Goal: Task Accomplishment & Management: Manage account settings

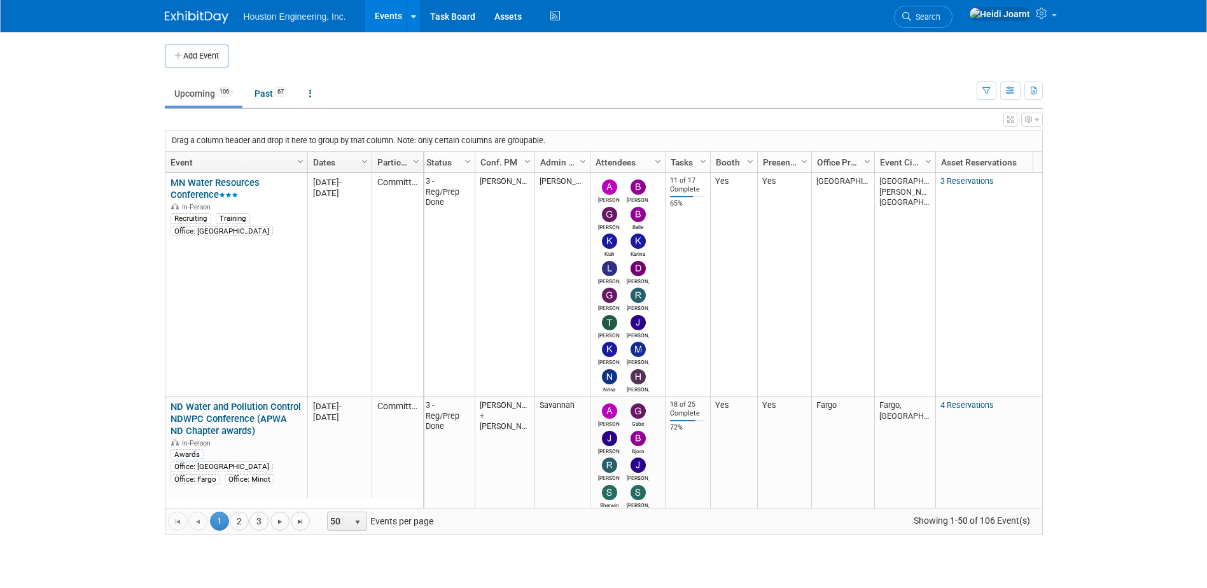
scroll to position [0, 76]
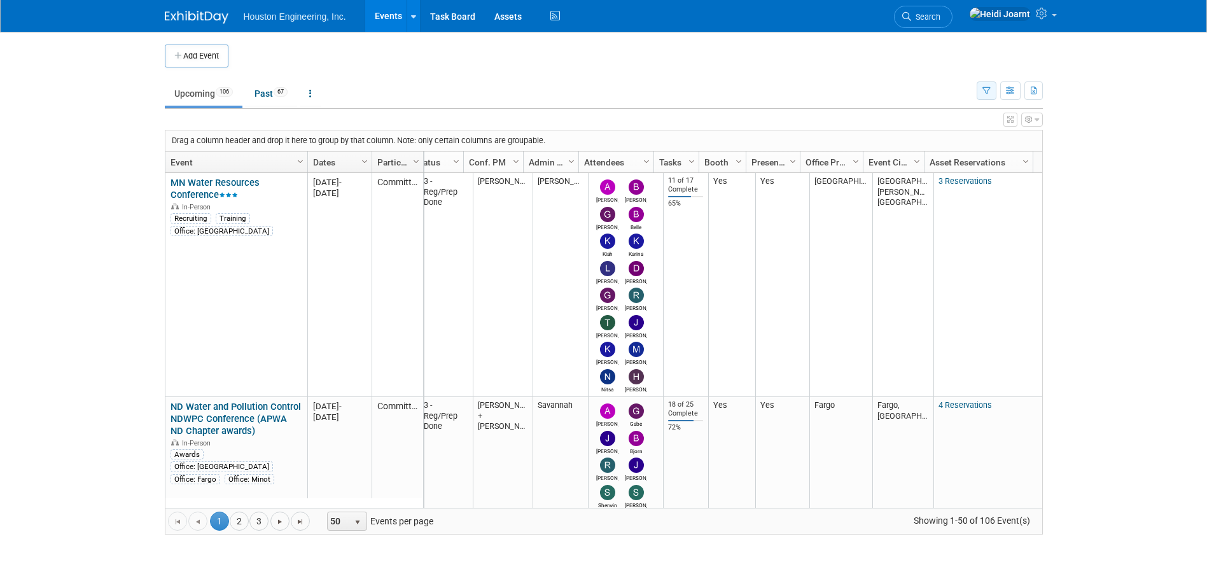
click at [993, 94] on button "button" at bounding box center [987, 90] width 20 height 18
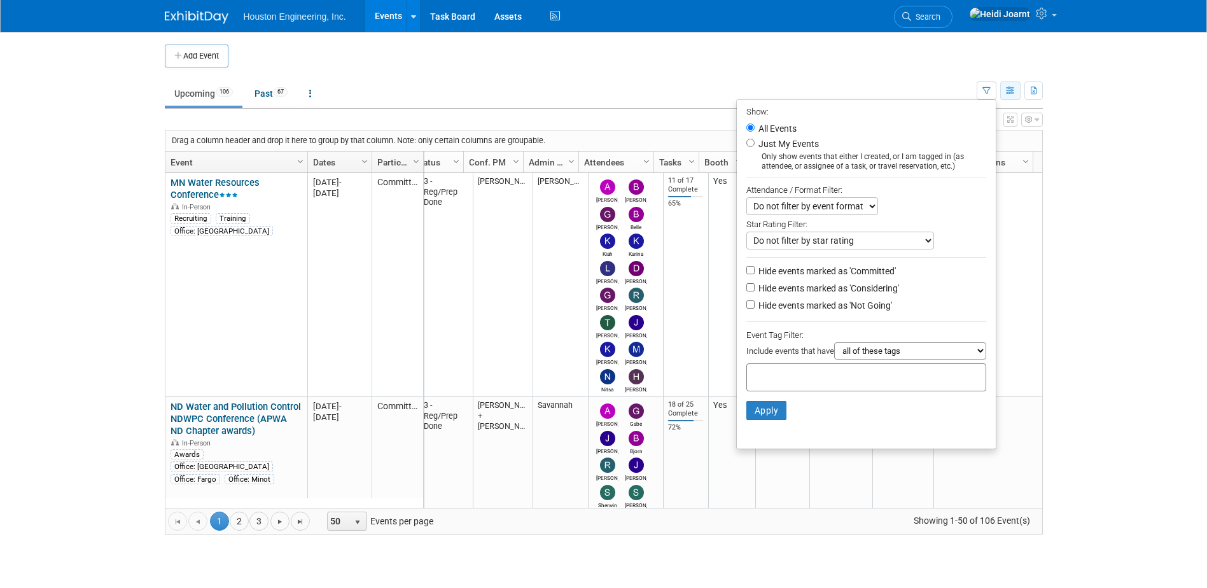
click at [1007, 89] on icon "button" at bounding box center [1011, 91] width 10 height 8
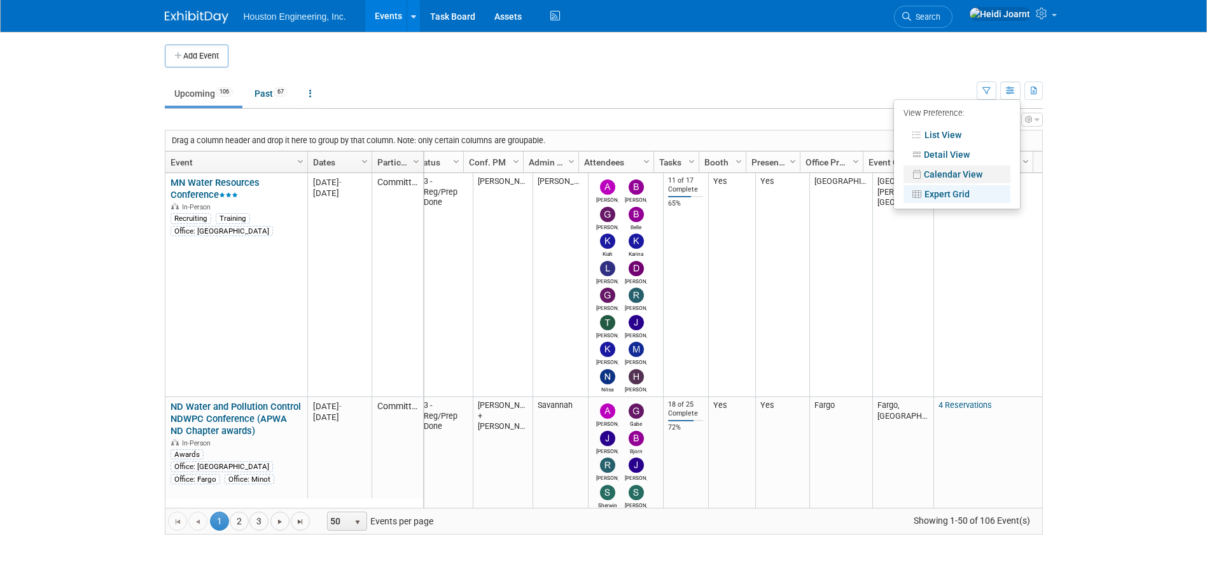
click at [944, 170] on link "Calendar View" at bounding box center [957, 174] width 107 height 18
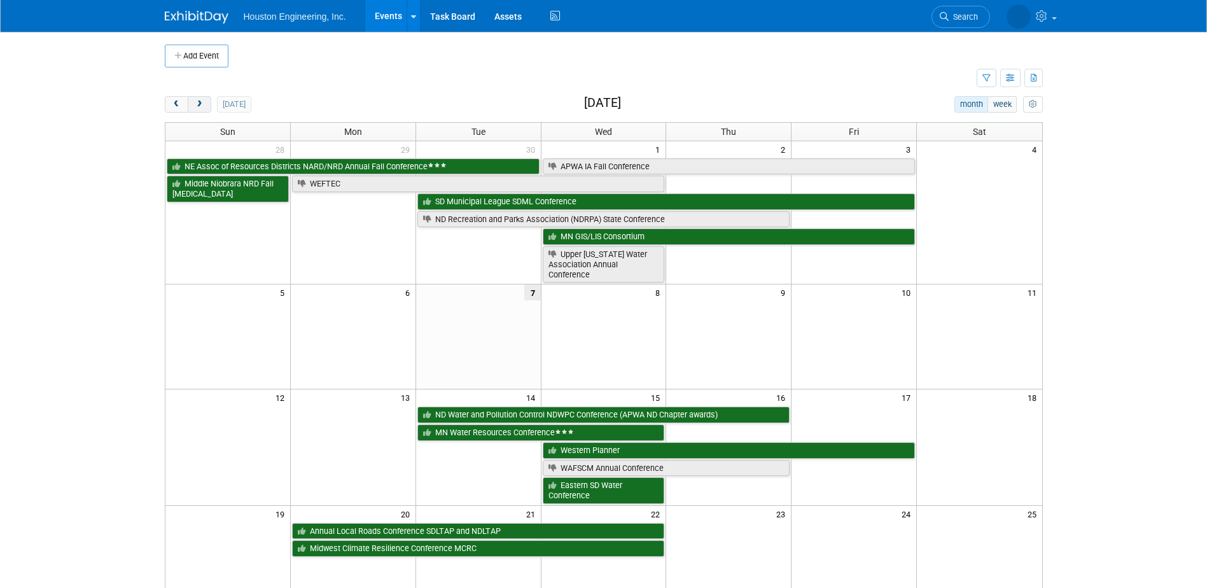
click at [200, 104] on span "next" at bounding box center [200, 105] width 10 height 8
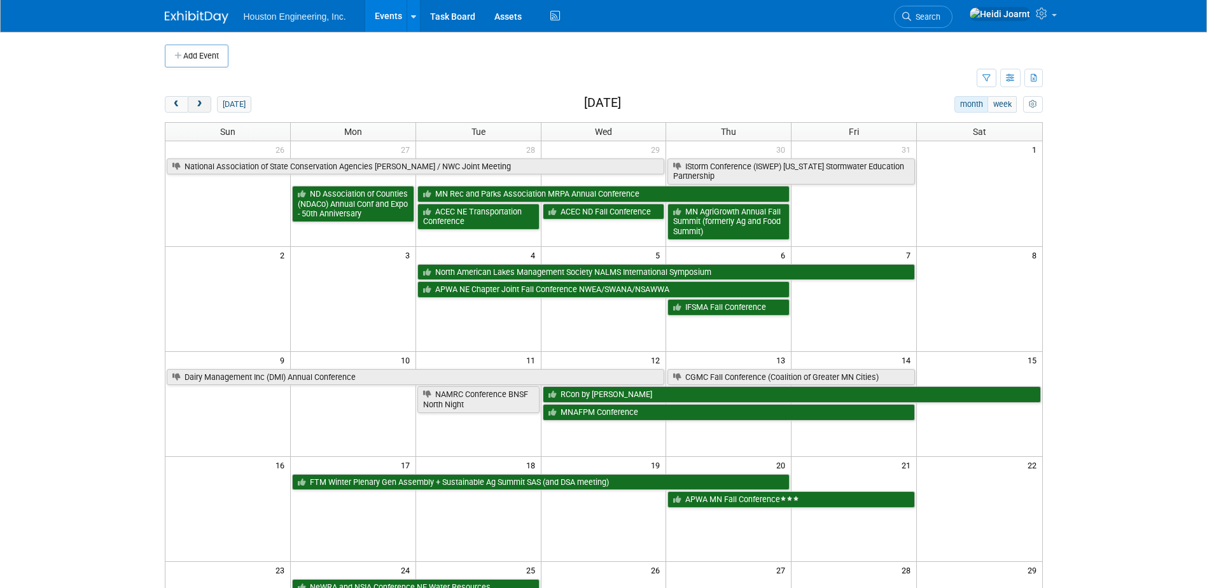
click at [200, 104] on span "next" at bounding box center [200, 105] width 10 height 8
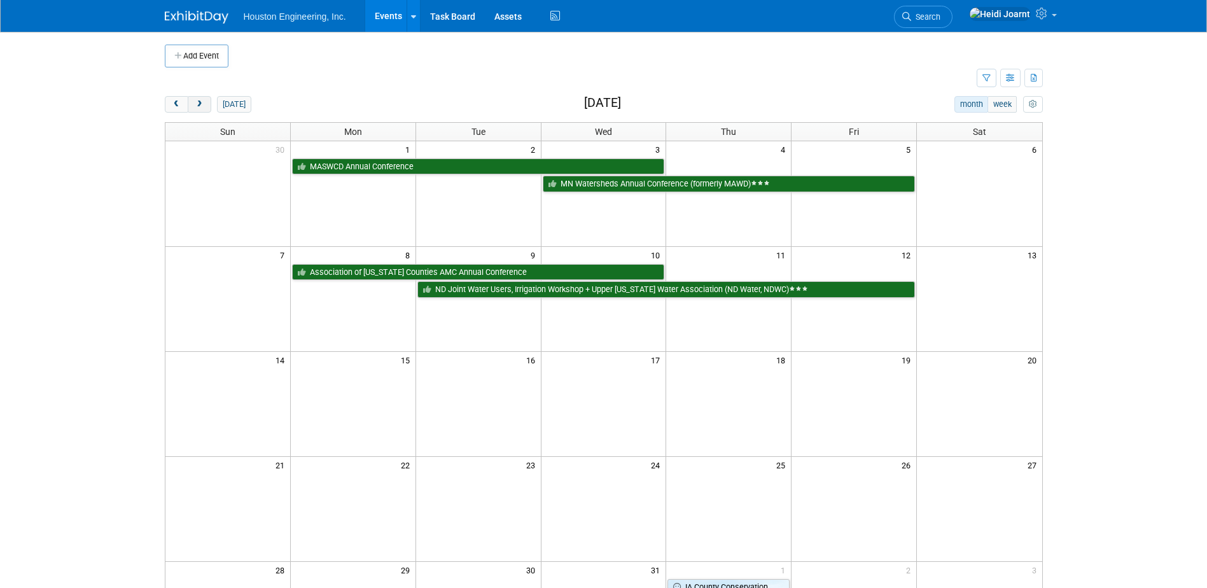
click at [197, 107] on span "next" at bounding box center [200, 105] width 10 height 8
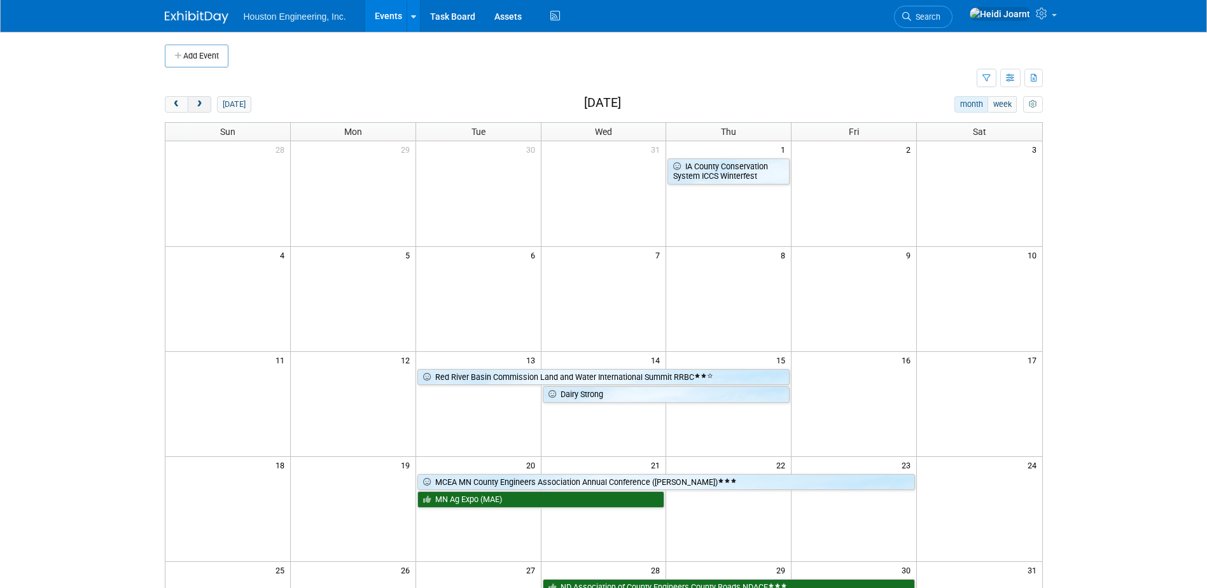
click at [203, 103] on span "next" at bounding box center [200, 105] width 10 height 8
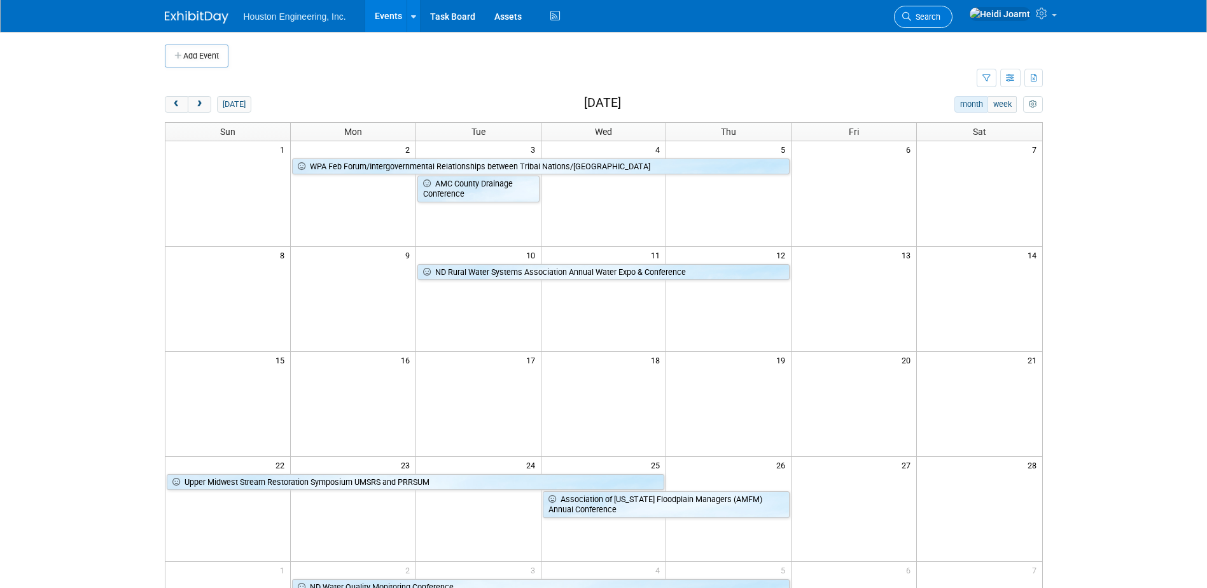
click at [941, 20] on span "Search" at bounding box center [925, 17] width 29 height 10
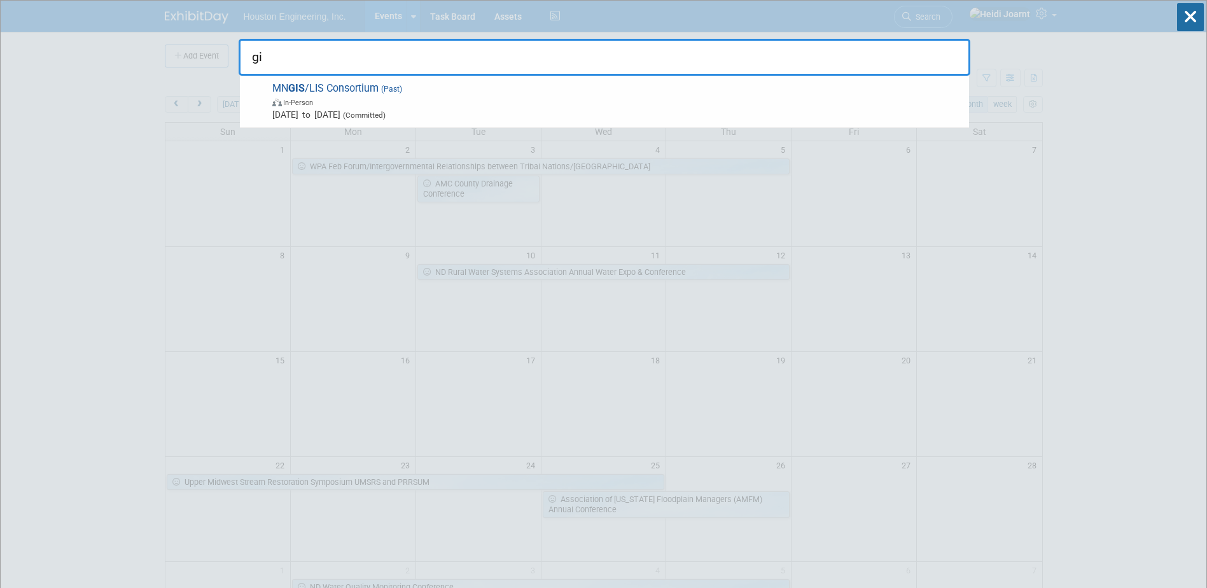
type input "g"
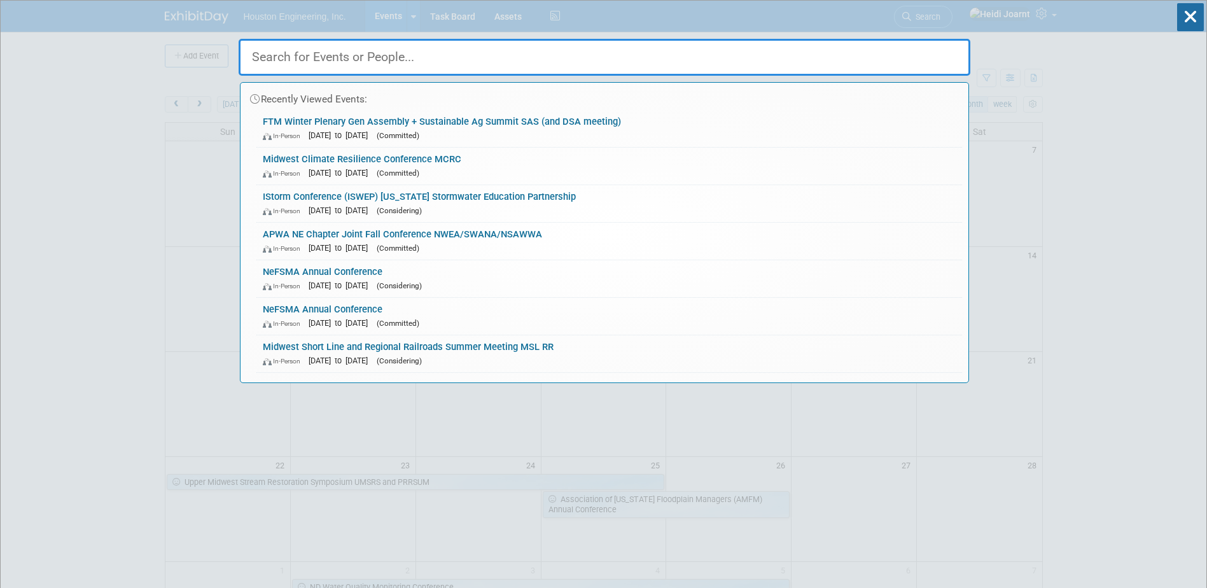
click at [524, 33] on div at bounding box center [605, 53] width 732 height 43
click at [459, 17] on div "Recently Viewed Events: FTM Winter Plenary Gen Assembly + Sustainable Ag Summit…" at bounding box center [605, 192] width 732 height 382
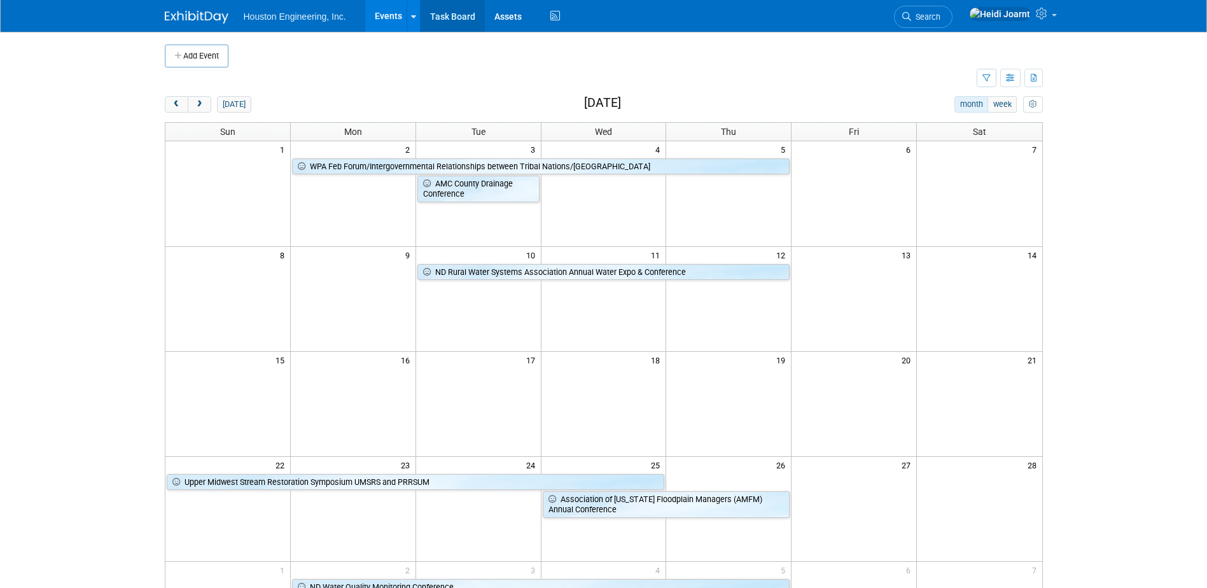
click at [450, 18] on link "Task Board" at bounding box center [453, 16] width 64 height 32
click at [494, 17] on link "Assets" at bounding box center [508, 16] width 46 height 32
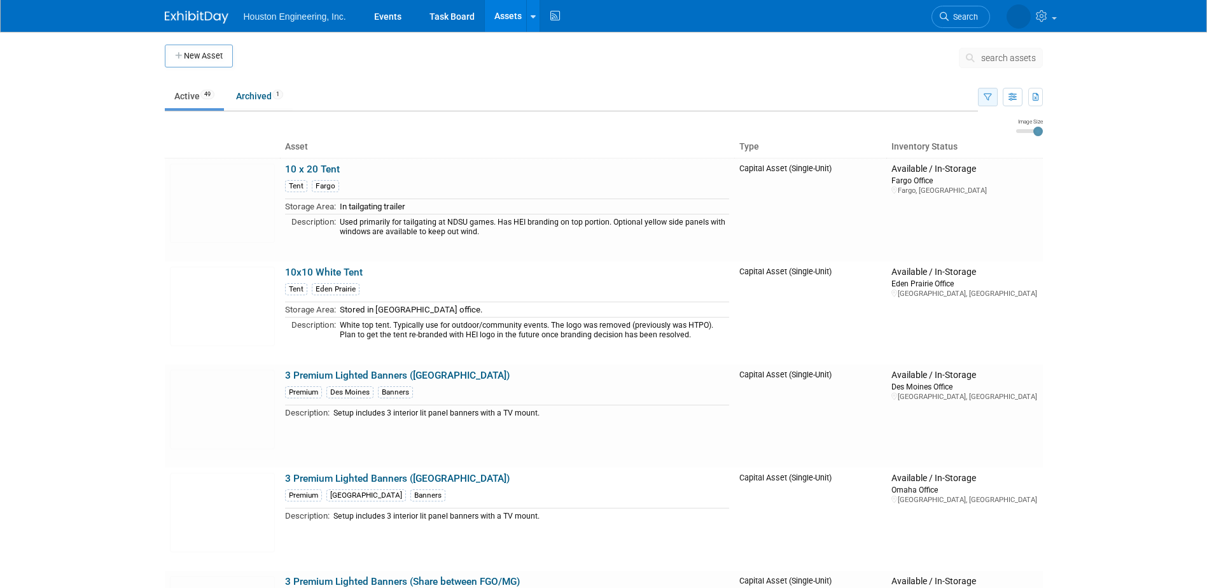
click at [987, 101] on icon "button" at bounding box center [988, 98] width 8 height 8
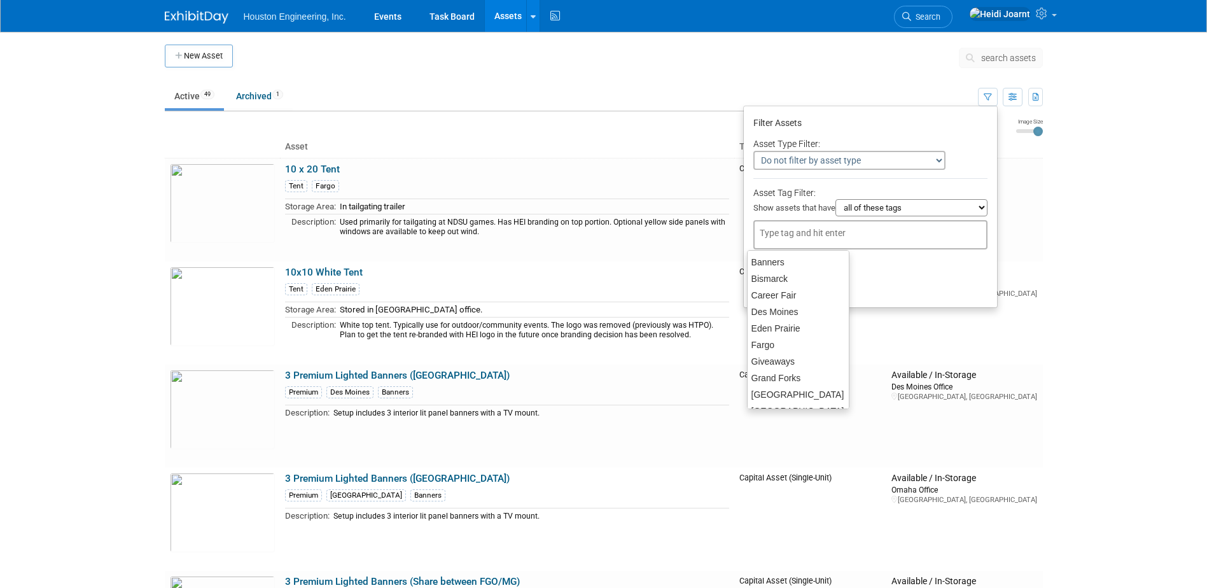
click at [808, 235] on input "text" at bounding box center [811, 233] width 102 height 13
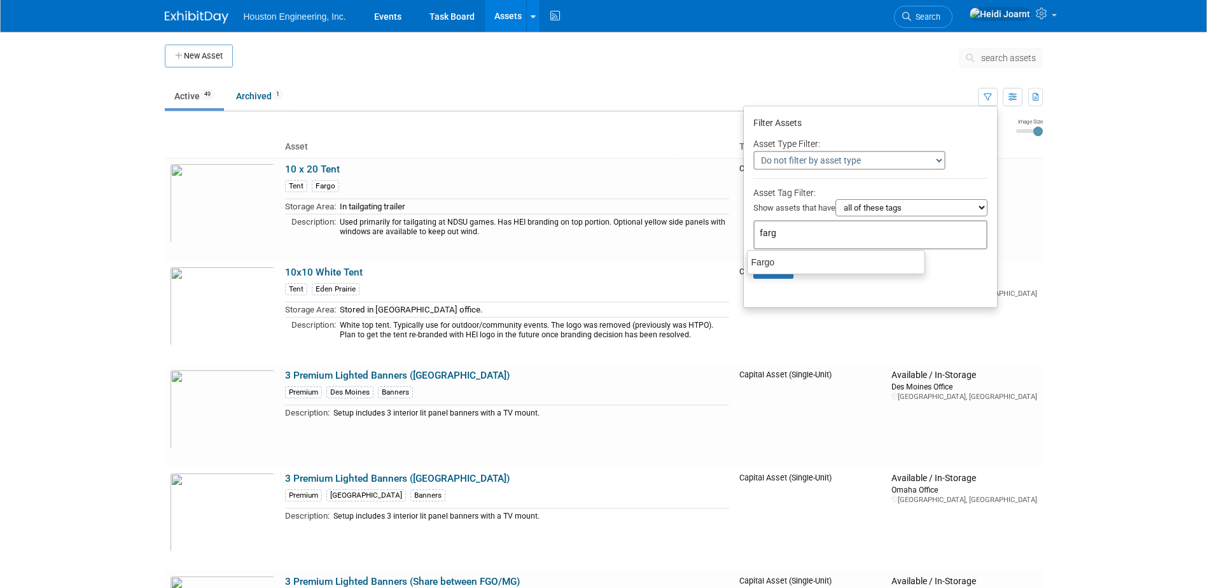
type input "fargo"
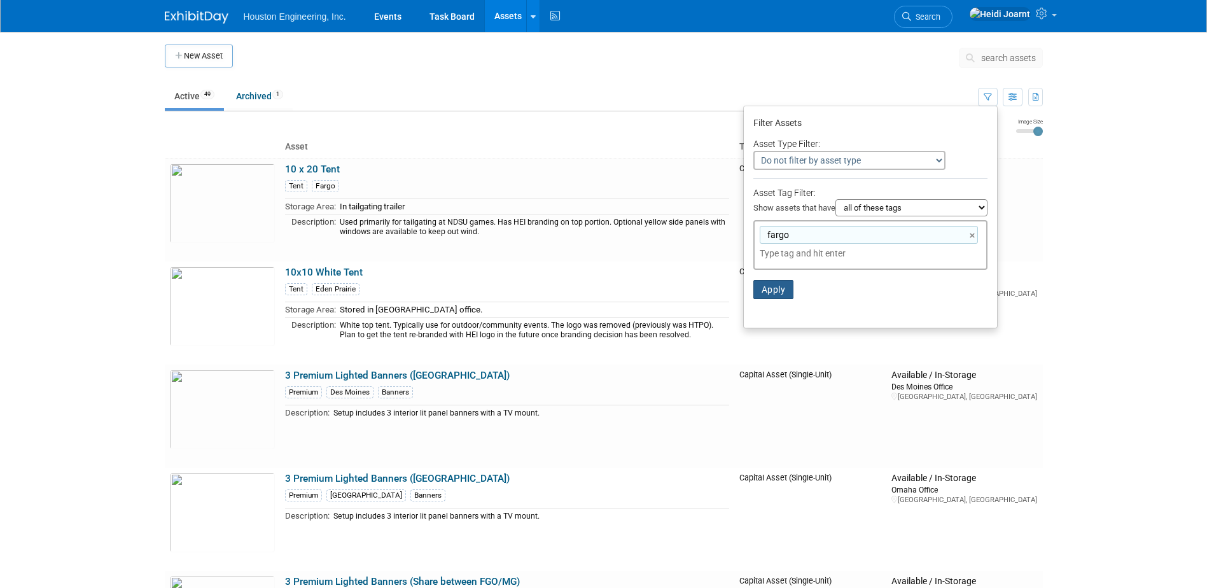
click at [762, 296] on button "Apply" at bounding box center [773, 289] width 41 height 19
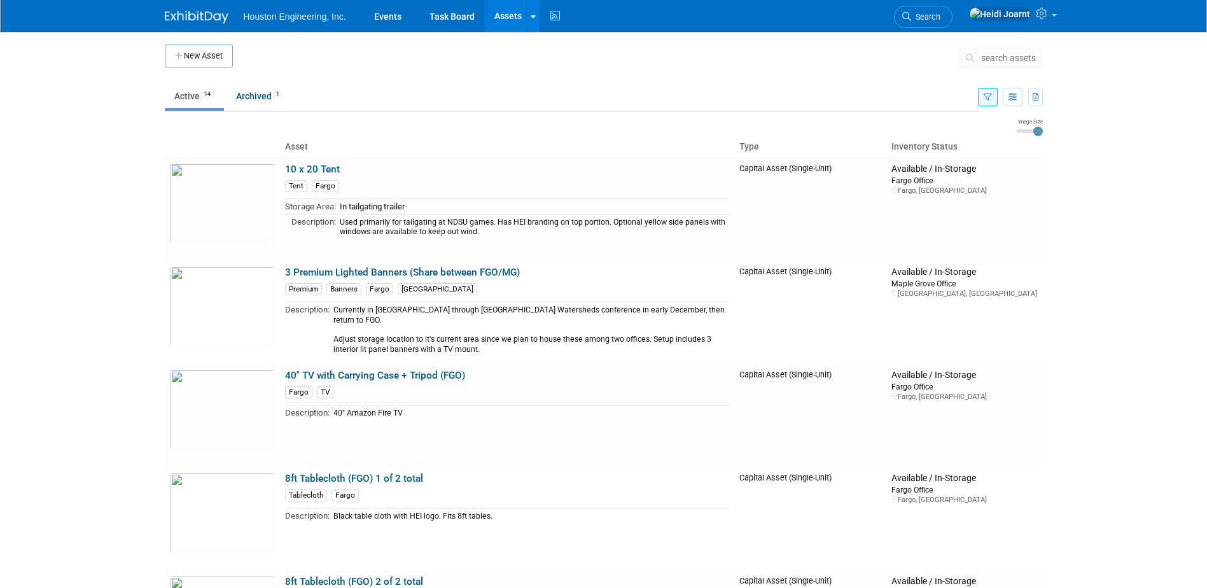
click at [987, 96] on icon "button" at bounding box center [988, 98] width 8 height 8
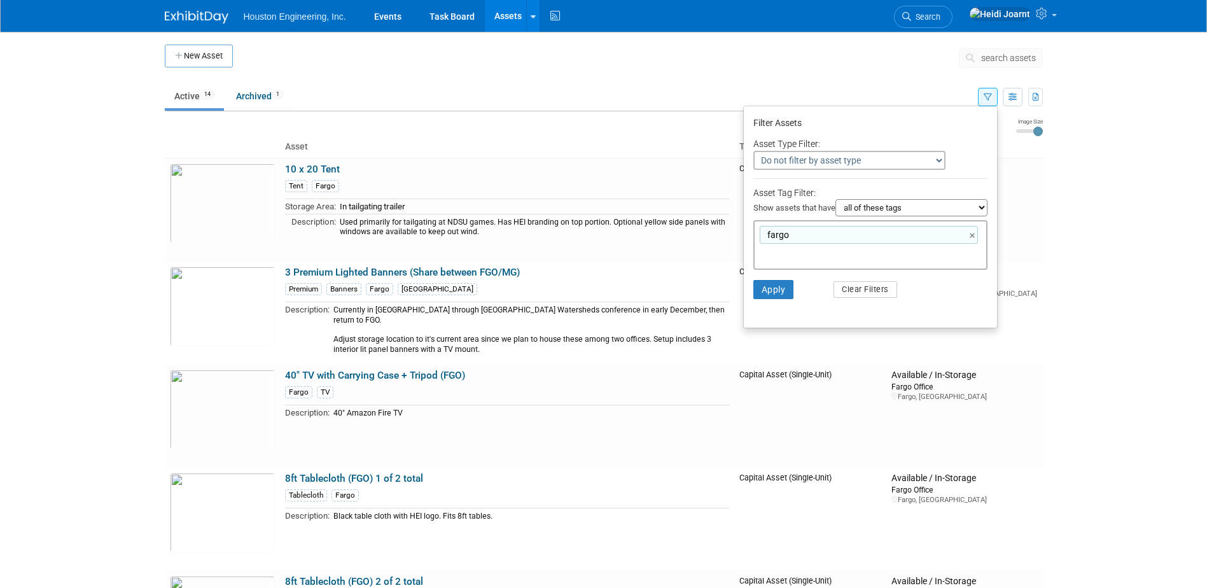
click at [777, 255] on input "text" at bounding box center [811, 253] width 102 height 13
type input "banners"
click at [792, 282] on div "Banners" at bounding box center [836, 283] width 178 height 18
type input "fargo, Banners"
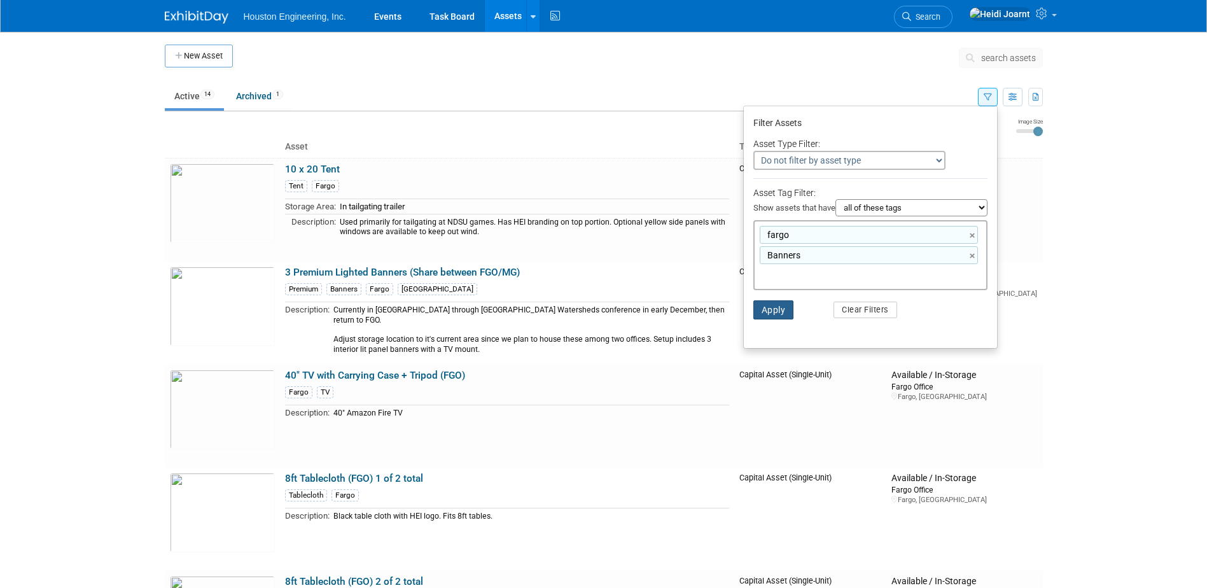
click at [771, 313] on button "Apply" at bounding box center [773, 309] width 41 height 19
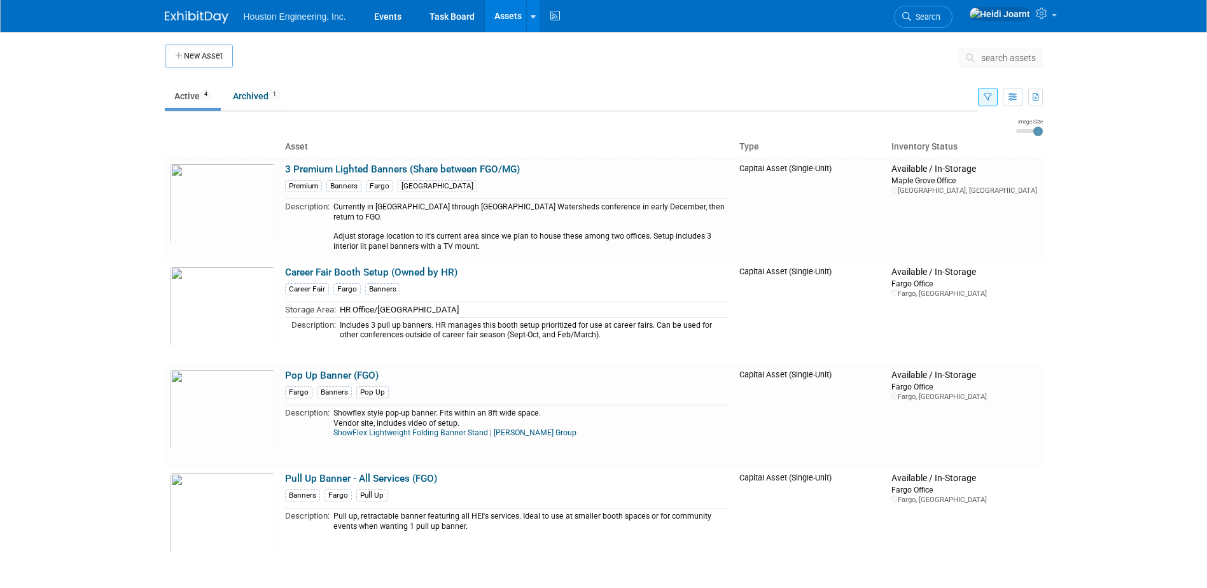
click at [986, 98] on icon "button" at bounding box center [988, 98] width 8 height 8
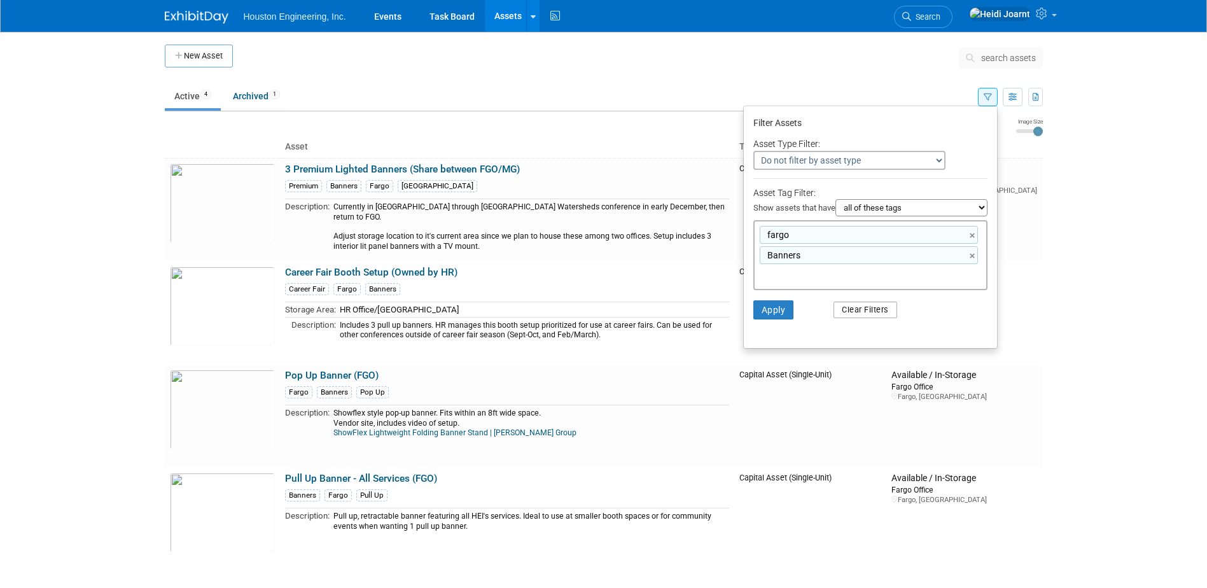
click at [851, 312] on button "Clear Filters" at bounding box center [866, 310] width 64 height 17
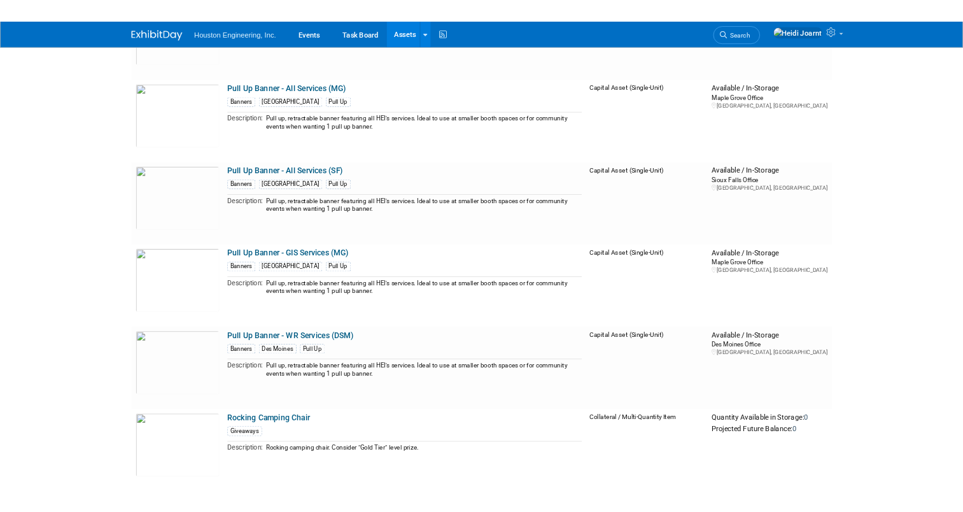
scroll to position [4709, 0]
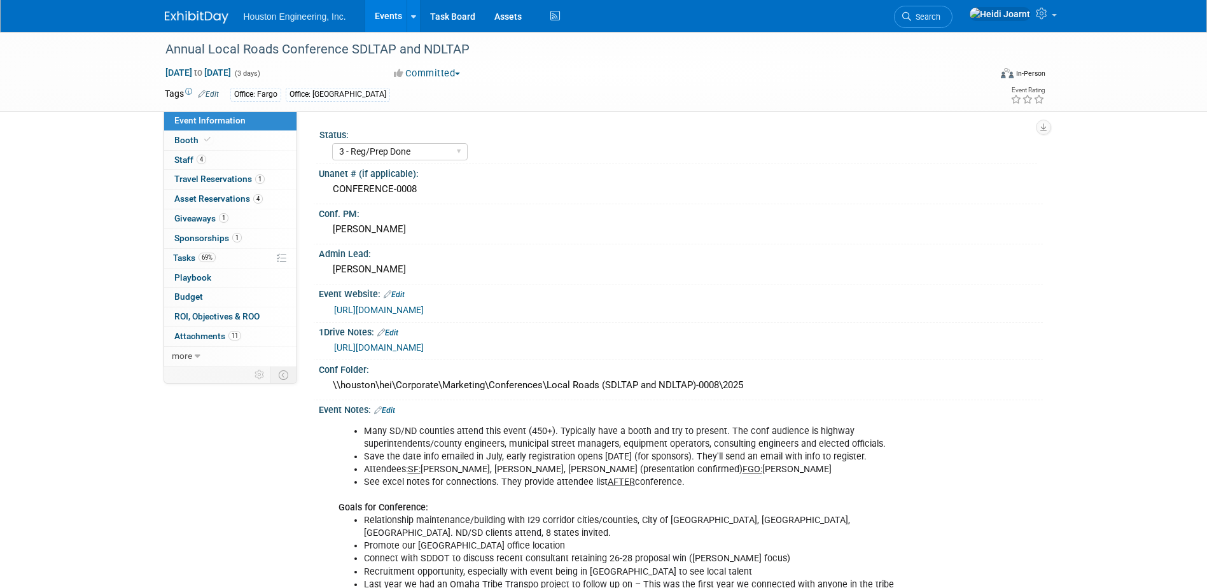
select select "3 - Reg/Prep Done"
select select "Yes"
select select "Multi-sector/Any/All"
click at [260, 202] on span "4" at bounding box center [258, 199] width 10 height 10
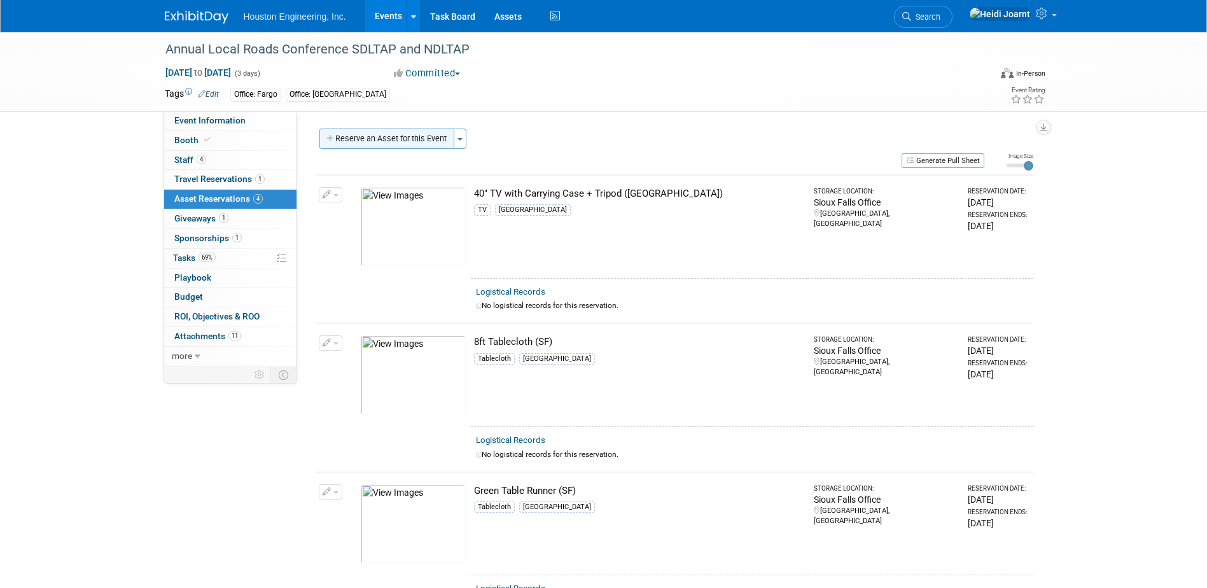
click at [373, 134] on button "Reserve an Asset for this Event" at bounding box center [386, 139] width 135 height 20
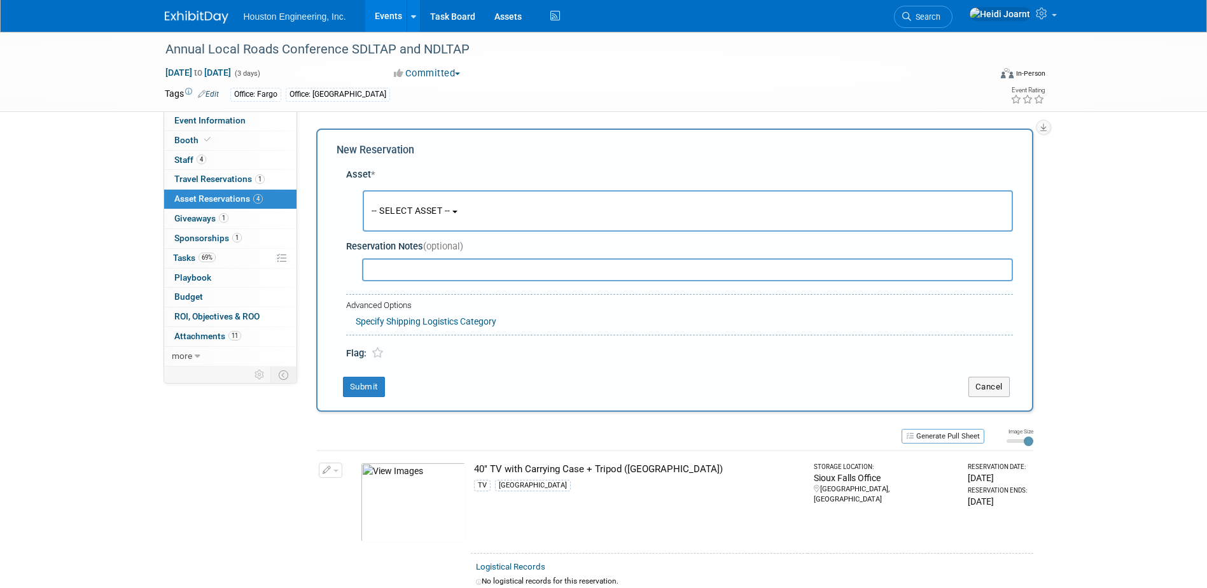
scroll to position [11, 0]
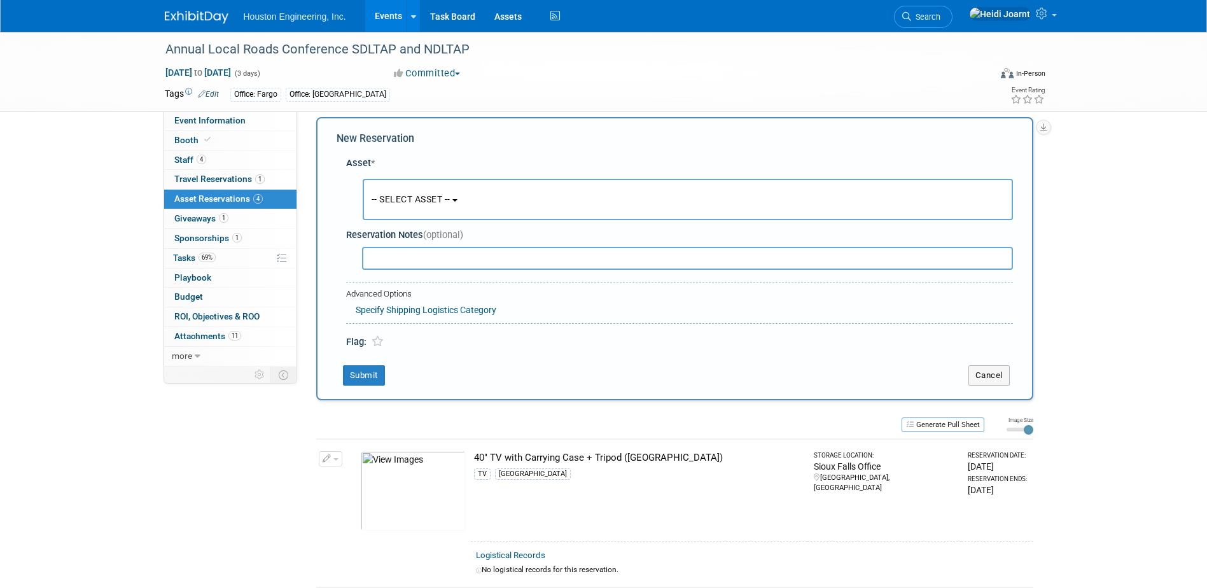
click at [419, 210] on button "-- SELECT ASSET --" at bounding box center [688, 199] width 650 height 41
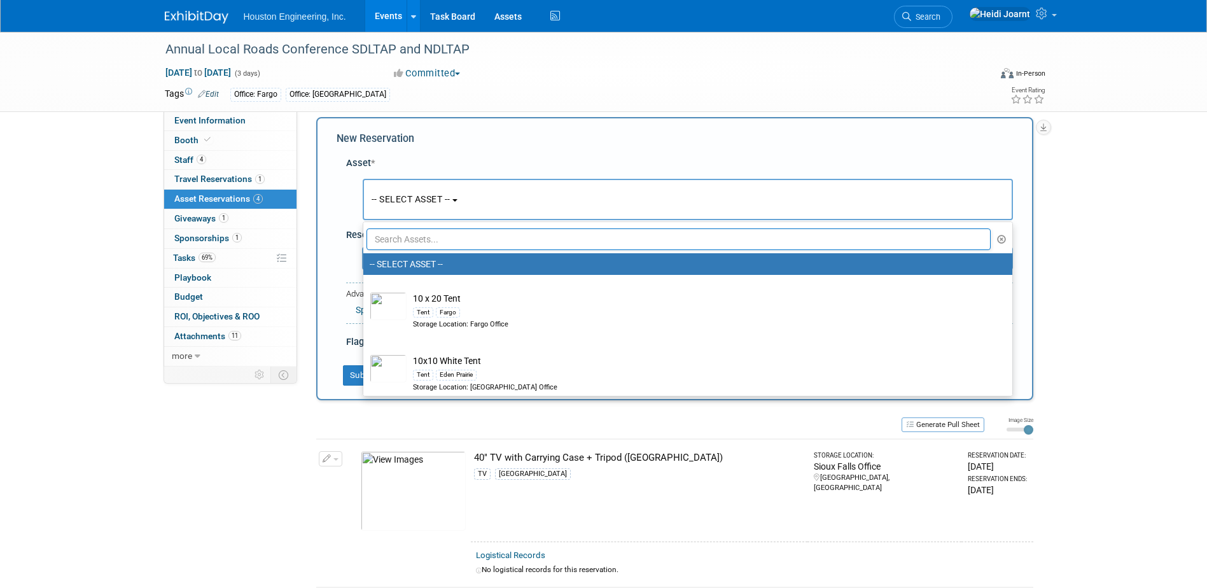
scroll to position [12, 0]
click at [451, 202] on span "-- SELECT ASSET --" at bounding box center [411, 198] width 79 height 10
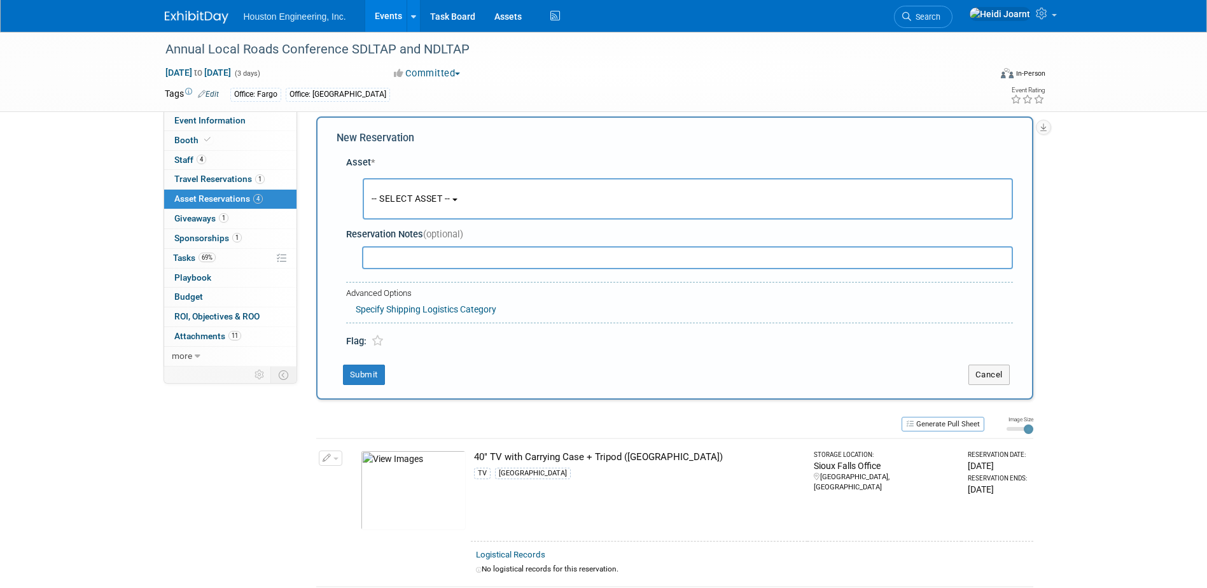
click at [451, 202] on span "-- SELECT ASSET --" at bounding box center [411, 198] width 79 height 10
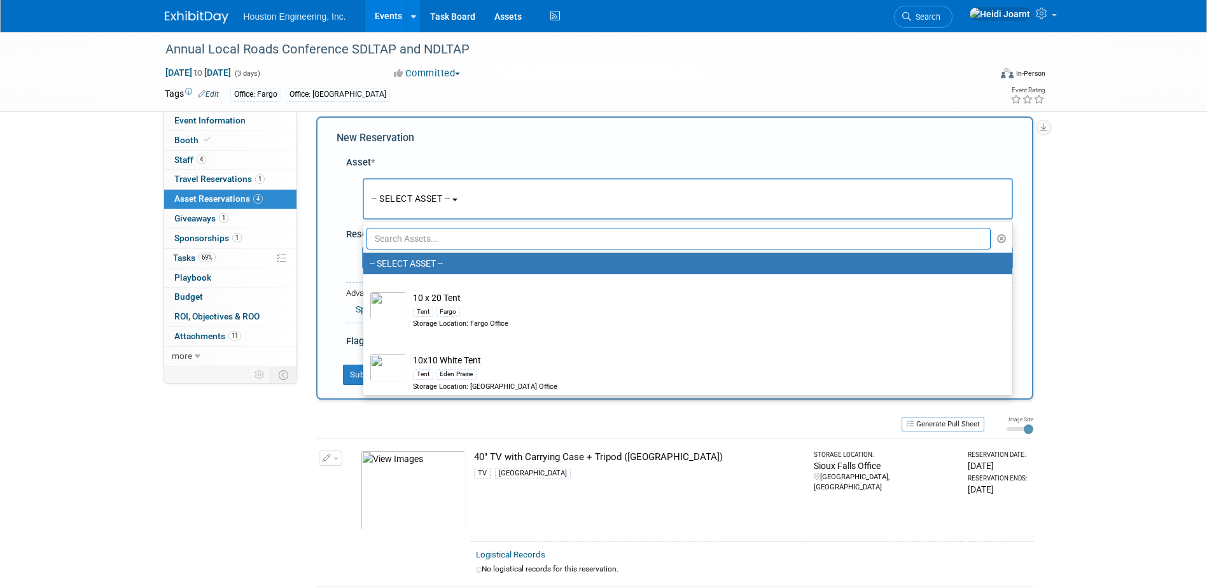
click at [449, 247] on input "text" at bounding box center [679, 239] width 625 height 22
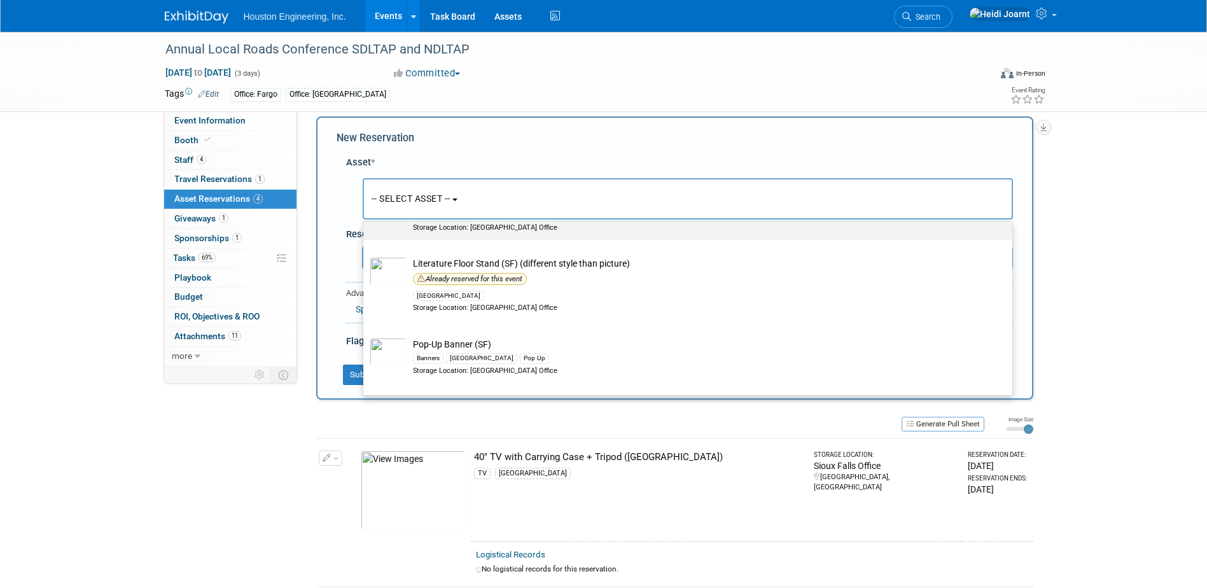
scroll to position [310, 0]
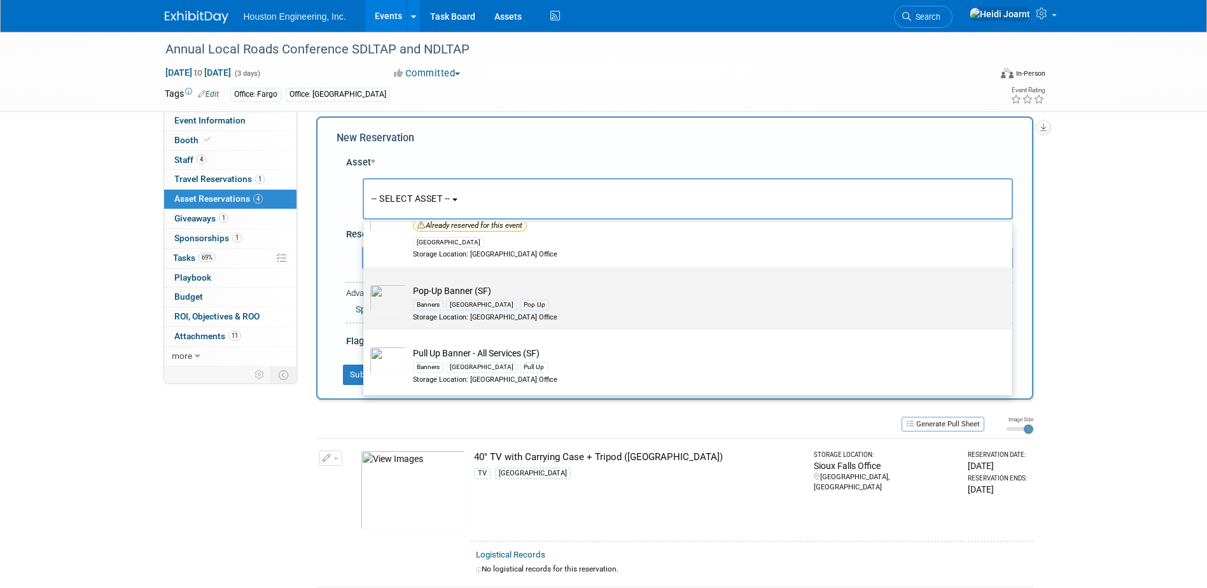
type input "sioux falls"
click at [483, 288] on td "Pop-Up Banner (SF) Banners Sioux Falls Pop Up Storage Location: Sioux Falls Off…" at bounding box center [697, 303] width 580 height 38
click at [365, 283] on input "Pop-Up Banner (SF) Banners Sioux Falls Pop Up Storage Location: Sioux Falls Off…" at bounding box center [361, 278] width 8 height 8
select select "10729152"
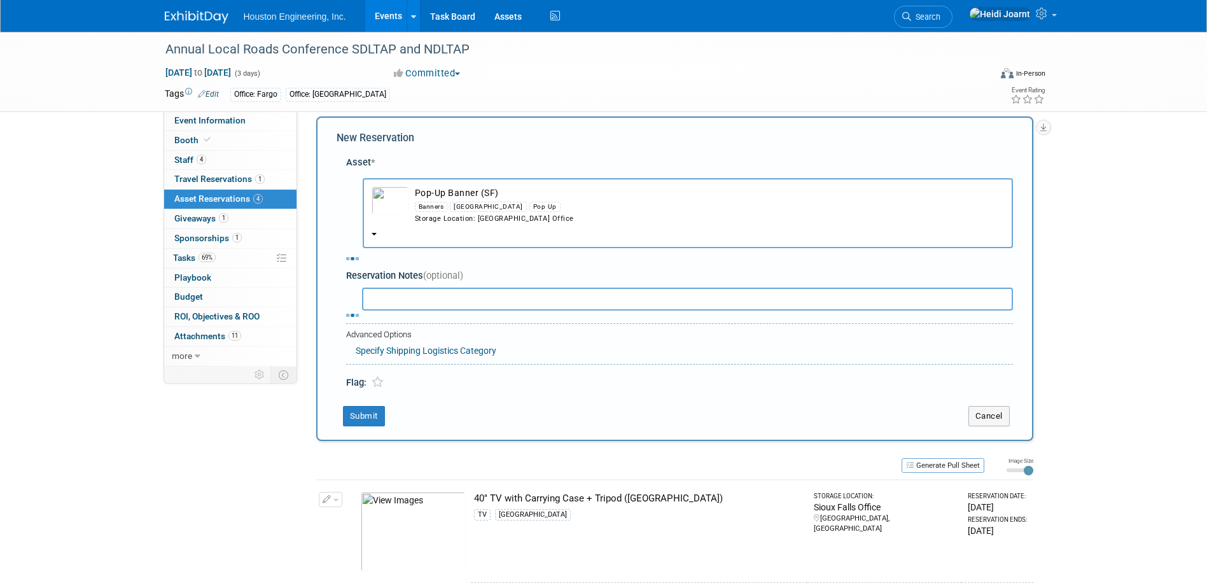
select select "9"
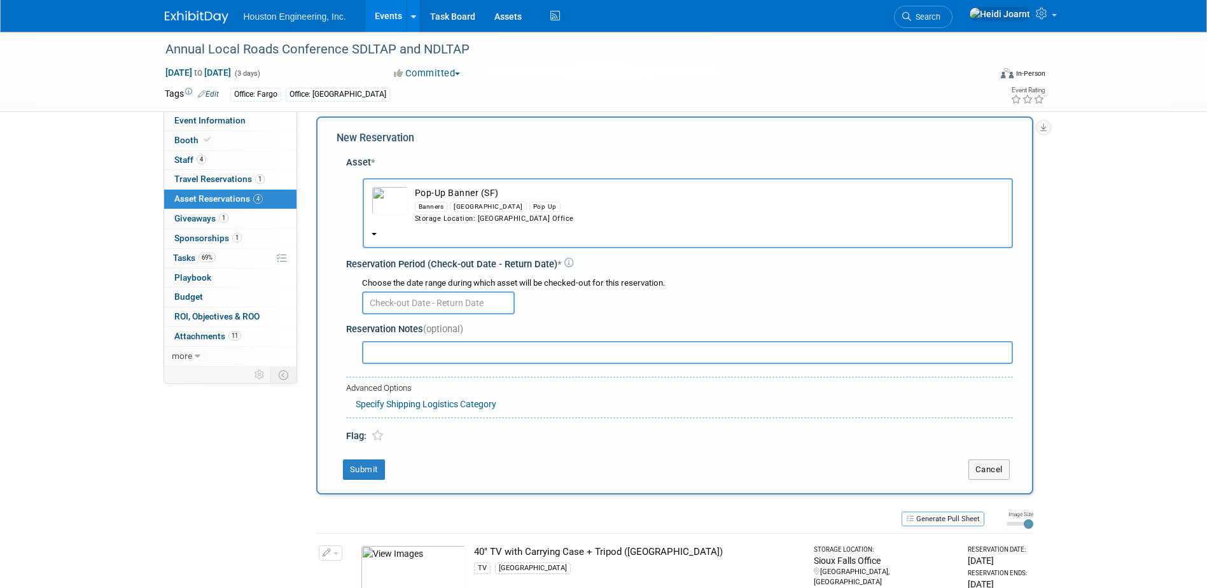
click at [400, 302] on input "text" at bounding box center [438, 302] width 153 height 23
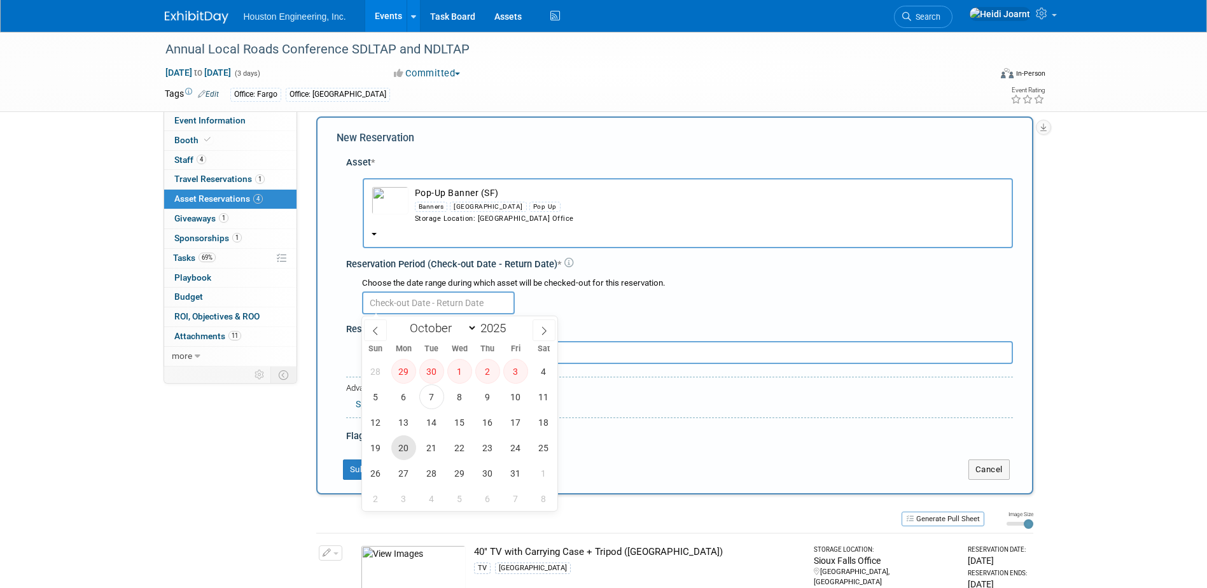
click at [398, 442] on span "20" at bounding box center [403, 447] width 25 height 25
click at [483, 451] on span "23" at bounding box center [487, 447] width 25 height 25
type input "Oct 20, 2025 to Oct 23, 2025"
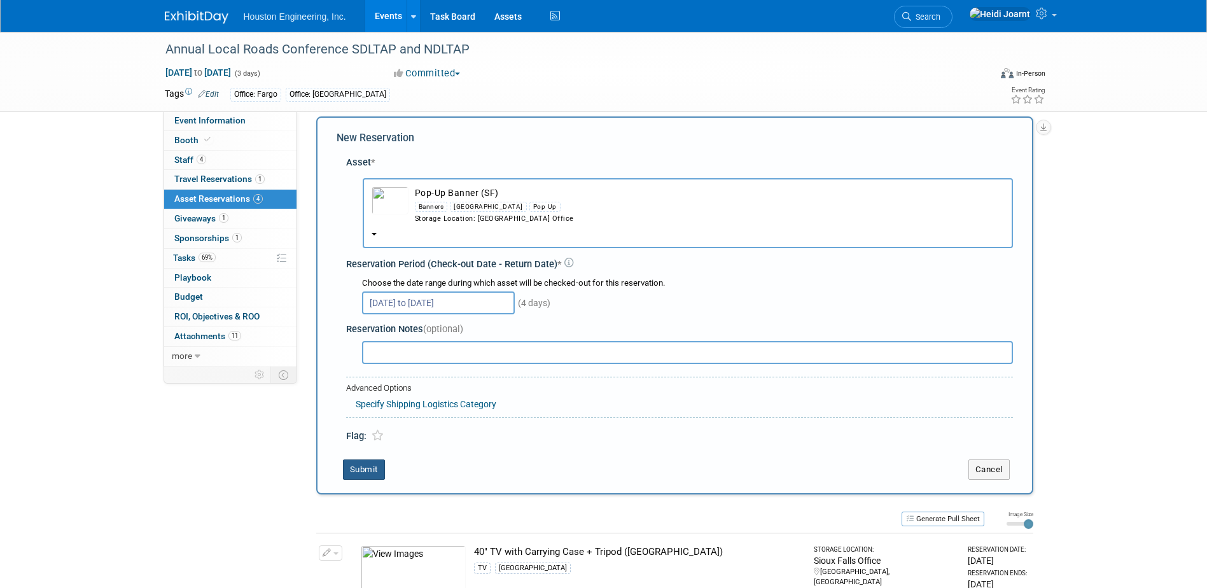
click at [372, 465] on button "Submit" at bounding box center [364, 469] width 42 height 20
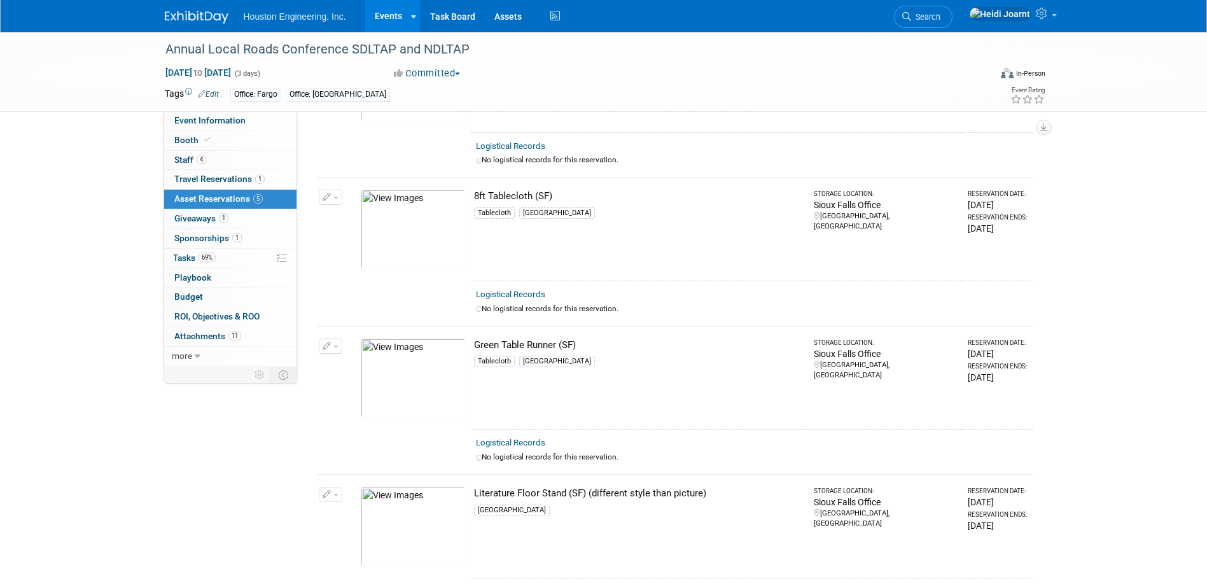
scroll to position [0, 0]
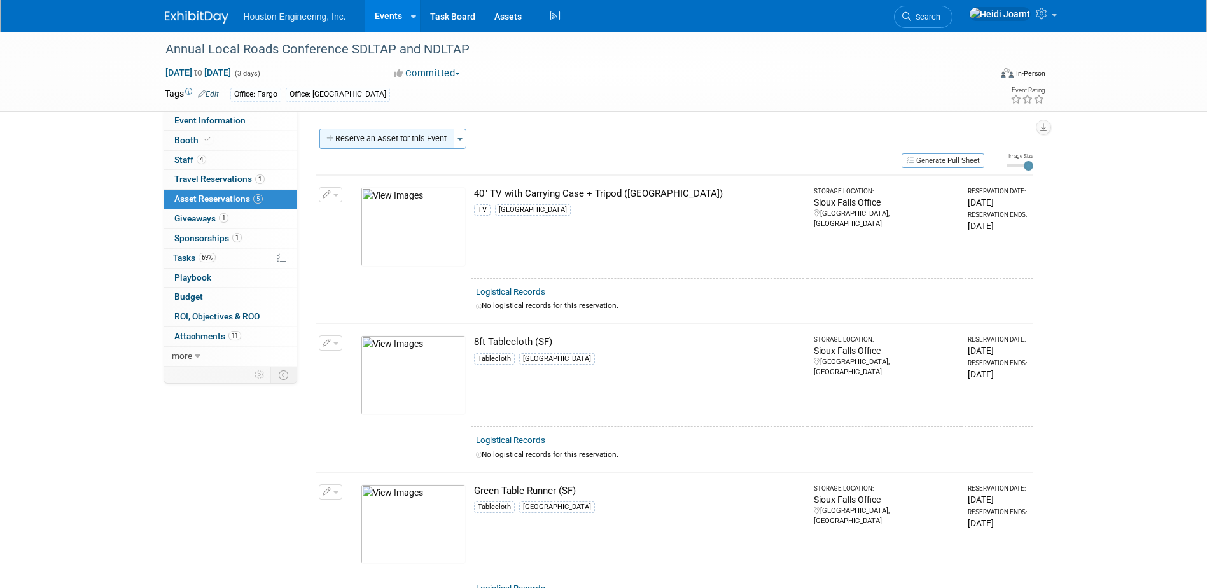
click at [360, 146] on button "Reserve an Asset for this Event" at bounding box center [386, 139] width 135 height 20
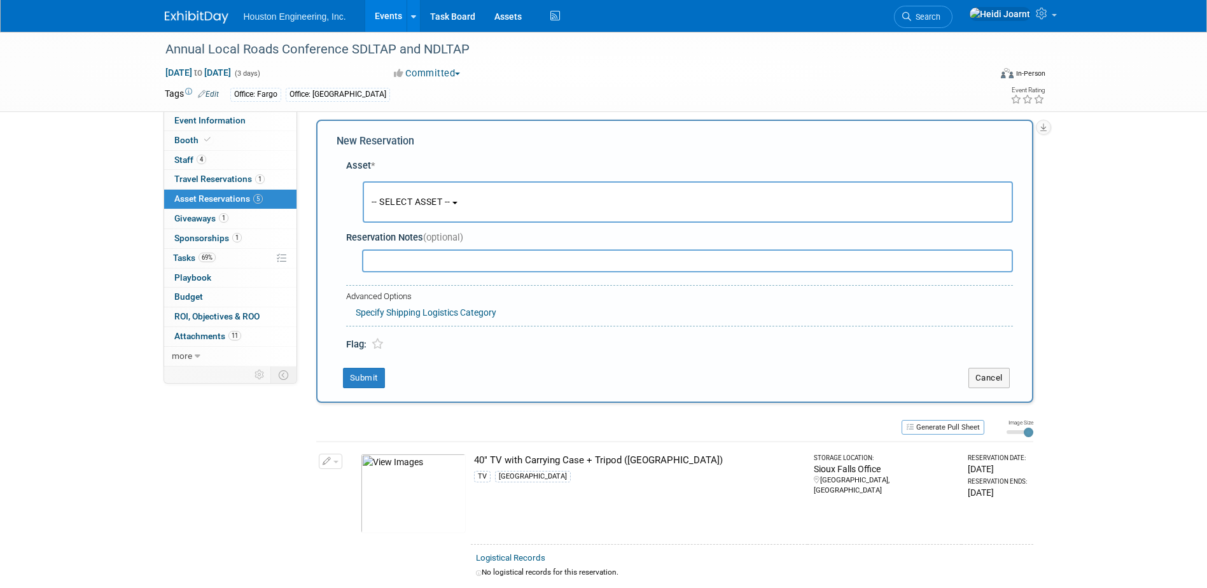
scroll to position [12, 0]
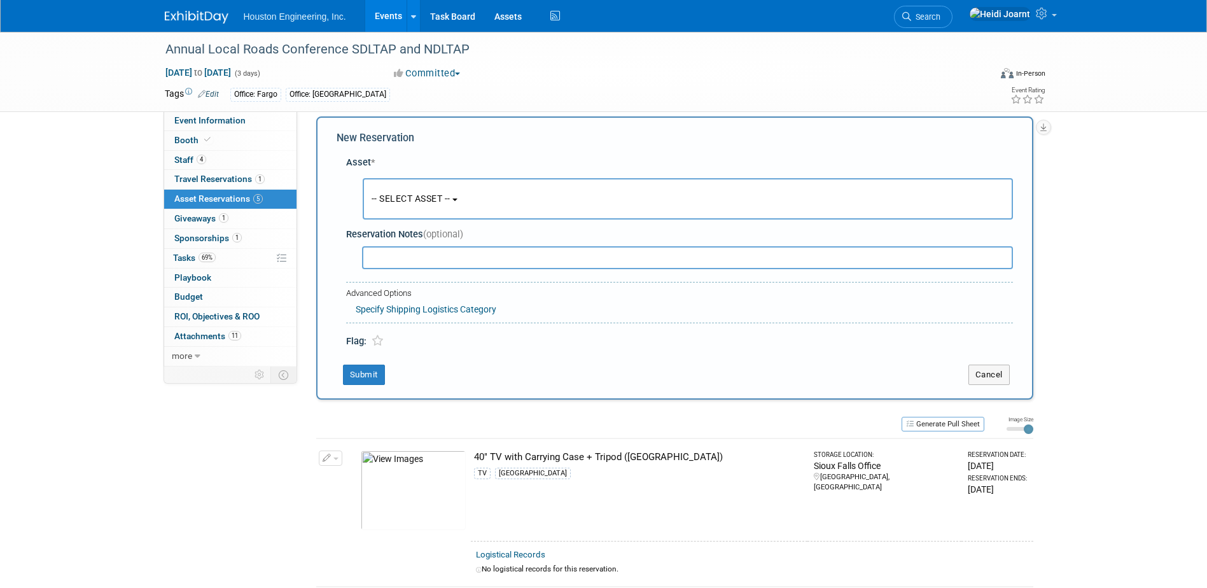
click at [379, 195] on span "-- SELECT ASSET --" at bounding box center [411, 198] width 79 height 10
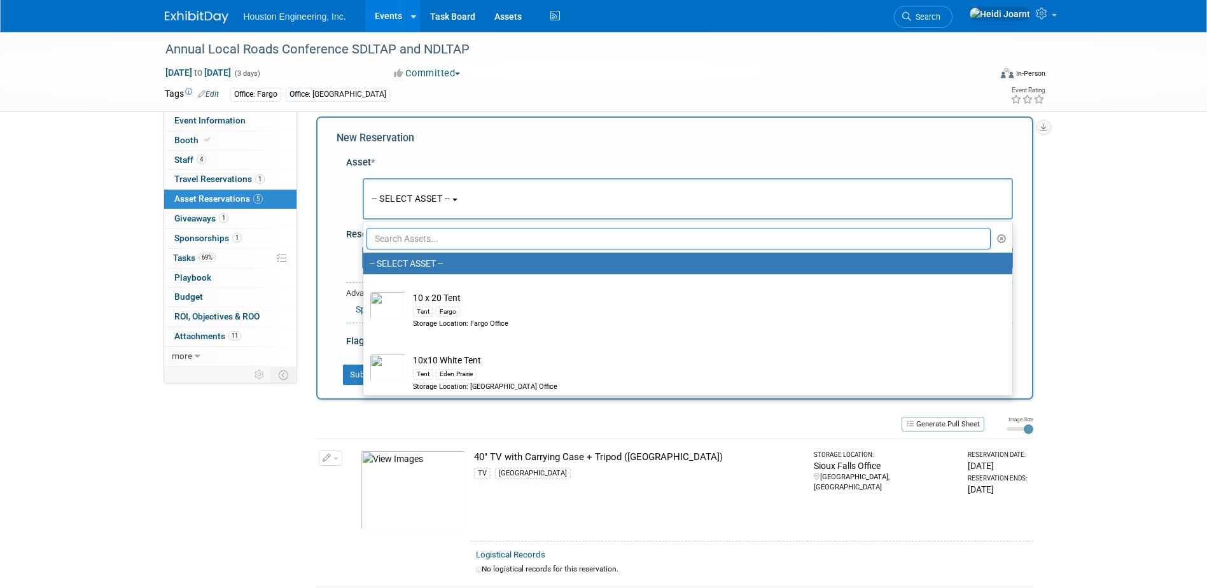
click at [410, 244] on input "text" at bounding box center [679, 239] width 625 height 22
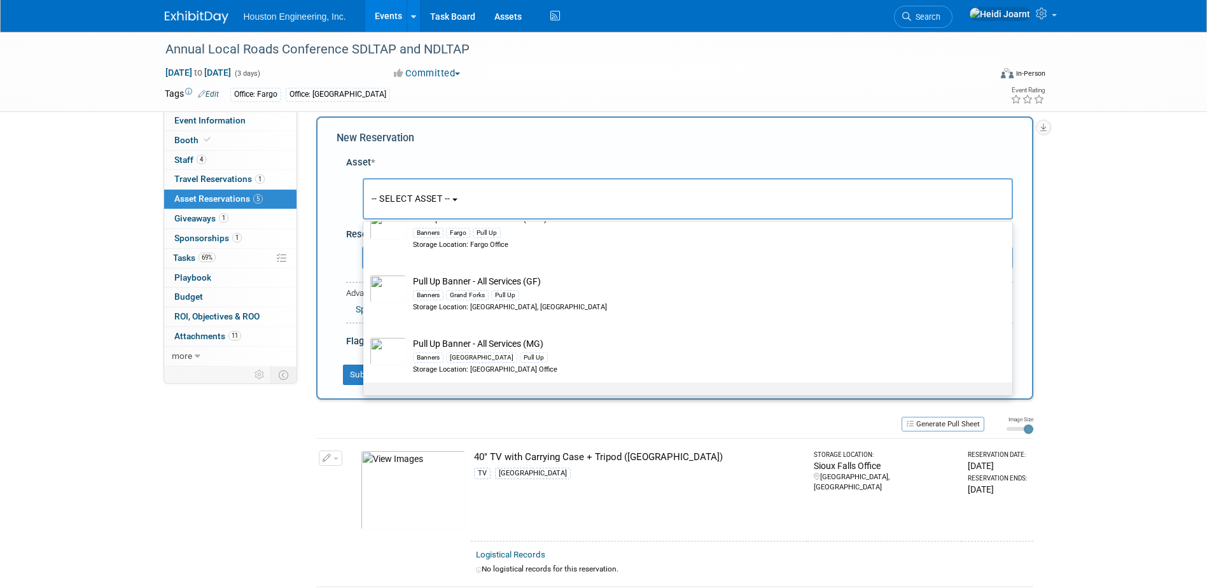
scroll to position [764, 0]
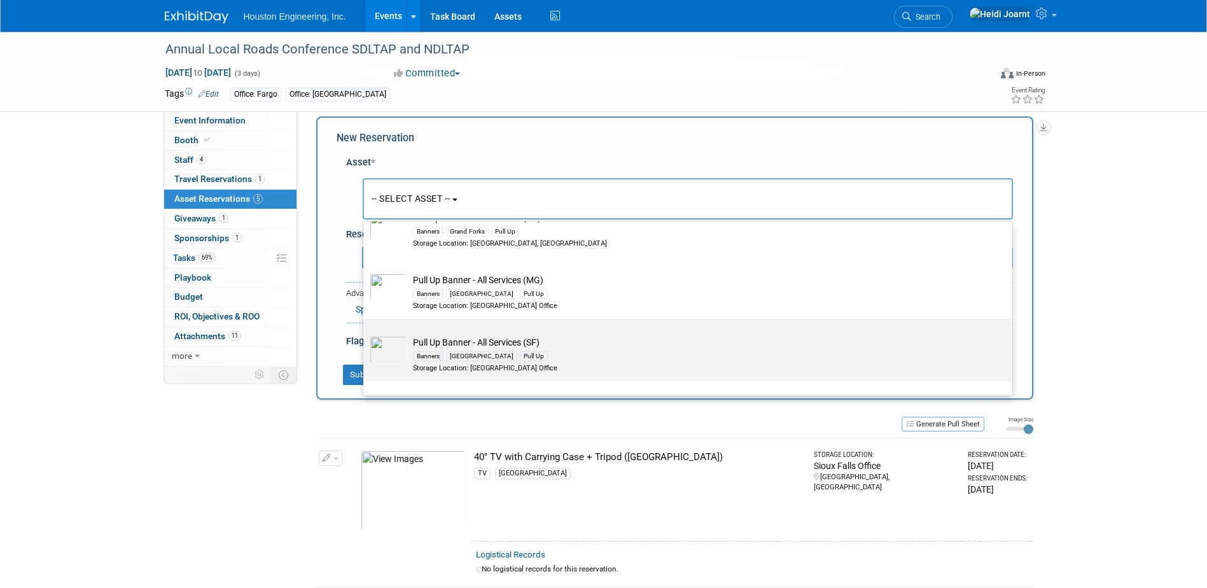
type input "banner"
click at [449, 342] on td "Pull Up Banner - All Services (SF) Banners Sioux Falls Pull Up Storage Location…" at bounding box center [697, 355] width 580 height 38
click at [365, 334] on input "Pull Up Banner - All Services (SF) Banners Sioux Falls Pull Up Storage Location…" at bounding box center [361, 330] width 8 height 8
select select "10729660"
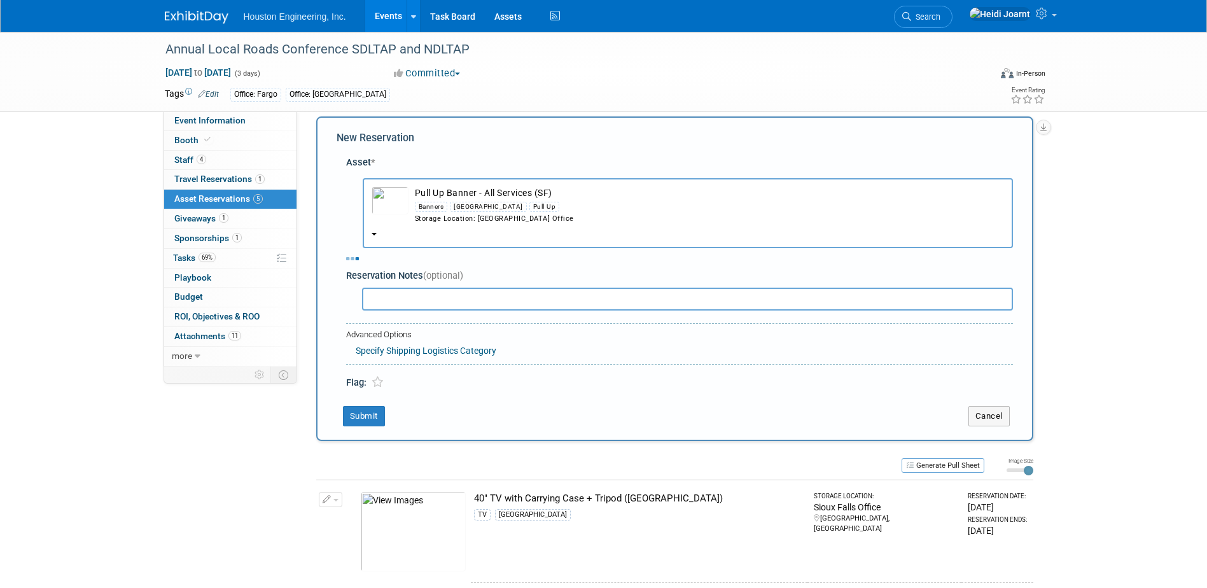
click at [431, 302] on div "Asset * -- SELECT ASSET --" at bounding box center [675, 270] width 676 height 241
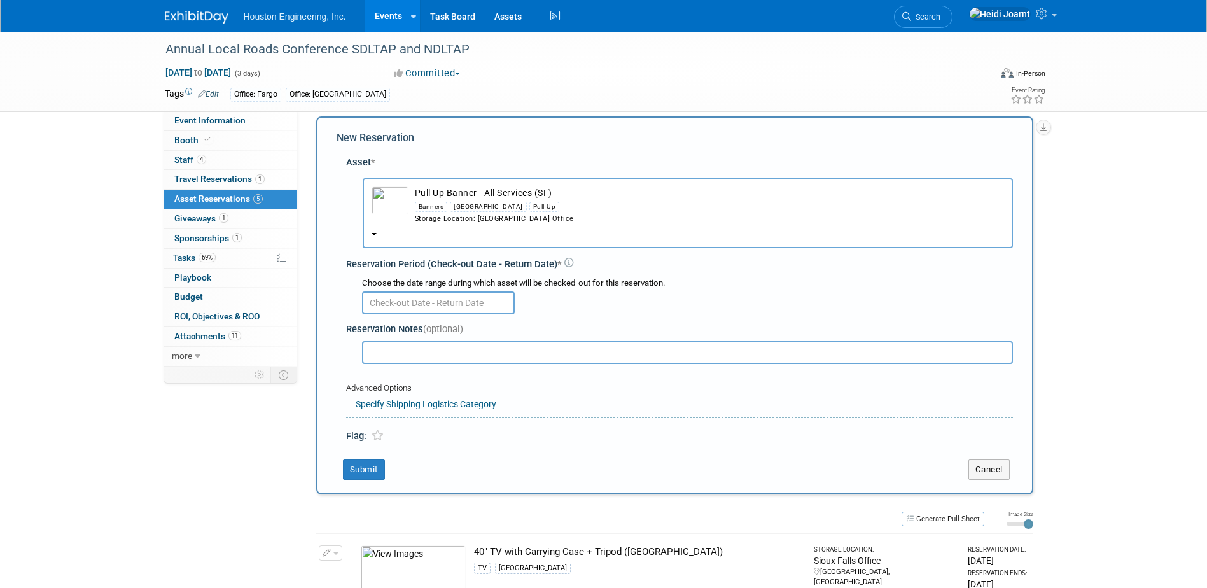
click at [430, 292] on input "text" at bounding box center [438, 302] width 153 height 23
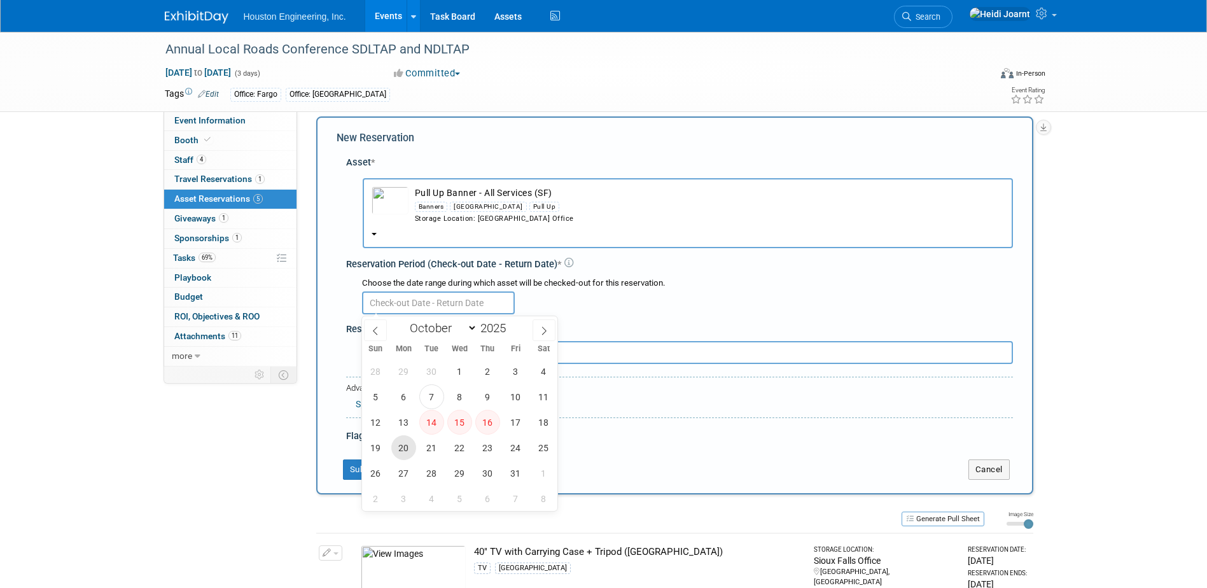
click at [401, 456] on span "20" at bounding box center [403, 447] width 25 height 25
click at [459, 449] on span "22" at bounding box center [459, 447] width 25 height 25
type input "[DATE] to [DATE]"
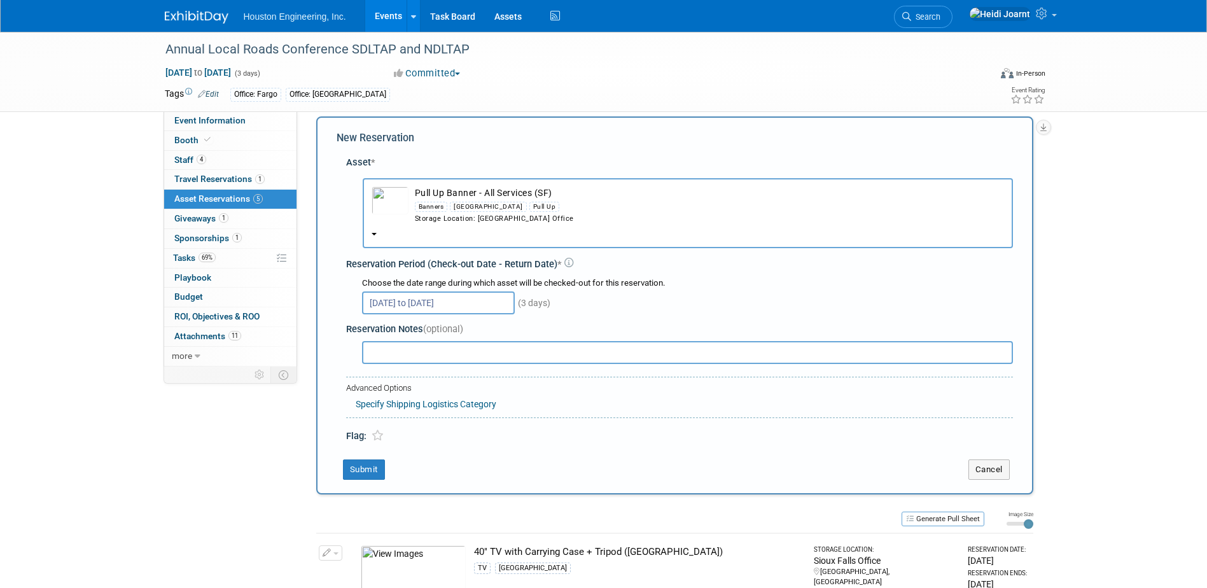
click at [425, 348] on input "text" at bounding box center [687, 352] width 651 height 23
click at [532, 193] on td "Pull Up Banner - All Services (SF) Banners Sioux Falls Pull Up Storage Location…" at bounding box center [707, 205] width 596 height 38
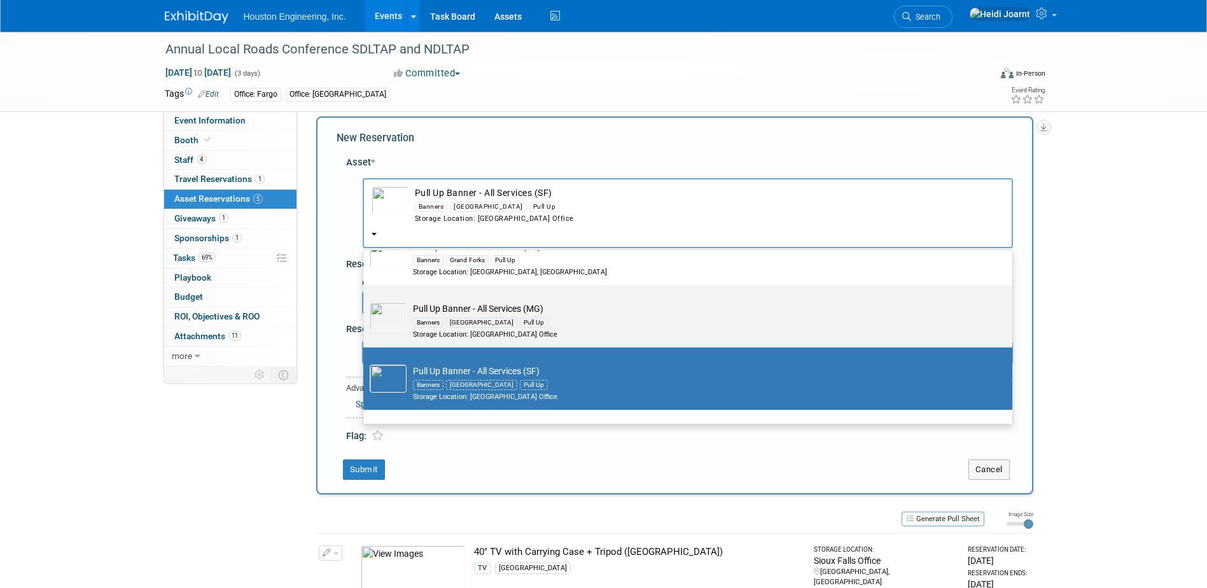
drag, startPoint x: 536, startPoint y: 294, endPoint x: 534, endPoint y: 332, distance: 38.3
click at [535, 248] on div "Pull Up Banner - All Services (SF) Banners Sioux Falls Pull Up Storage Location…" at bounding box center [688, 213] width 650 height 70
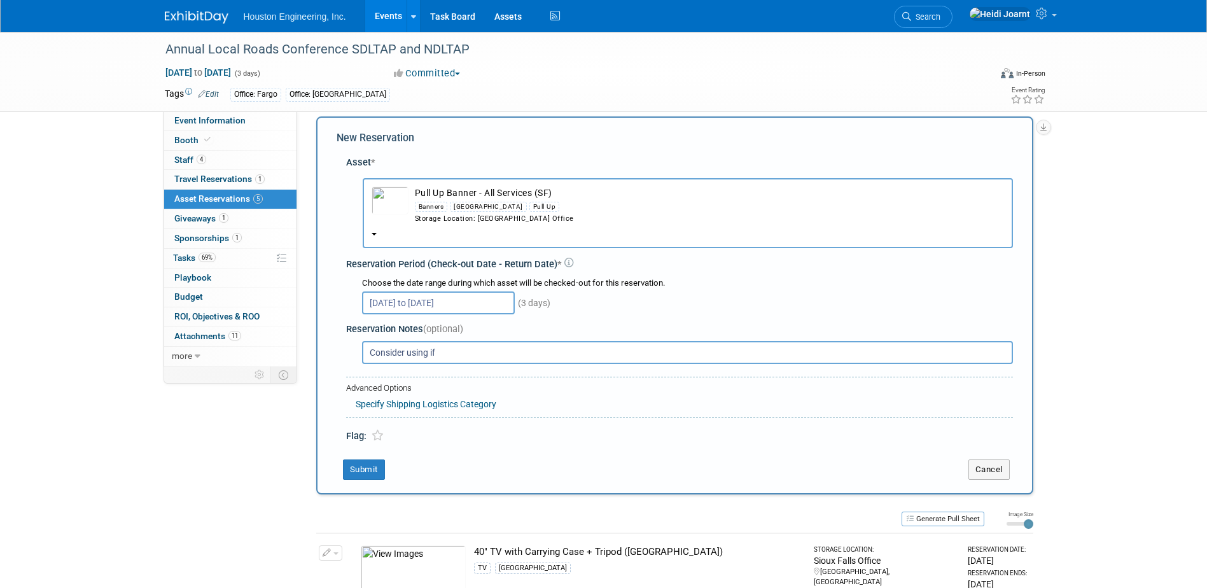
click at [519, 358] on input "Consider using if" at bounding box center [687, 352] width 651 height 23
type input "Consider using if in office by this time. Trial setup. Reserving booth banners"
click at [369, 472] on button "Submit" at bounding box center [364, 469] width 42 height 20
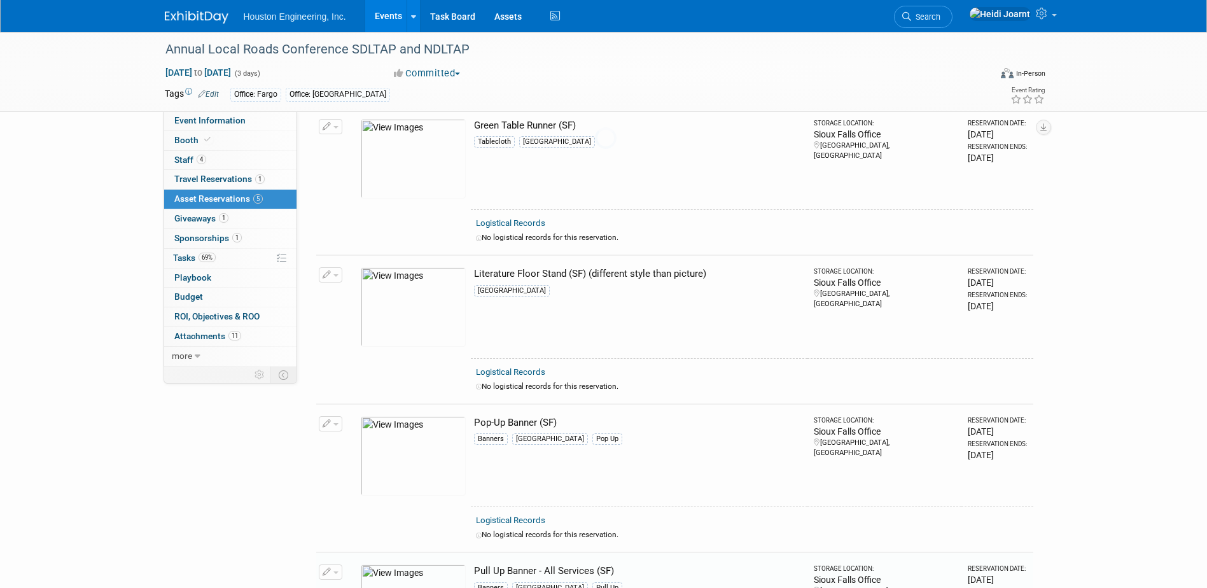
scroll to position [612, 0]
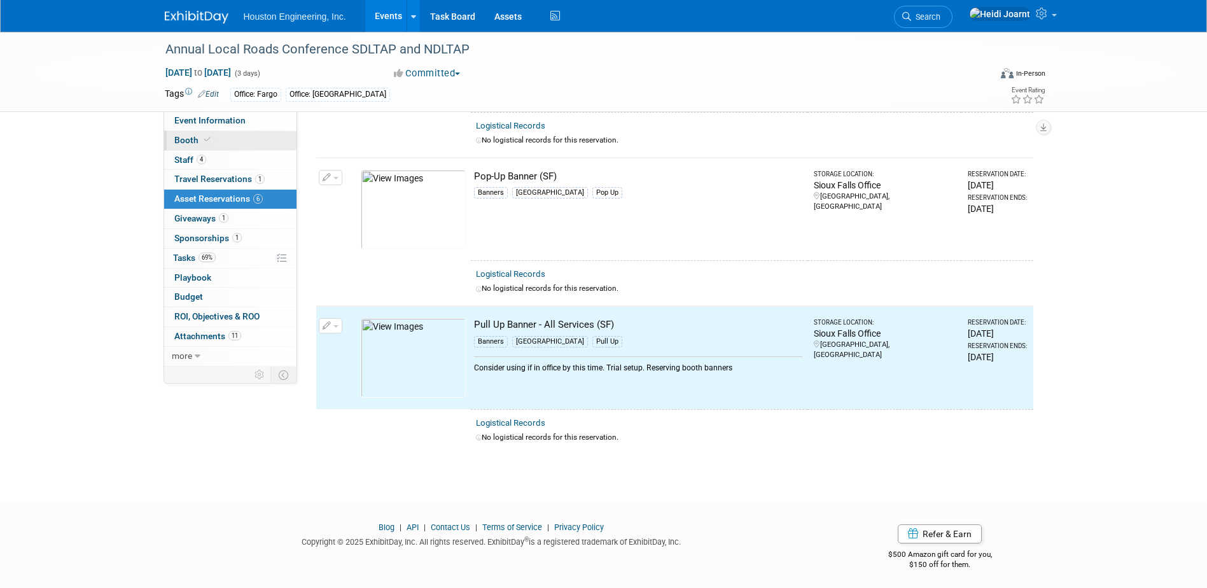
click at [239, 133] on link "Booth" at bounding box center [230, 140] width 132 height 19
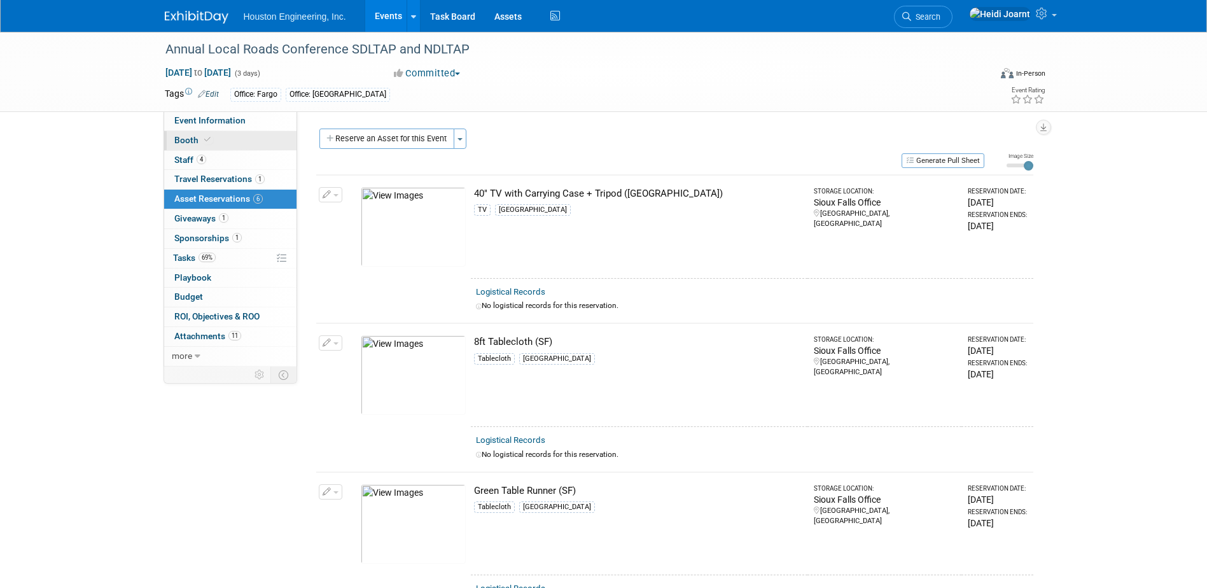
select select "Yes"
select select "[GEOGRAPHIC_DATA]"
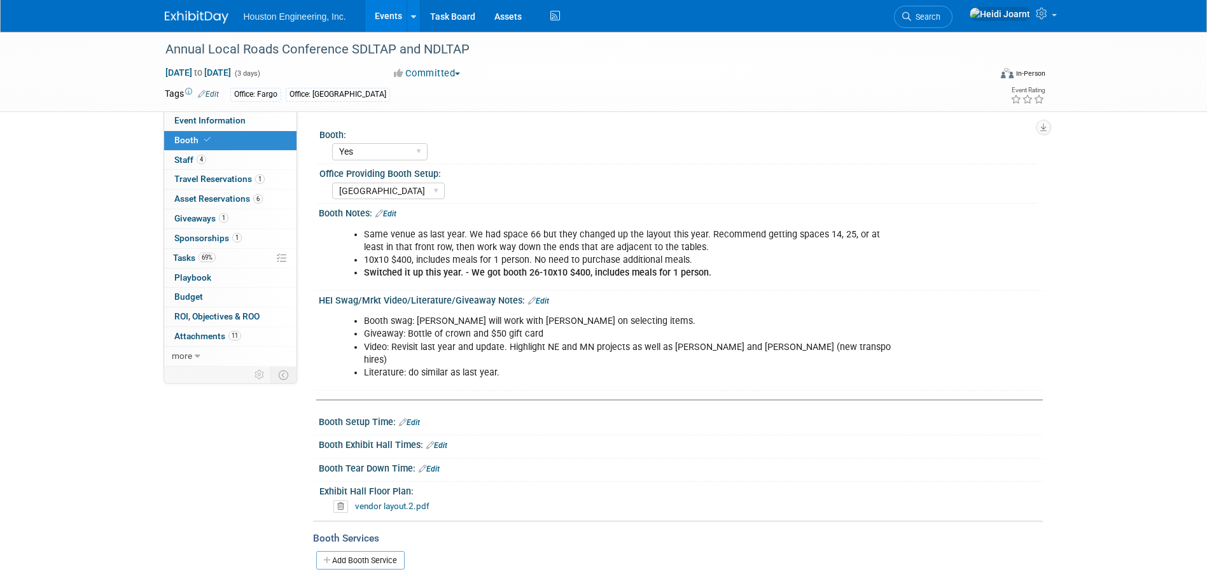
click at [396, 213] on link "Edit" at bounding box center [385, 213] width 21 height 9
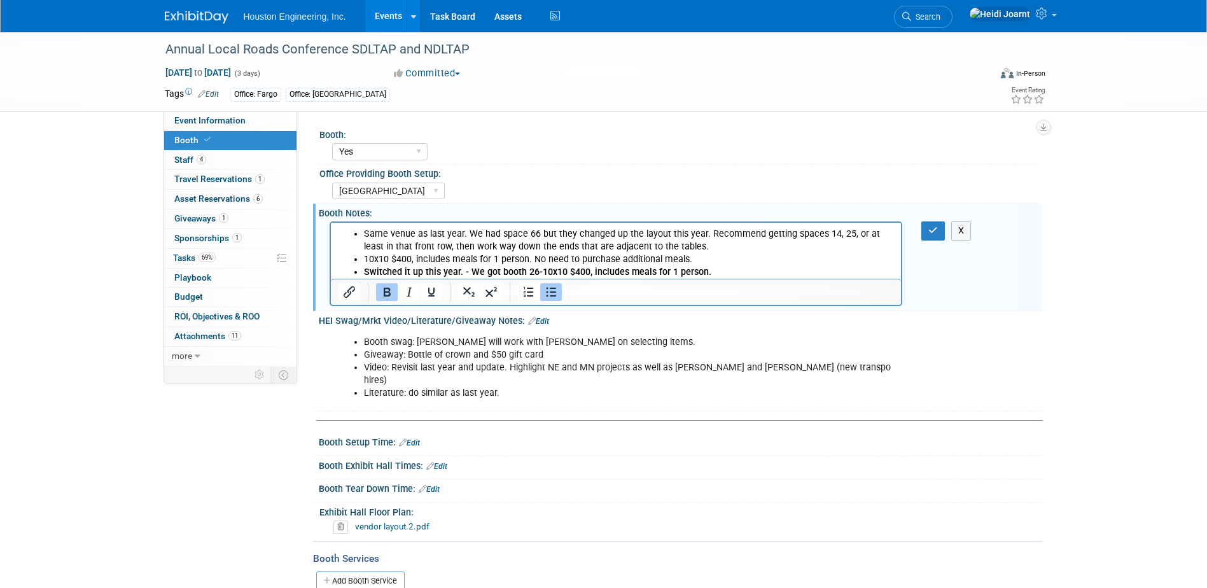
click at [743, 273] on li "Switched it up this year. - We got booth 26-10x10 $400, includes meals for 1 pe…" at bounding box center [628, 272] width 531 height 13
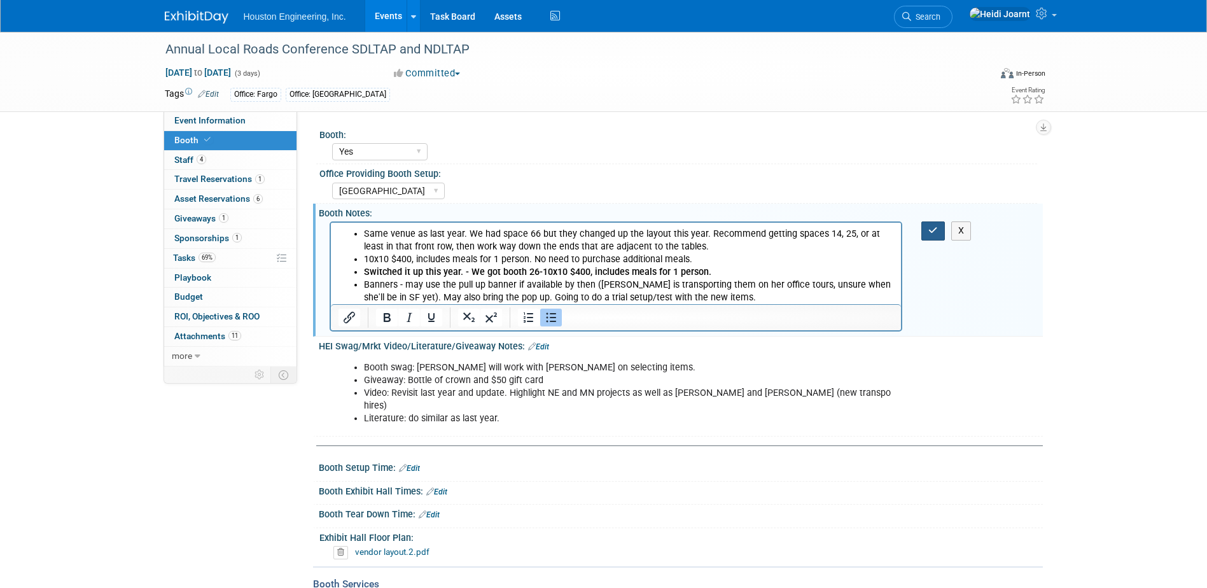
click at [924, 236] on button "button" at bounding box center [933, 230] width 24 height 18
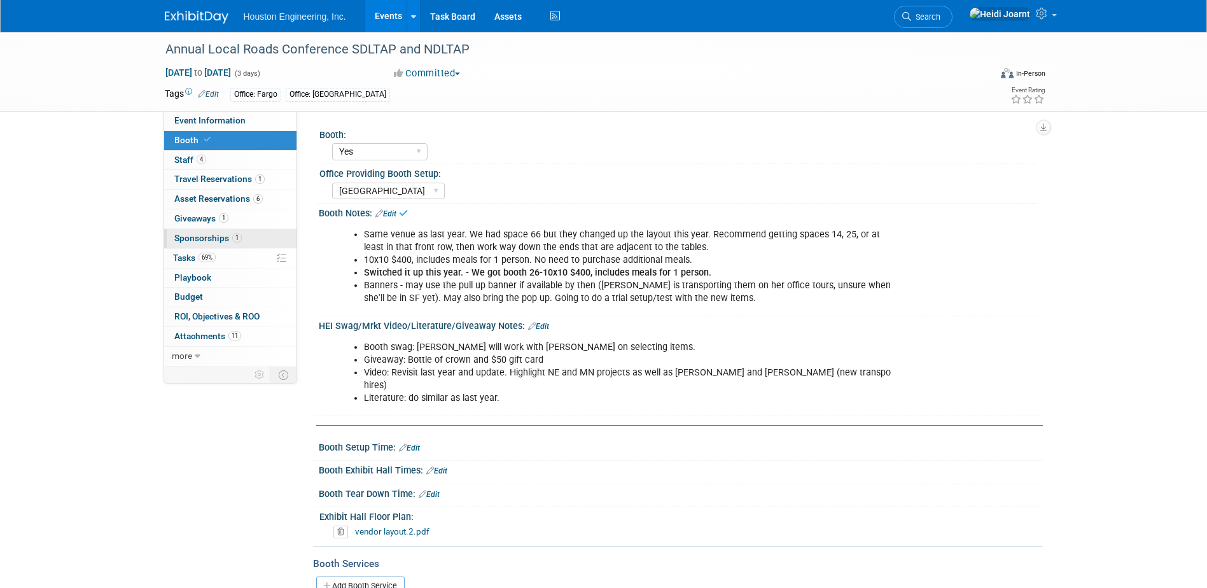
click at [255, 246] on link "1 Sponsorships 1" at bounding box center [230, 238] width 132 height 19
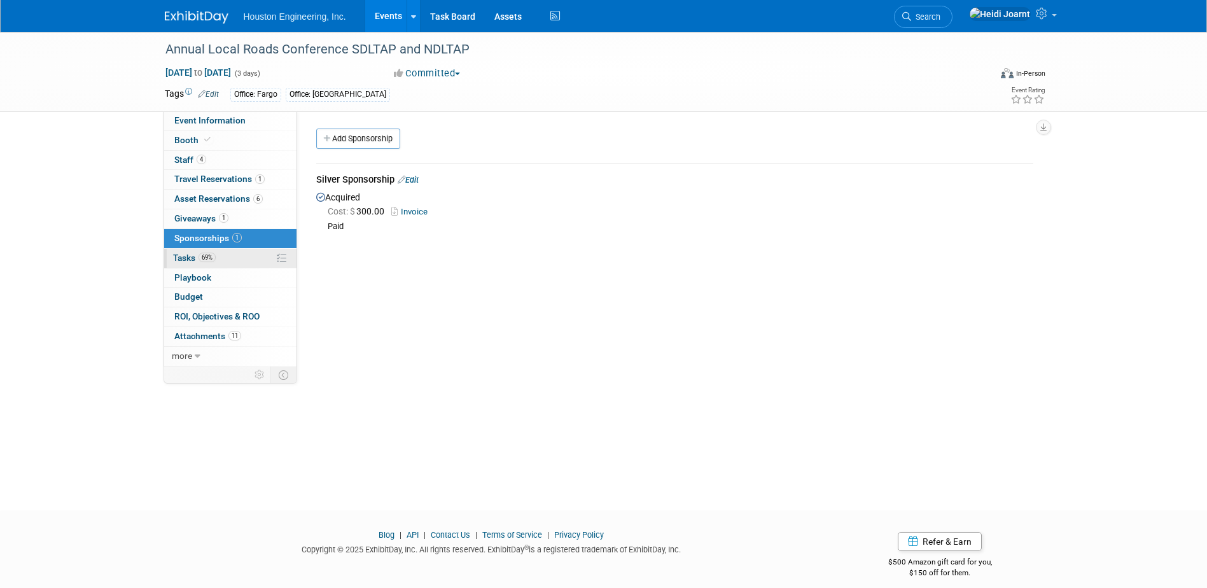
click at [249, 256] on link "69% Tasks 69%" at bounding box center [230, 258] width 132 height 19
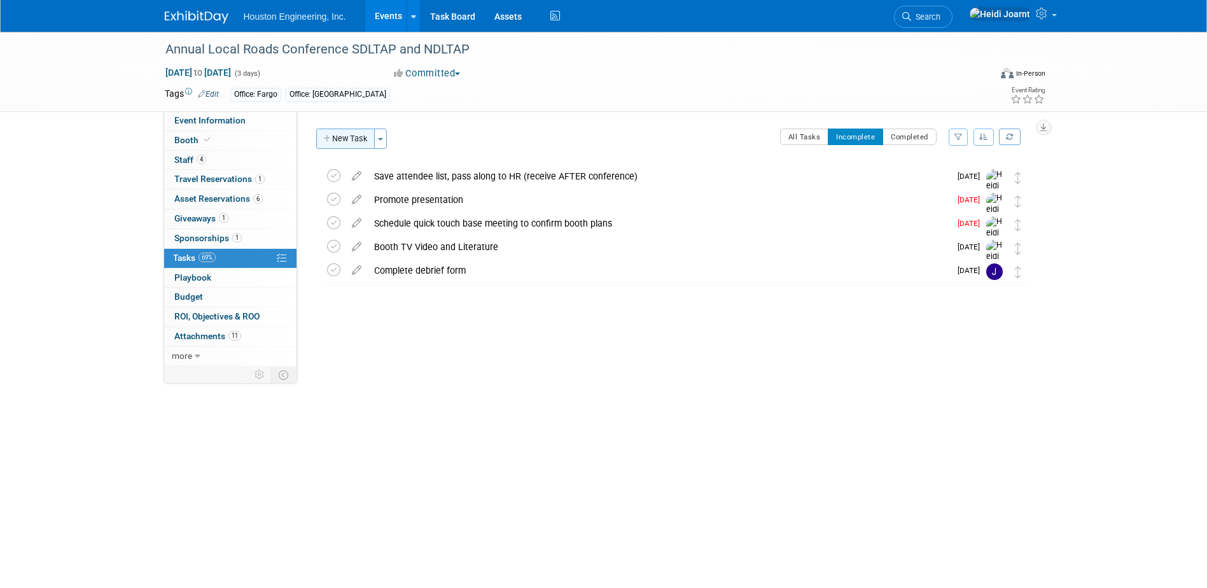
click at [347, 136] on button "New Task" at bounding box center [345, 139] width 59 height 20
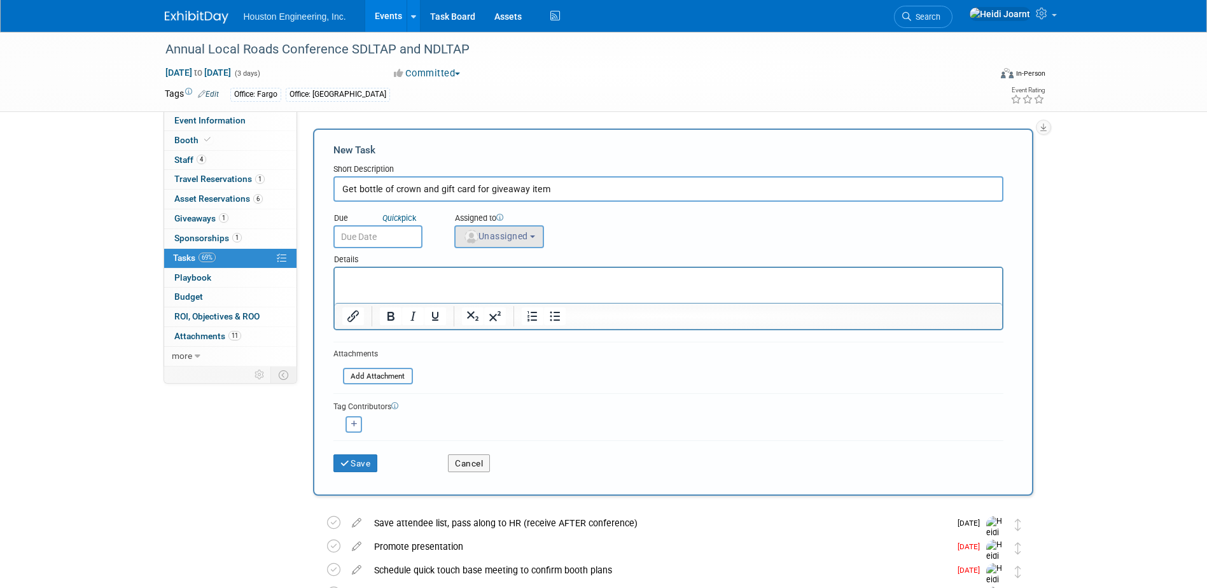
type input "Get bottle of crown and gift card for giveaway item"
click at [480, 243] on button "Unassigned" at bounding box center [499, 236] width 90 height 23
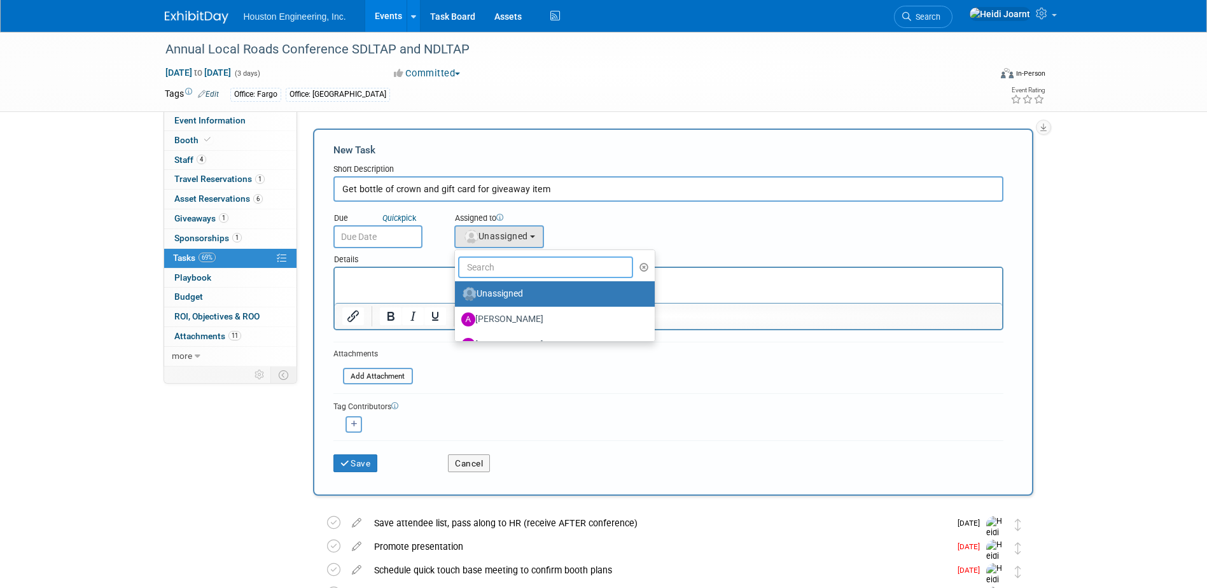
click at [477, 277] on input "text" at bounding box center [546, 267] width 176 height 22
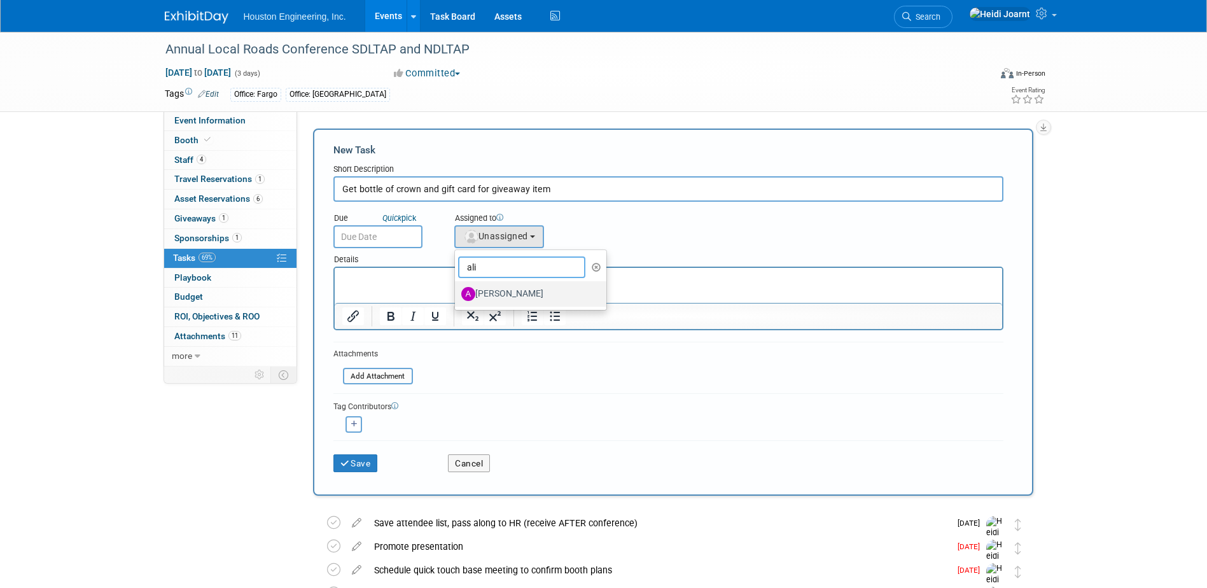
type input "ali"
click at [488, 293] on label "[PERSON_NAME]" at bounding box center [527, 294] width 133 height 20
click at [457, 293] on input "[PERSON_NAME]" at bounding box center [453, 292] width 8 height 8
select select "1df7f9b6-a373-4f1f-b069-61f5b7051df1"
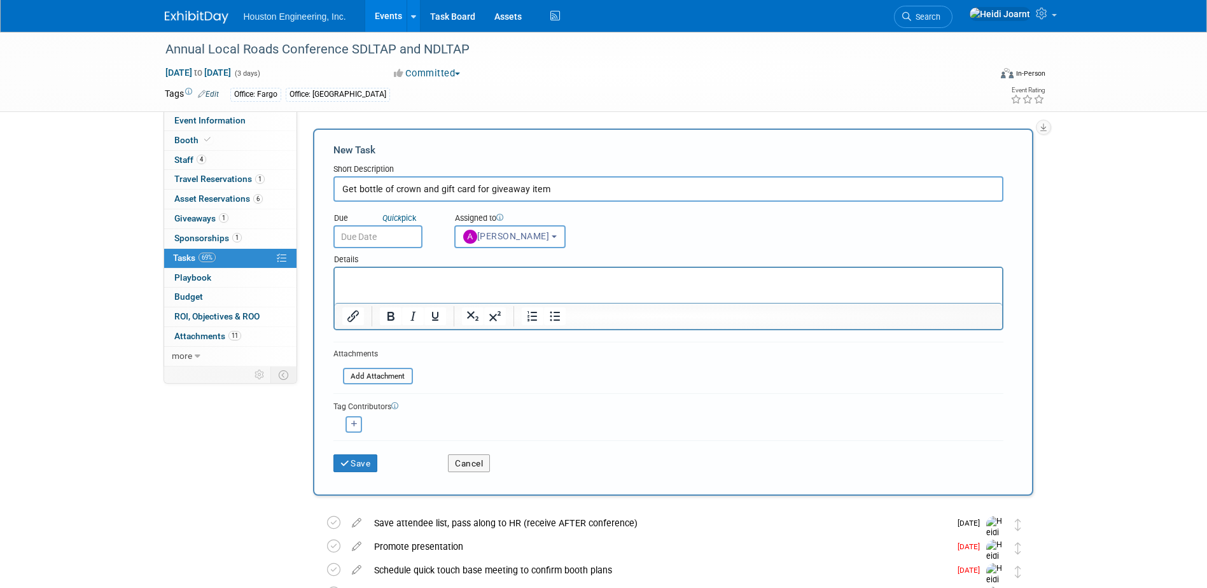
click at [386, 228] on input "text" at bounding box center [377, 236] width 89 height 23
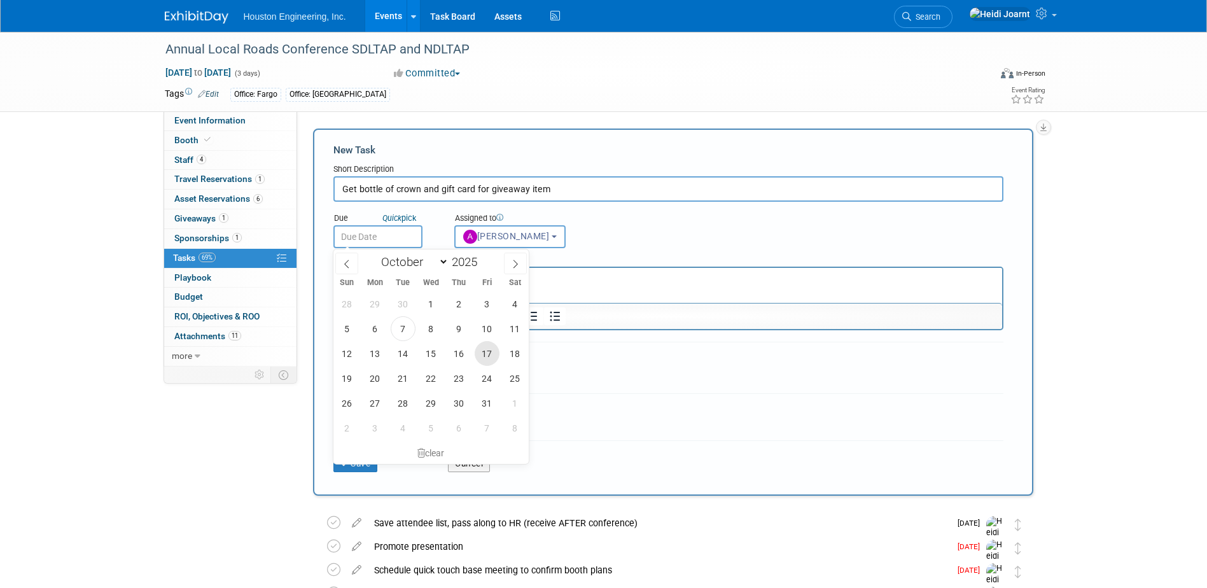
click at [481, 352] on span "17" at bounding box center [487, 353] width 25 height 25
type input "Oct 17, 2025"
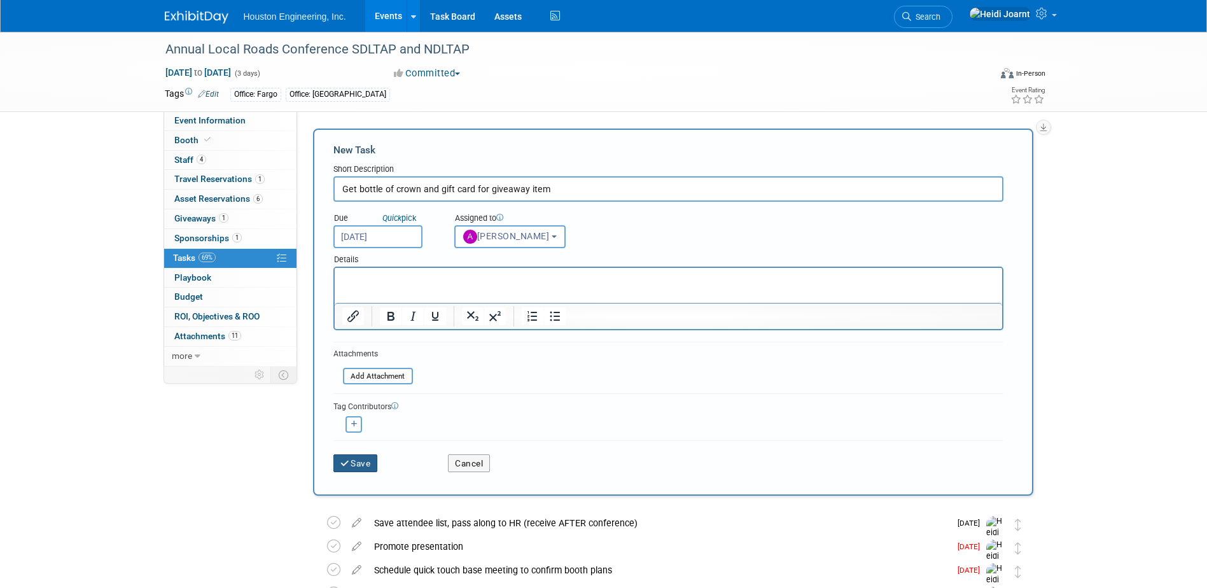
click at [343, 460] on icon "submit" at bounding box center [345, 463] width 11 height 9
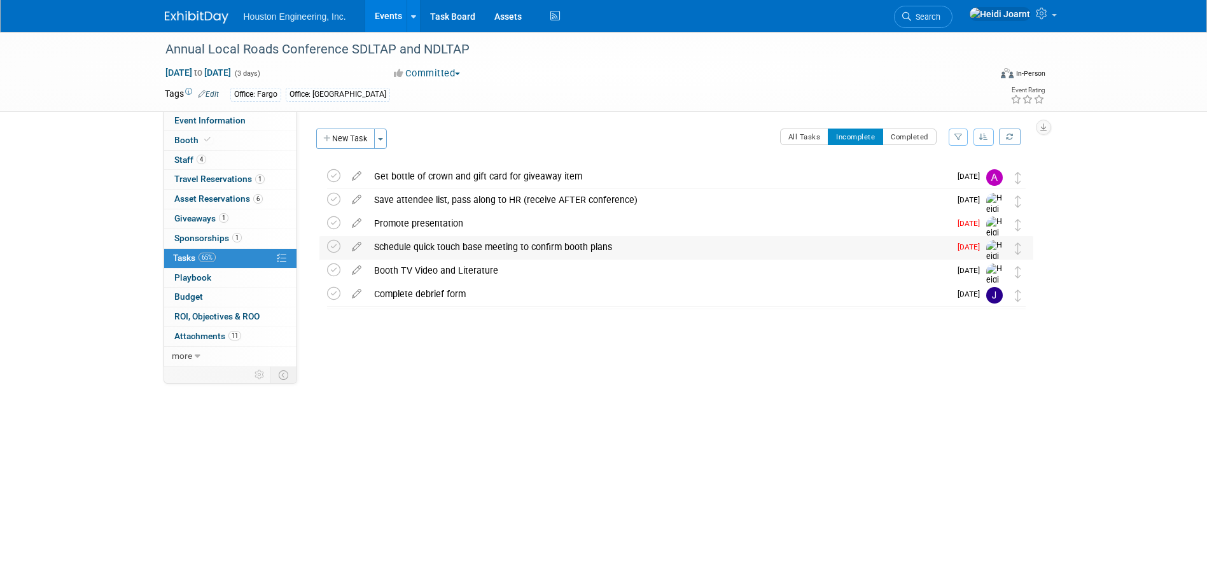
click at [400, 246] on div "Schedule quick touch base meeting to confirm booth plans" at bounding box center [659, 247] width 582 height 22
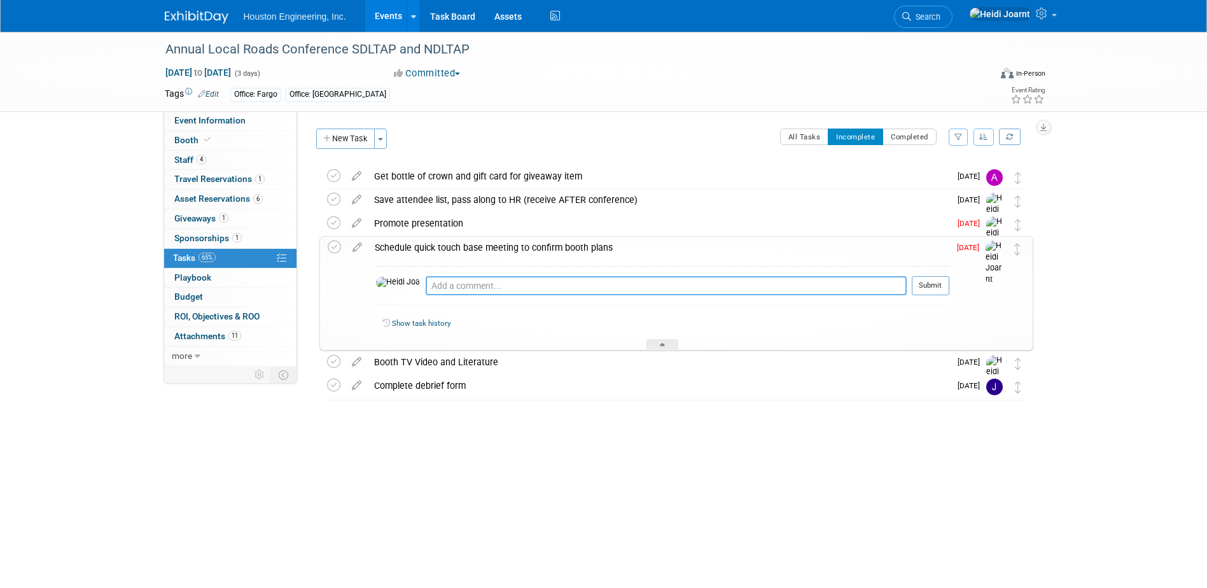
click at [466, 290] on textarea at bounding box center [666, 285] width 481 height 19
type textarea "Not needed, discussed plans via email"
click at [928, 283] on button "Submit" at bounding box center [931, 285] width 38 height 19
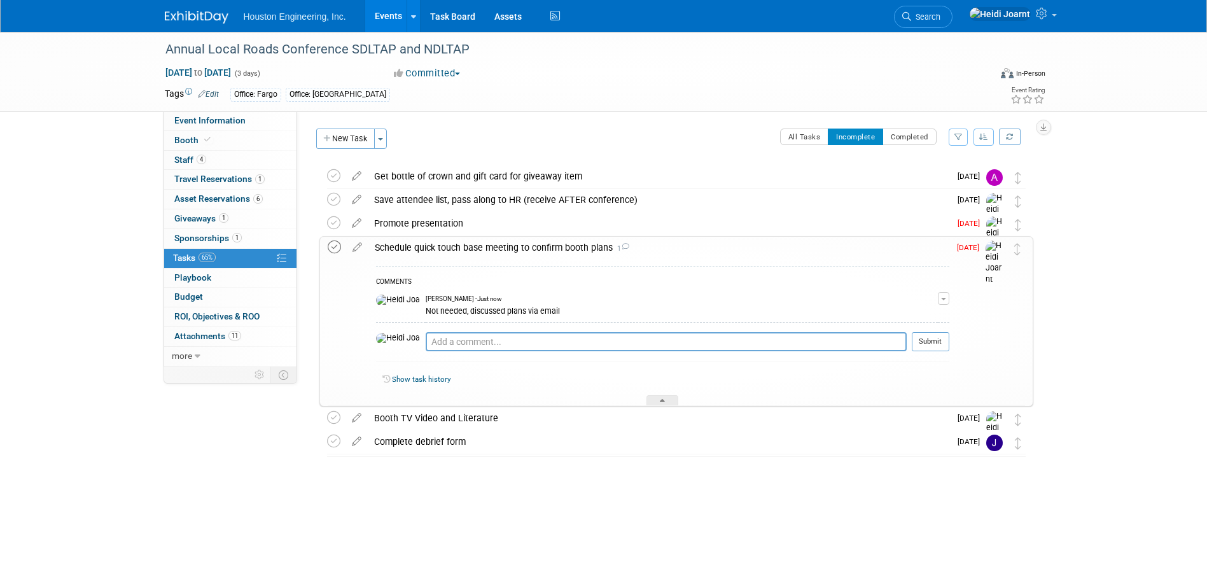
click at [330, 249] on icon at bounding box center [334, 247] width 13 height 13
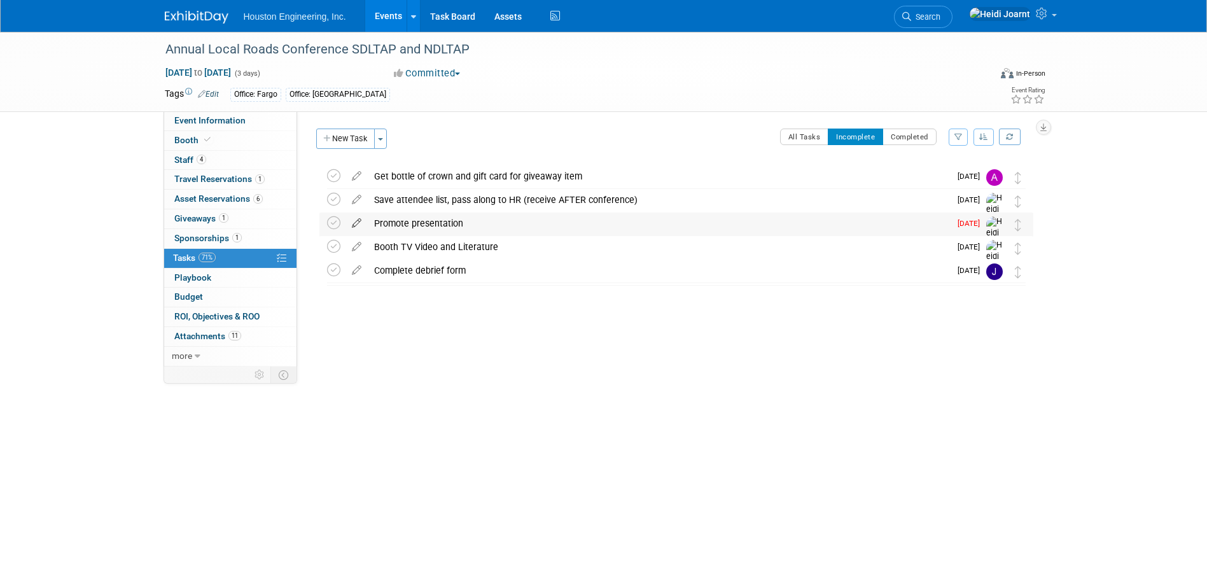
click at [354, 225] on icon at bounding box center [357, 221] width 22 height 16
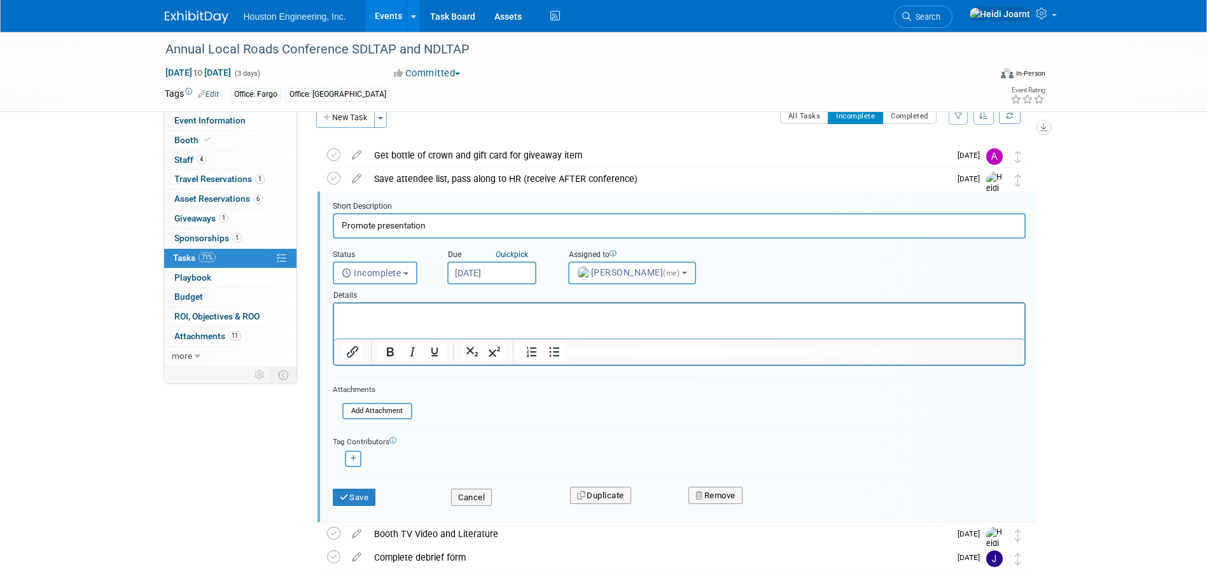
scroll to position [26, 0]
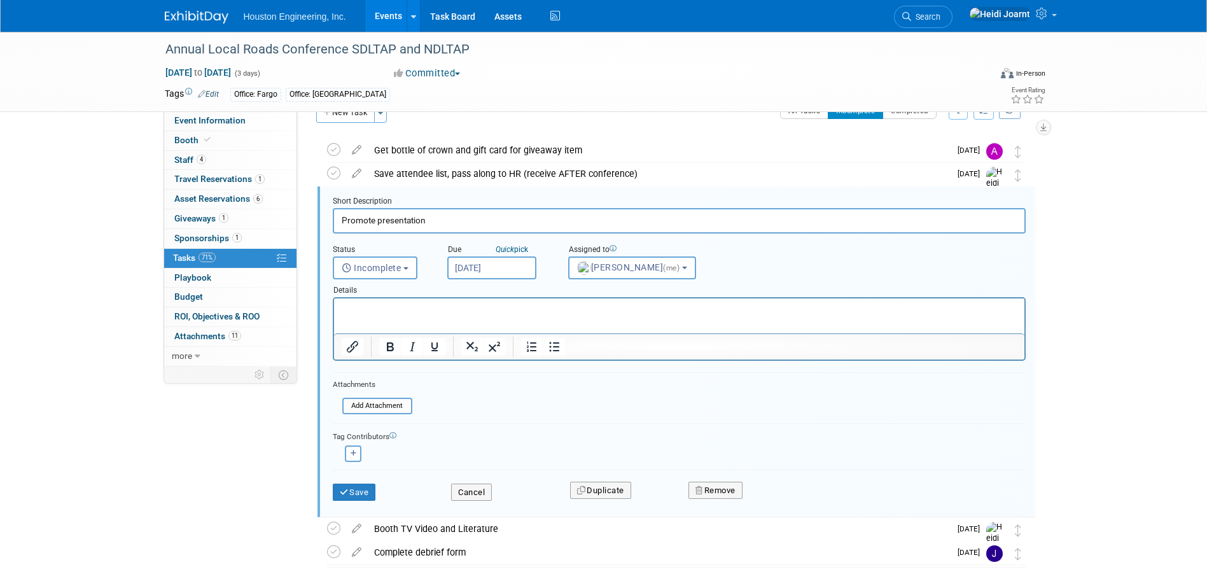
click at [466, 272] on input "Oct 6, 2025" at bounding box center [491, 267] width 89 height 23
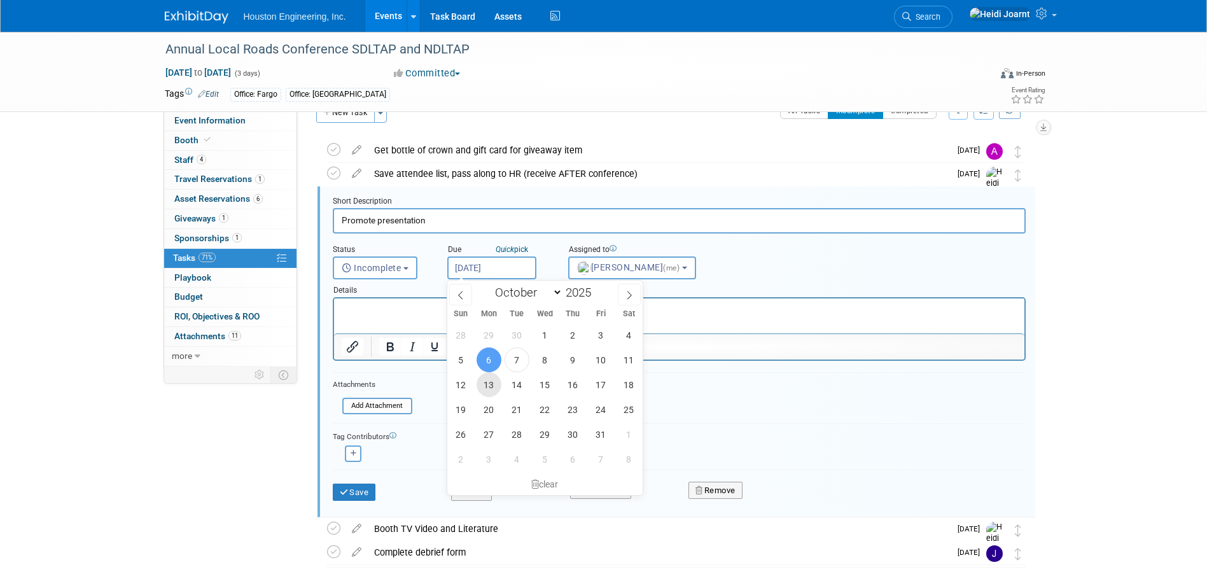
click at [487, 378] on span "13" at bounding box center [489, 384] width 25 height 25
type input "Oct 13, 2025"
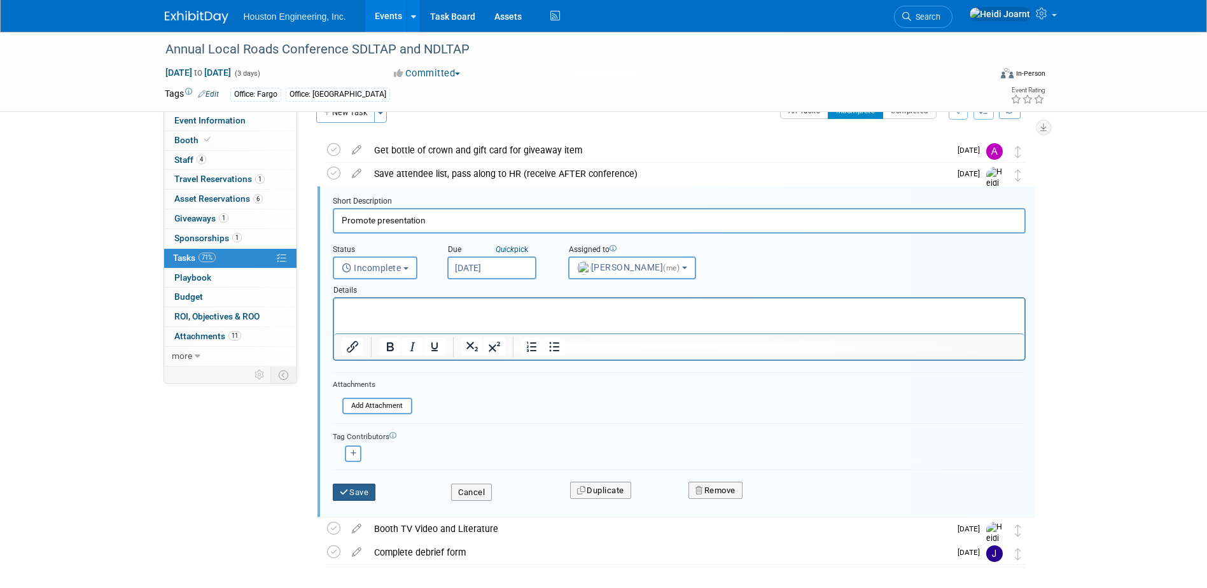
click at [353, 491] on button "Save" at bounding box center [354, 493] width 43 height 18
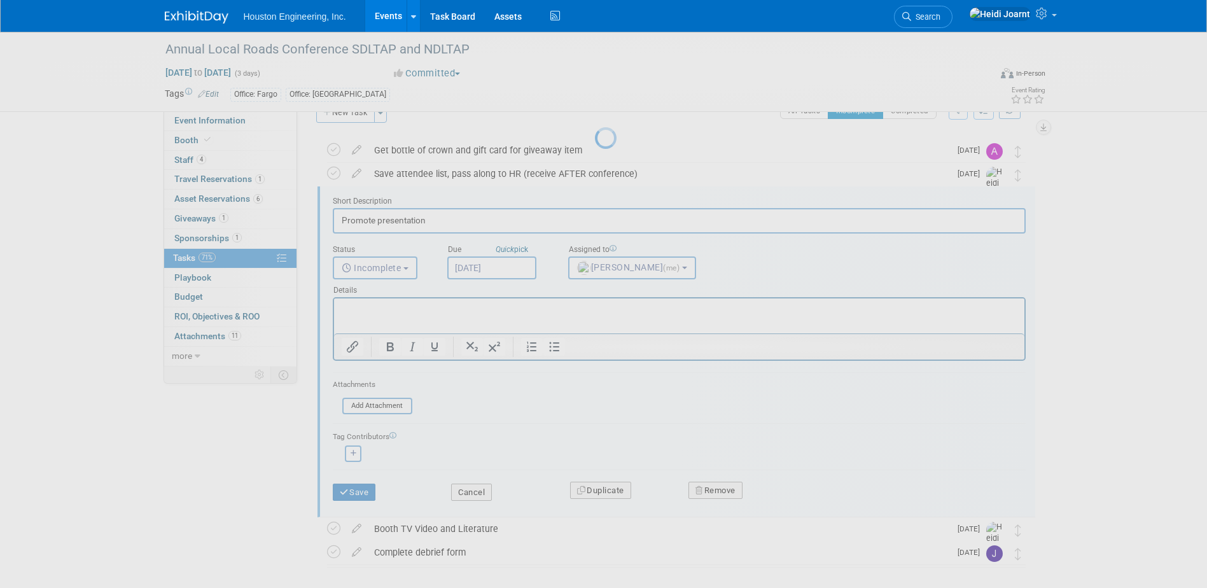
scroll to position [0, 0]
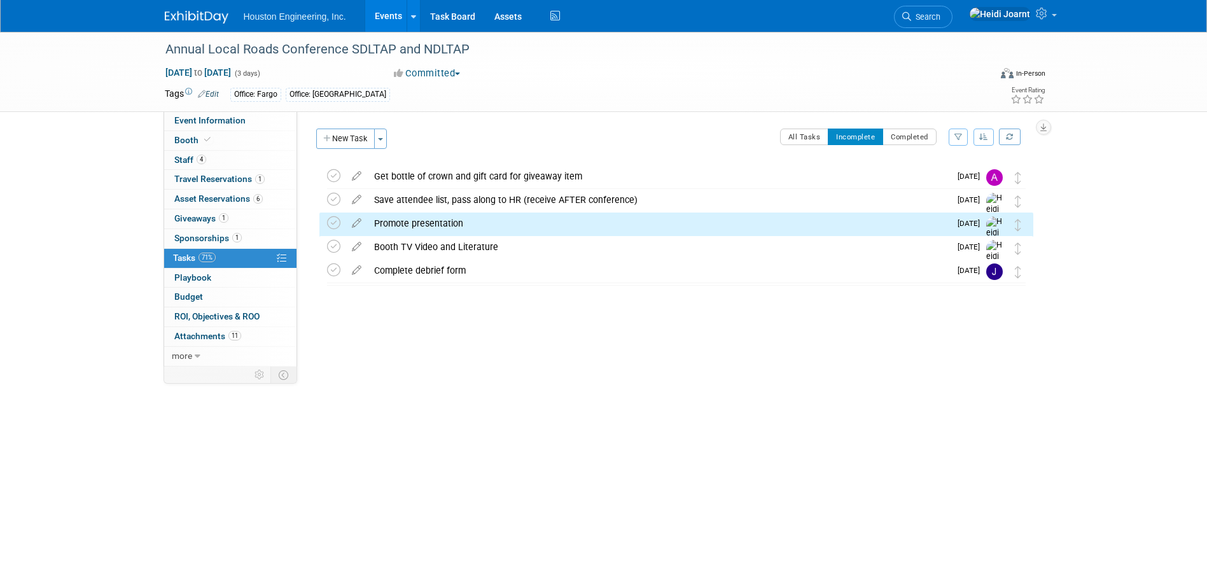
click at [398, 22] on link "Events" at bounding box center [388, 16] width 46 height 32
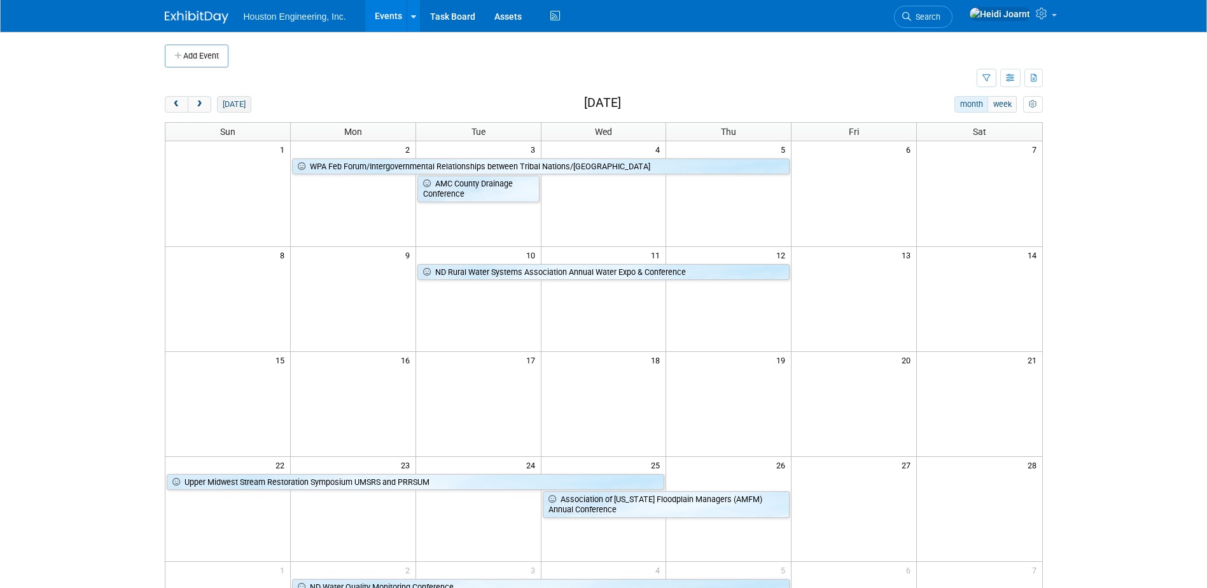
click at [234, 101] on button "today" at bounding box center [234, 104] width 34 height 17
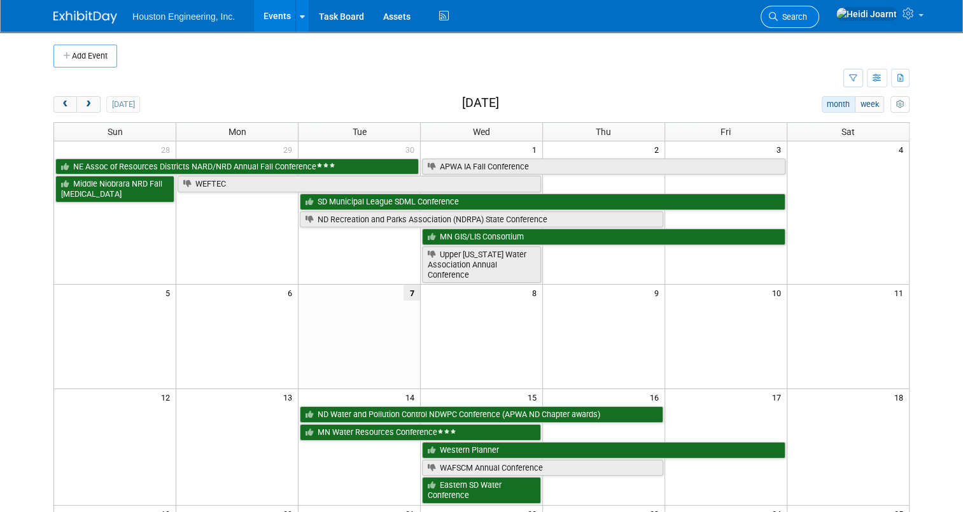
click at [807, 13] on span "Search" at bounding box center [792, 17] width 29 height 10
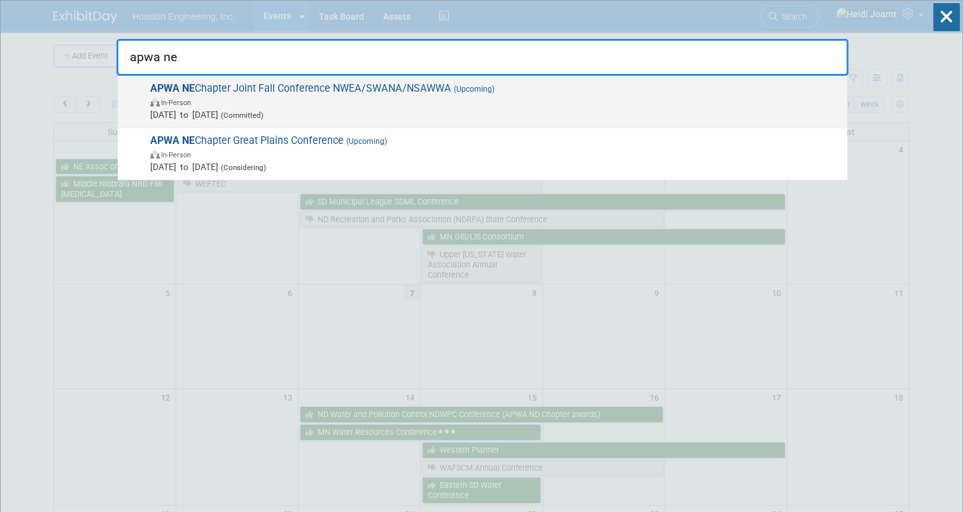
type input "apwa ne"
click at [483, 97] on span "In-Person" at bounding box center [495, 101] width 690 height 13
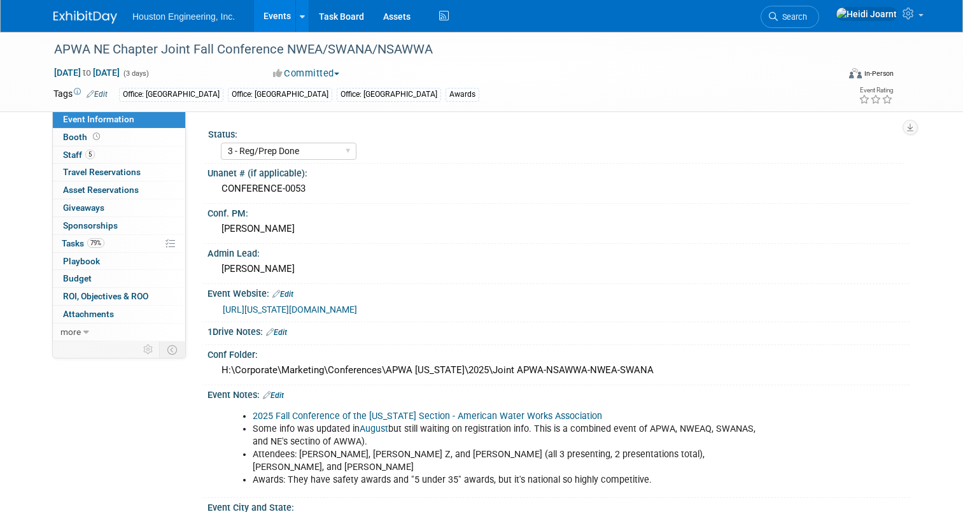
select select "3 - Reg/Prep Done"
select select "Yes"
select select "Multi-sector/Any/All"
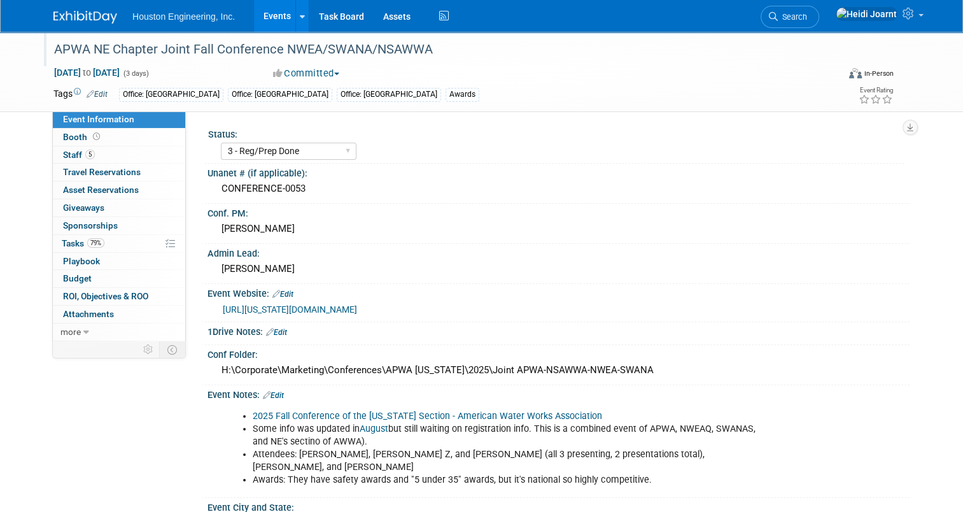
click at [146, 50] on div "APWA NE Chapter Joint Fall Conference NWEA/SWANA/NSAWWA" at bounding box center [436, 49] width 773 height 23
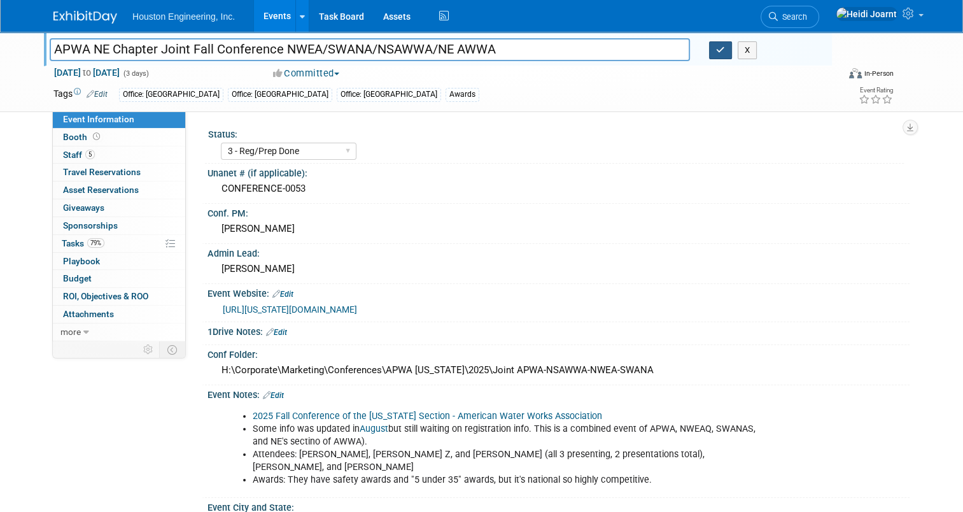
type input "APWA NE Chapter Joint Fall Conference NWEA/SWANA/NSAWWA/NE AWWA"
click at [717, 53] on button "button" at bounding box center [720, 50] width 23 height 18
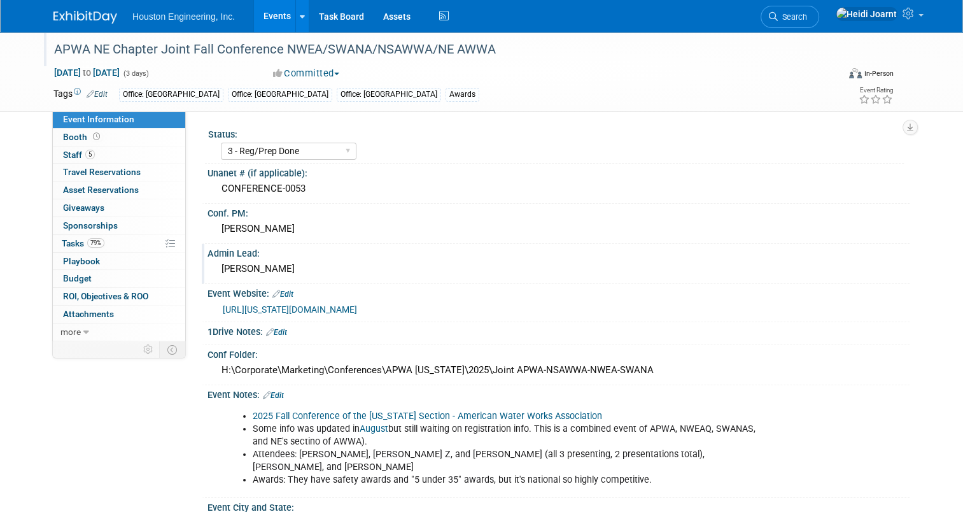
scroll to position [64, 0]
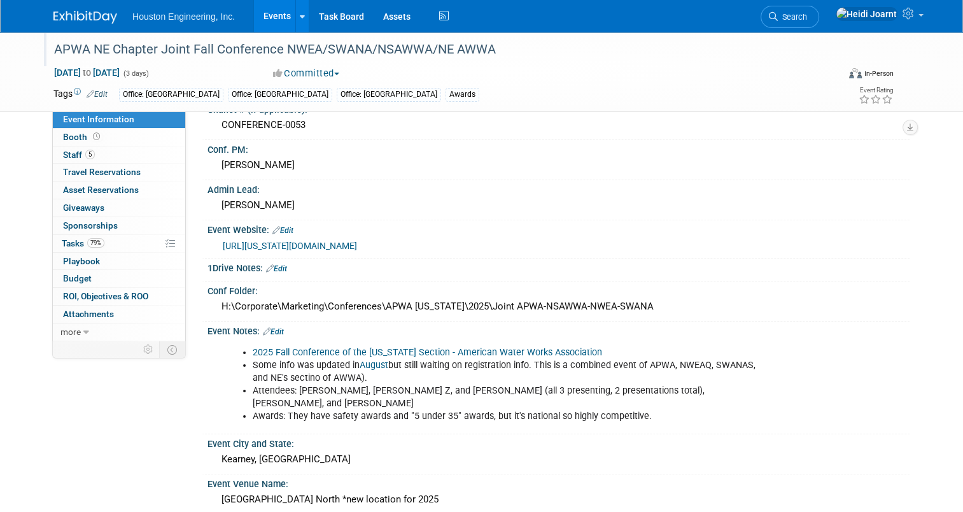
click at [272, 332] on link "Edit" at bounding box center [273, 331] width 21 height 9
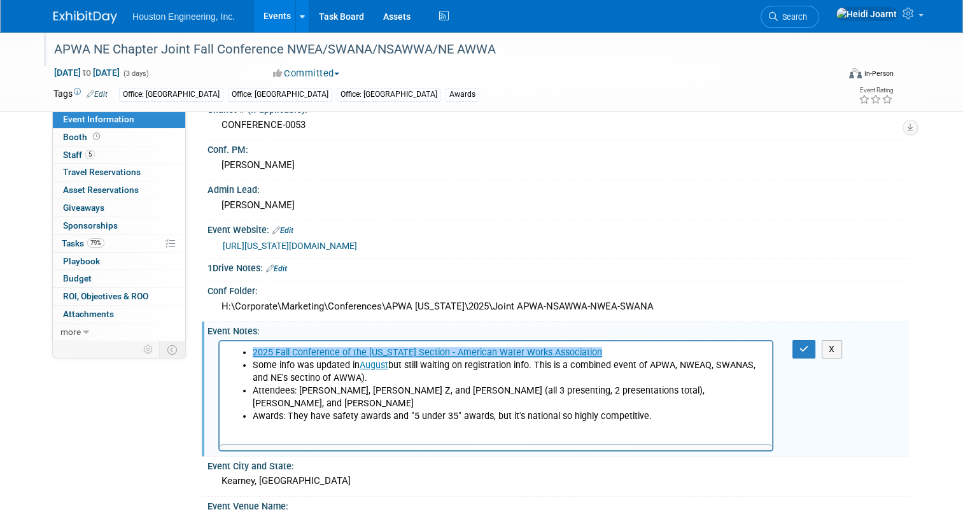
scroll to position [0, 0]
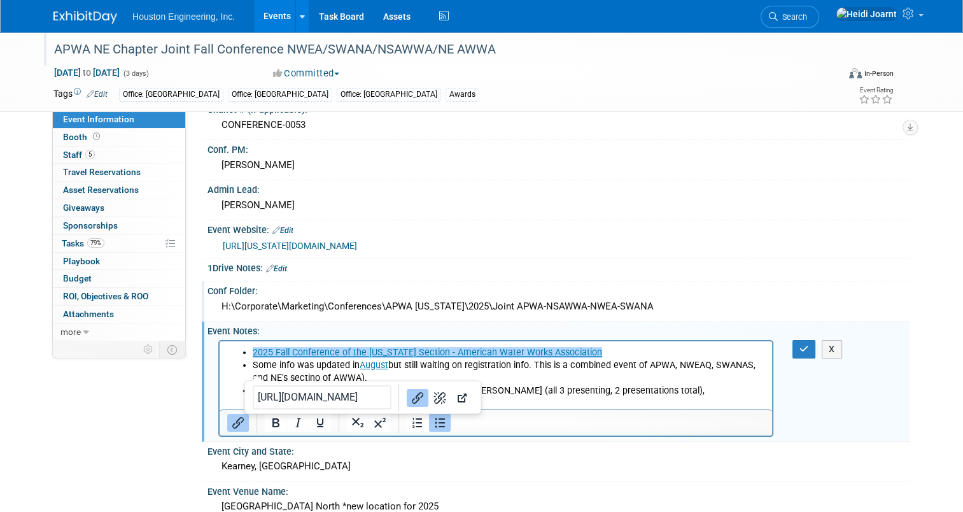
click at [281, 309] on div "H:\Corporate\Marketing\Conferences\APWA Nebraska\2025\Joint APWA-NSAWWA-NWEA-SW…" at bounding box center [558, 307] width 683 height 20
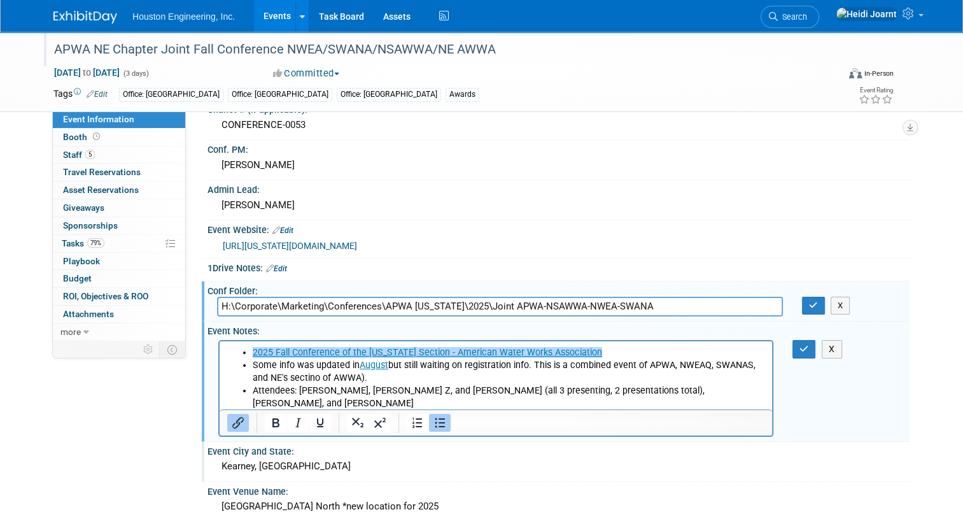
scroll to position [191, 0]
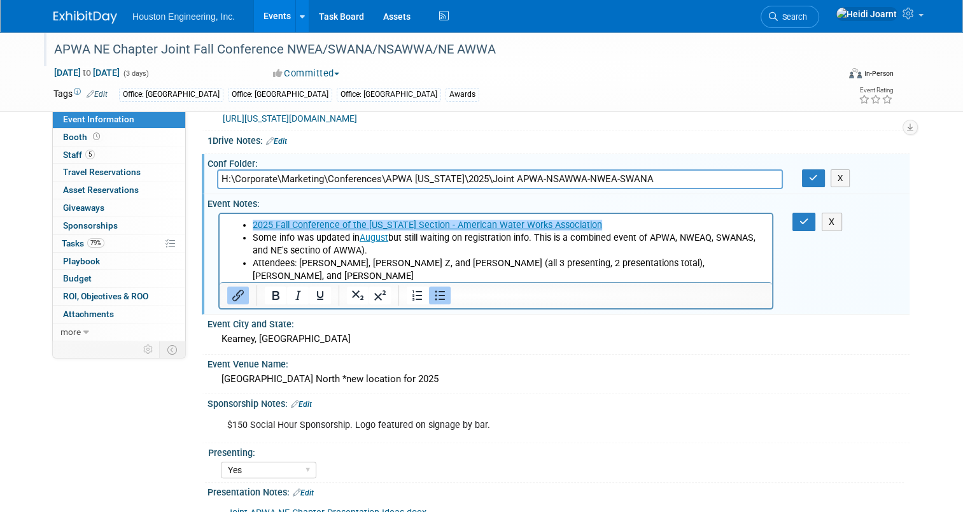
click at [294, 251] on li "Some info was updated in August but still waiting on registration info. This is…" at bounding box center [509, 243] width 512 height 25
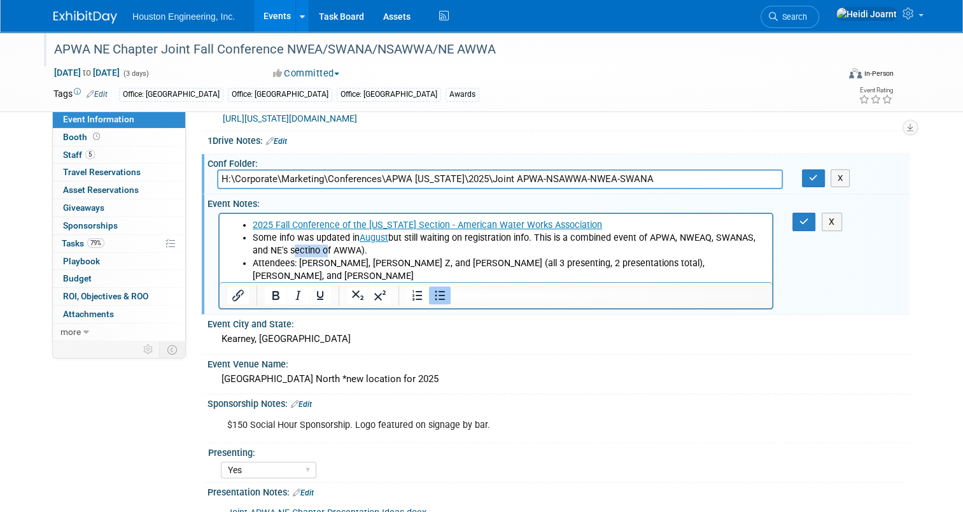
click at [294, 251] on li "Some info was updated in August but still waiting on registration info. This is…" at bounding box center [509, 243] width 512 height 25
click at [809, 217] on icon "button" at bounding box center [804, 221] width 10 height 9
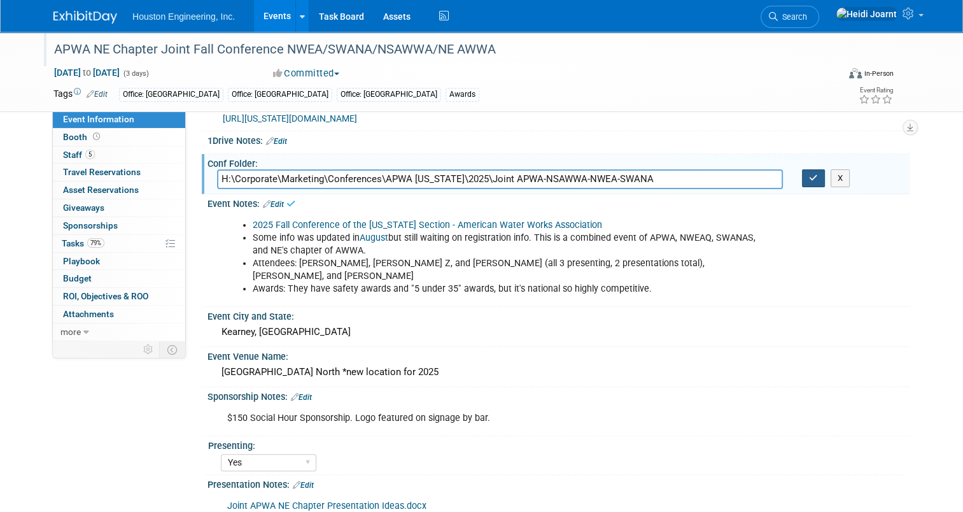
click at [813, 180] on button "button" at bounding box center [813, 178] width 23 height 18
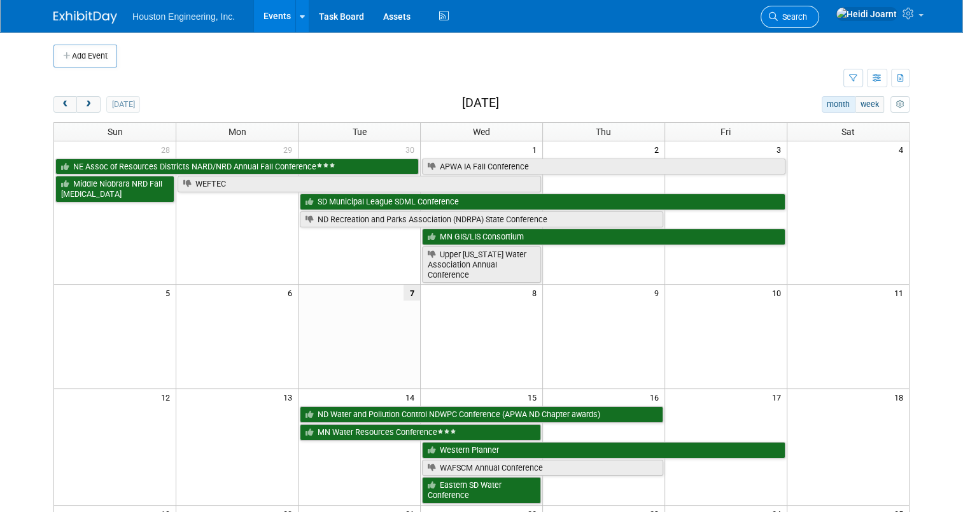
click at [807, 15] on span "Search" at bounding box center [792, 17] width 29 height 10
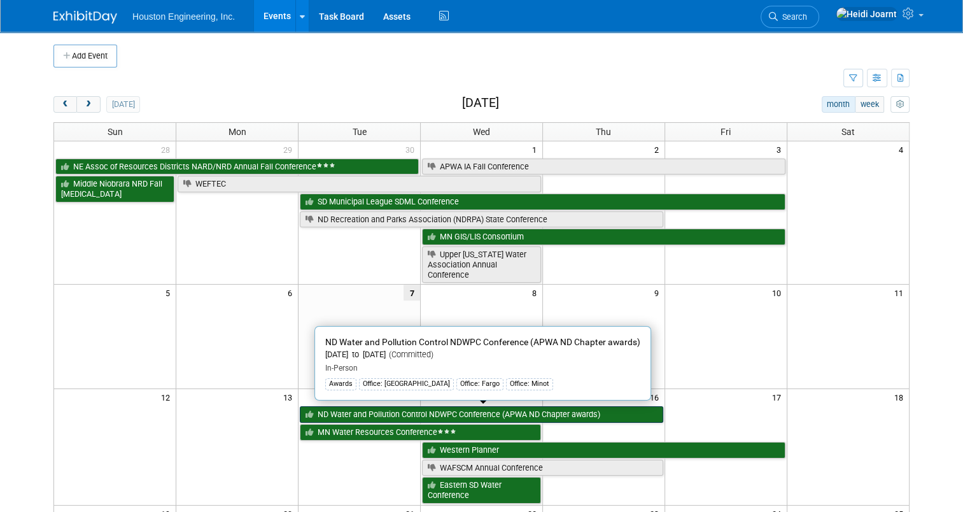
click at [353, 412] on link "ND Water and Pollution Control NDWPC Conference (APWA ND Chapter awards)" at bounding box center [481, 414] width 363 height 17
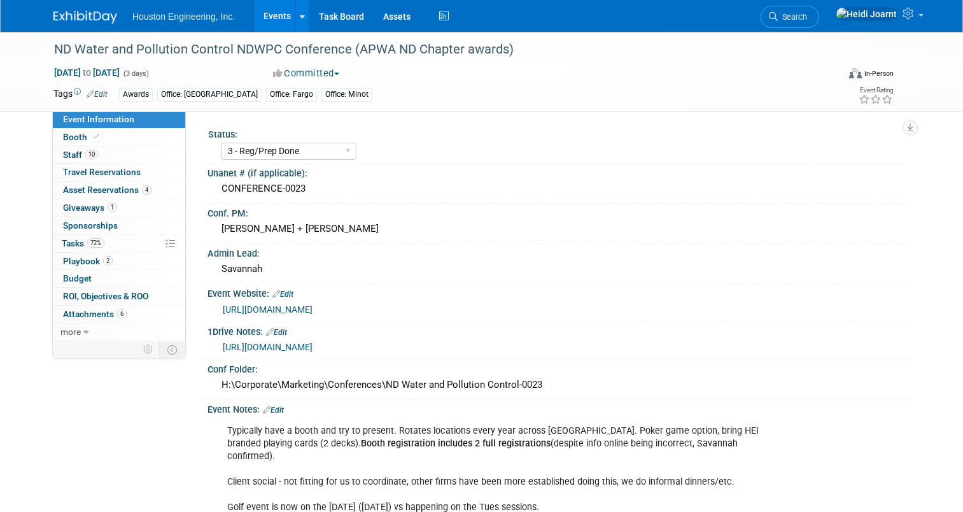
select select "3 - Reg/Prep Done"
select select "Yes"
select select "Mun. Infrastructure"
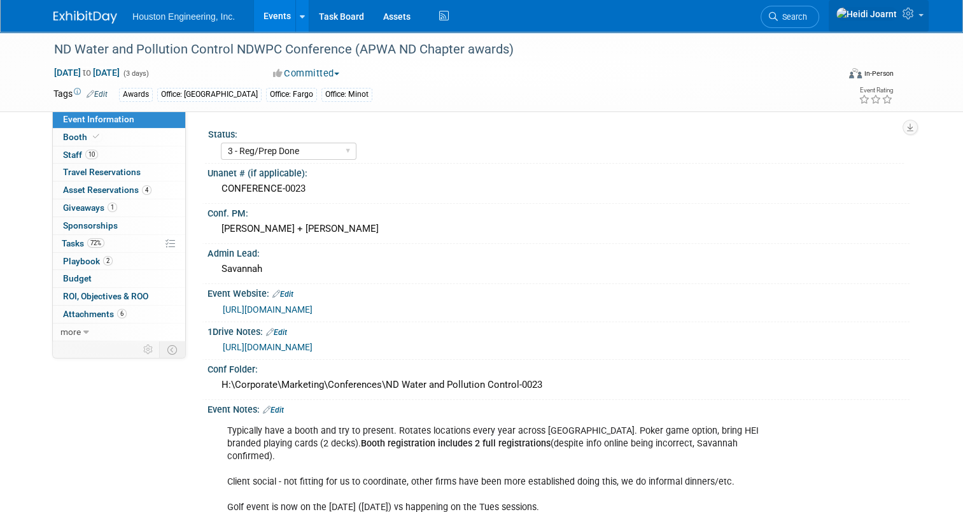
click at [916, 17] on icon at bounding box center [909, 13] width 15 height 11
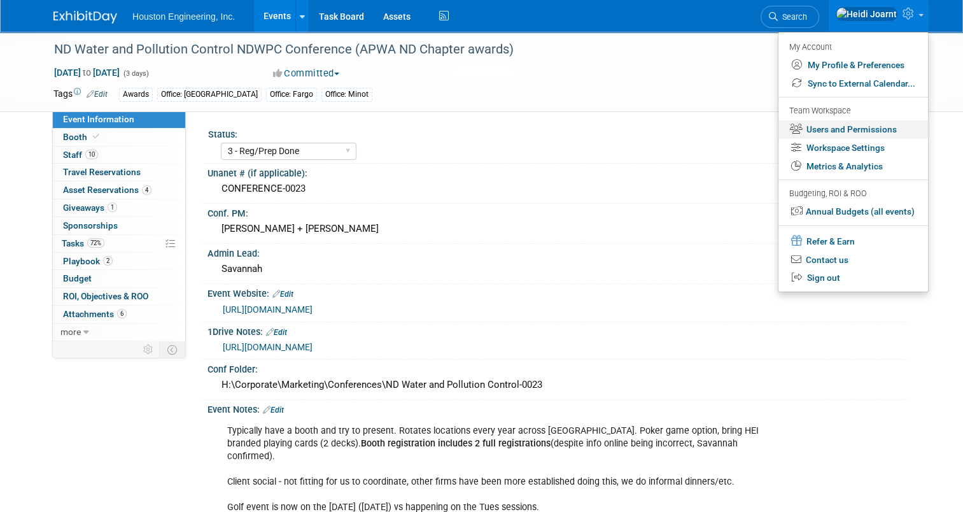
click at [843, 130] on link "Users and Permissions" at bounding box center [853, 129] width 150 height 18
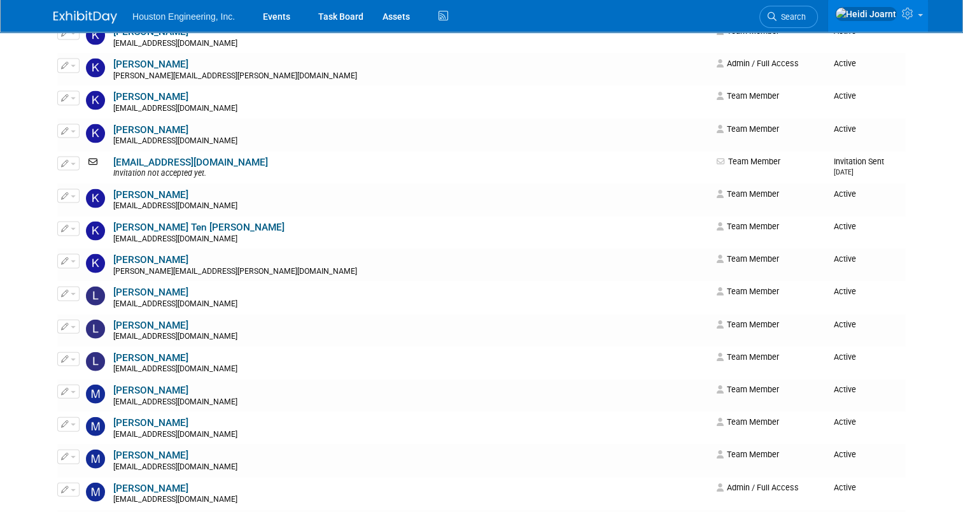
scroll to position [2800, 0]
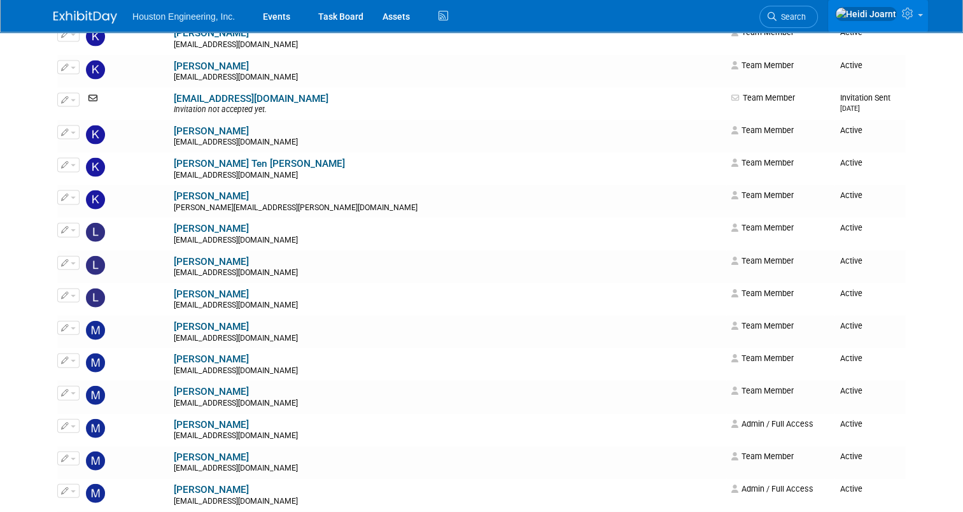
click at [923, 25] on link at bounding box center [878, 16] width 100 height 32
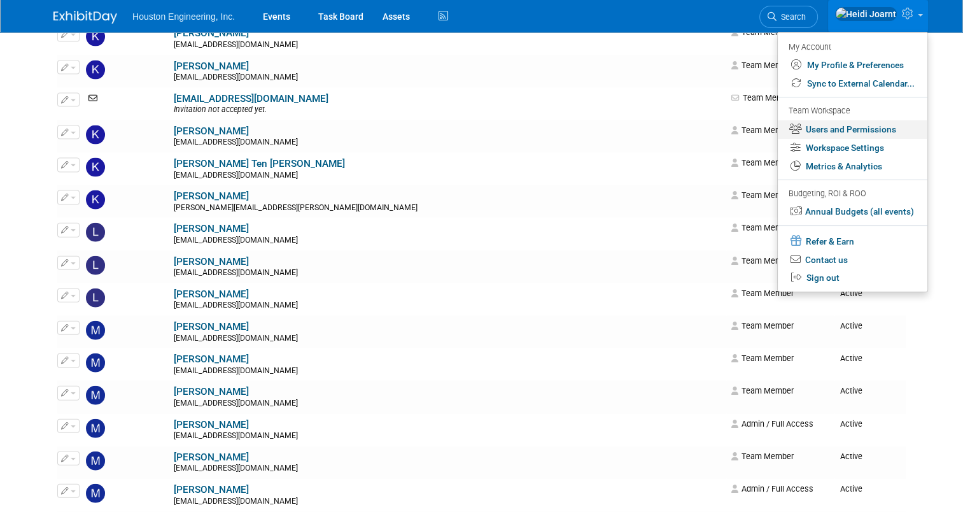
click at [848, 127] on link "Users and Permissions" at bounding box center [853, 129] width 150 height 18
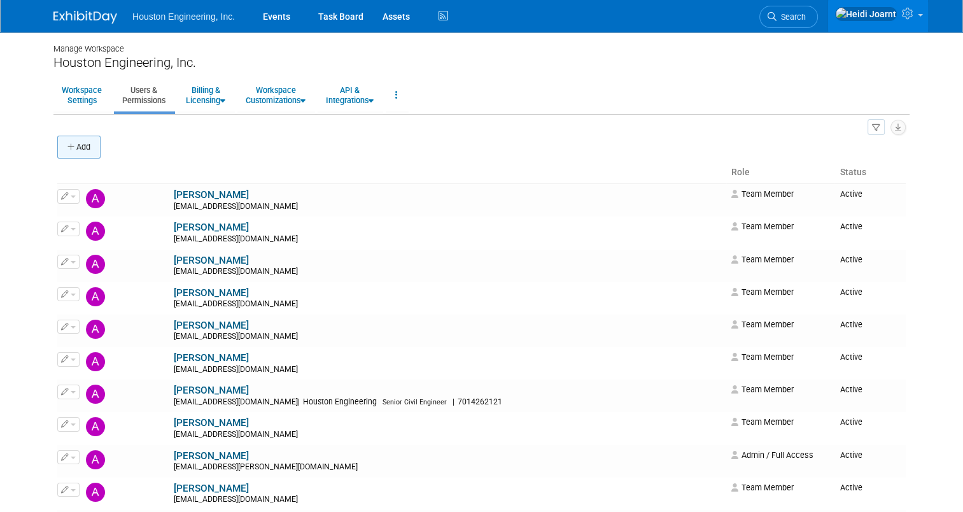
click at [80, 152] on button "Add" at bounding box center [78, 147] width 43 height 23
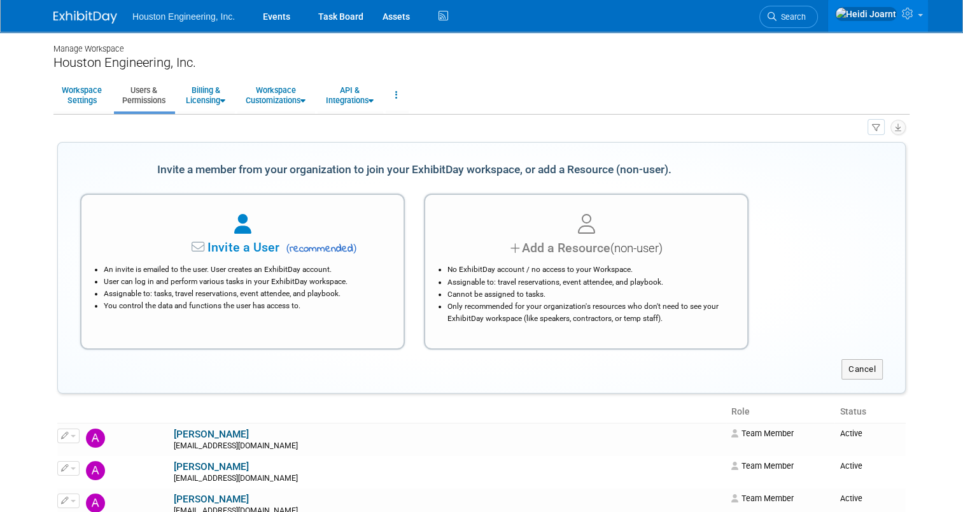
click at [213, 246] on span "Invite a User" at bounding box center [203, 247] width 151 height 15
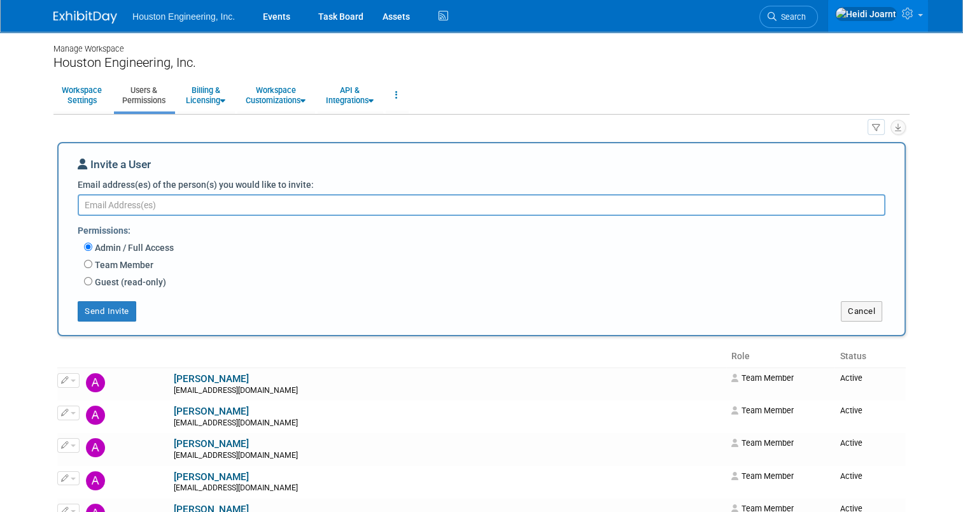
click at [106, 260] on label "Team Member" at bounding box center [122, 264] width 61 height 13
click at [92, 260] on input "Team Member" at bounding box center [88, 264] width 8 height 8
radio input "true"
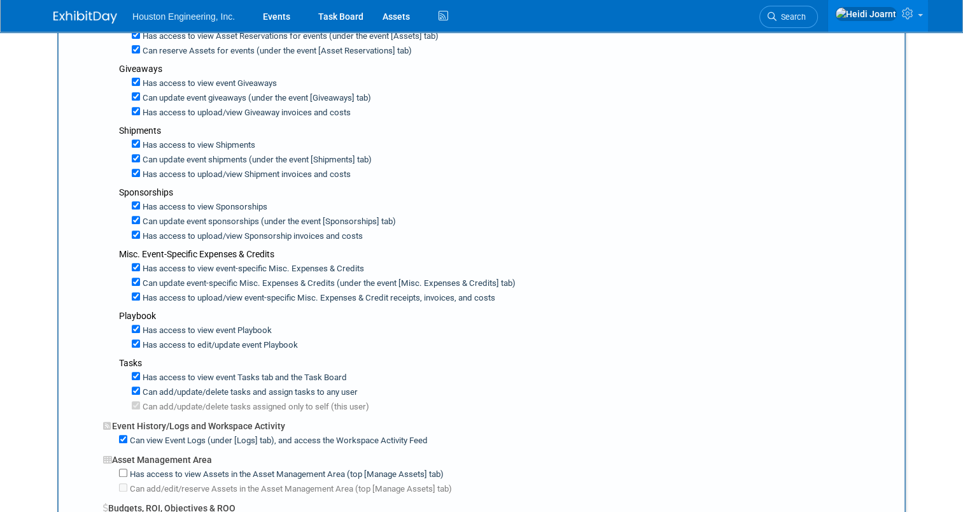
scroll to position [636, 0]
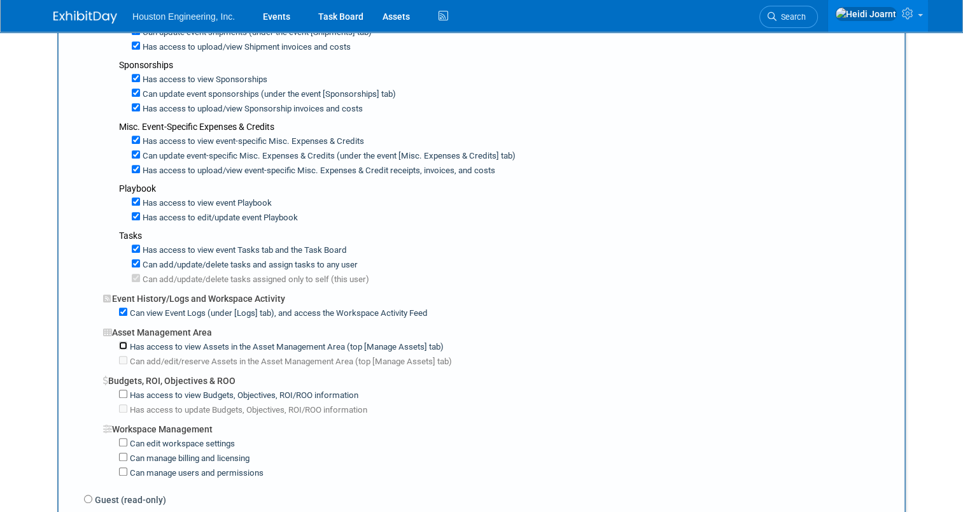
click at [119, 341] on input "Has access to view Assets in the Asset Management Area (top [Manage Assets] tab)" at bounding box center [123, 345] width 8 height 8
checkbox input "true"
click at [119, 389] on input "Has access to view Budgets, Objectives, ROI/ROO information" at bounding box center [123, 393] width 8 height 8
checkbox input "true"
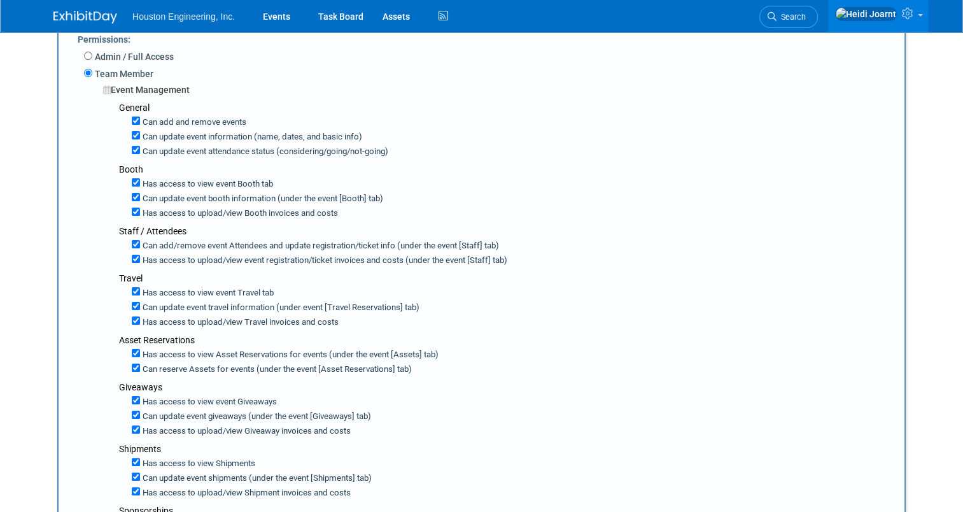
scroll to position [0, 0]
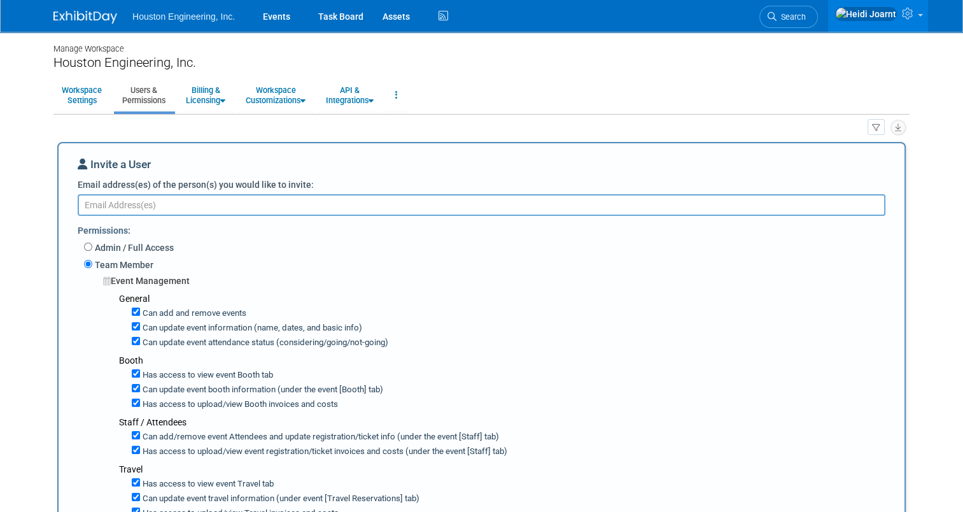
click at [295, 204] on textarea "Email address(es) of the person(s) you would like to invite:" at bounding box center [482, 205] width 808 height 22
paste textarea "lerickson@houstoneng.com"
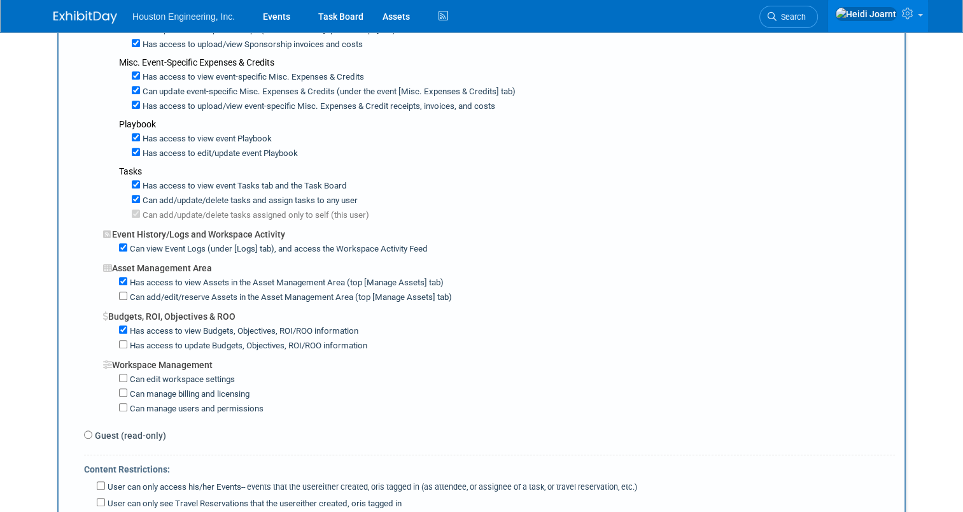
scroll to position [827, 0]
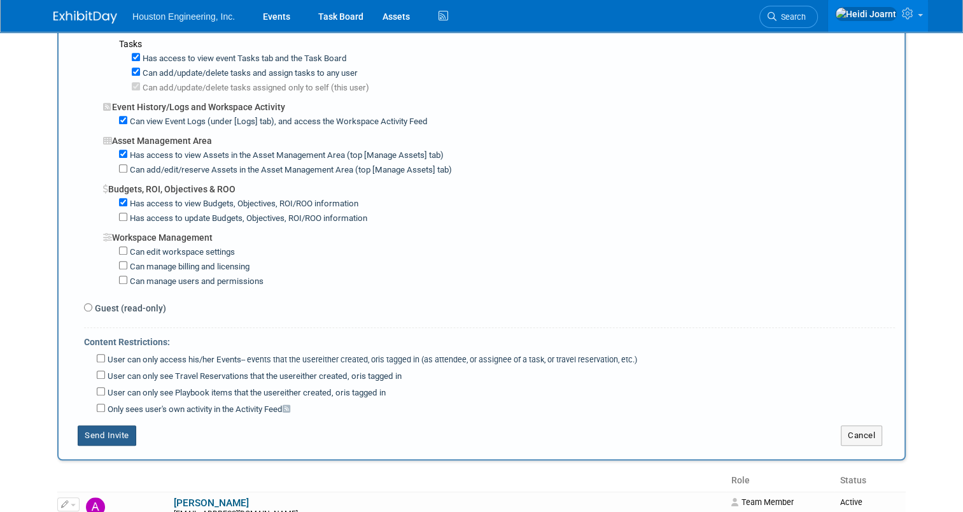
type textarea "lerickson@houstoneng.com"
click at [104, 425] on button "Send Invite" at bounding box center [107, 435] width 59 height 20
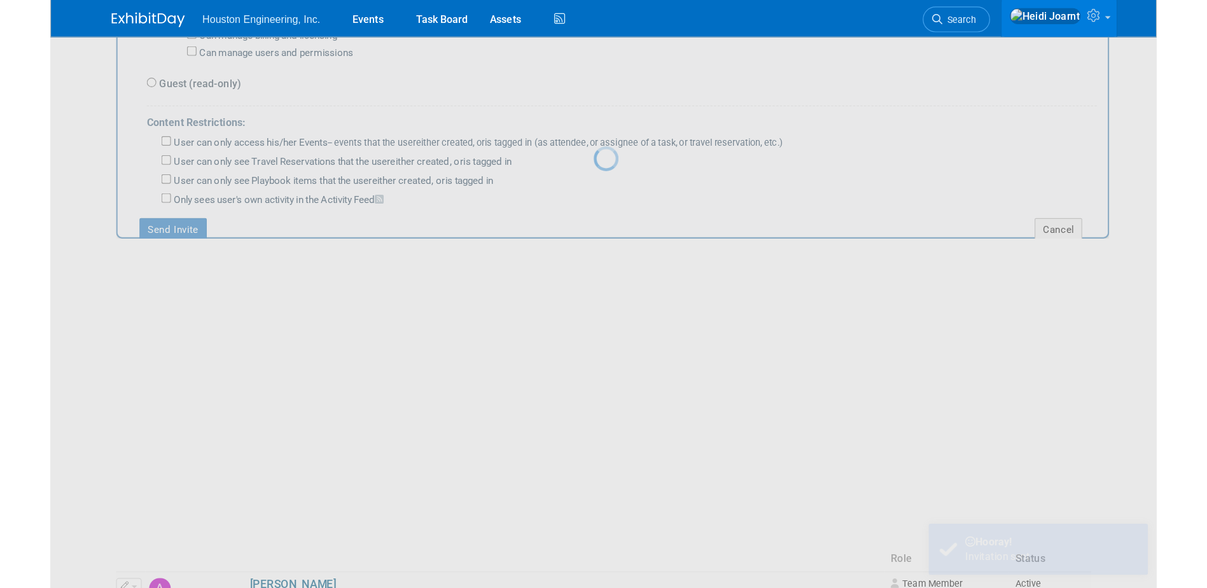
scroll to position [0, 0]
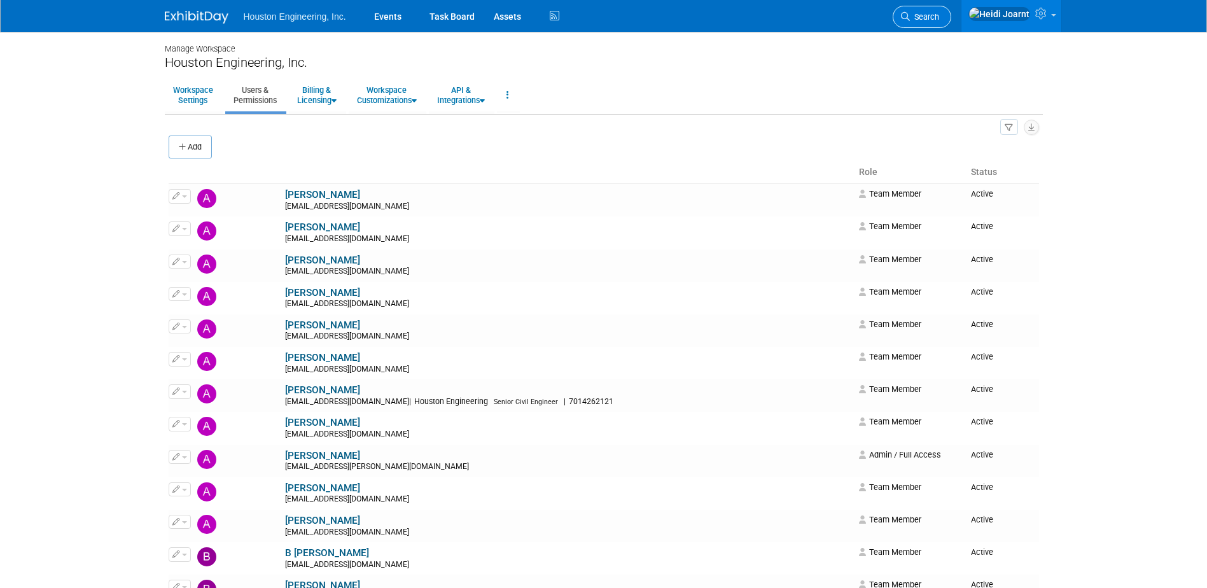
click at [939, 14] on span "Search" at bounding box center [924, 17] width 29 height 10
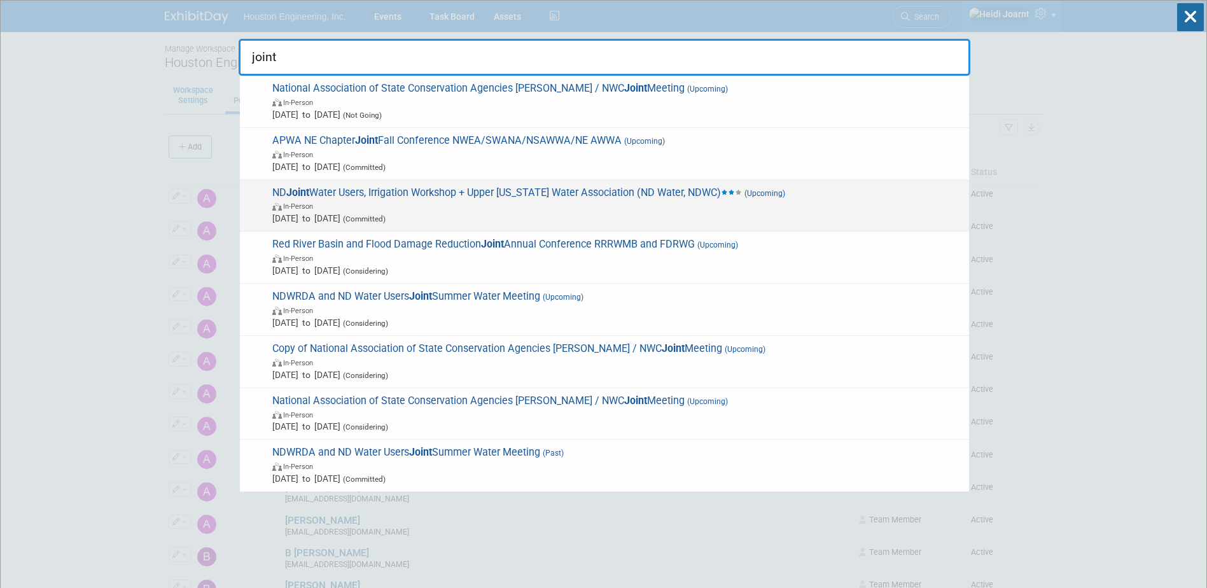
type input "joint"
click at [378, 204] on span "In-Person" at bounding box center [617, 205] width 690 height 13
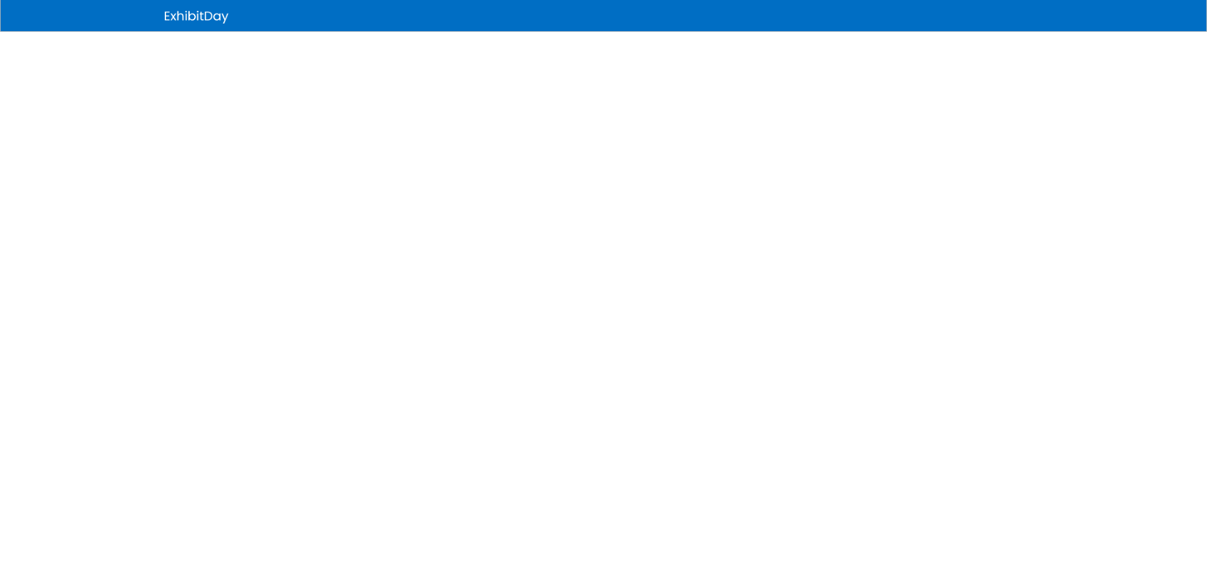
select select "2 - Post KO/Active Planning"
select select "Pending"
select select "Water Resources"
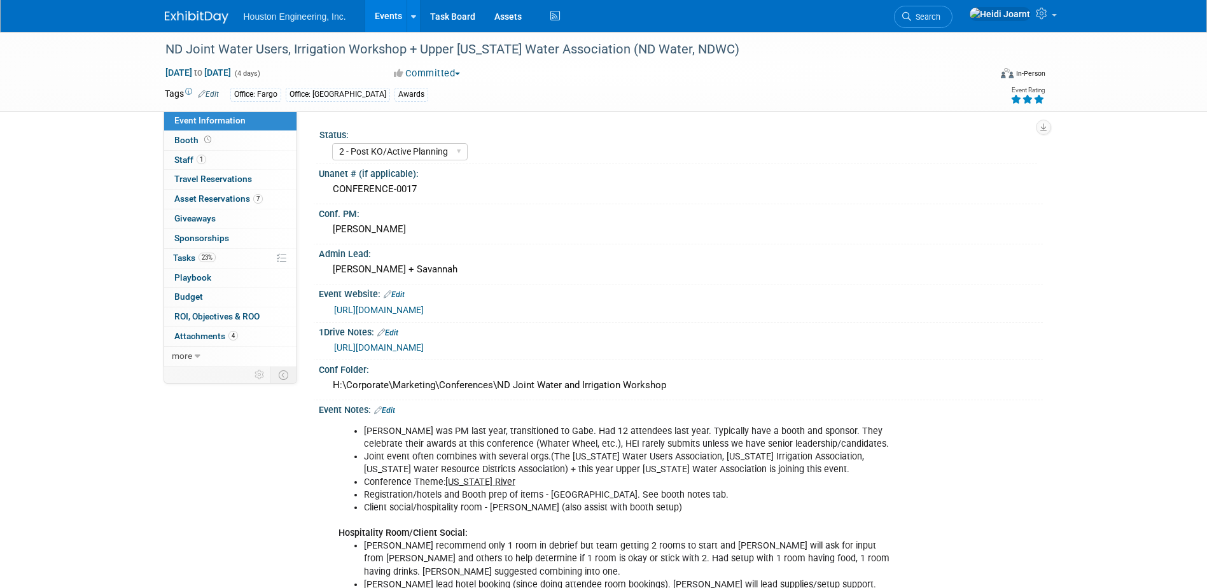
click at [411, 354] on div "[URL][DOMAIN_NAME]" at bounding box center [683, 347] width 699 height 15
click at [407, 353] on link "[URL][DOMAIN_NAME]" at bounding box center [379, 347] width 90 height 10
click at [538, 352] on div "[URL][DOMAIN_NAME]" at bounding box center [683, 347] width 699 height 15
click at [424, 353] on link "[URL][DOMAIN_NAME]" at bounding box center [379, 347] width 90 height 10
click at [230, 259] on link "23% Tasks 23%" at bounding box center [230, 258] width 132 height 19
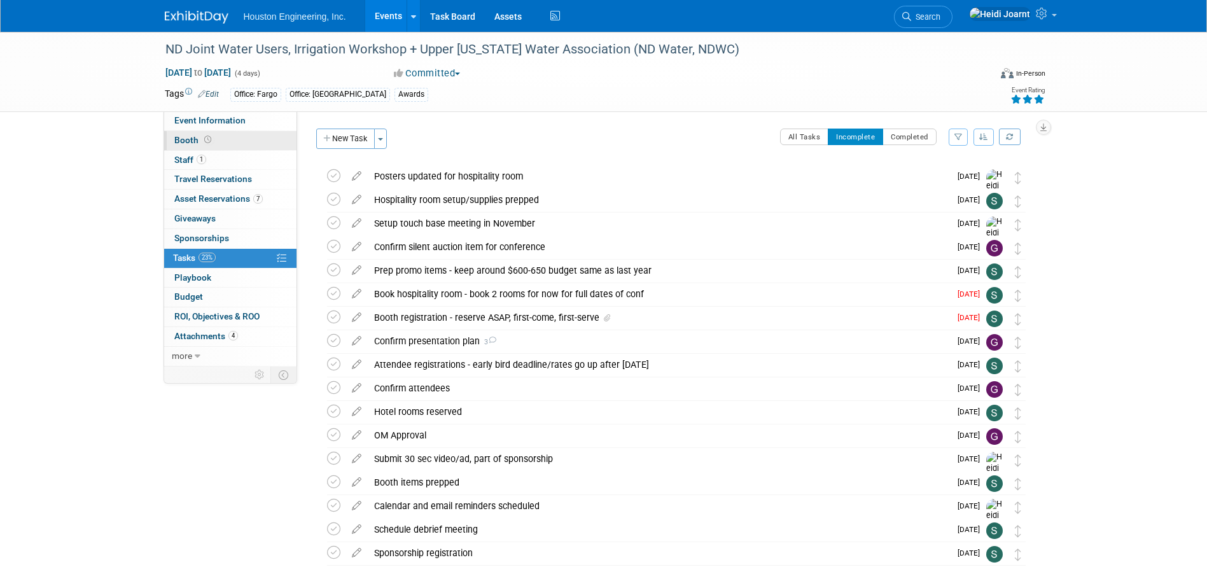
click at [234, 134] on link "Booth" at bounding box center [230, 140] width 132 height 19
select select "Yes"
select select "Fargo"
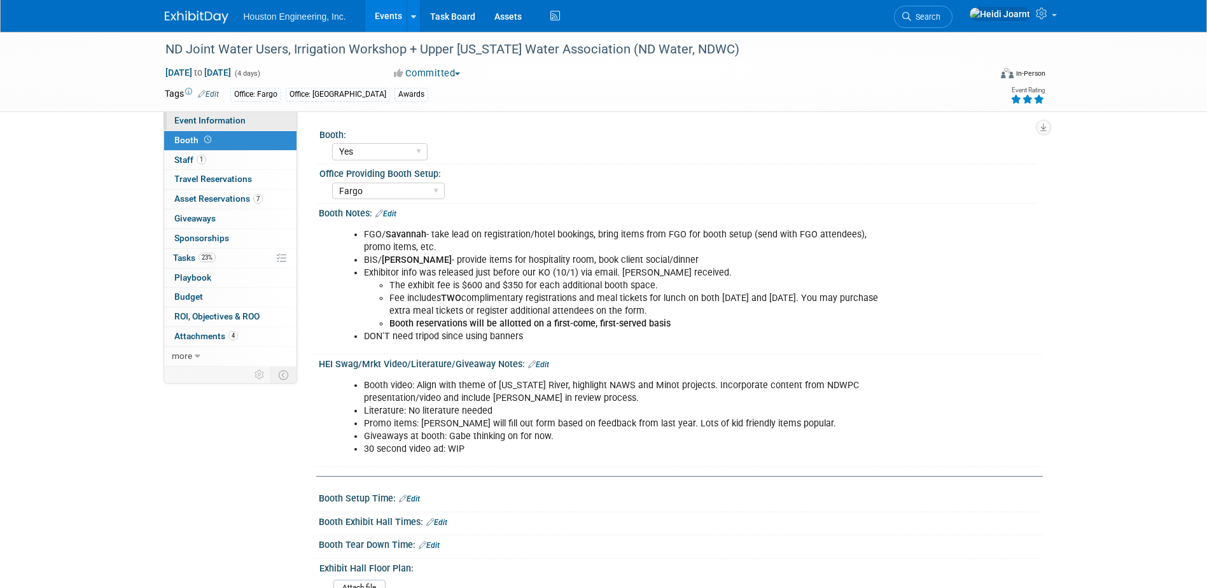
click at [236, 115] on link "Event Information" at bounding box center [230, 120] width 132 height 19
select select "2 - Post KO/Active Planning"
select select "Pending"
select select "Water Resources"
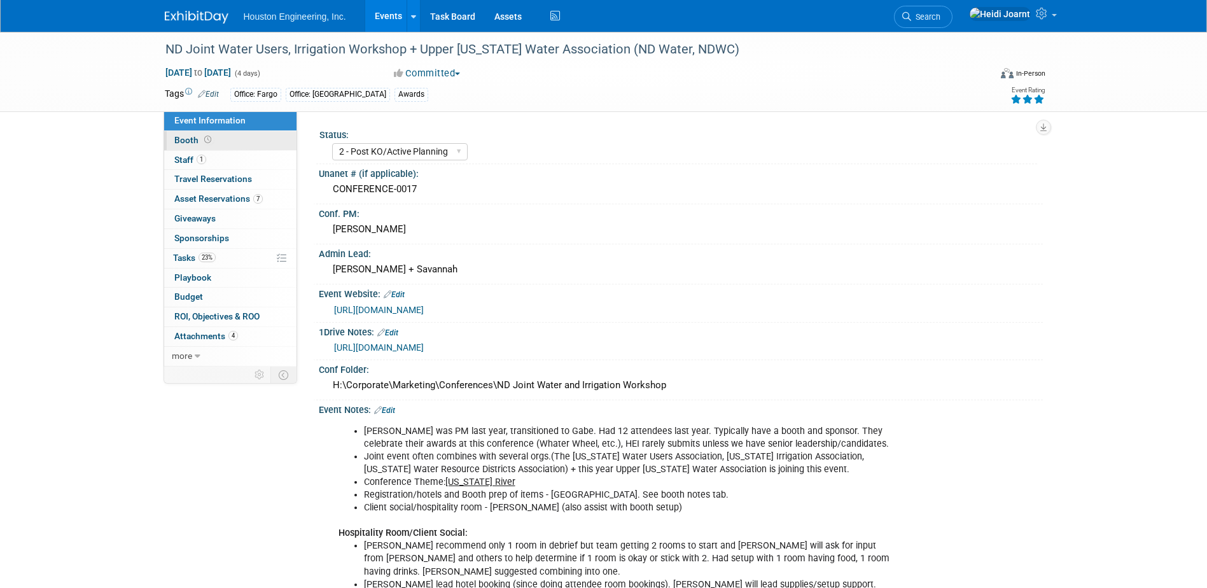
click at [241, 140] on link "Booth" at bounding box center [230, 140] width 132 height 19
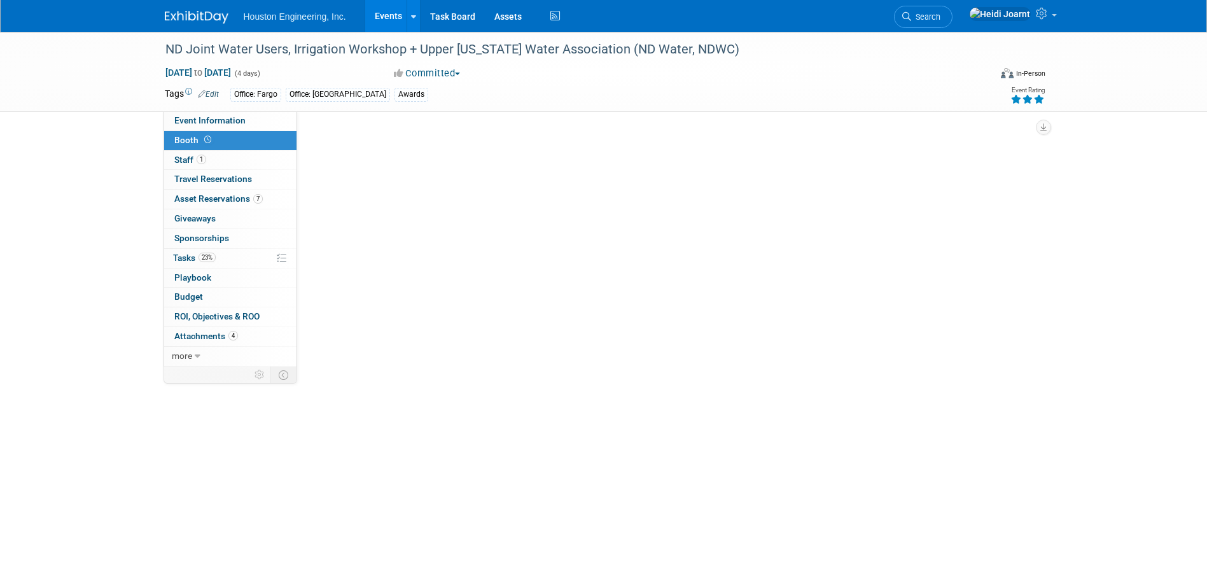
select select "Yes"
select select "Fargo"
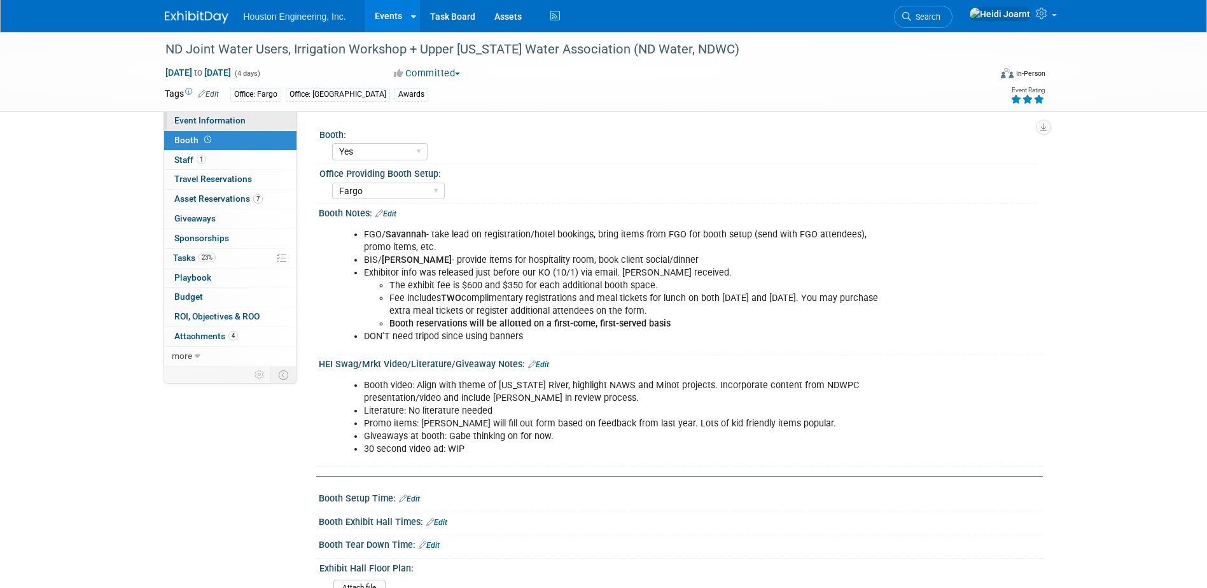
click at [234, 122] on span "Event Information" at bounding box center [209, 120] width 71 height 10
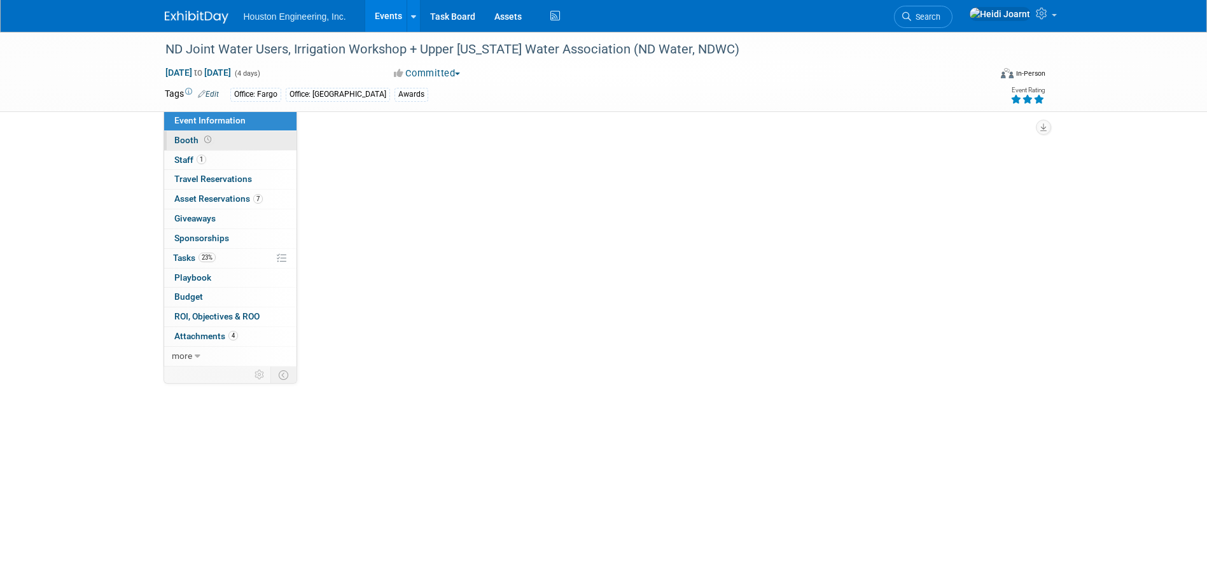
select select "2 - Post KO/Active Planning"
select select "Pending"
select select "Water Resources"
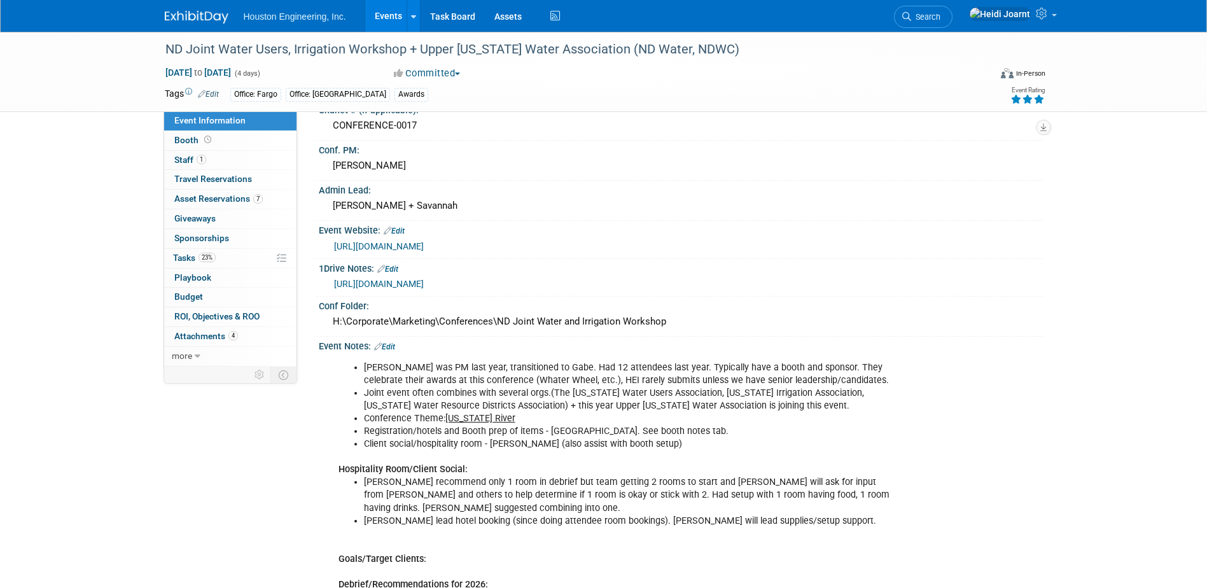
scroll to position [127, 0]
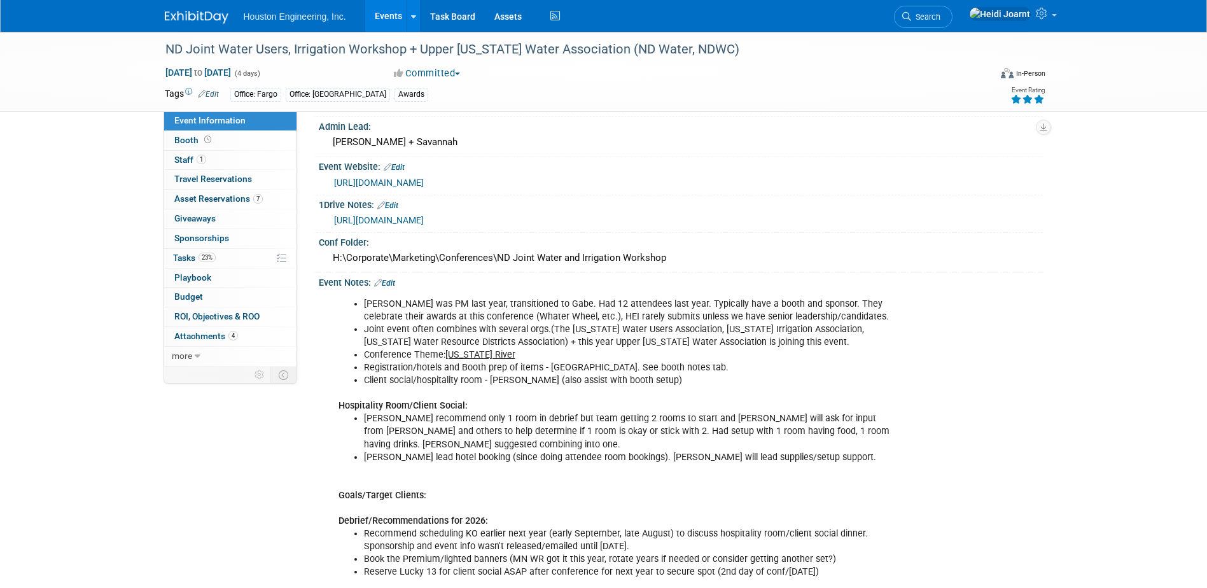
click at [386, 288] on link "Edit" at bounding box center [384, 283] width 21 height 9
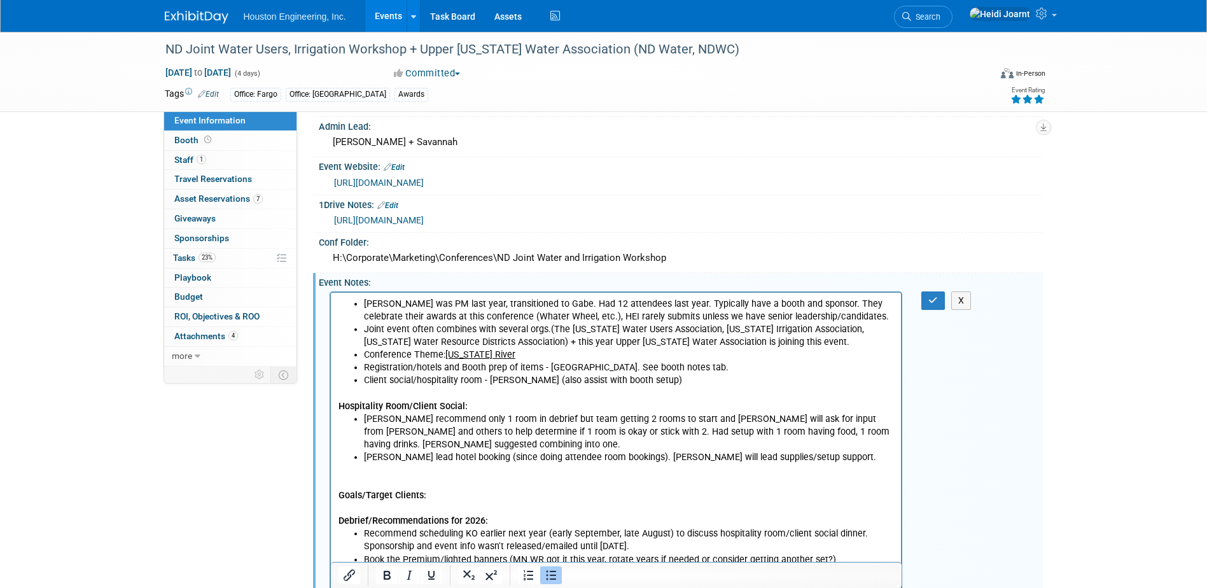
scroll to position [0, 0]
click at [932, 305] on icon "button" at bounding box center [933, 300] width 10 height 9
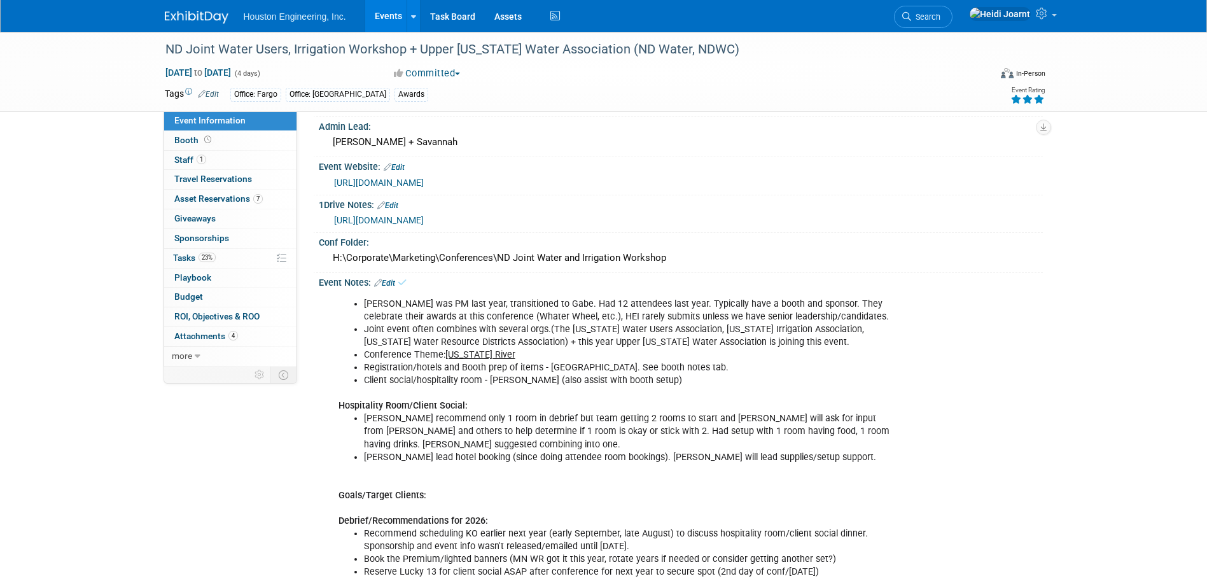
scroll to position [382, 0]
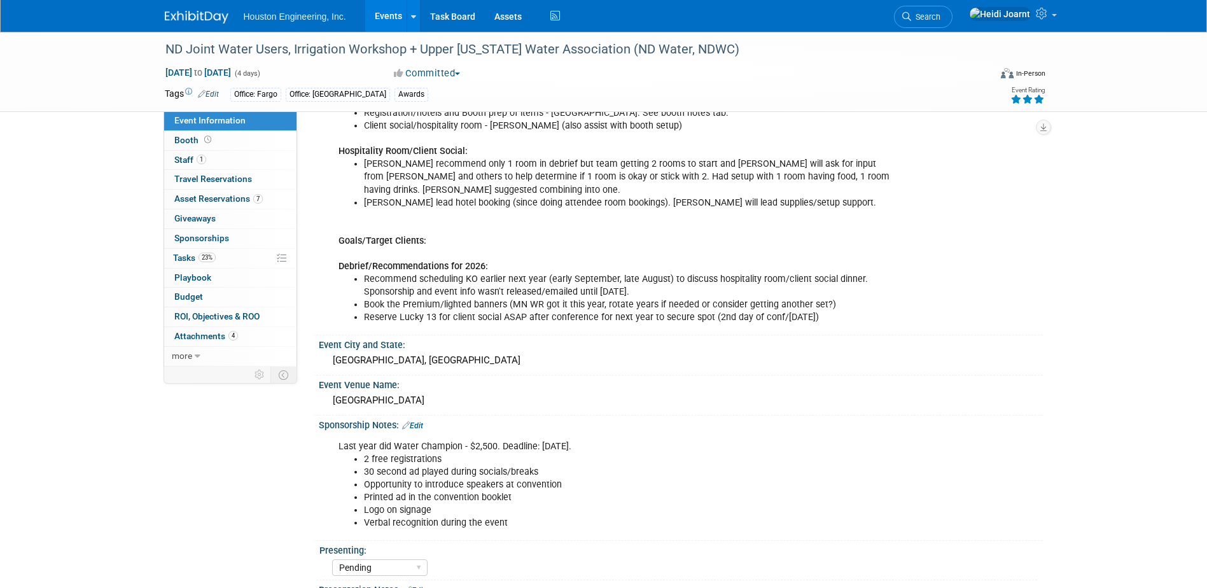
click at [419, 430] on link "Edit" at bounding box center [412, 425] width 21 height 9
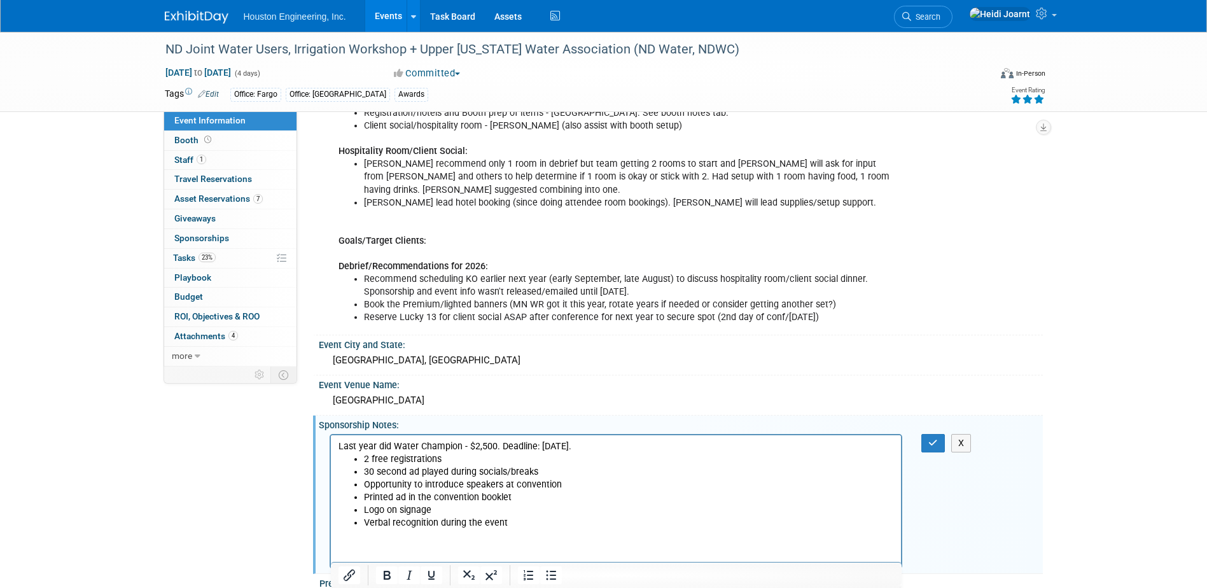
scroll to position [0, 0]
click at [533, 497] on li "Printed ad in the convention booklet" at bounding box center [628, 497] width 531 height 13
drag, startPoint x: 611, startPoint y: 443, endPoint x: 498, endPoint y: 446, distance: 112.7
click at [498, 446] on p "Last year did Water Champion - $2,500. Deadline: November 21." at bounding box center [616, 446] width 556 height 13
click at [934, 447] on icon "button" at bounding box center [933, 442] width 10 height 9
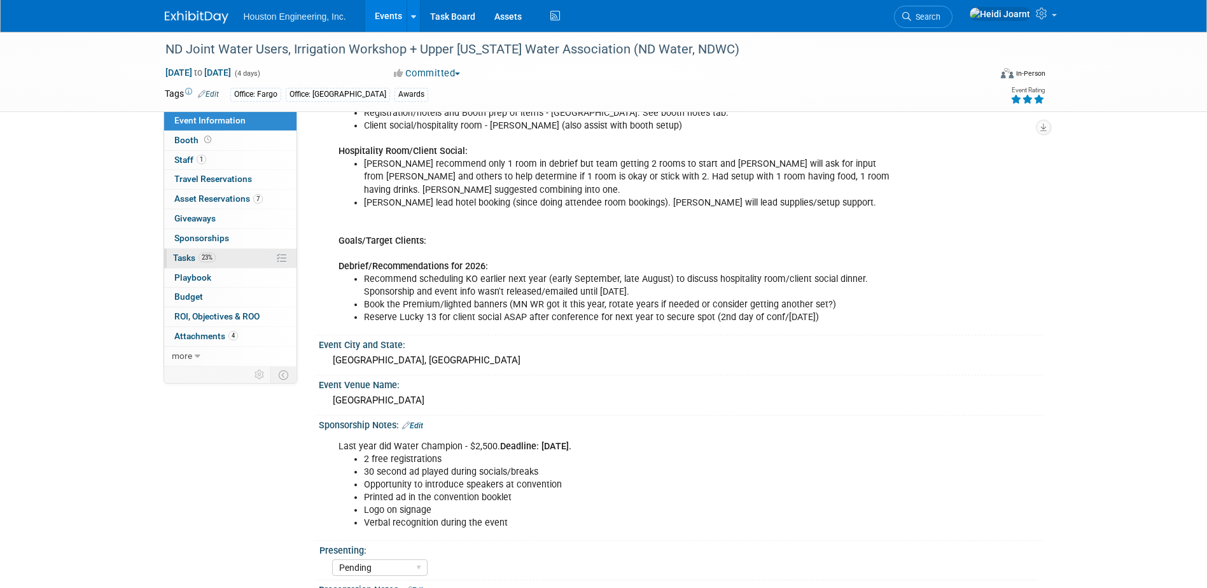
click at [211, 250] on link "23% Tasks 23%" at bounding box center [230, 258] width 132 height 19
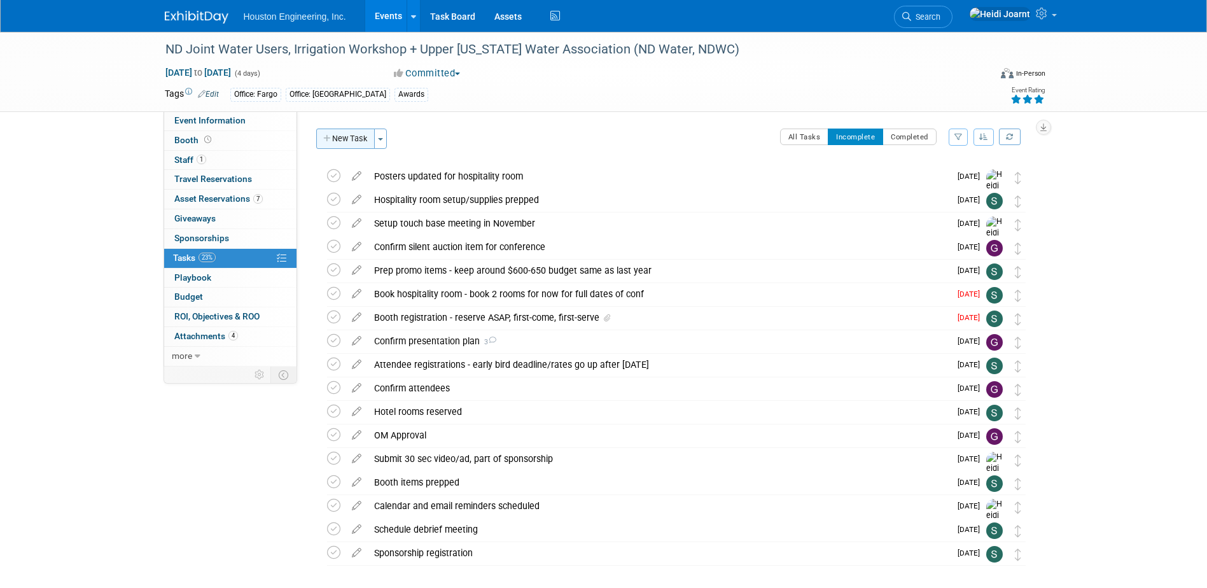
click at [354, 141] on button "New Task" at bounding box center [345, 139] width 59 height 20
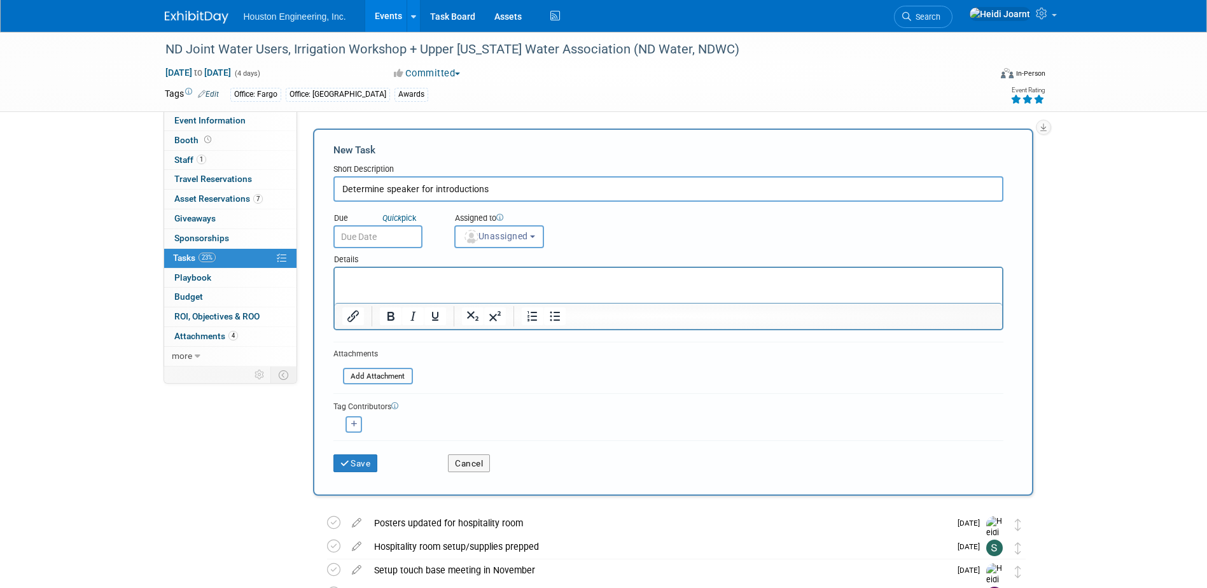
type input "Determine speaker for introductions"
click at [403, 277] on p "Rich Text Area. Press ALT-0 for help." at bounding box center [668, 279] width 653 height 13
click at [388, 376] on input "file" at bounding box center [335, 376] width 151 height 15
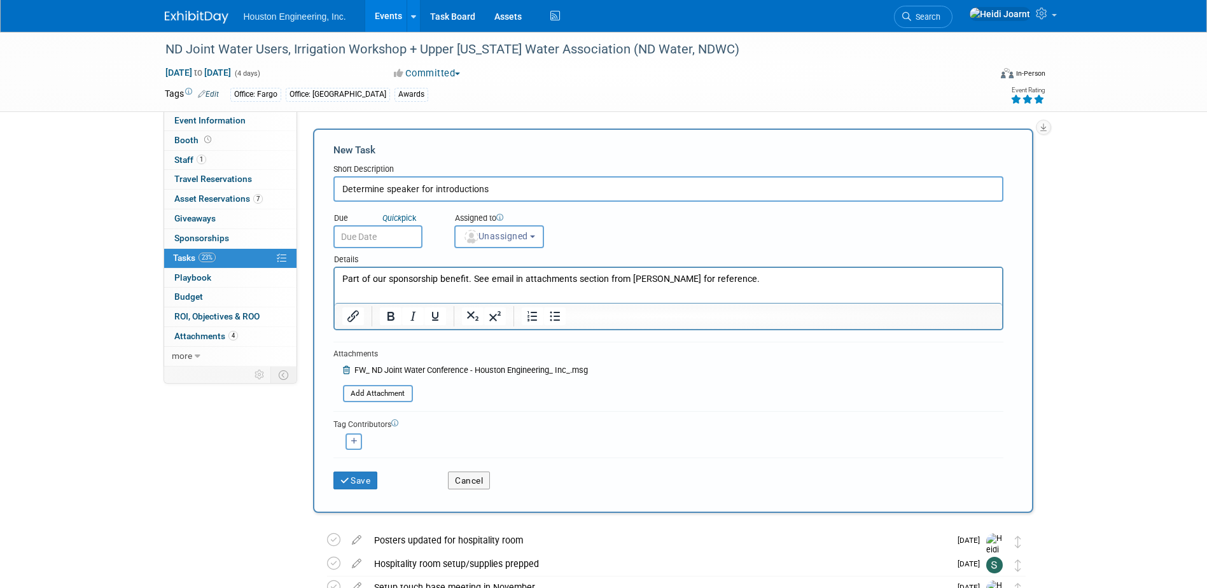
click at [401, 239] on input "text" at bounding box center [377, 236] width 89 height 23
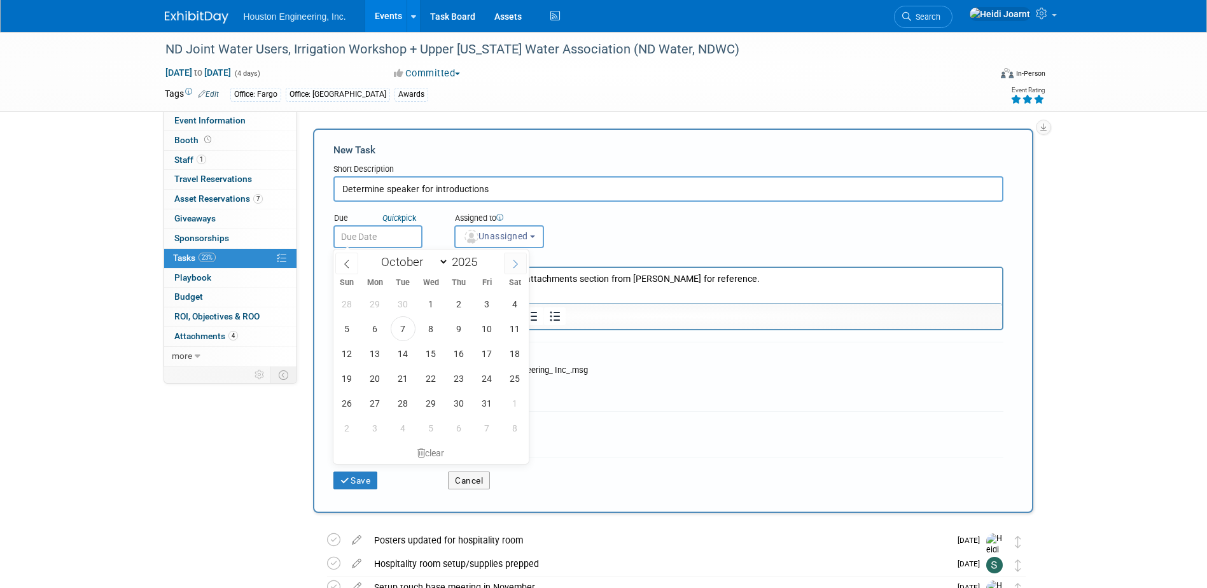
click at [515, 263] on icon at bounding box center [515, 264] width 9 height 9
select select "10"
click at [485, 381] on span "21" at bounding box center [487, 378] width 25 height 25
type input "Nov 21, 2025"
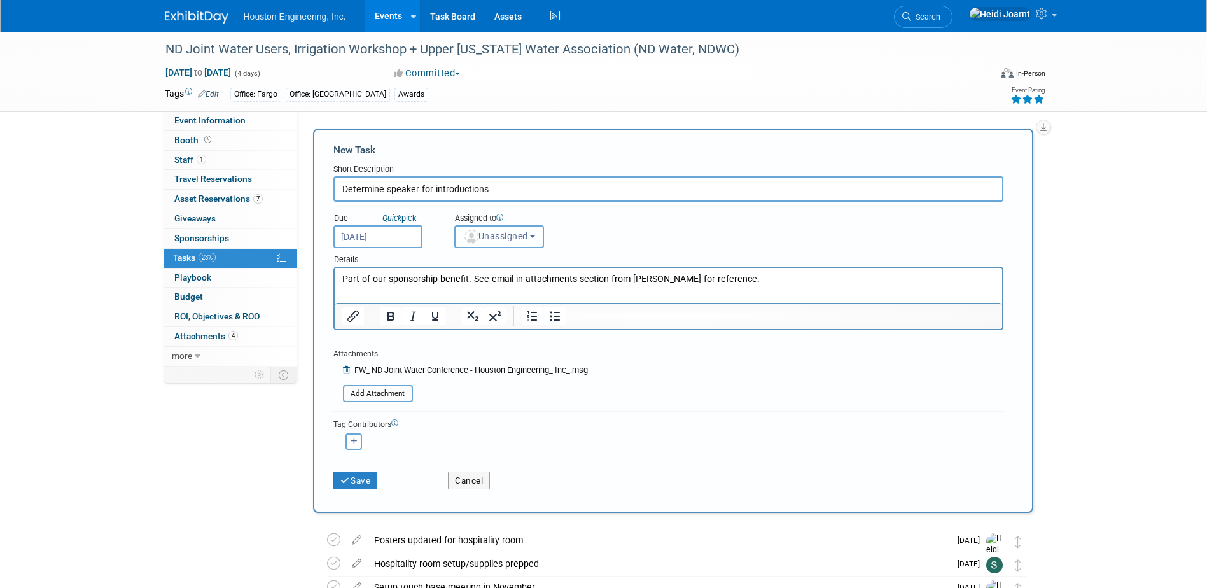
click at [493, 240] on span "Unassigned" at bounding box center [495, 236] width 65 height 10
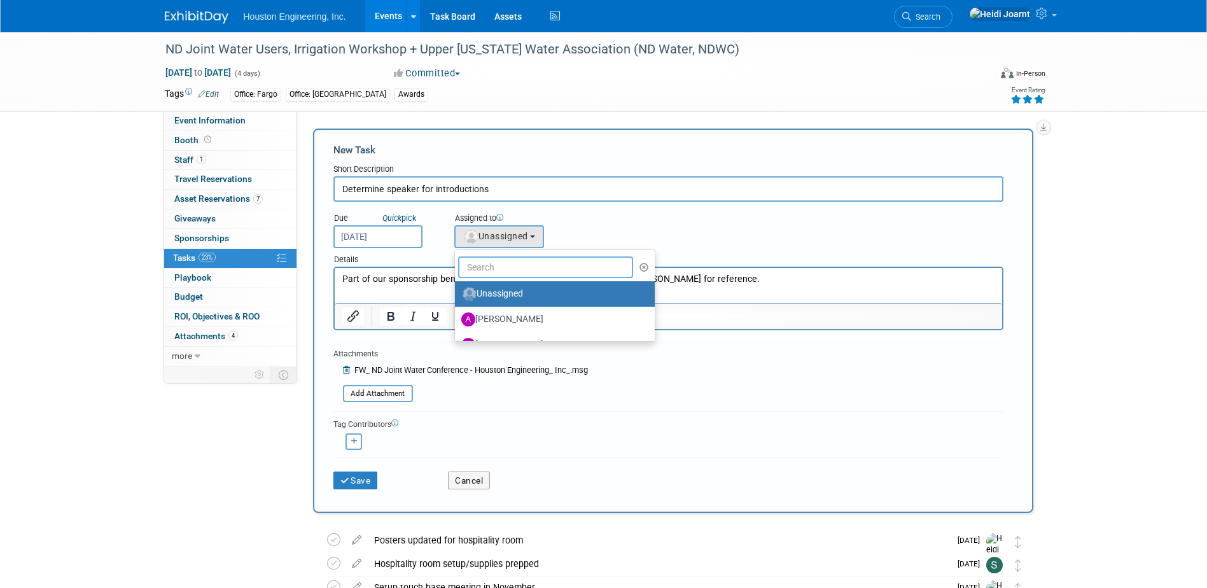
click at [501, 260] on input "text" at bounding box center [546, 267] width 176 height 22
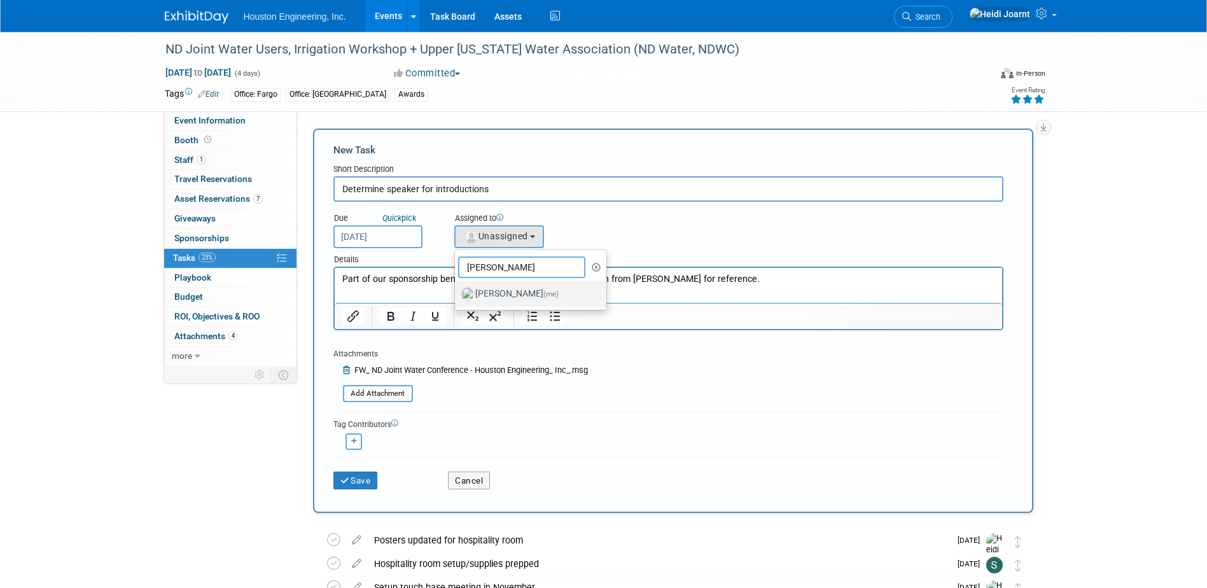
type input "heidi"
click at [494, 297] on label "Heidi Joarnt (me)" at bounding box center [527, 294] width 133 height 20
click at [457, 297] on input "Heidi Joarnt (me)" at bounding box center [453, 292] width 8 height 8
radio input "true"
select select "6d2580fd-cc23-403a-9f47-834f17e7f51f"
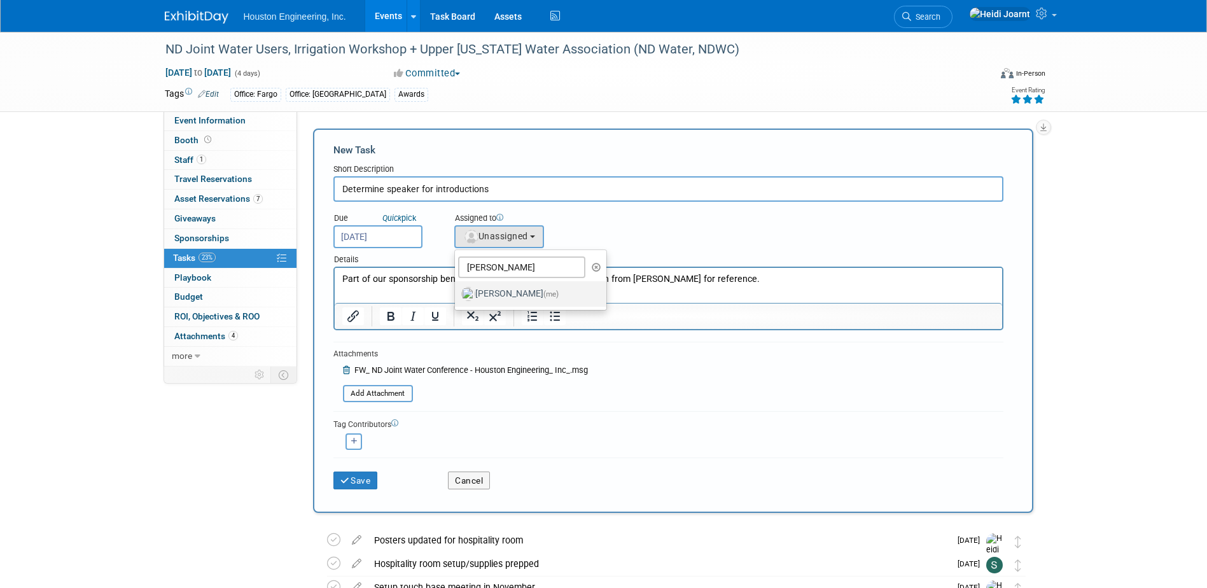
type input "heidi"
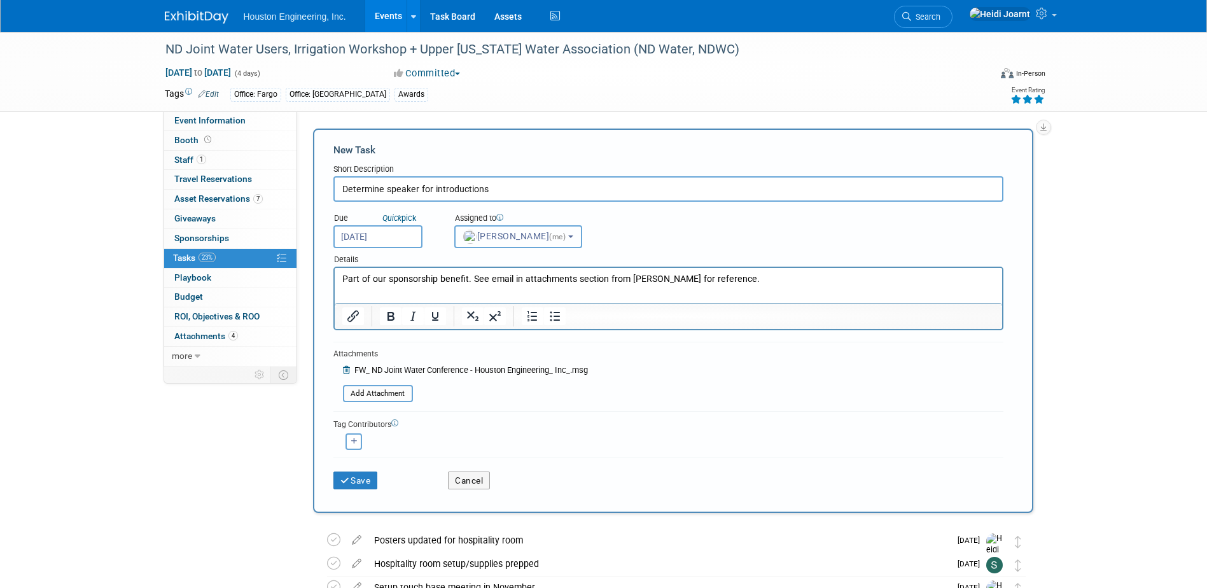
click at [496, 239] on span "Heidi Joarnt (me)" at bounding box center [515, 236] width 105 height 10
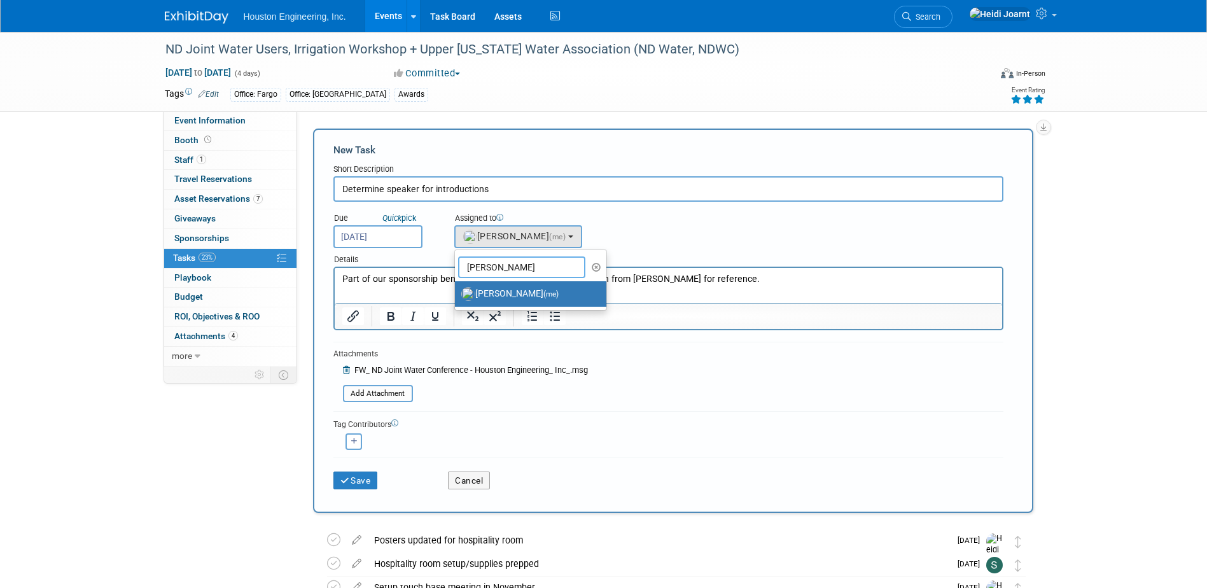
drag, startPoint x: 500, startPoint y: 265, endPoint x: 448, endPoint y: 263, distance: 51.6
click at [449, 263] on form "New Task Short Description Determine speaker for introductions Due Quick pick N…" at bounding box center [673, 320] width 680 height 355
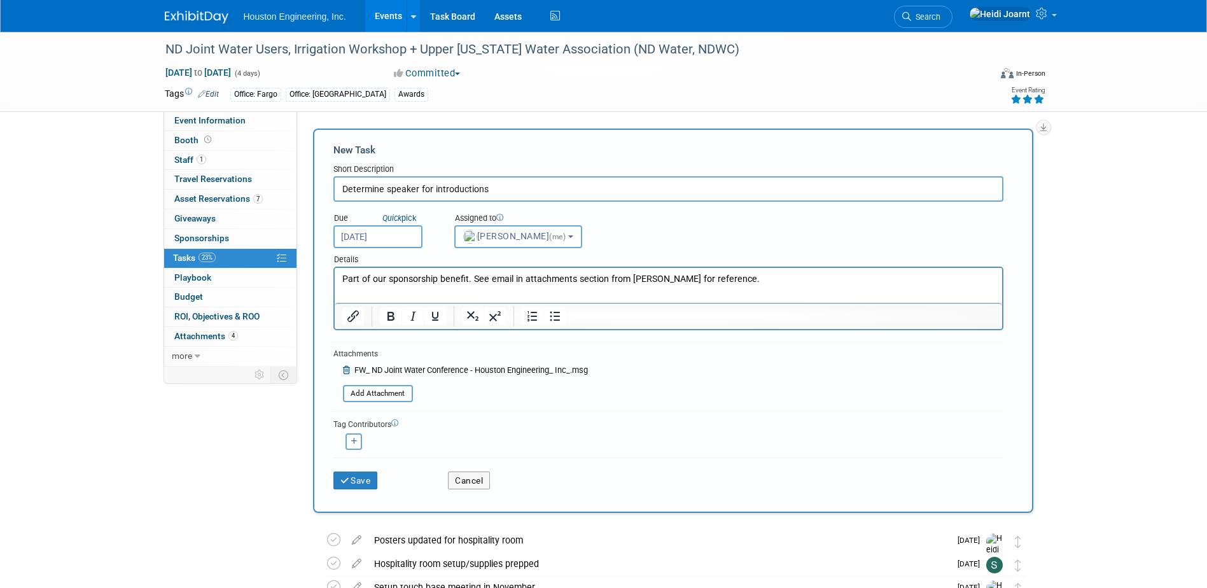
click at [495, 241] on span "Heidi Joarnt (me)" at bounding box center [515, 236] width 105 height 10
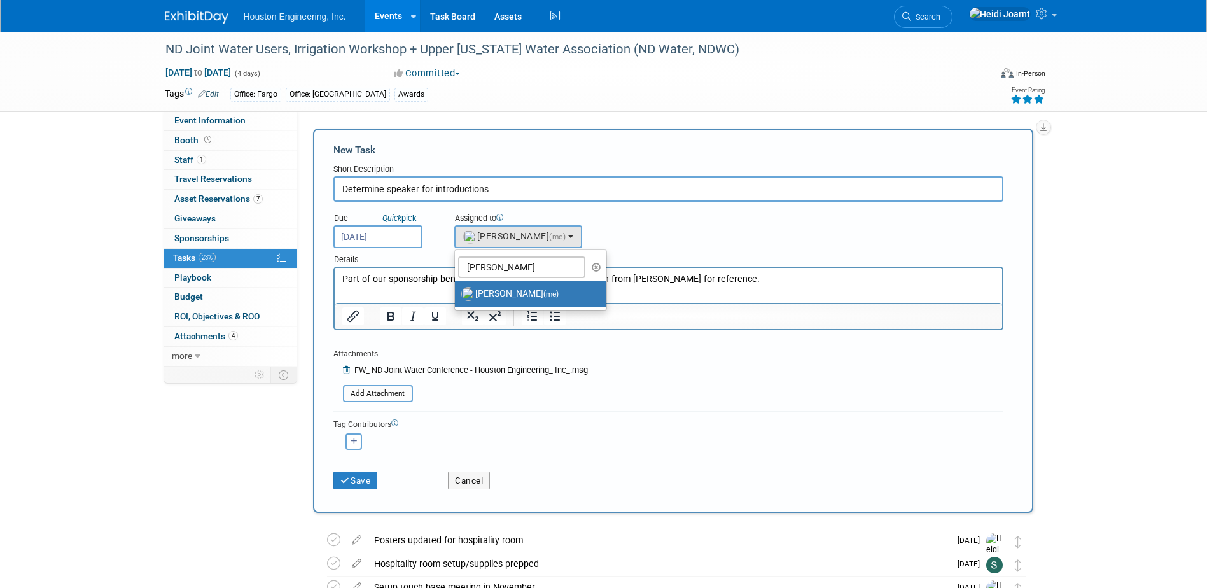
click at [489, 300] on label "Heidi Joarnt (me)" at bounding box center [527, 294] width 133 height 20
click at [457, 297] on input "Heidi Joarnt (me)" at bounding box center [453, 292] width 8 height 8
click at [543, 290] on span "(me)" at bounding box center [550, 294] width 15 height 9
click at [457, 290] on input "Heidi Joarnt (me)" at bounding box center [453, 292] width 8 height 8
click at [431, 283] on p "Part of our sponsorship benefit. See email in attachments section from Julie fo…" at bounding box center [668, 279] width 653 height 13
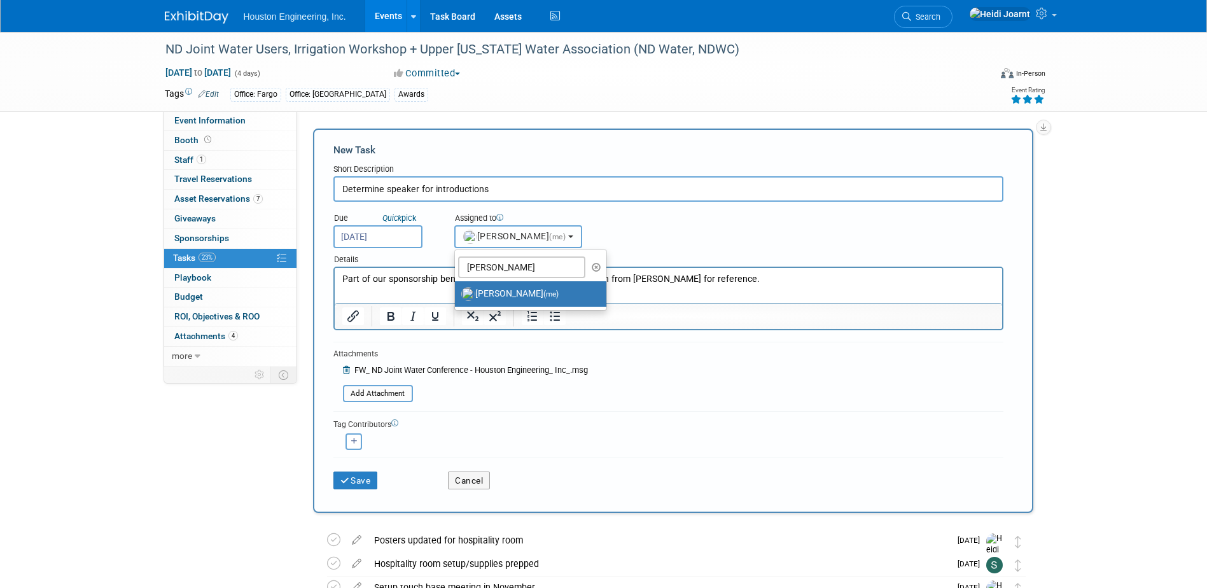
click at [490, 241] on span "Heidi Joarnt (me)" at bounding box center [515, 236] width 105 height 10
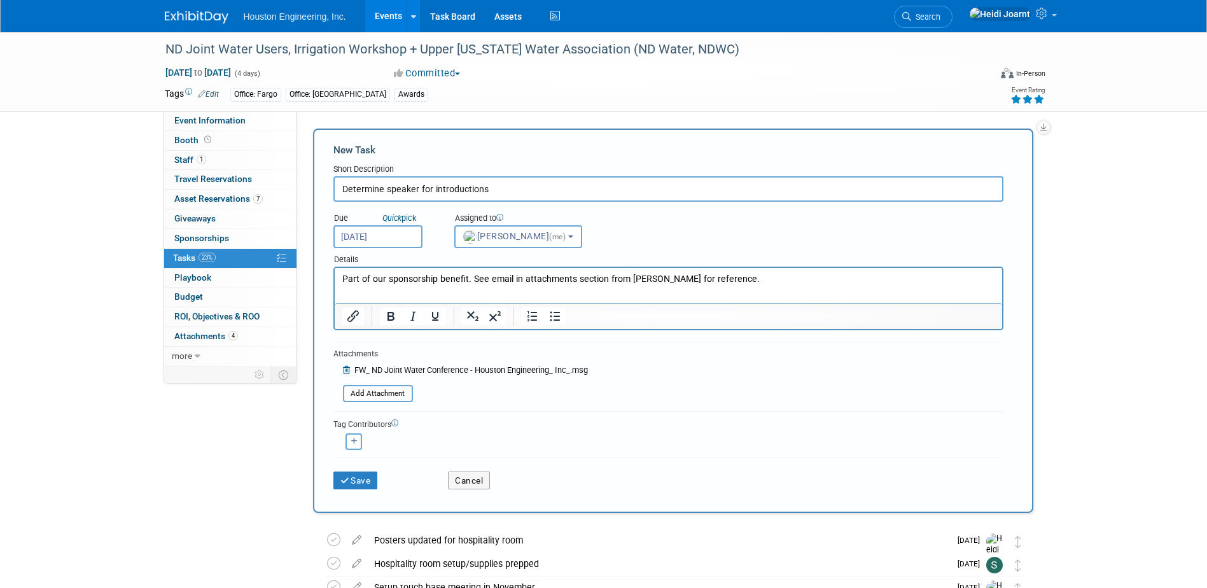
click at [358, 448] on button "button" at bounding box center [354, 441] width 17 height 17
select select
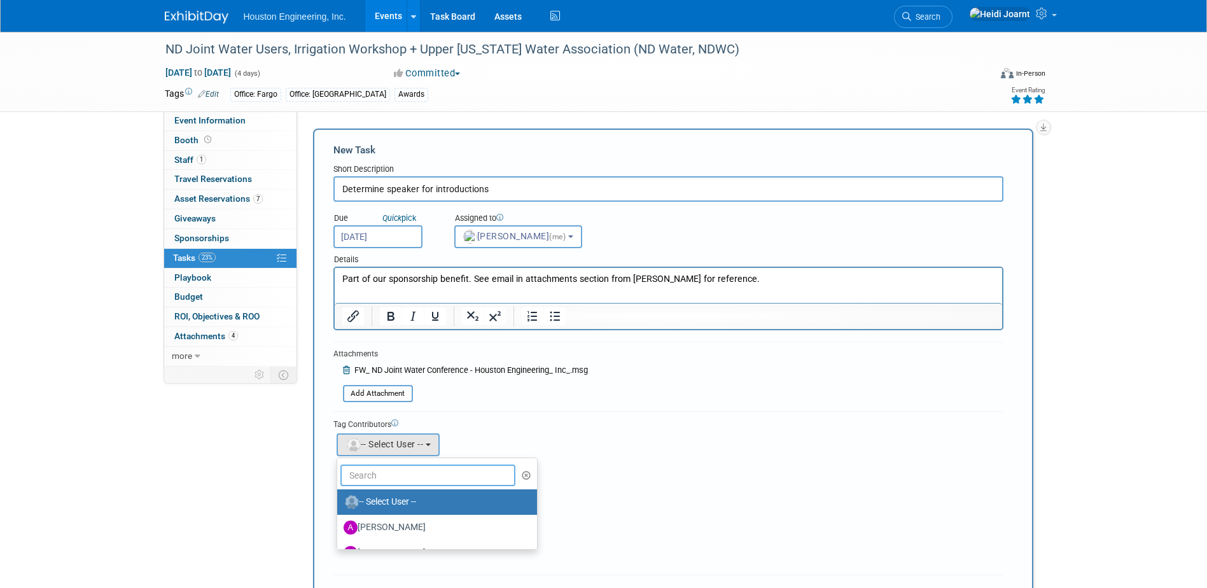
click at [379, 480] on input "text" at bounding box center [428, 476] width 176 height 22
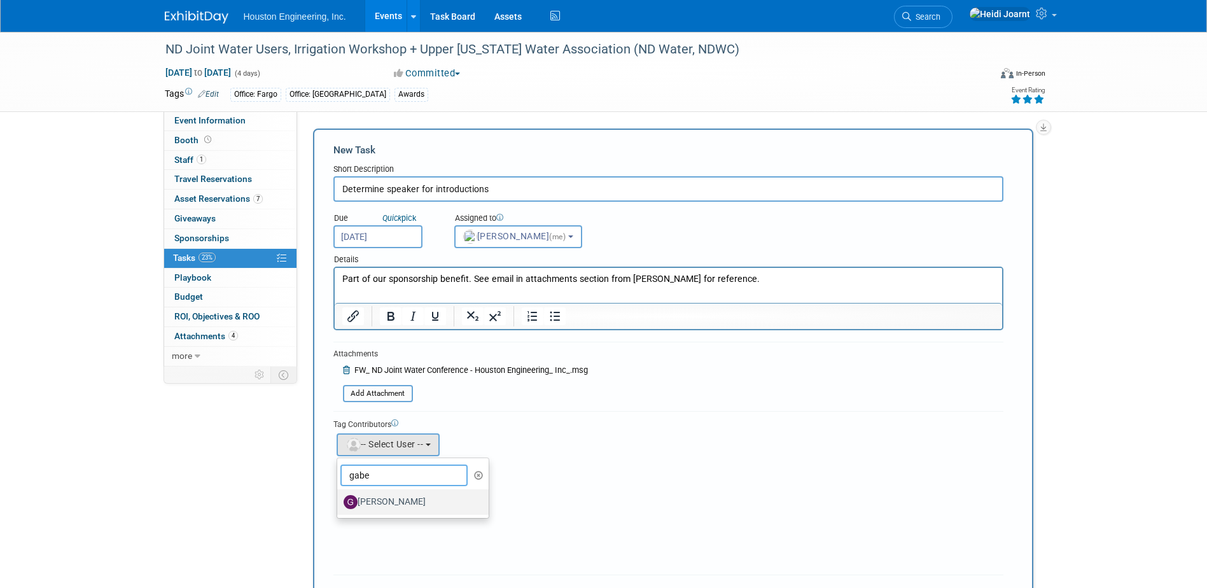
type input "gabe"
click at [391, 497] on label "[PERSON_NAME]" at bounding box center [410, 502] width 133 height 20
click at [339, 497] on input "[PERSON_NAME]" at bounding box center [335, 500] width 8 height 8
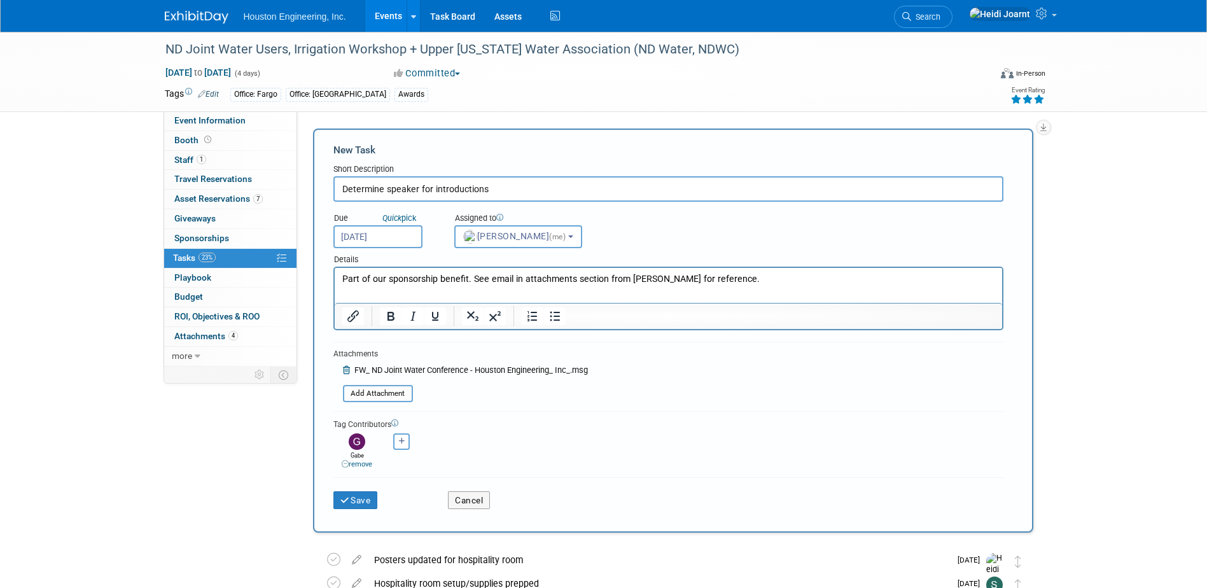
click at [373, 274] on p "Part of our sponsorship benefit. See email in attachments section from Julie fo…" at bounding box center [668, 279] width 653 height 13
click at [704, 283] on p "Part of our sponsorship benefit. See email in attachments section from Julie fo…" at bounding box center [668, 279] width 653 height 13
click at [394, 449] on button "button" at bounding box center [401, 441] width 17 height 17
select select
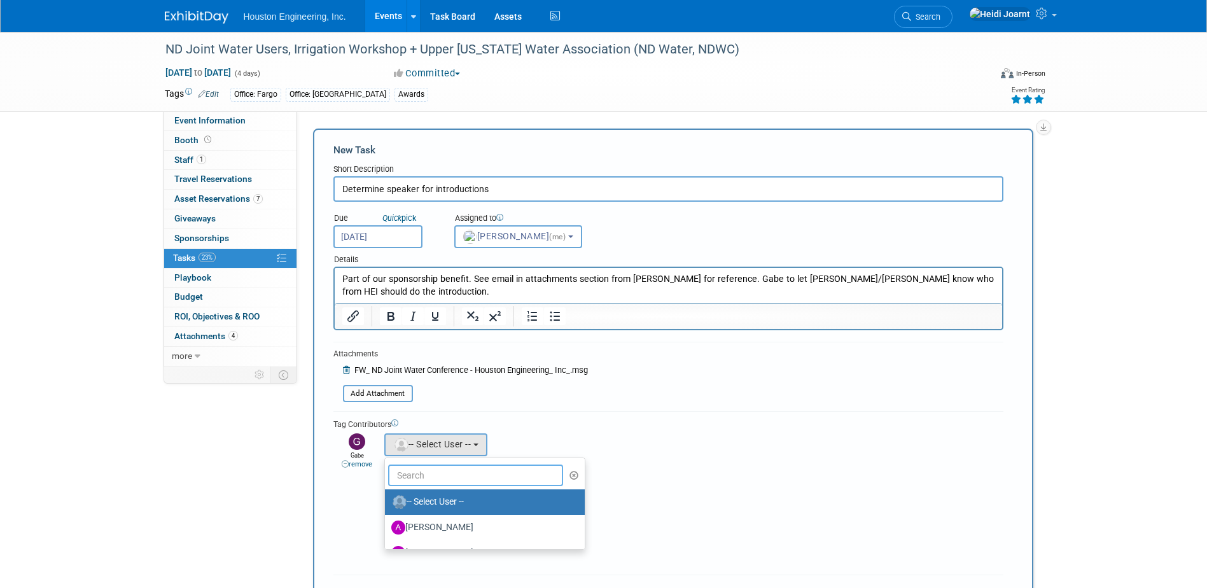
click at [403, 475] on input "text" at bounding box center [476, 476] width 176 height 22
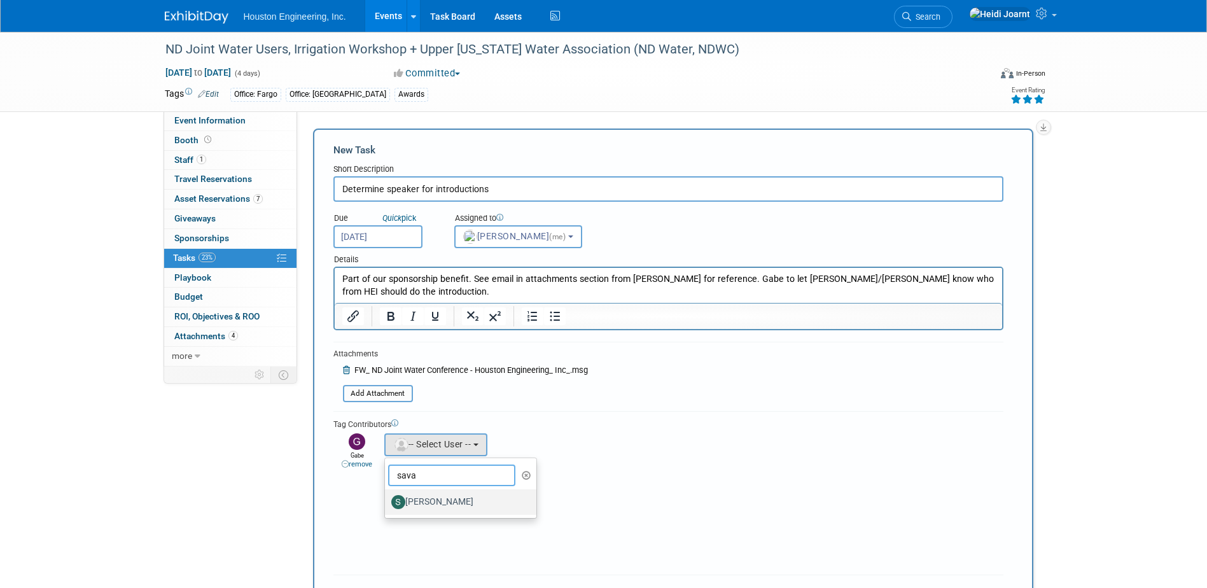
type input "sava"
click at [456, 501] on label "[PERSON_NAME]" at bounding box center [457, 502] width 133 height 20
click at [387, 501] on input "[PERSON_NAME]" at bounding box center [383, 500] width 8 height 8
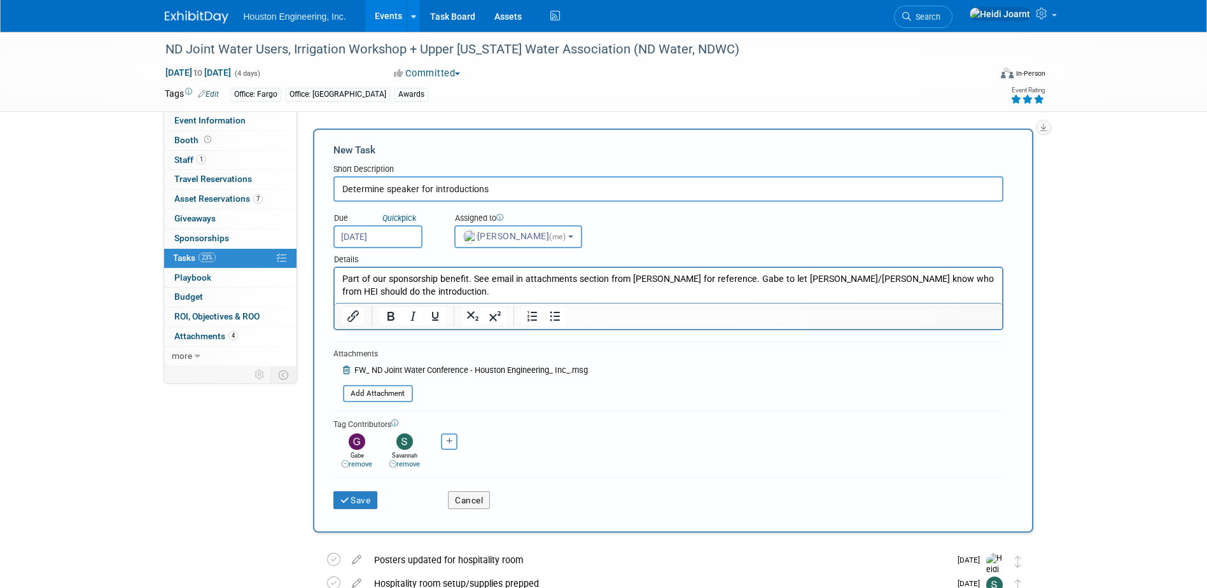
click at [347, 463] on icon at bounding box center [345, 463] width 7 height 7
click at [403, 444] on icon "button" at bounding box center [402, 441] width 6 height 7
select select
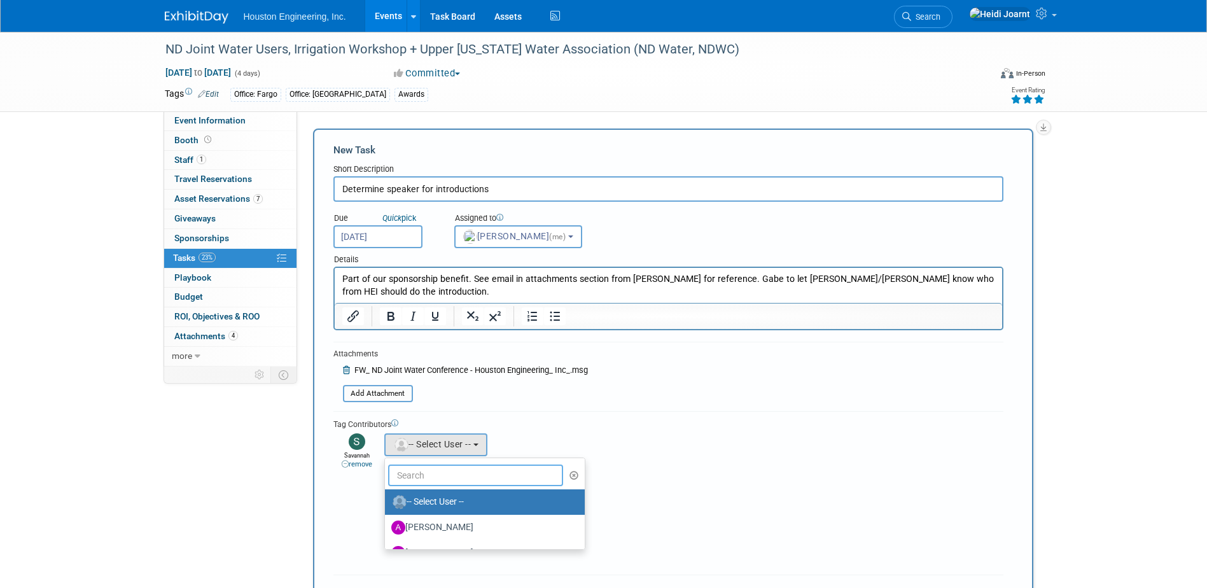
click at [417, 475] on input "text" at bounding box center [476, 476] width 176 height 22
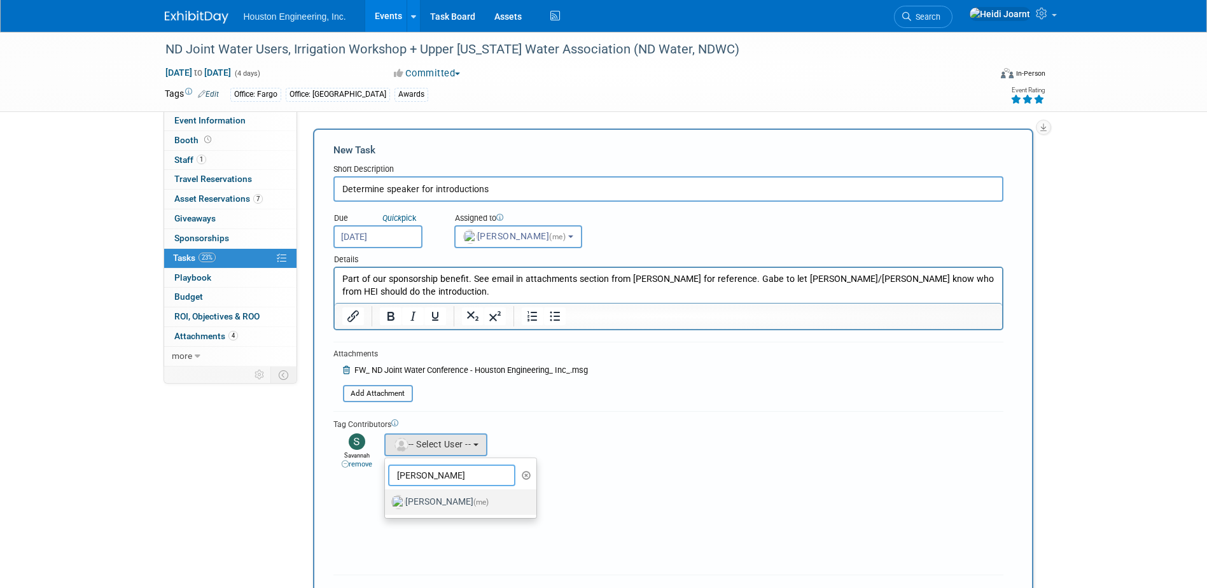
type input "heidi"
click at [451, 512] on link "Heidi Joarnt (me)" at bounding box center [461, 501] width 152 height 25
click at [443, 506] on label "Heidi Joarnt (me)" at bounding box center [457, 502] width 133 height 20
click at [387, 505] on input "Heidi Joarnt (me)" at bounding box center [383, 500] width 8 height 8
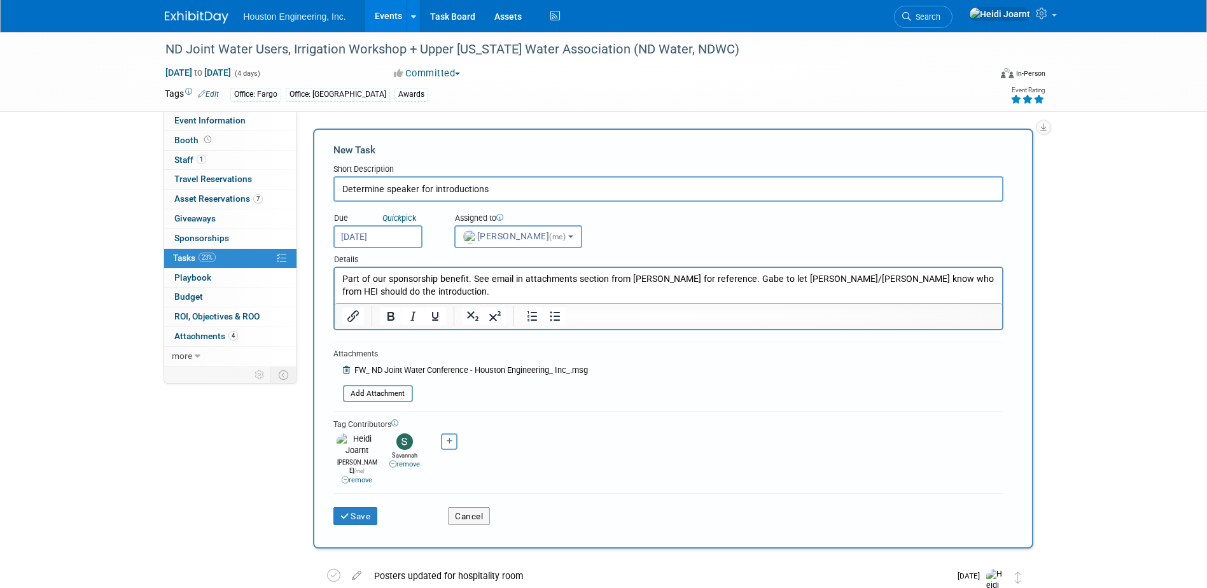
click at [496, 238] on span "Heidi Joarnt (me)" at bounding box center [515, 236] width 105 height 10
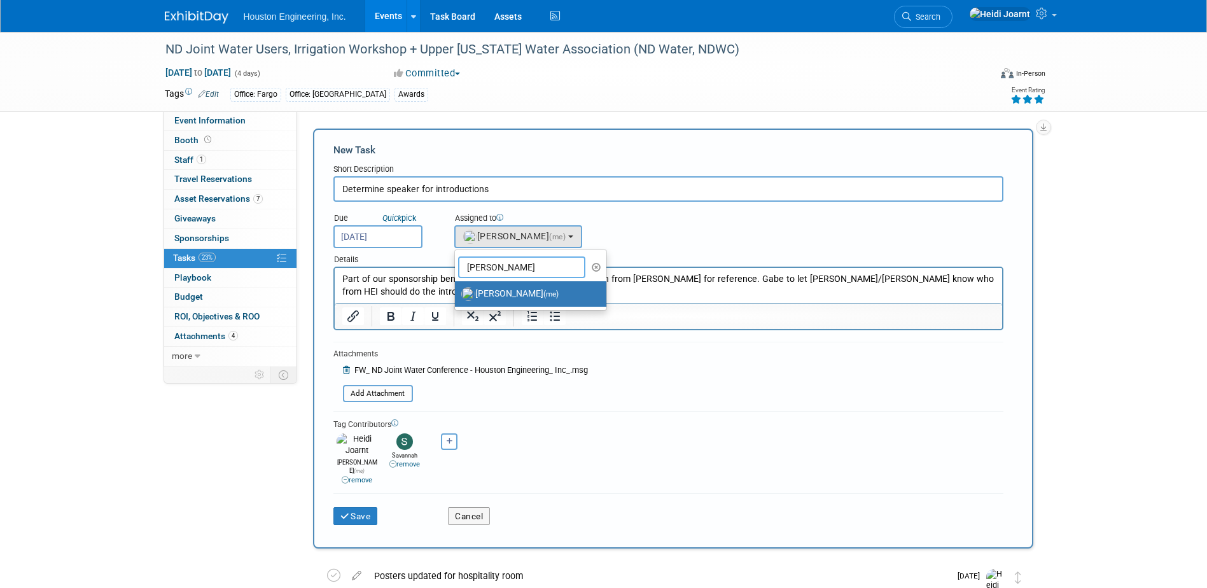
click at [494, 262] on input "heidi" at bounding box center [521, 267] width 127 height 22
click at [461, 269] on input "heidi" at bounding box center [521, 267] width 127 height 22
type input "gab"
drag, startPoint x: 526, startPoint y: 296, endPoint x: 173, endPoint y: 29, distance: 442.5
click at [526, 296] on label "[PERSON_NAME]" at bounding box center [527, 294] width 133 height 20
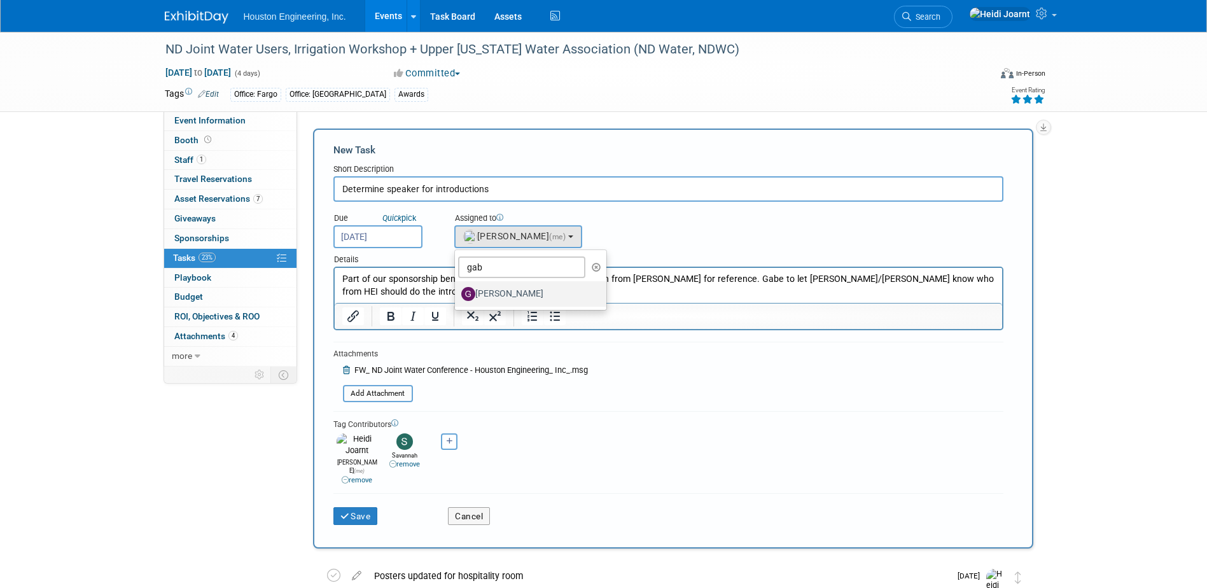
click at [457, 296] on input "[PERSON_NAME]" at bounding box center [453, 292] width 8 height 8
select select "82670311-1f3e-4196-88d7-2209e327b569"
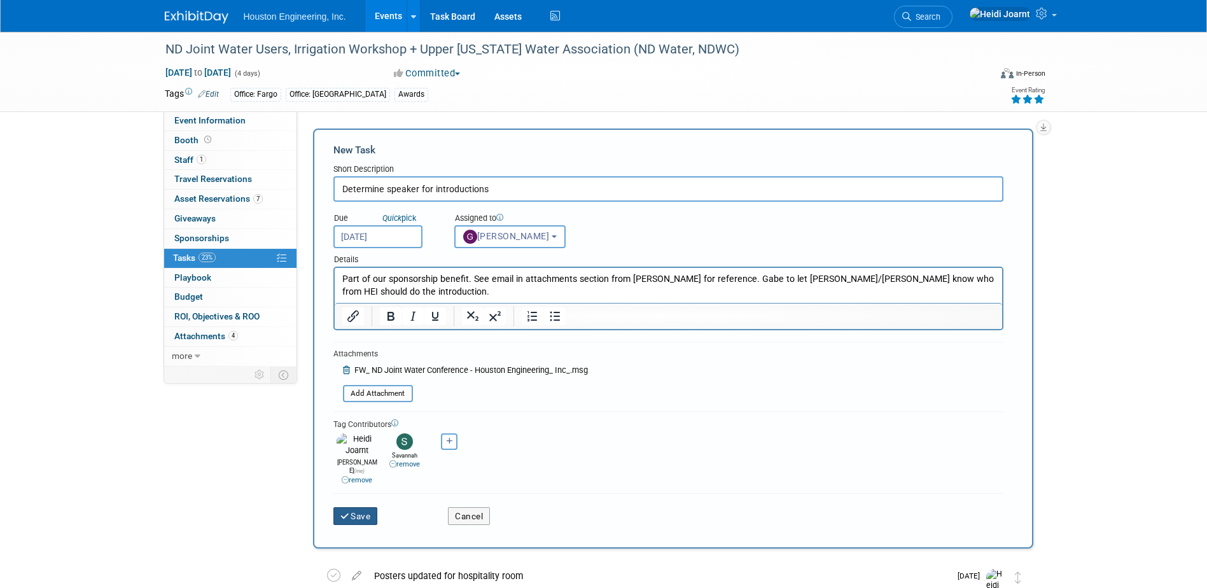
click at [369, 507] on button "Save" at bounding box center [355, 516] width 45 height 18
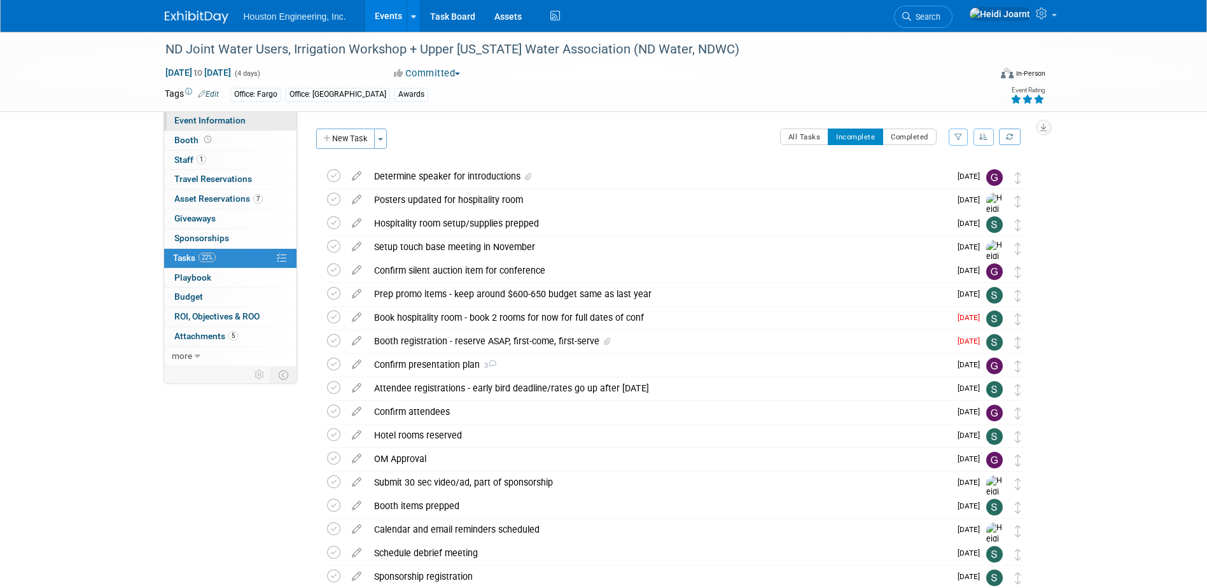
click at [235, 120] on span "Event Information" at bounding box center [209, 120] width 71 height 10
select select "2 - Post KO/Active Planning"
select select "Pending"
select select "Water Resources"
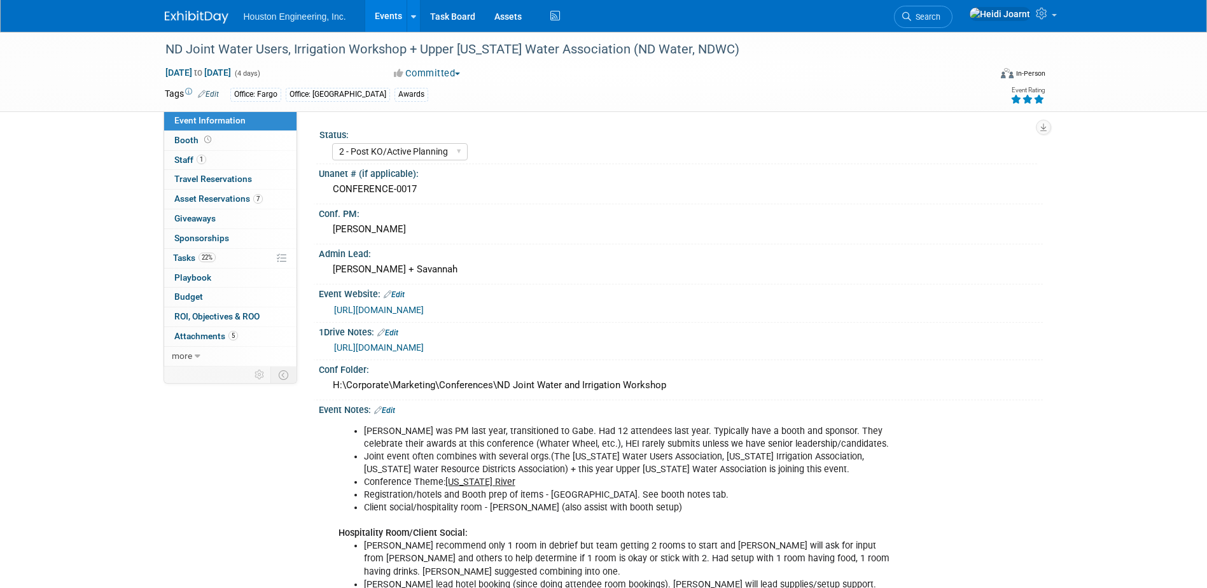
scroll to position [318, 0]
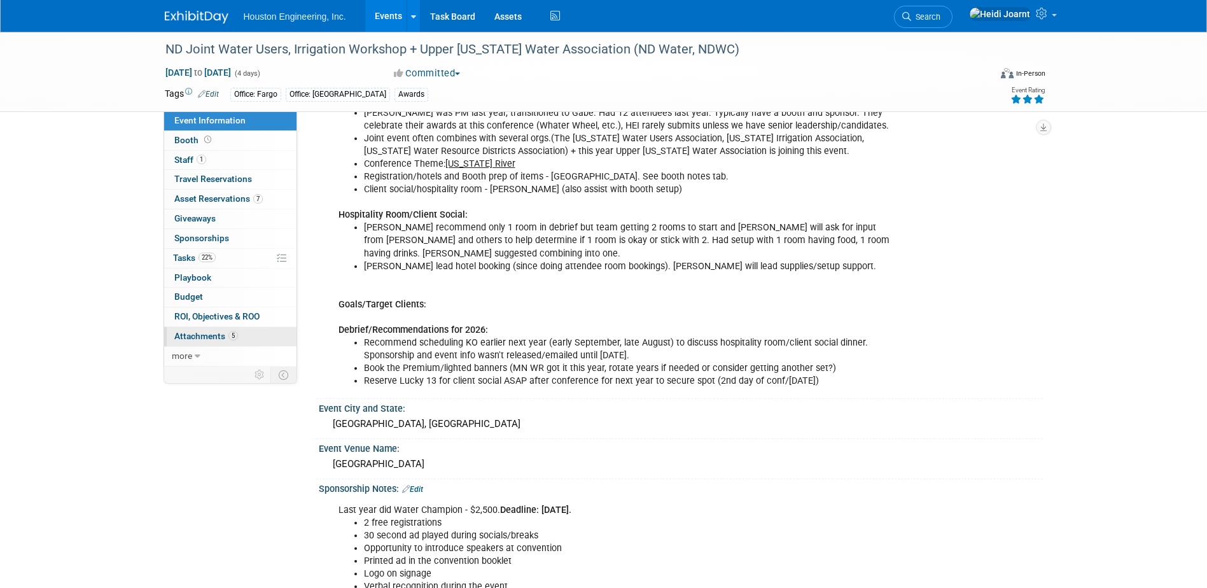
click at [246, 340] on link "5 Attachments 5" at bounding box center [230, 336] width 132 height 19
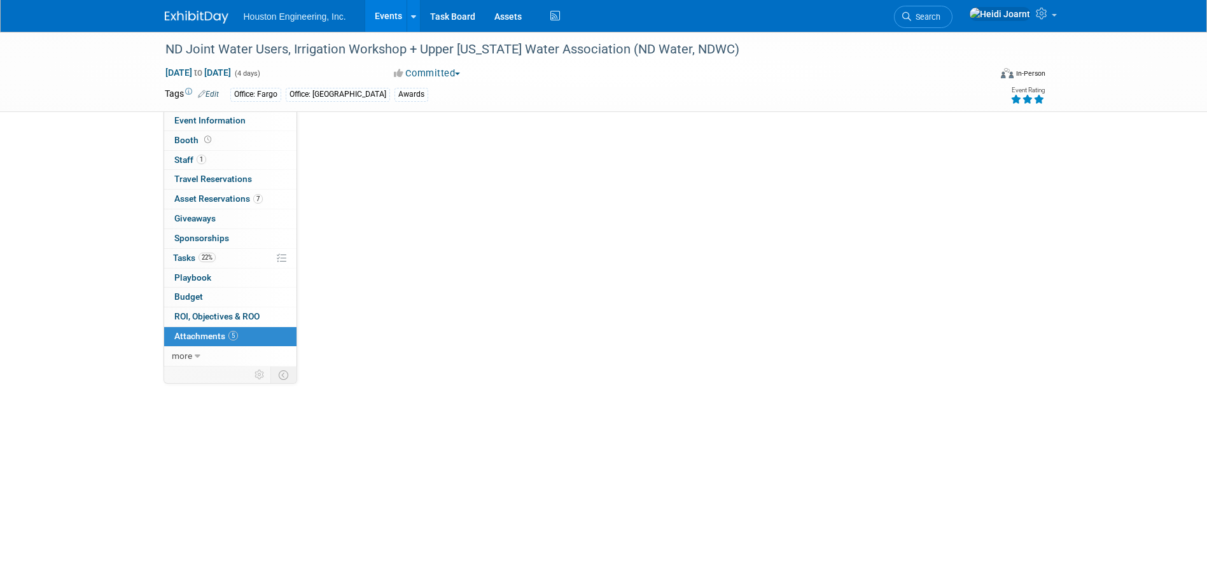
scroll to position [0, 0]
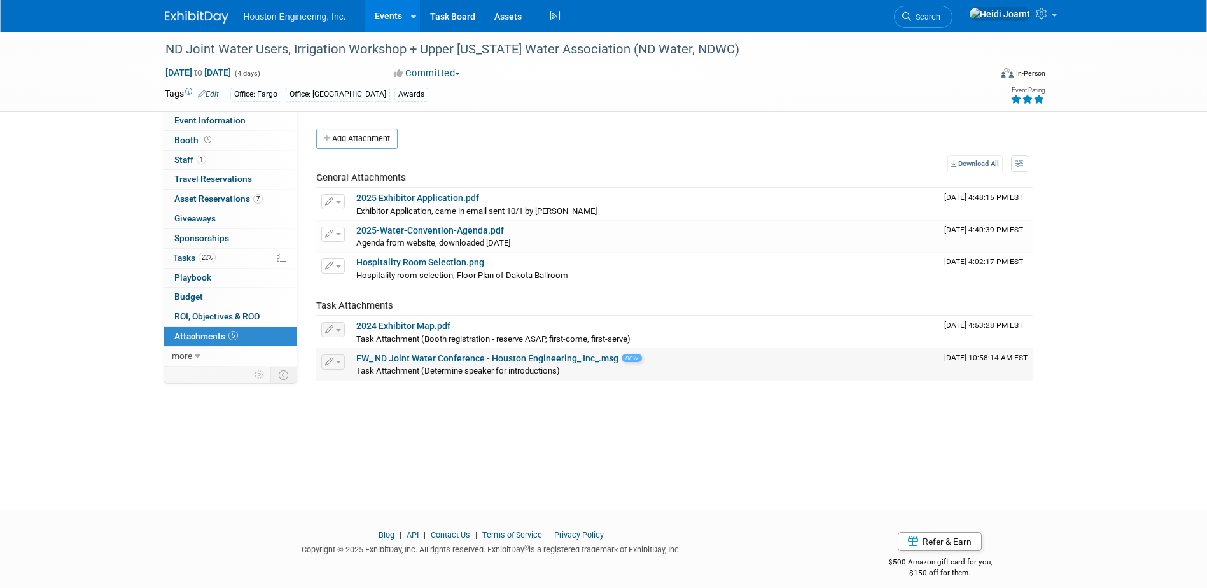
click at [571, 365] on div "Task Attachment (Determine speaker for introductions)" at bounding box center [645, 370] width 578 height 13
click at [322, 365] on button "button" at bounding box center [333, 361] width 24 height 15
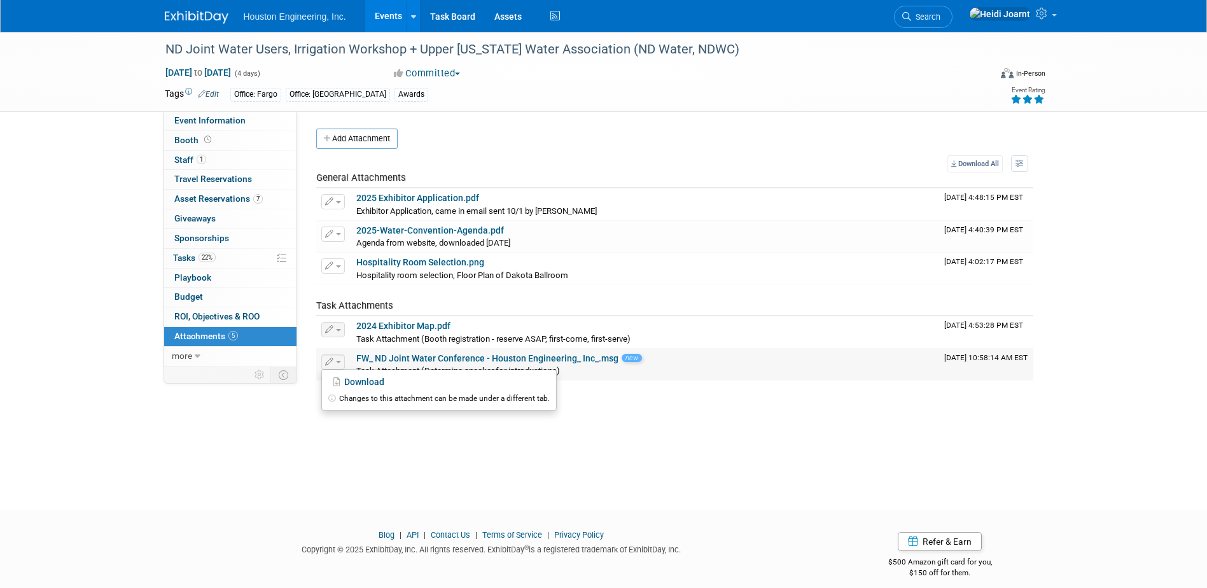
click at [326, 361] on icon "button" at bounding box center [329, 362] width 9 height 8
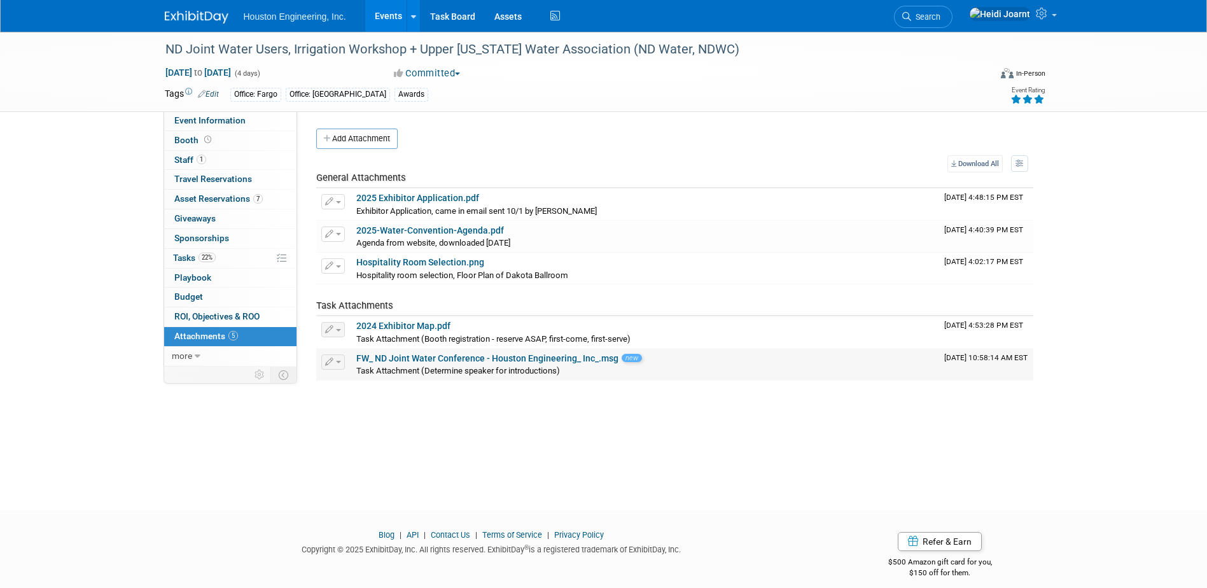
click at [339, 362] on span "button" at bounding box center [338, 362] width 5 height 3
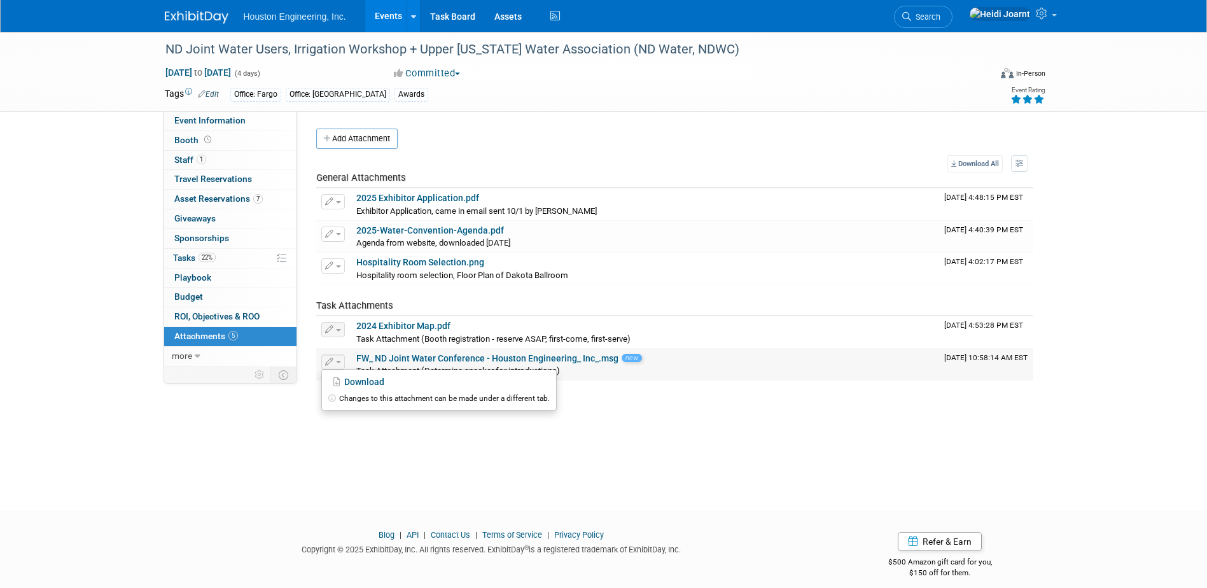
click at [380, 355] on link "FW_ ND Joint Water Conference - Houston Engineering_ Inc_.msg" at bounding box center [487, 358] width 262 height 10
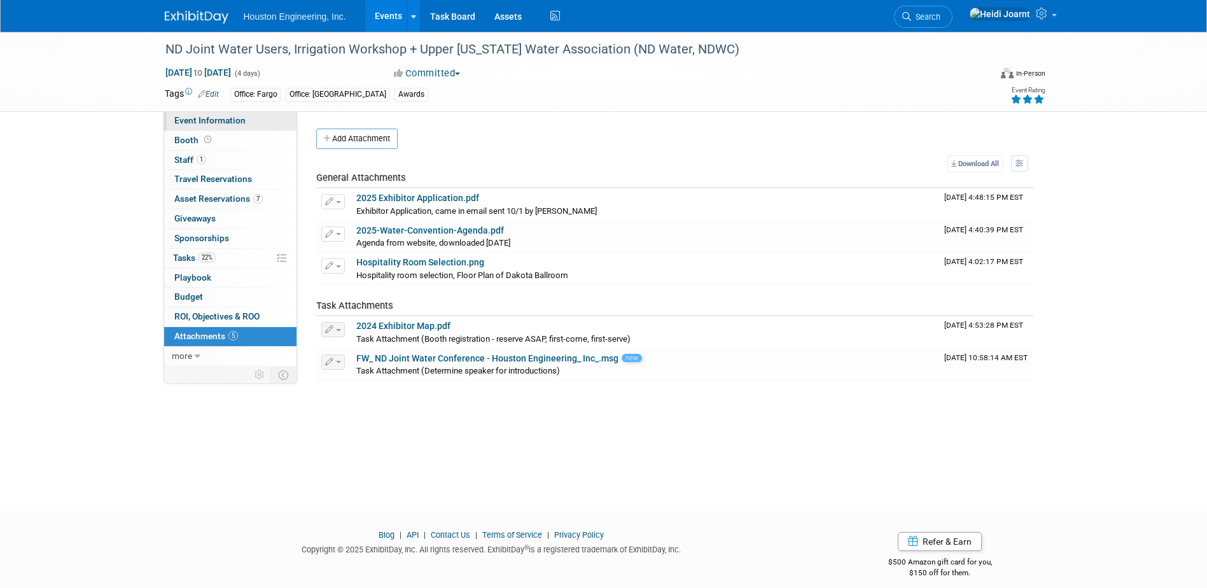
click at [210, 115] on link "Event Information" at bounding box center [230, 120] width 132 height 19
select select "2 - Post KO/Active Planning"
select select "Pending"
select select "Water Resources"
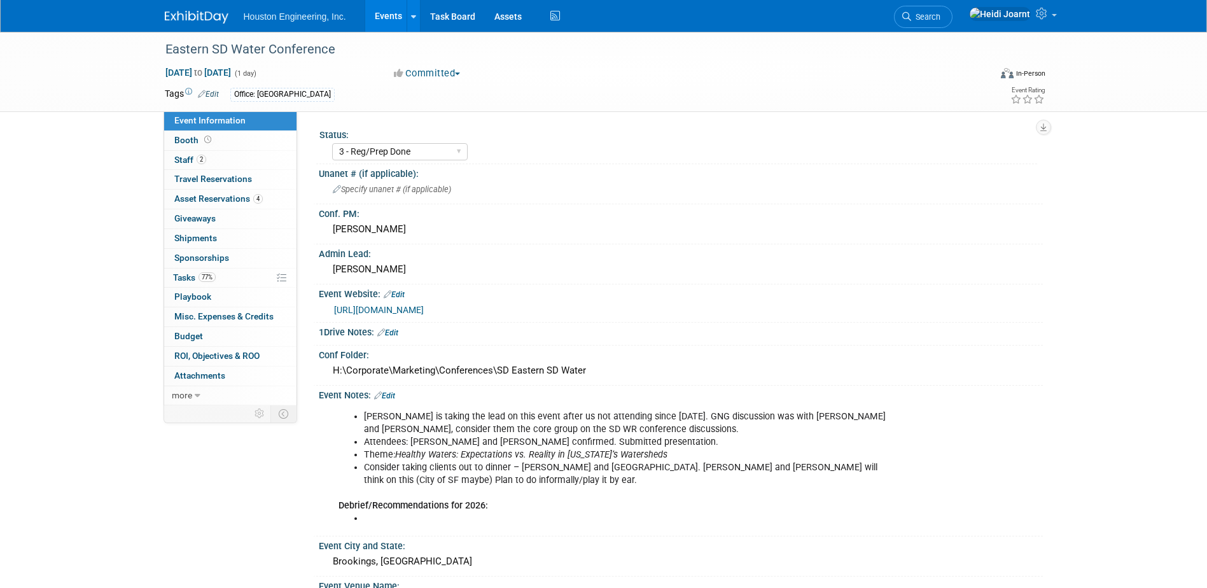
select select "3 - Reg/Prep Done"
select select "Yes"
select select "Water Resources"
select select "3 - Reg/Prep Done"
select select "Yes"
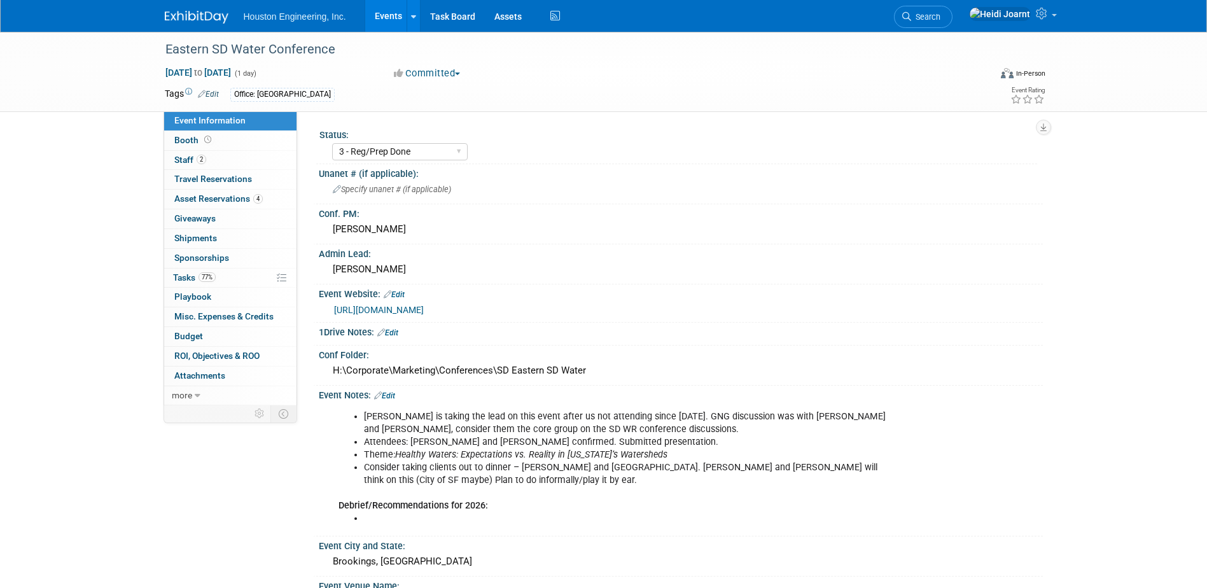
select select "Water Resources"
click at [249, 145] on link "Booth" at bounding box center [230, 140] width 132 height 19
select select "Yes"
select select "Sioux Falls"
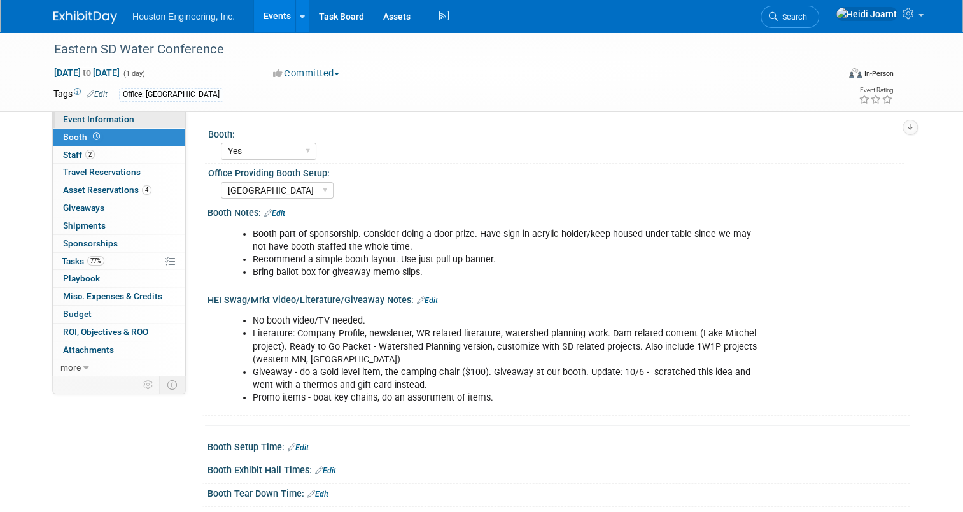
click at [89, 121] on span "Event Information" at bounding box center [98, 119] width 71 height 10
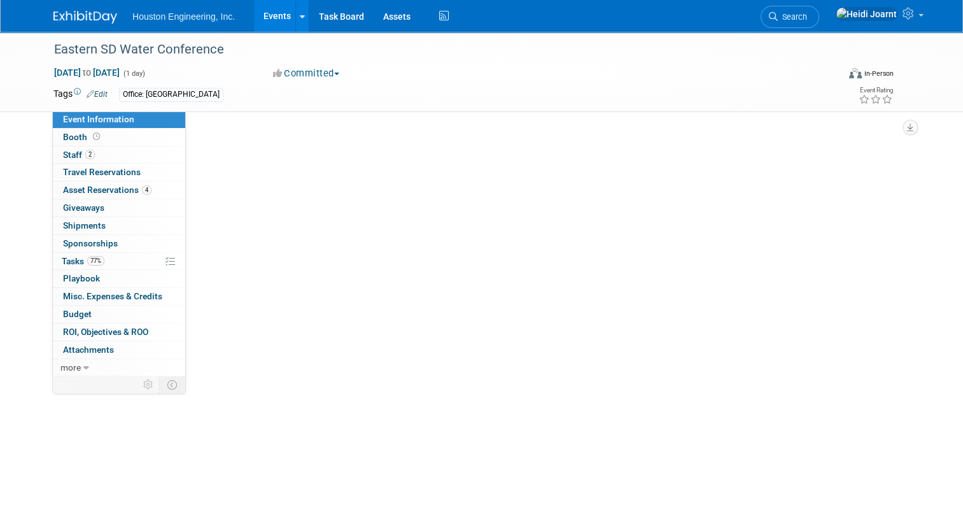
select select "3 - Reg/Prep Done"
select select "Yes"
select select "Water Resources"
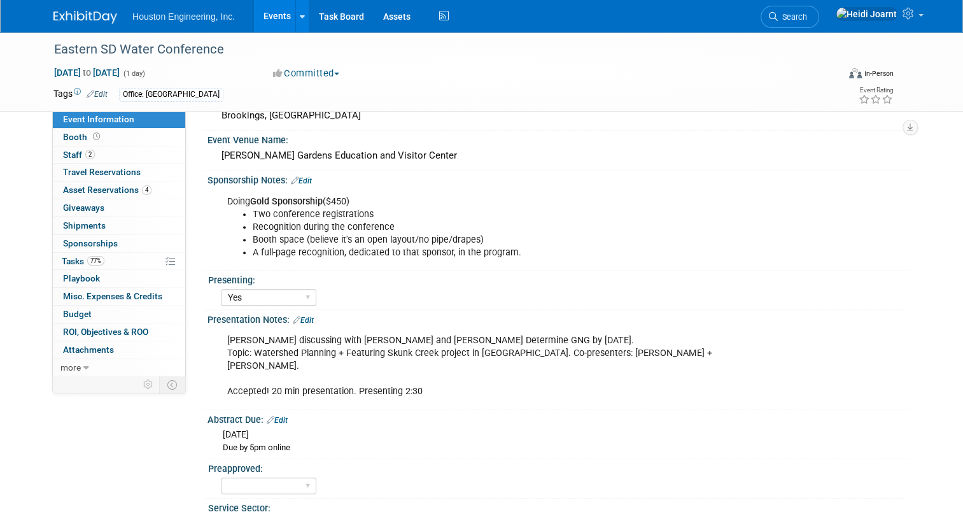
scroll to position [573, 0]
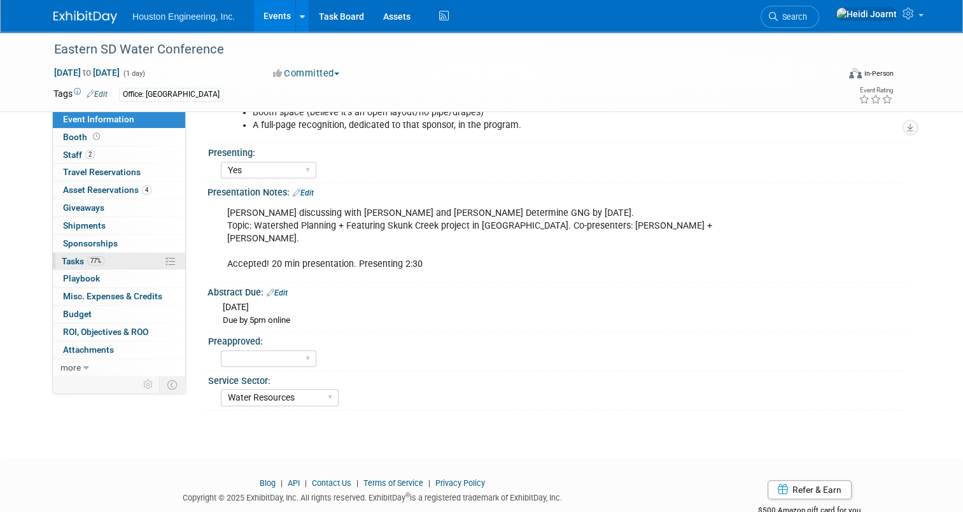
click at [120, 262] on link "77% Tasks 77%" at bounding box center [119, 261] width 132 height 17
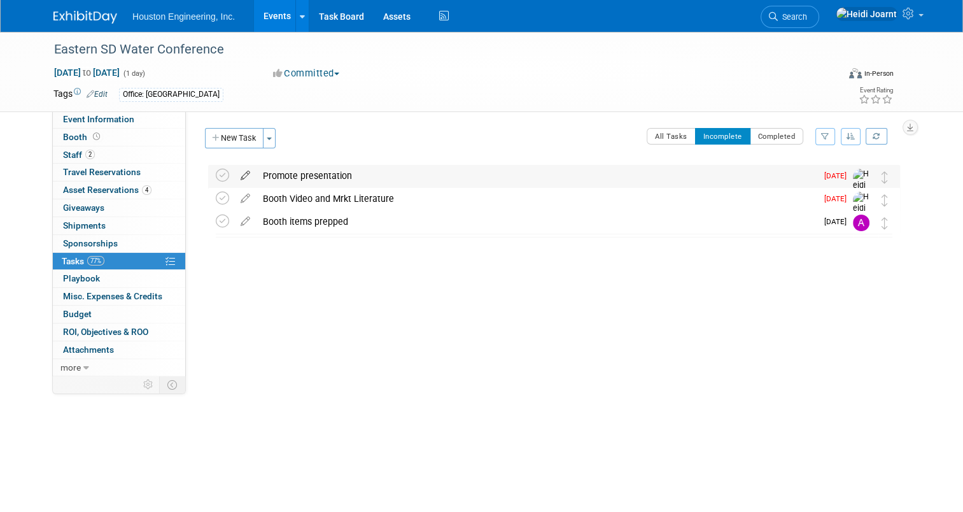
click at [234, 175] on icon at bounding box center [245, 173] width 22 height 16
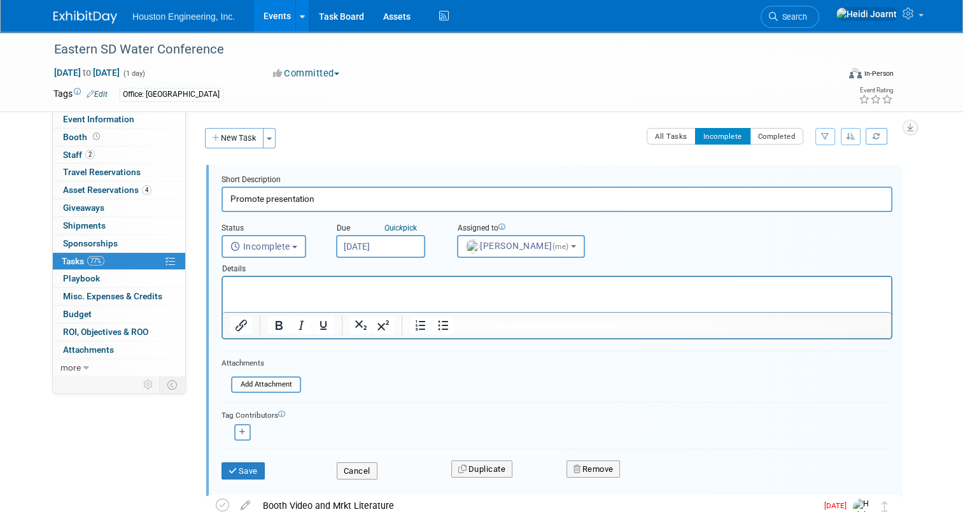
click at [371, 247] on input "Oct 7, 2025" at bounding box center [380, 246] width 89 height 23
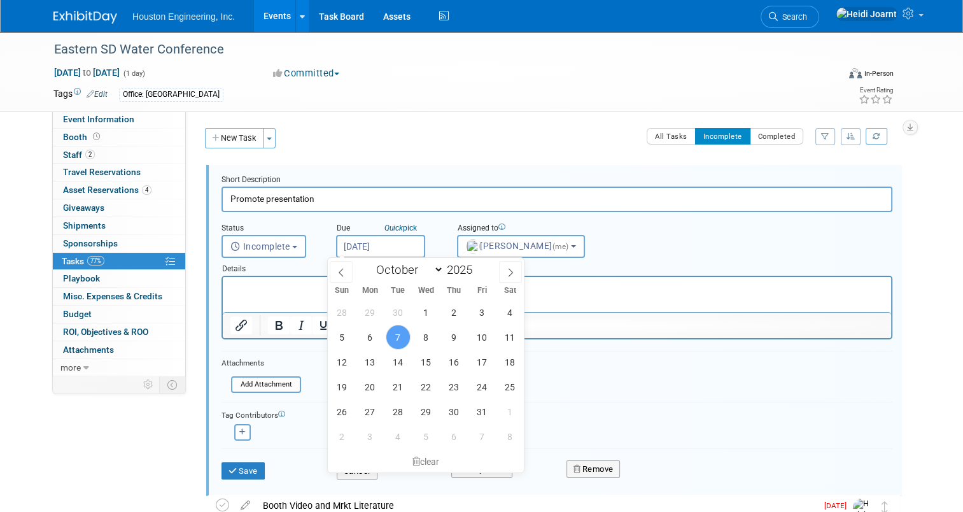
click at [374, 158] on div "New Task Toggle Dropdown Create a new task for this event Copy tasks from anoth…" at bounding box center [547, 360] width 704 height 465
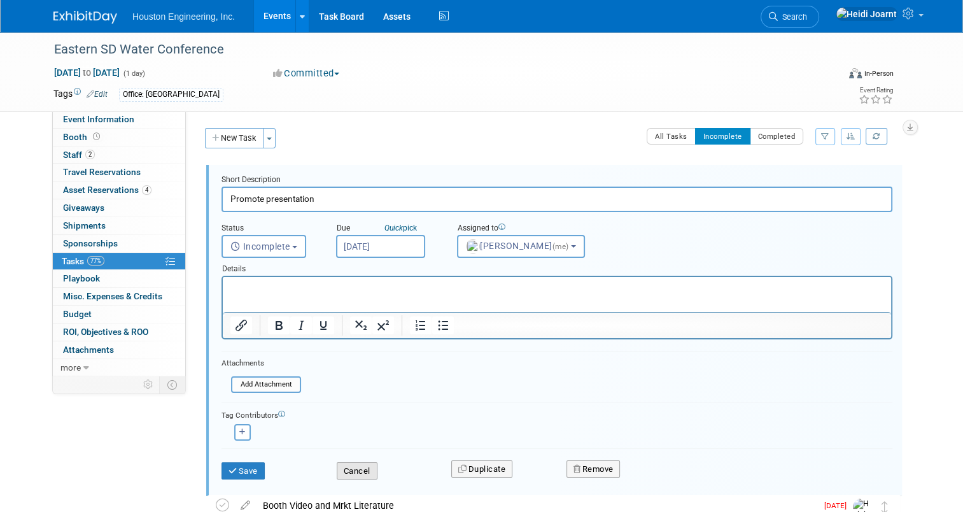
click at [360, 468] on button "Cancel" at bounding box center [357, 471] width 41 height 18
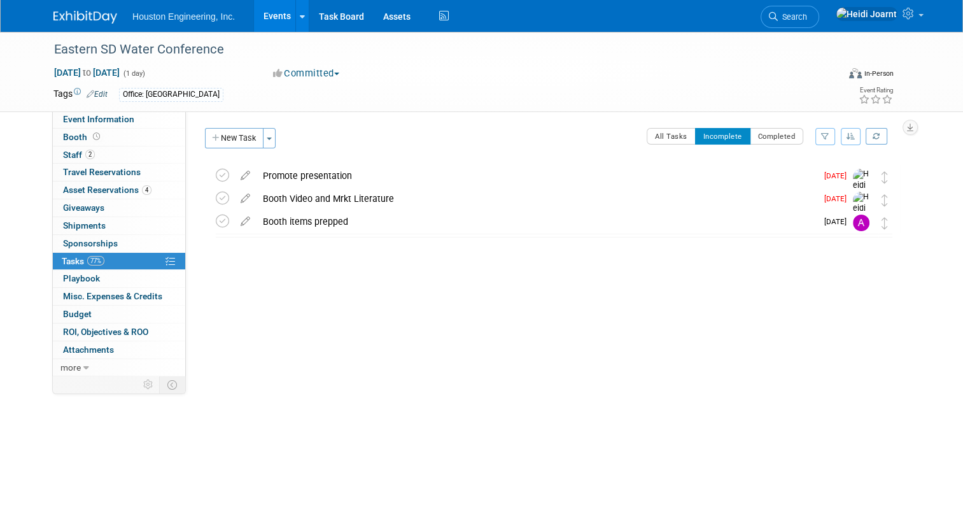
click at [269, 15] on link "Events" at bounding box center [277, 16] width 46 height 32
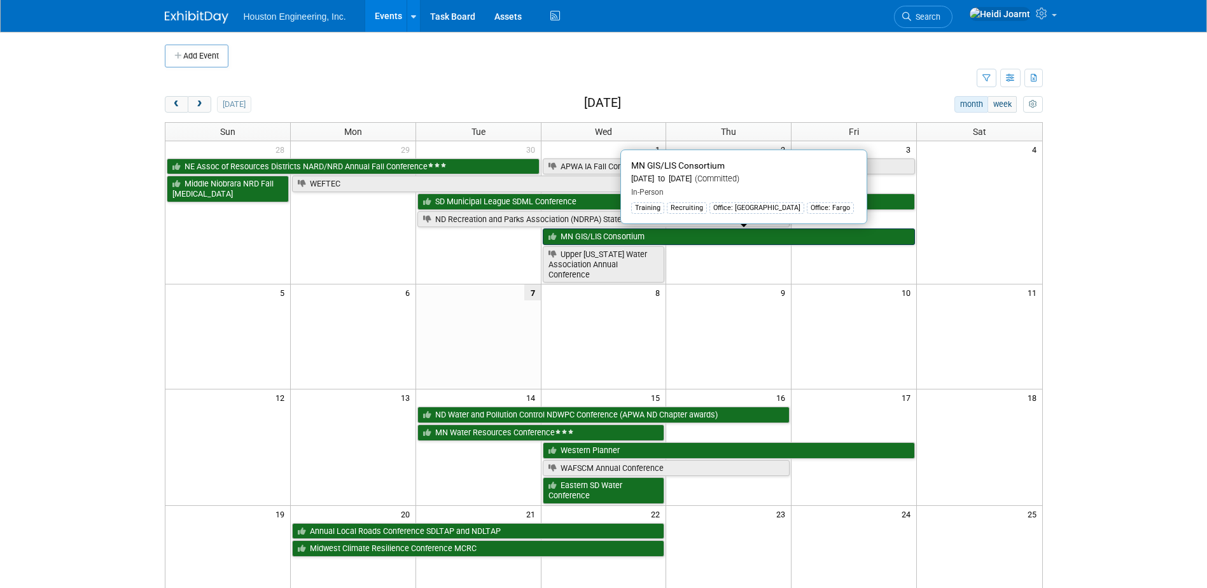
click at [605, 230] on link "MN GIS/LIS Consortium" at bounding box center [729, 236] width 373 height 17
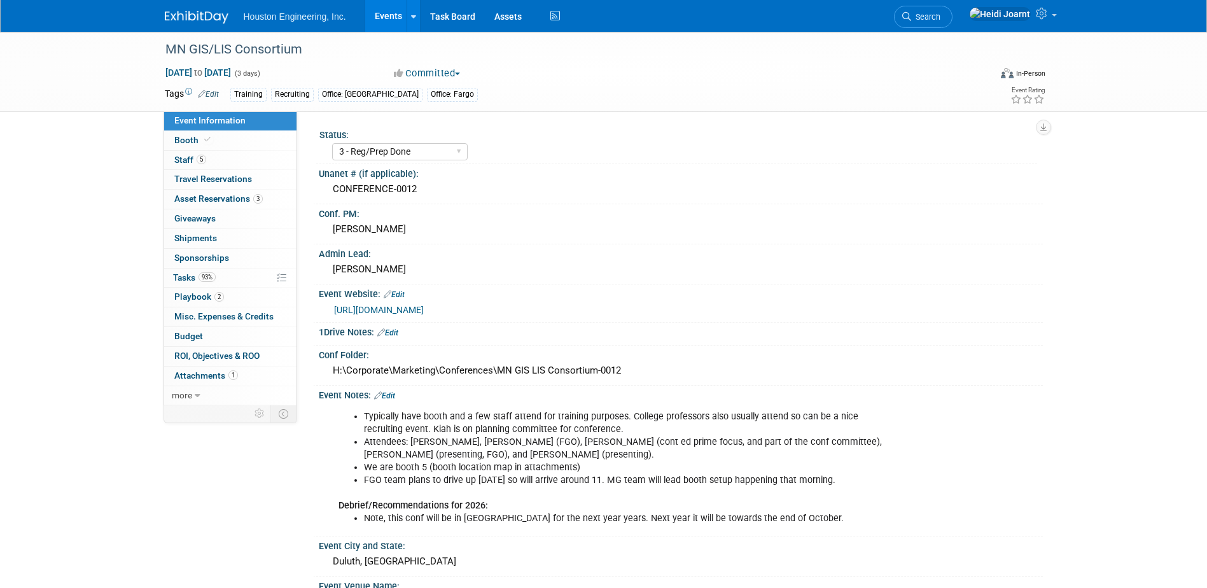
select select "3 - Reg/Prep Done"
select select "Yes"
select select "Geo. Technology"
click at [211, 137] on span at bounding box center [207, 140] width 11 height 10
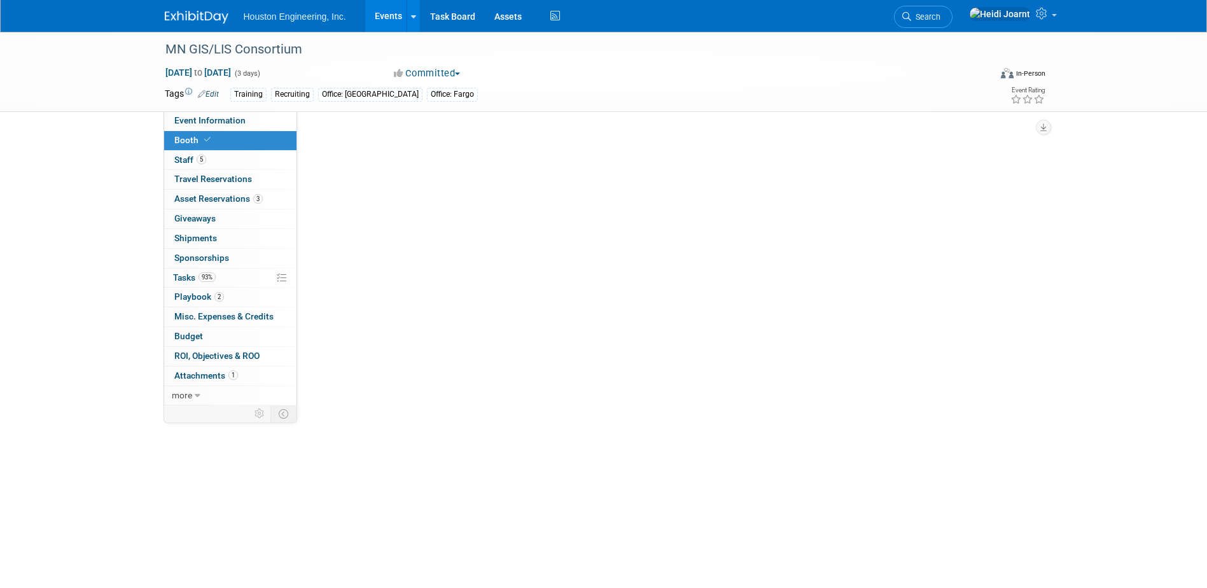
select select "Yes"
select select "[GEOGRAPHIC_DATA]"
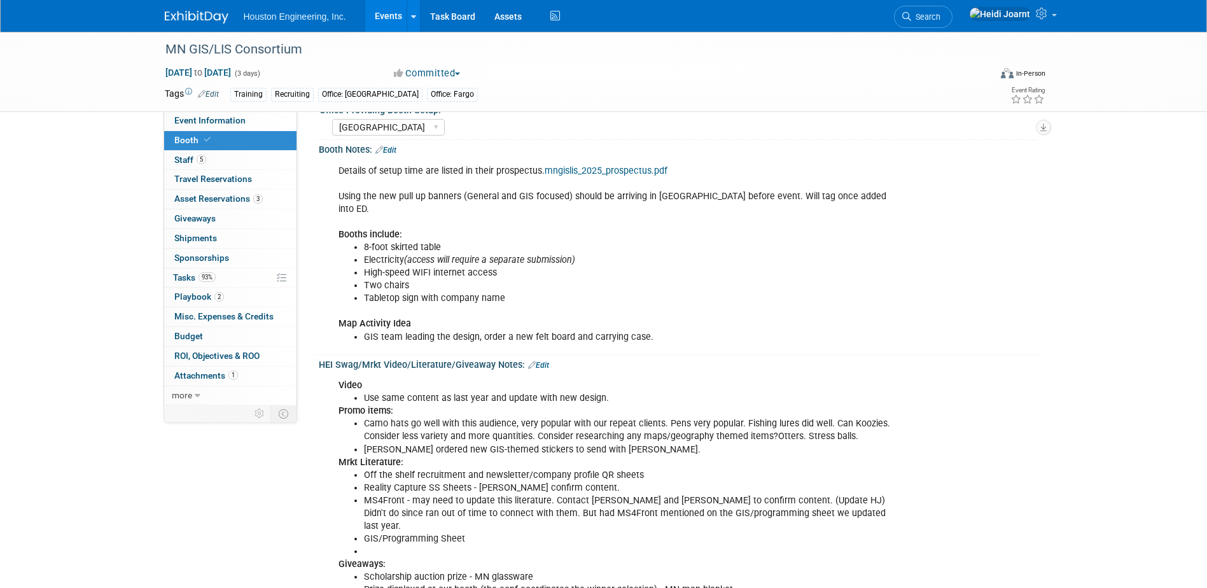
scroll to position [127, 0]
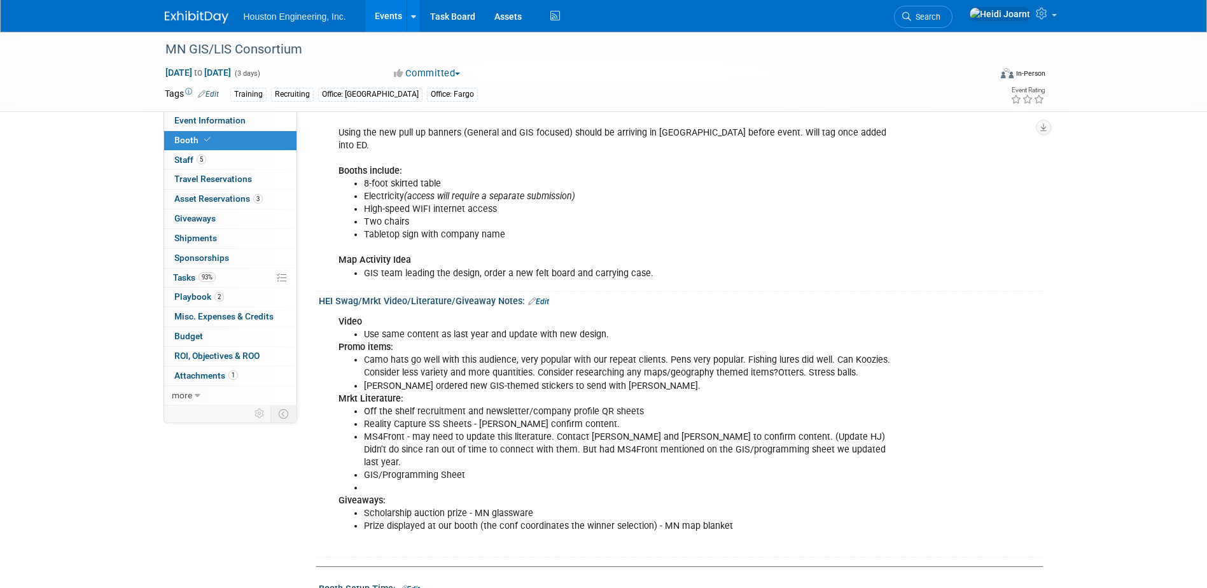
click at [541, 297] on link "Edit" at bounding box center [538, 301] width 21 height 9
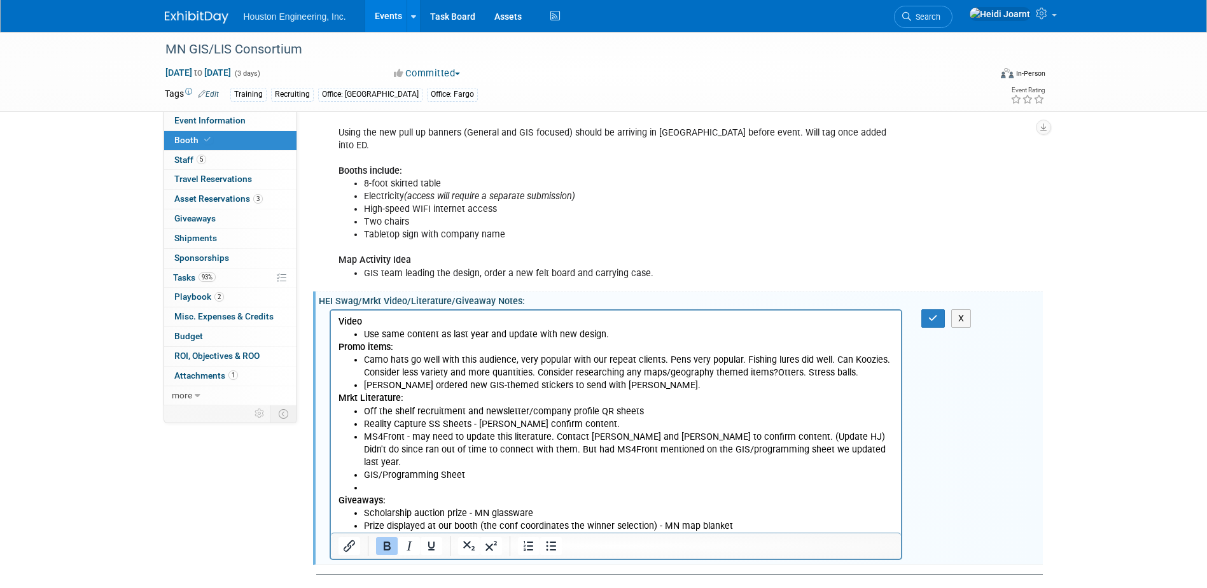
scroll to position [0, 0]
click at [741, 520] on li "Prize displayed at our booth (the conf coordinates the winner selection) - MN m…" at bounding box center [628, 526] width 531 height 13
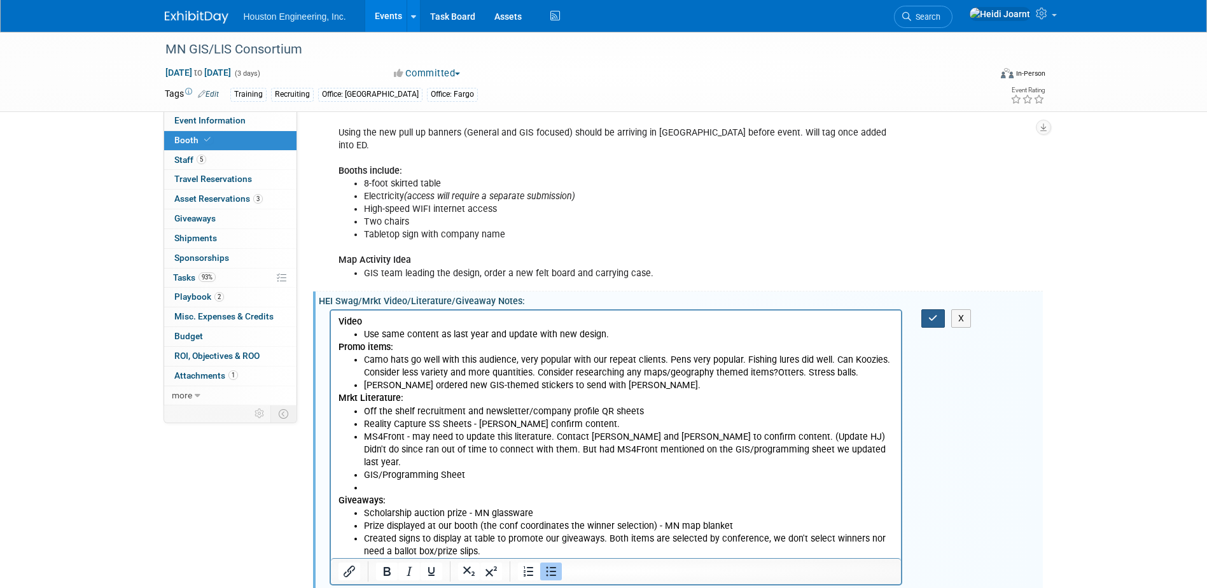
click at [935, 314] on icon "button" at bounding box center [933, 318] width 10 height 9
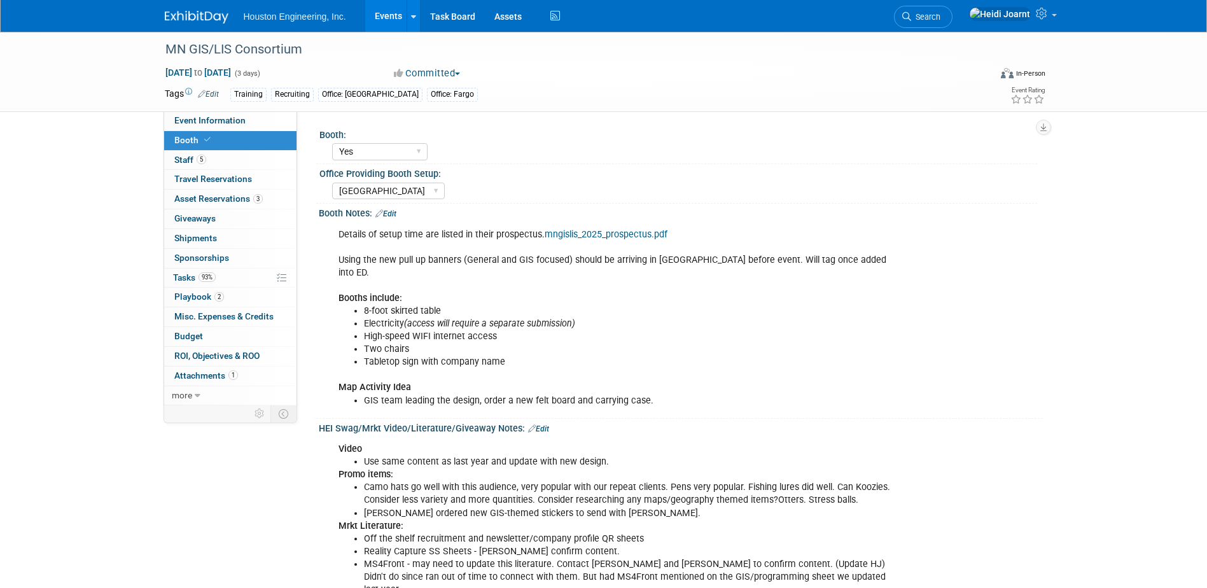
click at [388, 13] on link "Events" at bounding box center [388, 16] width 46 height 32
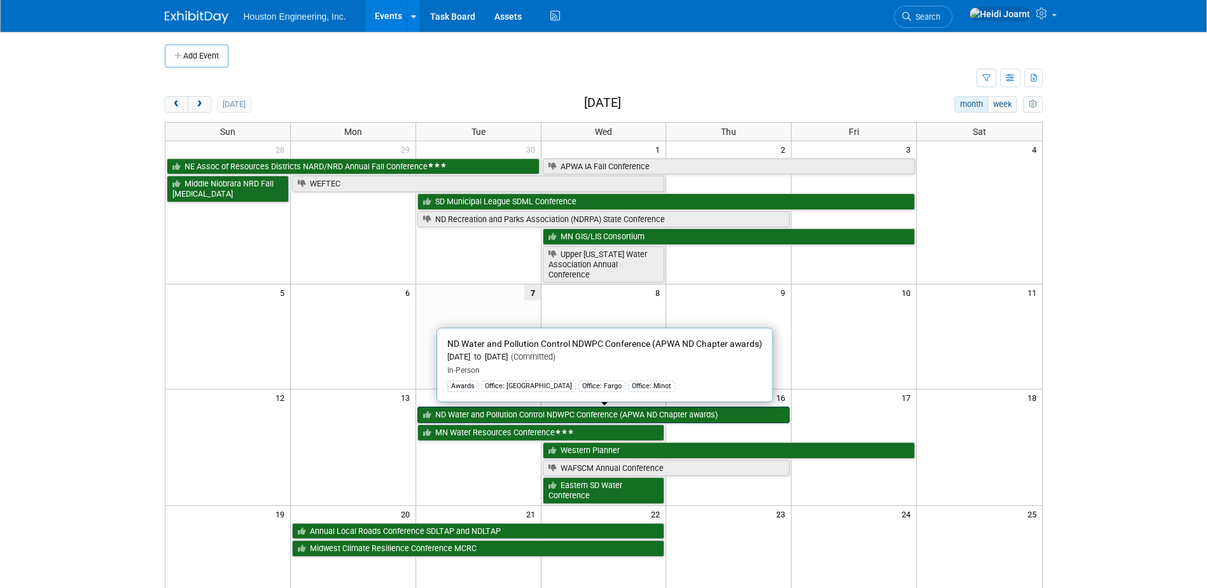
click at [522, 416] on link "ND Water and Pollution Control NDWPC Conference (APWA ND Chapter awards)" at bounding box center [603, 415] width 373 height 17
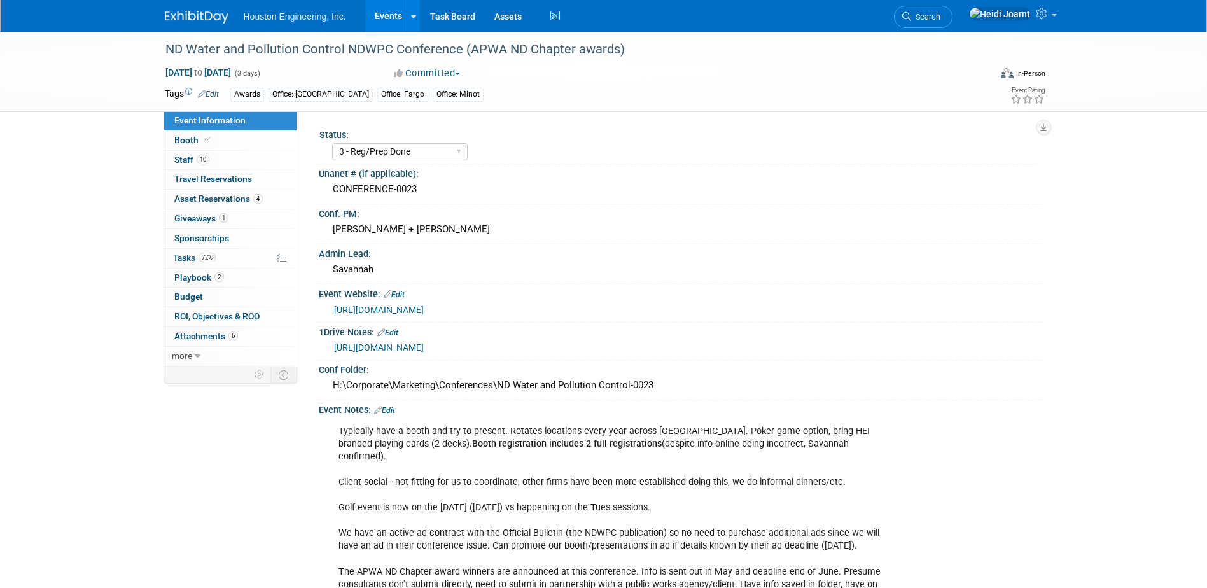
select select "3 - Reg/Prep Done"
select select "Yes"
select select "Mun. Infrastructure"
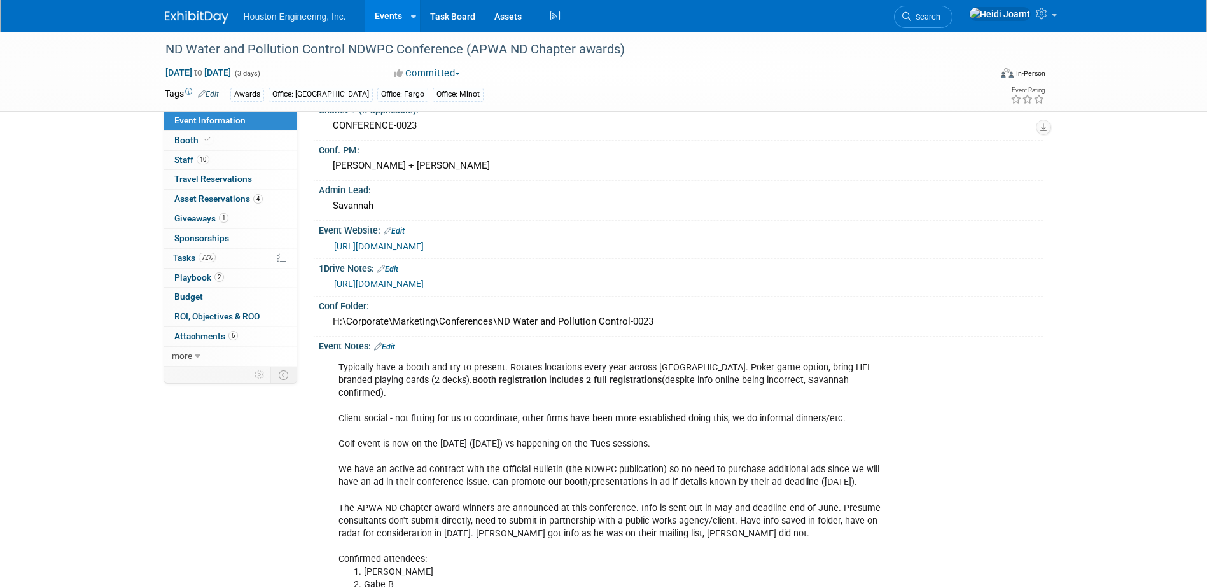
click at [391, 348] on link "Edit" at bounding box center [384, 346] width 21 height 9
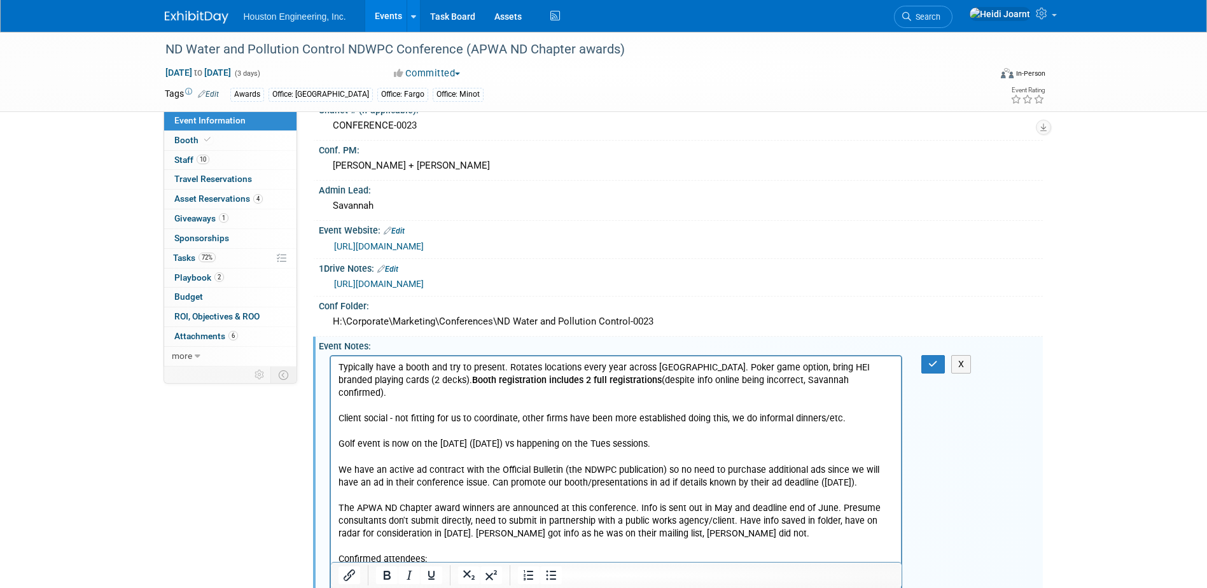
scroll to position [0, 0]
click at [557, 576] on icon "Bullet list" at bounding box center [550, 575] width 15 height 15
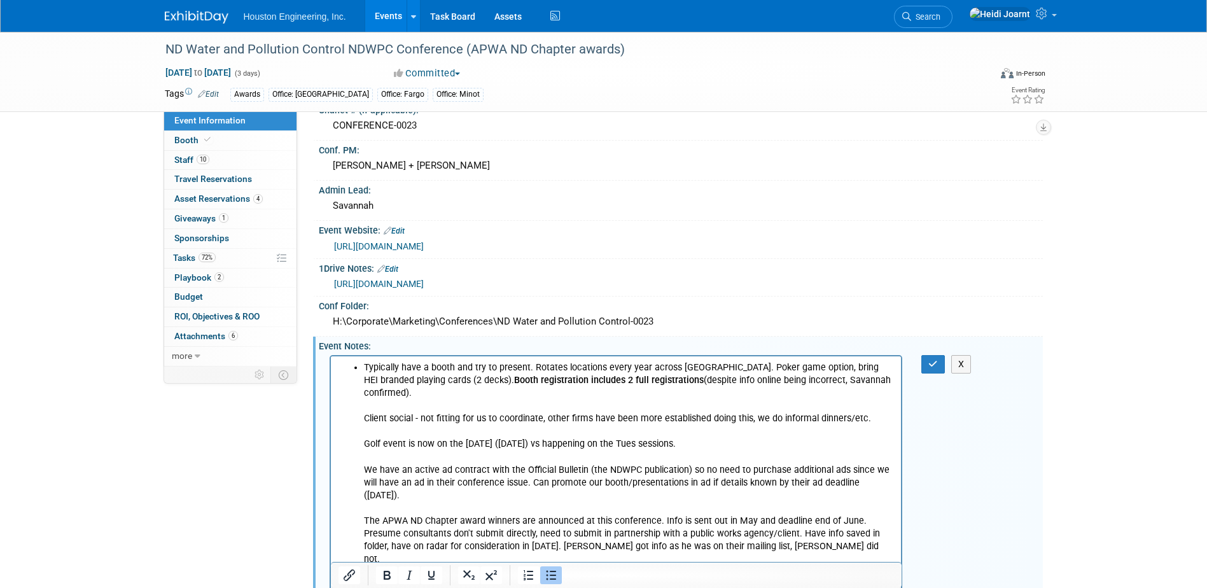
click at [874, 378] on li "Typically have a booth and try to present. Rotates locations every year across …" at bounding box center [628, 476] width 531 height 230
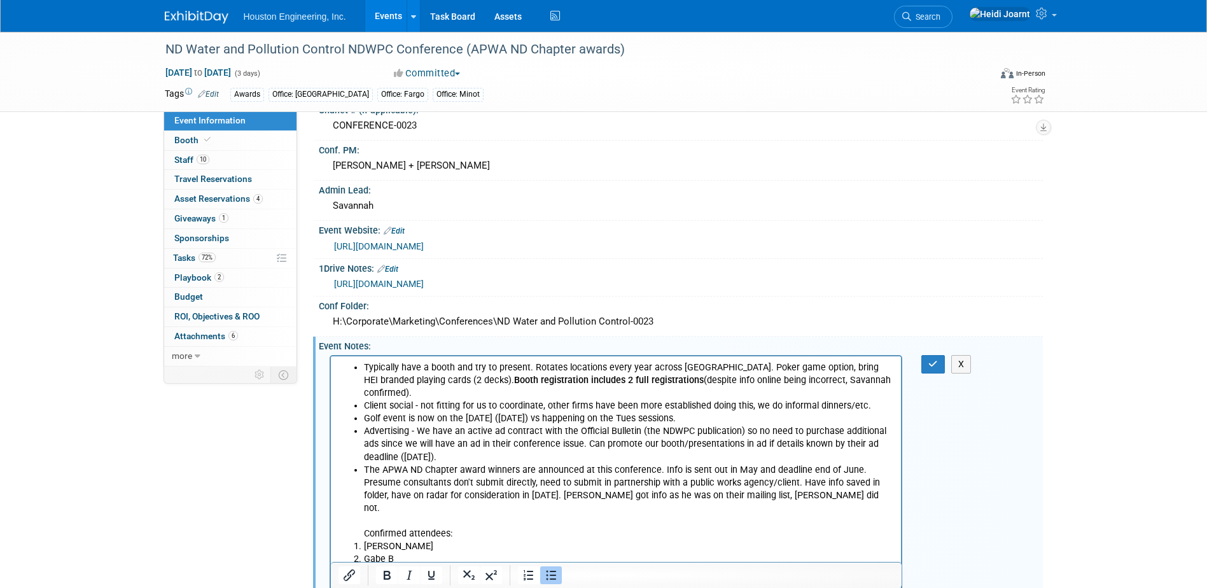
scroll to position [127, 0]
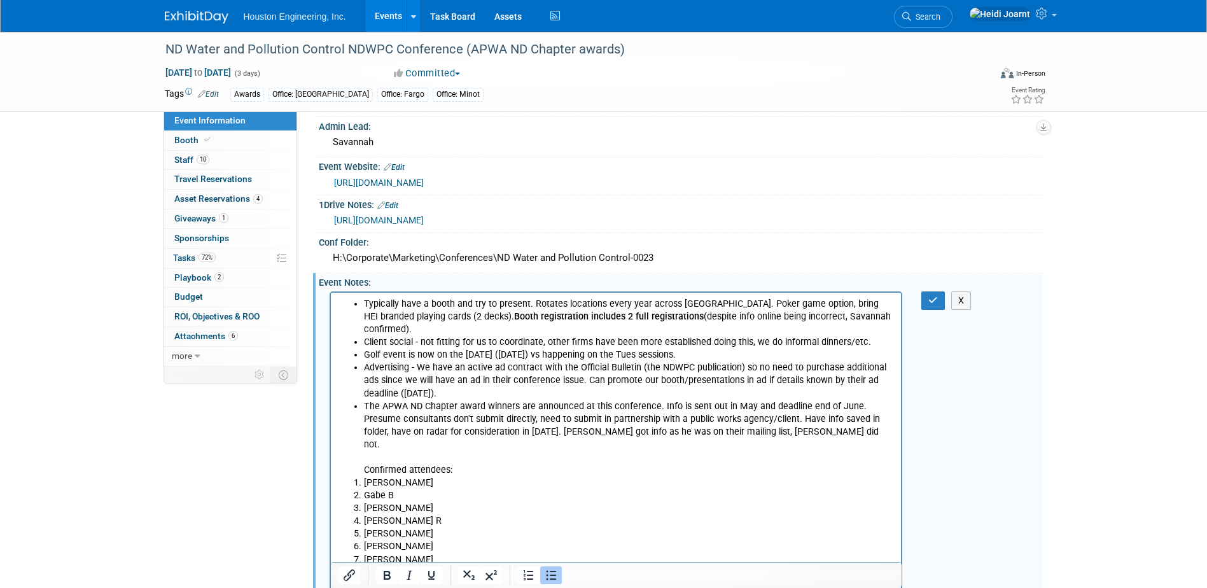
click at [360, 445] on ul "Typically have a booth and try to present. Rotates locations every year across …" at bounding box center [616, 386] width 556 height 179
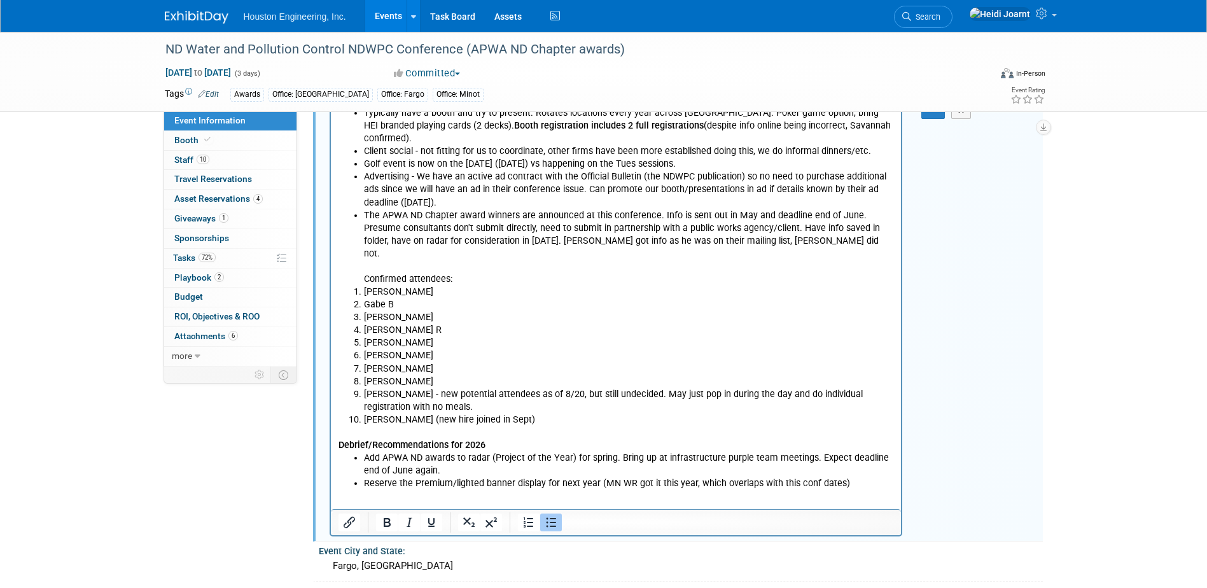
drag, startPoint x: 545, startPoint y: 395, endPoint x: 348, endPoint y: 251, distance: 243.2
click at [348, 253] on body "Typically have a booth and try to present. Rotates locations every year across …" at bounding box center [615, 304] width 557 height 396
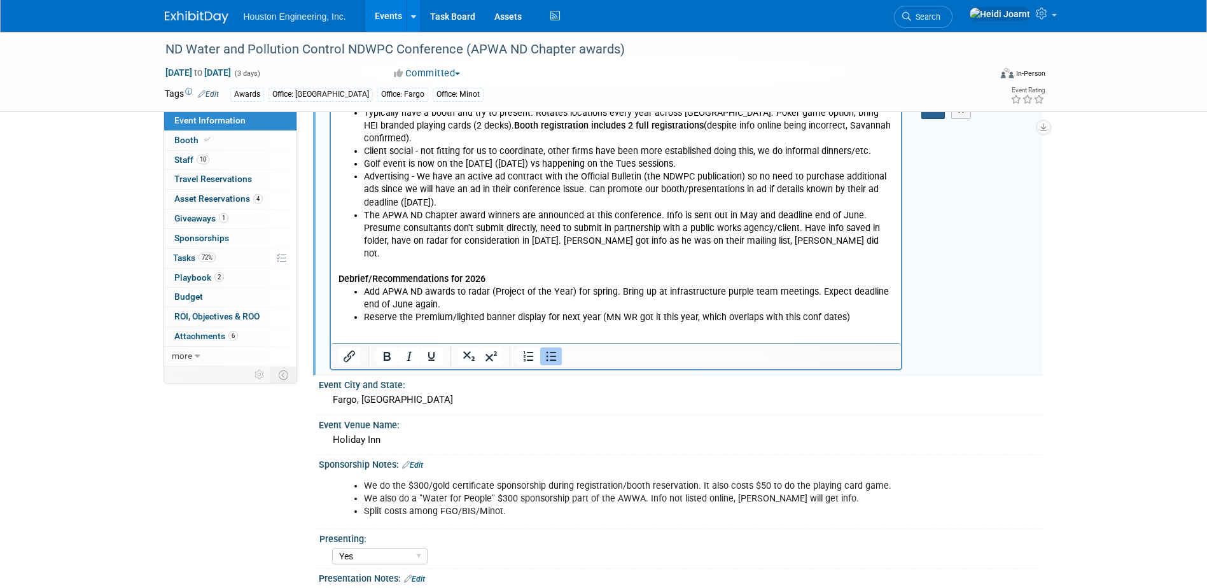
scroll to position [191, 0]
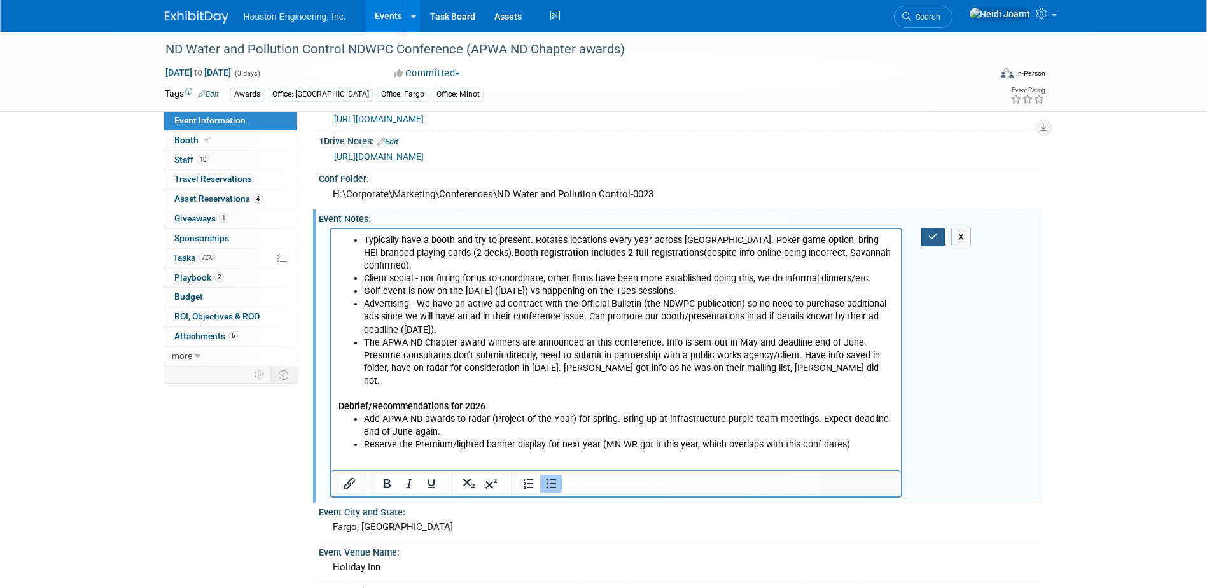
click at [930, 237] on icon "button" at bounding box center [933, 236] width 10 height 9
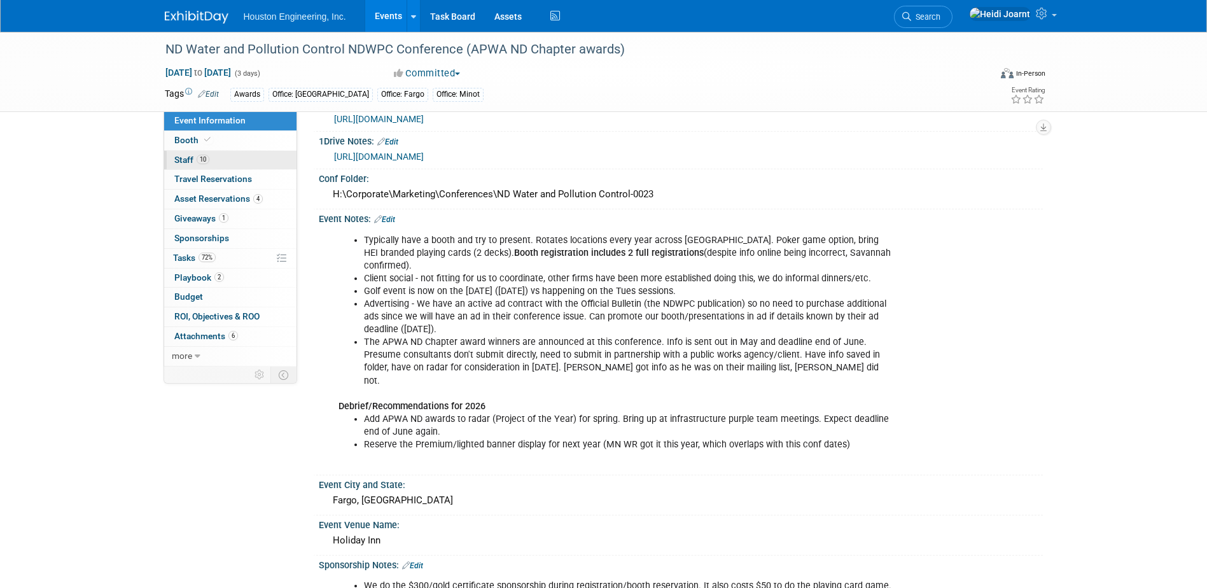
click at [239, 160] on link "10 Staff 10" at bounding box center [230, 160] width 132 height 19
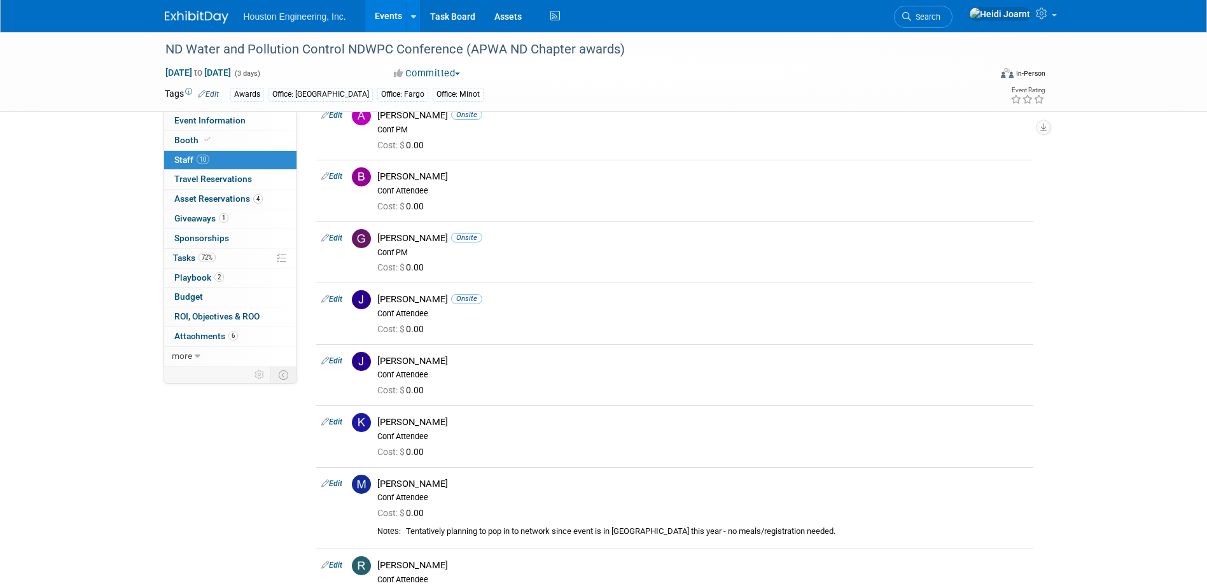
scroll to position [0, 0]
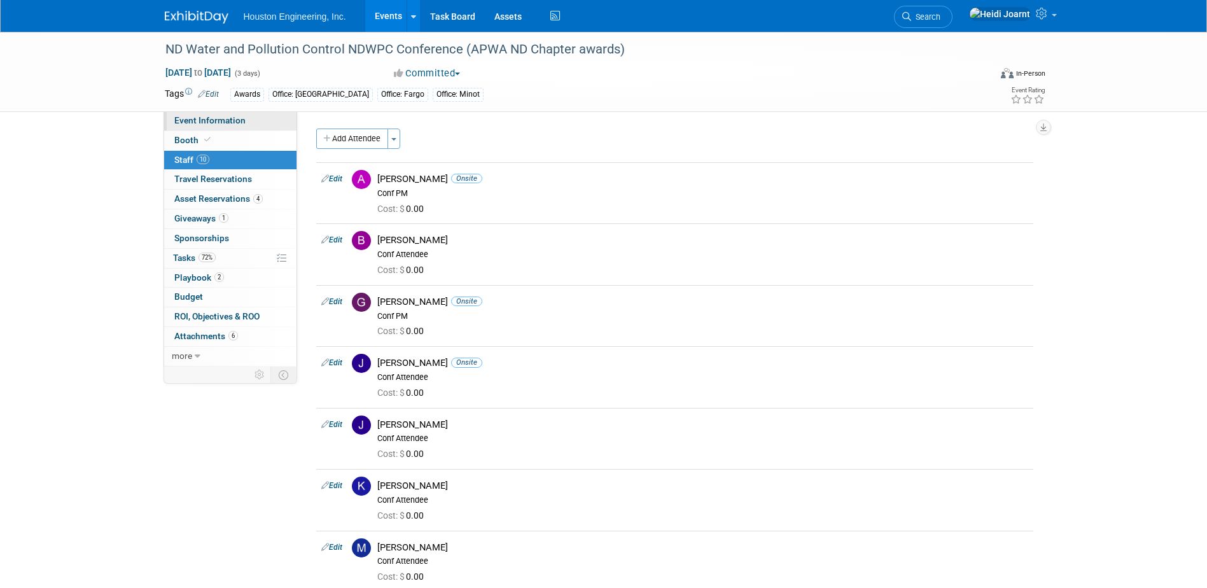
click at [235, 118] on span "Event Information" at bounding box center [209, 120] width 71 height 10
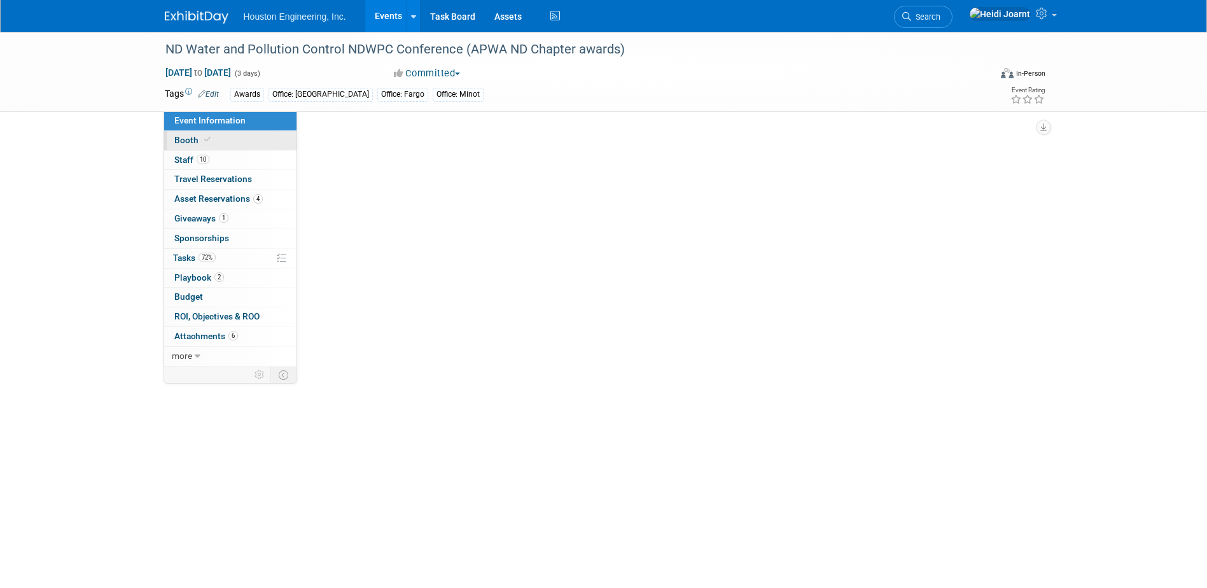
select select "3 - Reg/Prep Done"
select select "Yes"
select select "Mun. Infrastructure"
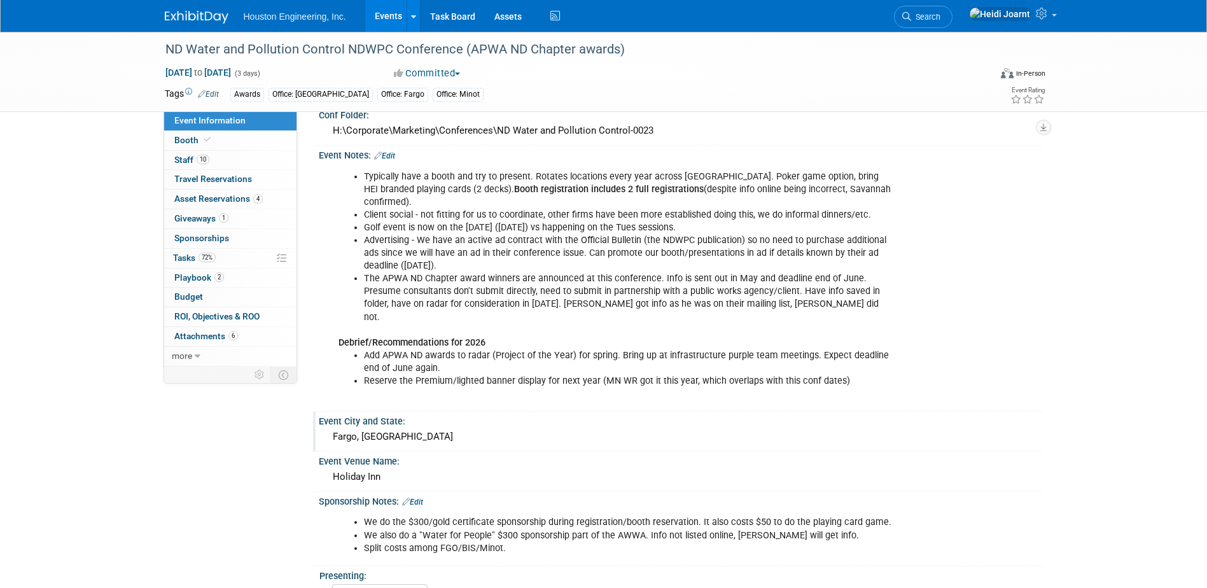
scroll to position [64, 0]
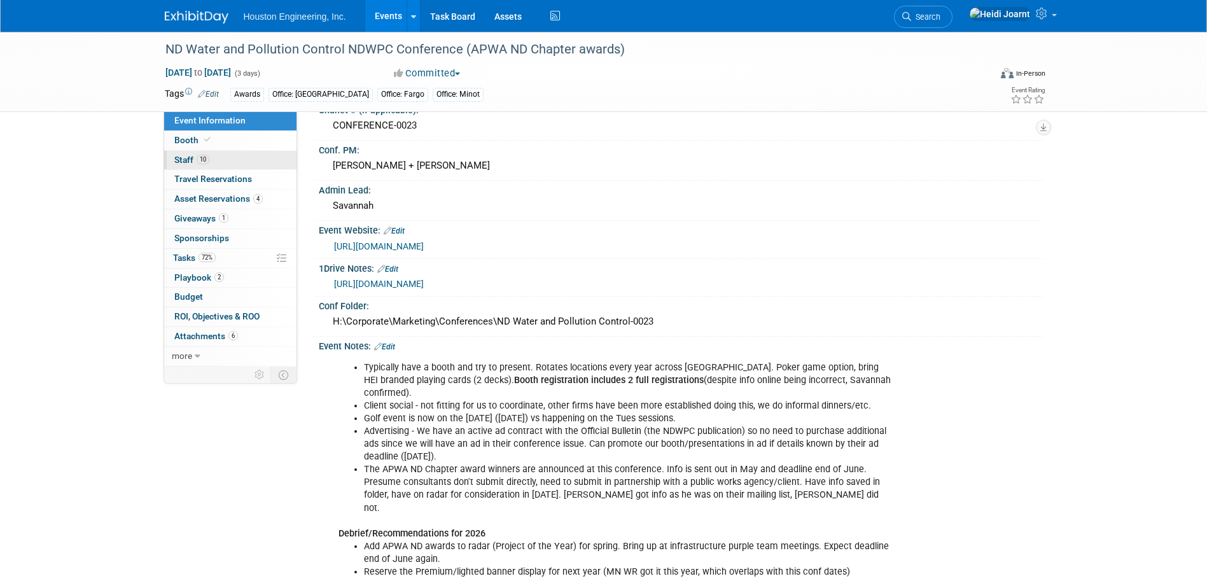
click at [235, 156] on link "10 Staff 10" at bounding box center [230, 160] width 132 height 19
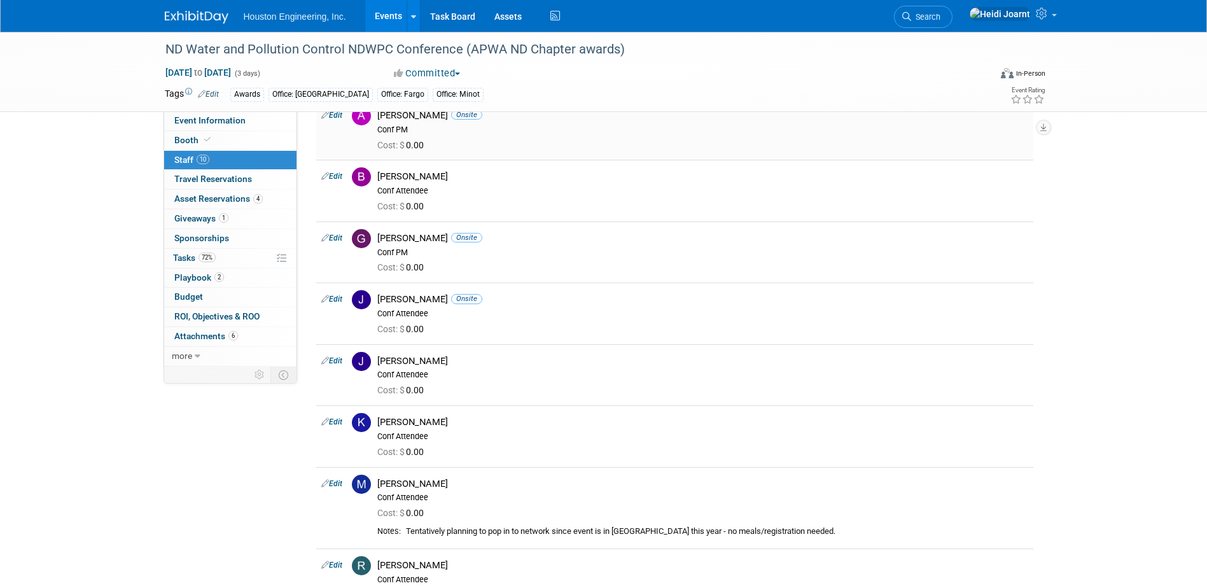
scroll to position [0, 0]
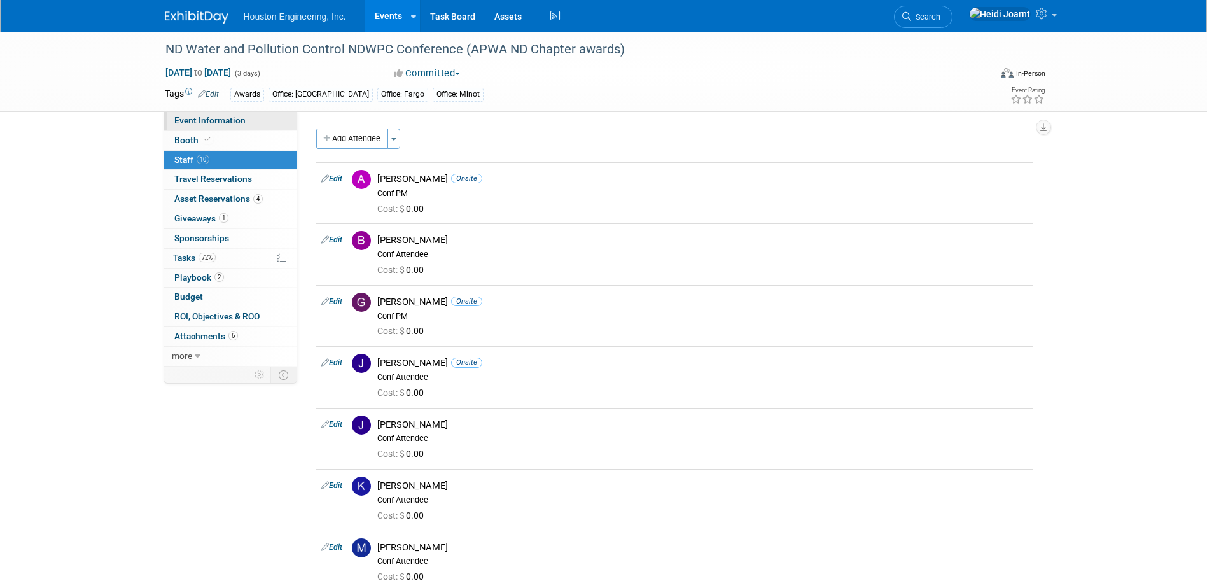
click at [206, 113] on link "Event Information" at bounding box center [230, 120] width 132 height 19
select select "3 - Reg/Prep Done"
select select "Yes"
select select "Mun. Infrastructure"
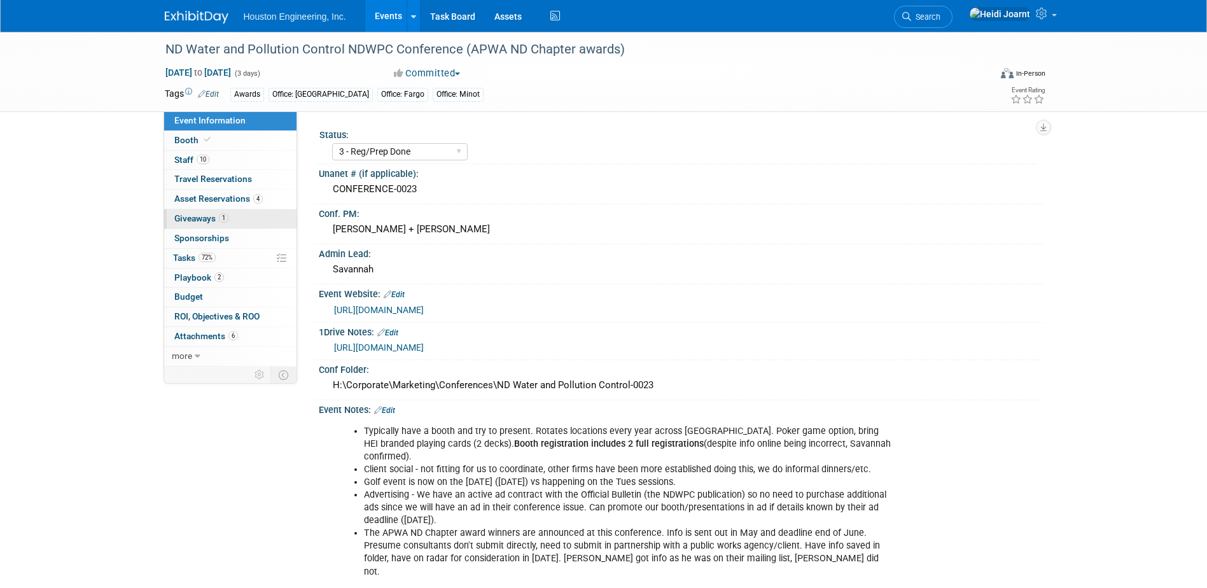
click at [223, 220] on span "1" at bounding box center [224, 218] width 10 height 10
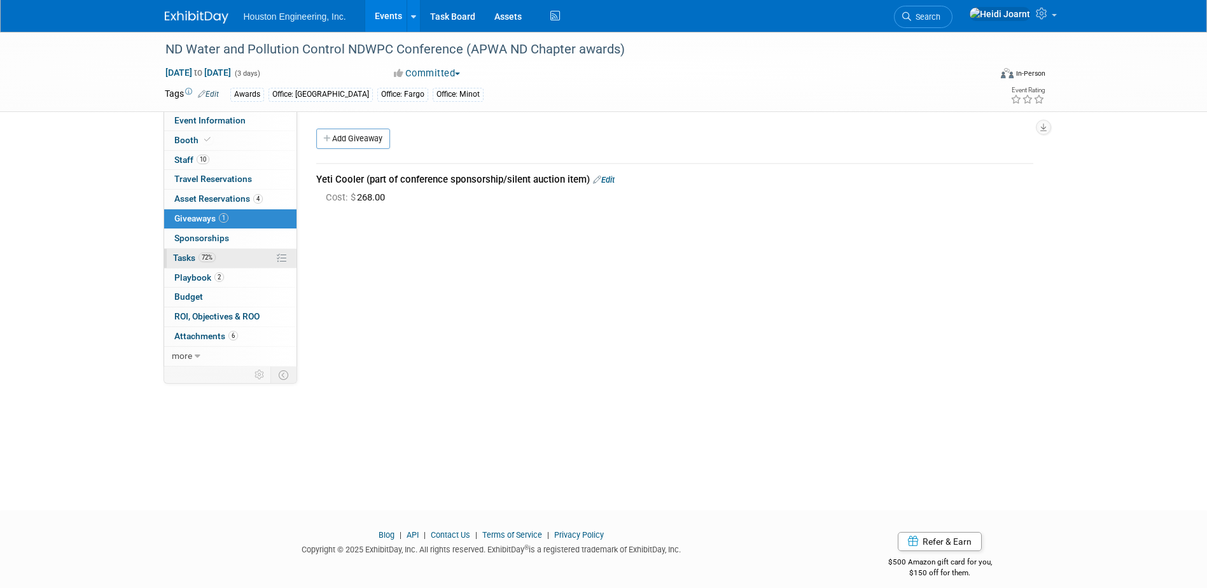
click at [218, 260] on link "72% Tasks 72%" at bounding box center [230, 258] width 132 height 19
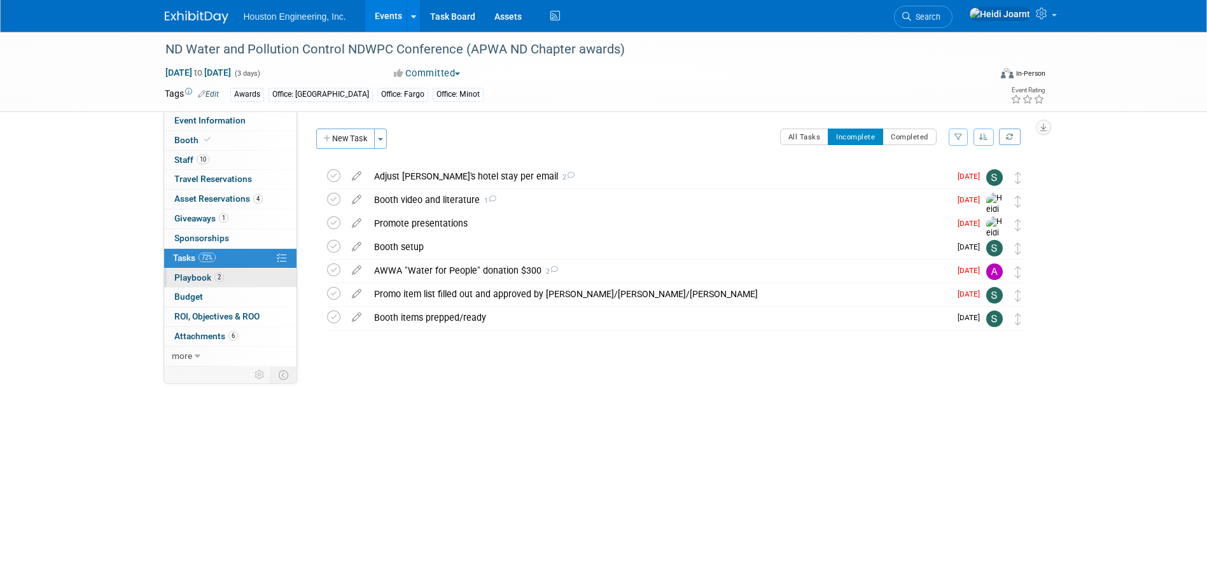
click at [227, 274] on link "2 Playbook 2" at bounding box center [230, 278] width 132 height 19
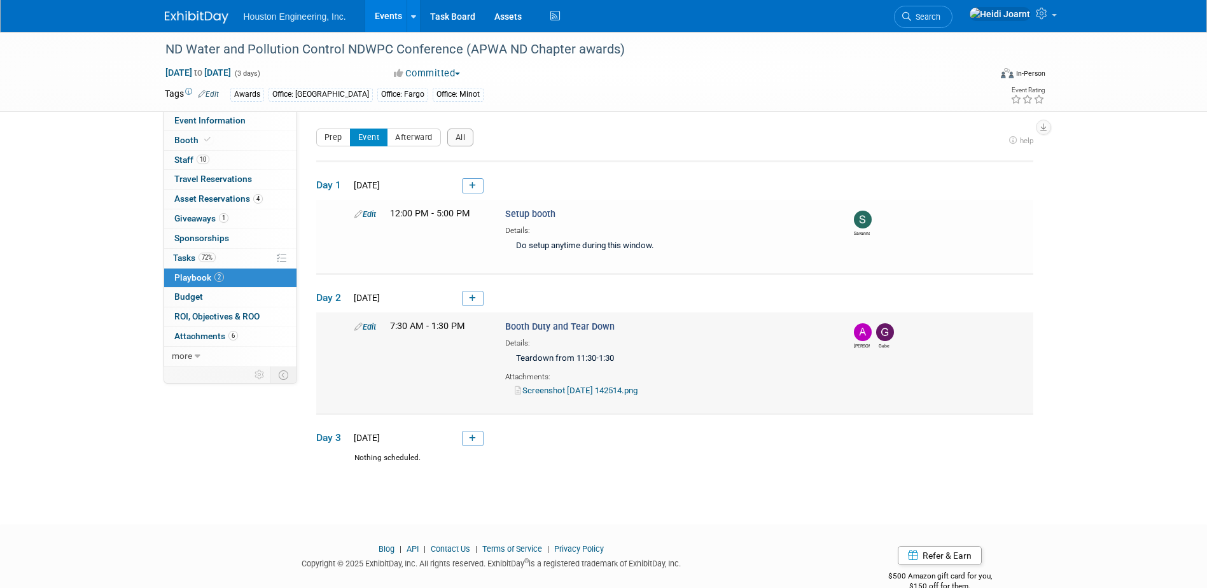
click at [568, 386] on link "Screenshot [DATE] 142514.png" at bounding box center [576, 391] width 123 height 10
click at [221, 111] on div "ND Water and Pollution Control NDWPC Conference (APWA ND Chapter awards) [DATE]…" at bounding box center [603, 72] width 897 height 80
click at [220, 115] on span "Event Information" at bounding box center [209, 120] width 71 height 10
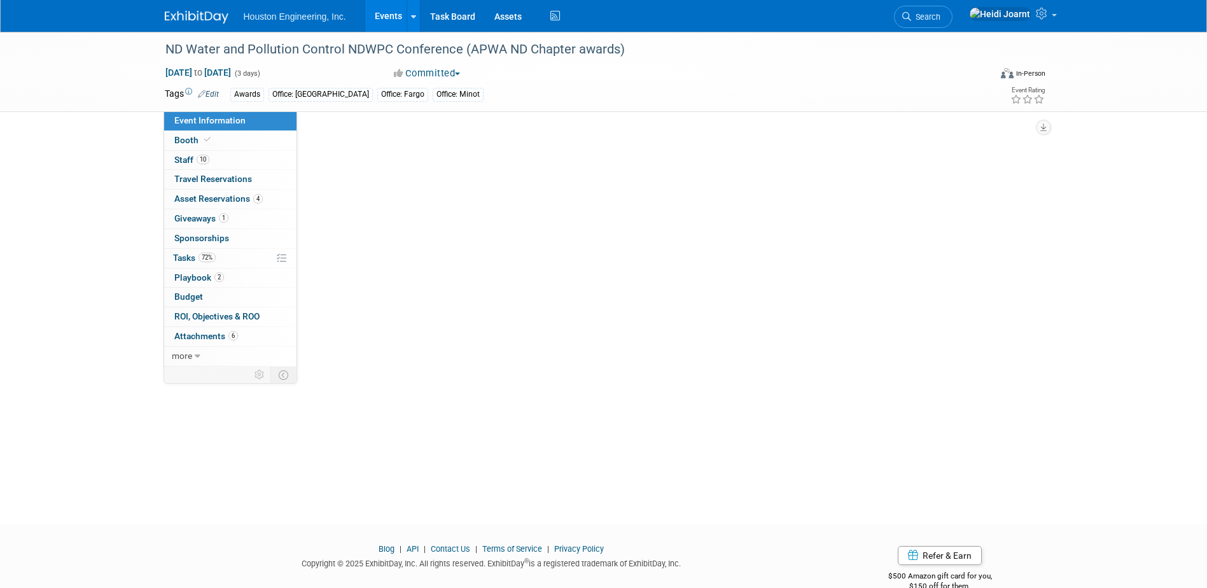
select select "3 - Reg/Prep Done"
select select "Yes"
select select "Mun. Infrastructure"
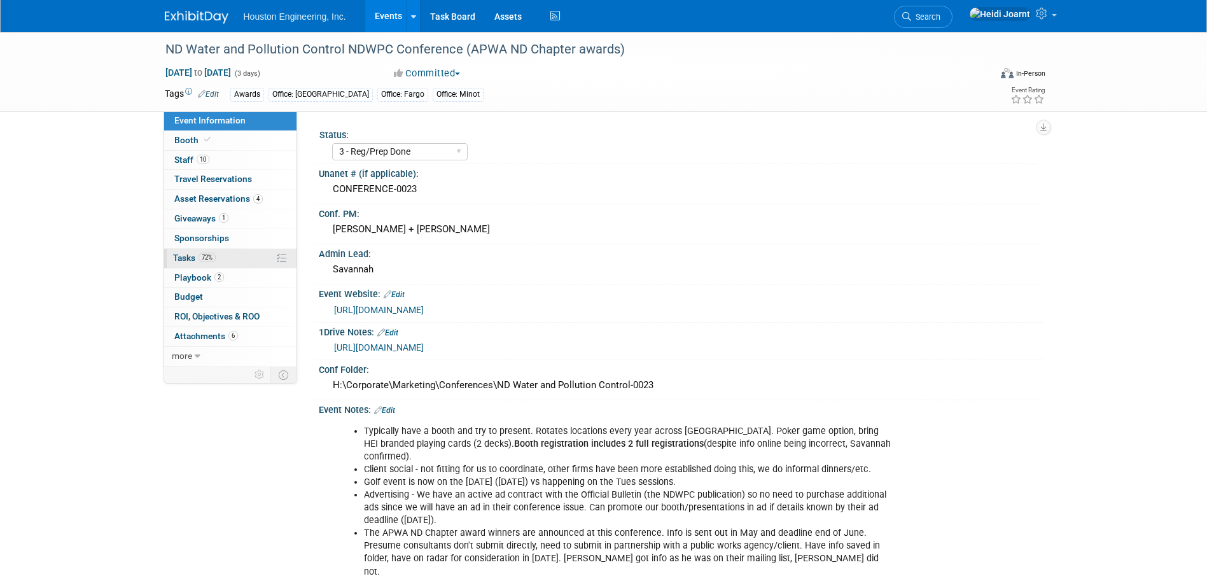
click at [237, 255] on link "72% Tasks 72%" at bounding box center [230, 258] width 132 height 19
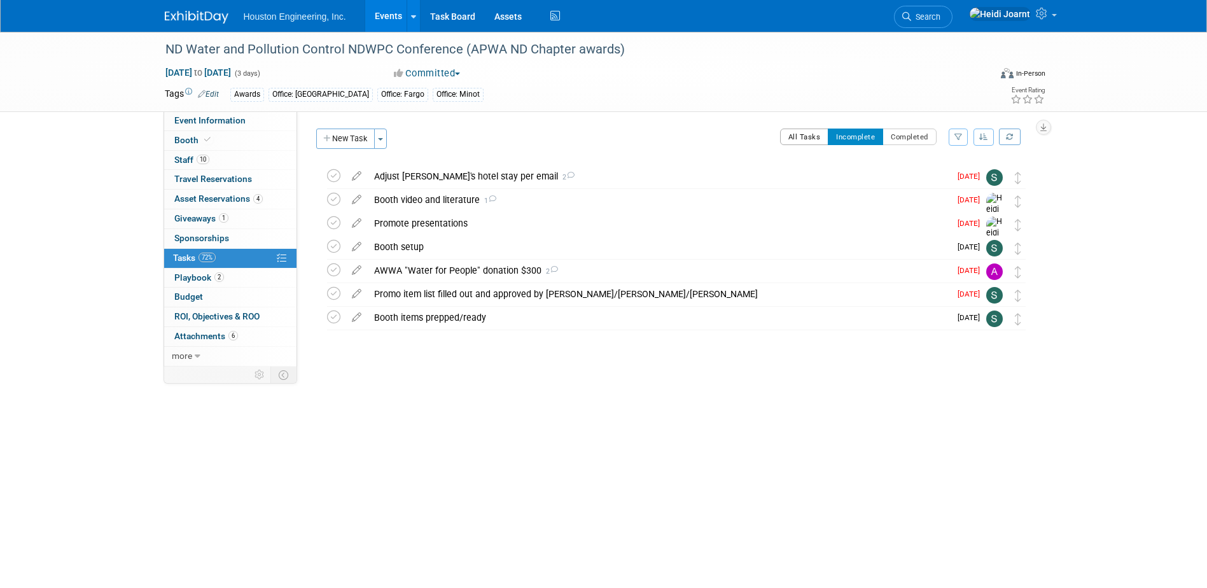
click at [799, 143] on button "All Tasks" at bounding box center [804, 137] width 49 height 17
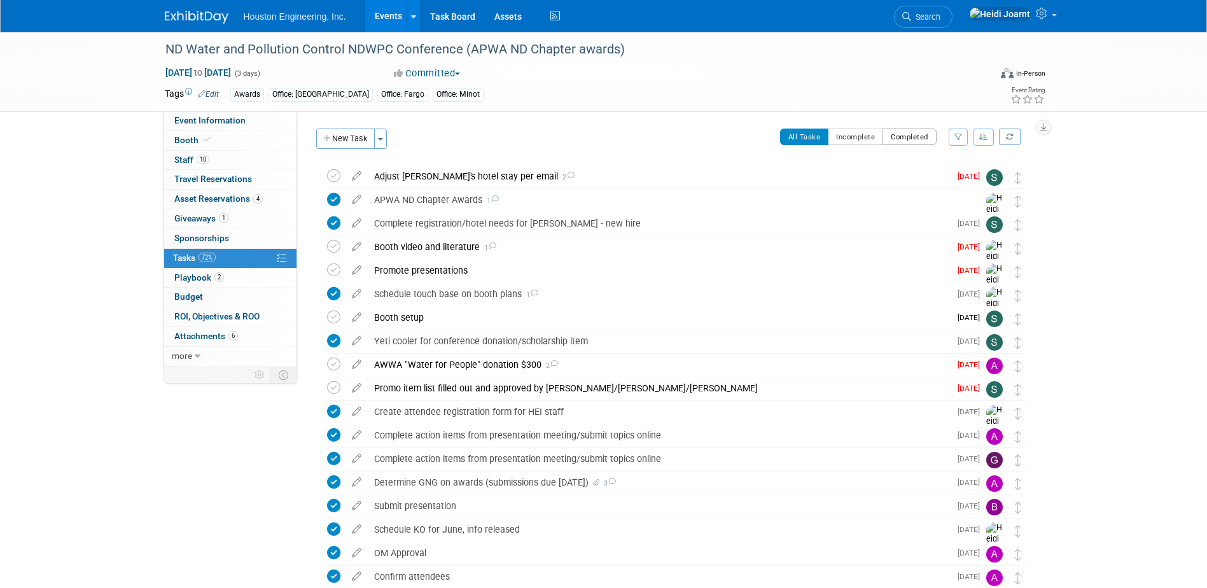
click at [906, 137] on button "Completed" at bounding box center [910, 137] width 54 height 17
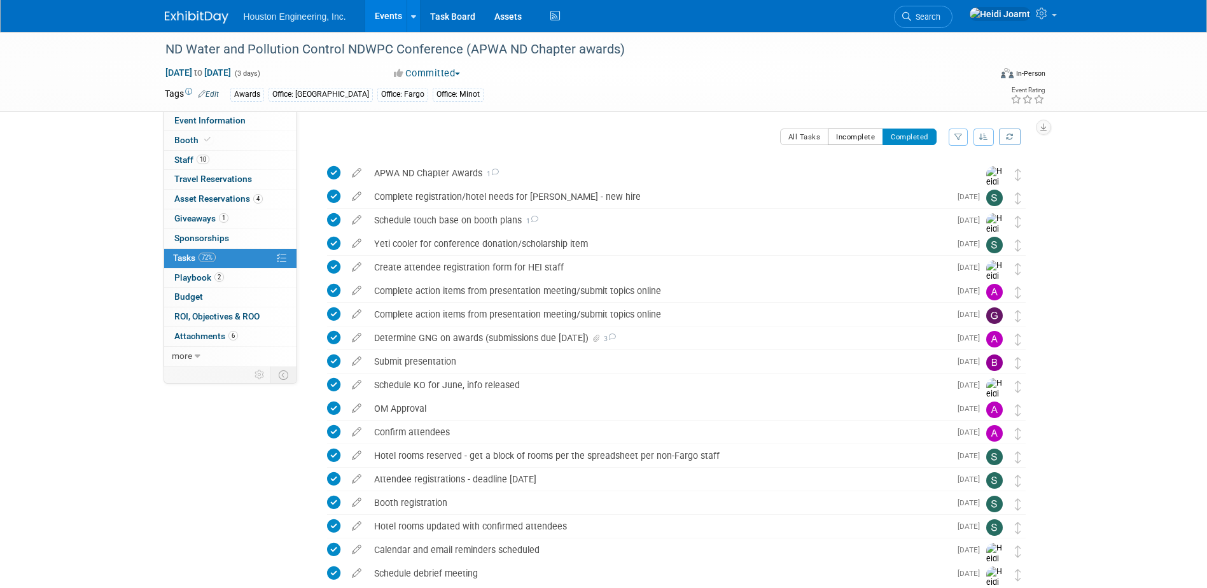
click at [850, 139] on button "Incomplete" at bounding box center [855, 137] width 55 height 17
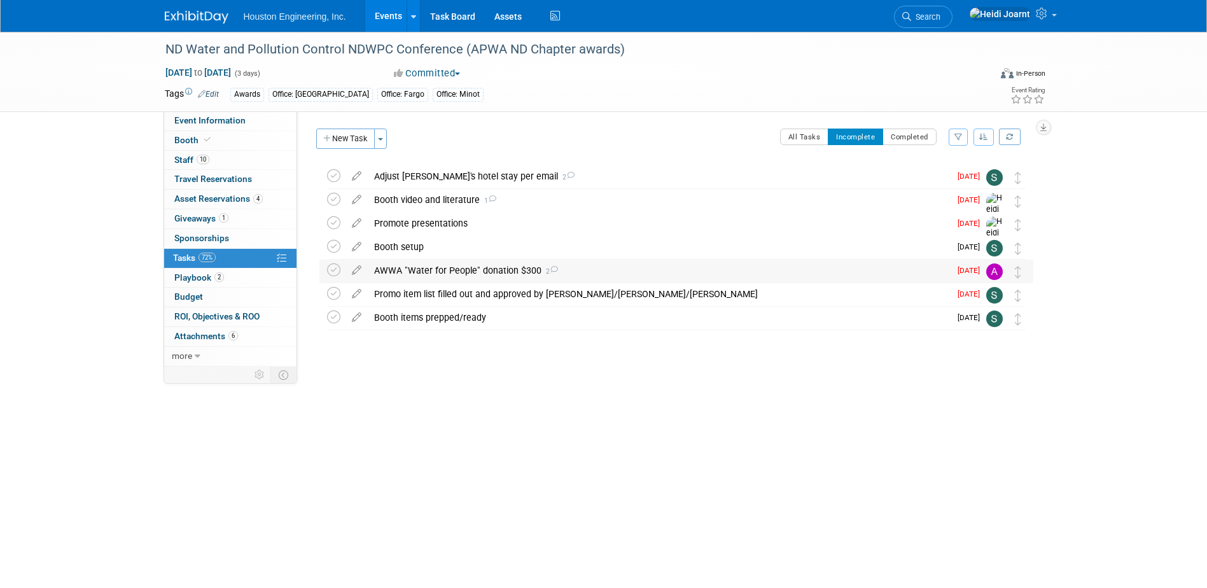
click at [379, 265] on div "AWWA "Water for People" donation $300 2" at bounding box center [659, 271] width 582 height 22
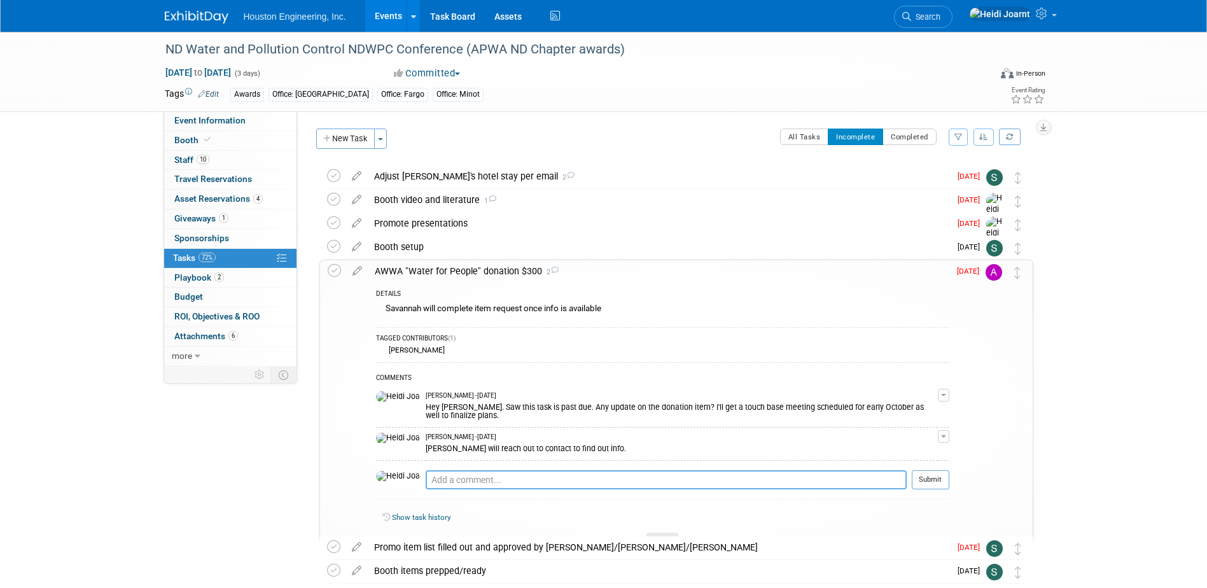
click at [578, 470] on textarea at bounding box center [666, 479] width 481 height 19
click at [668, 533] on div at bounding box center [663, 538] width 32 height 11
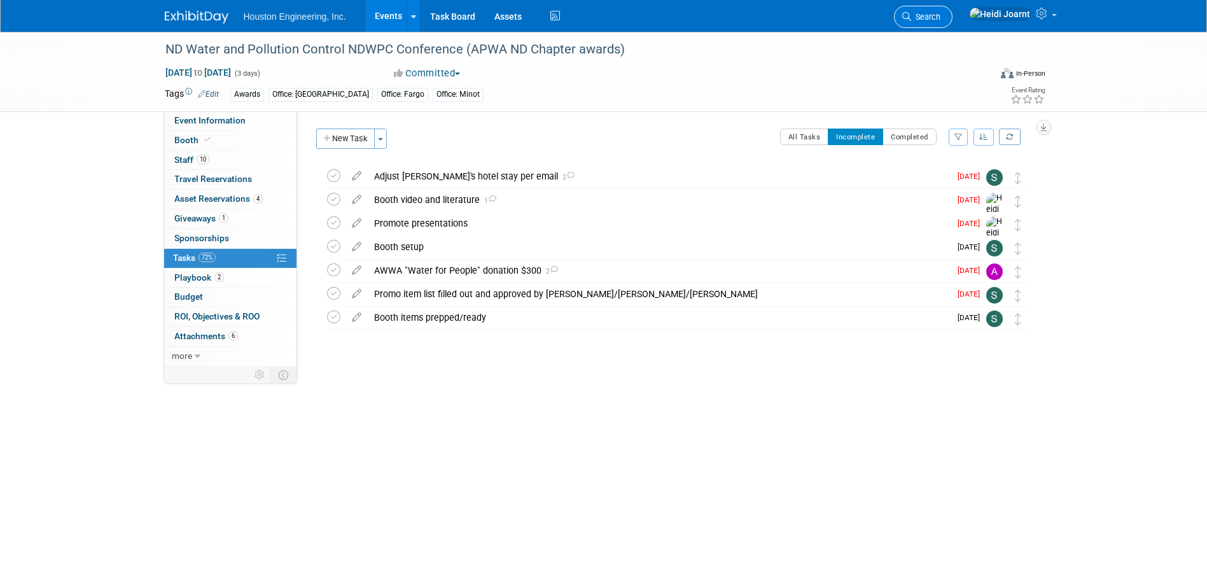
click at [941, 13] on span "Search" at bounding box center [925, 17] width 29 height 10
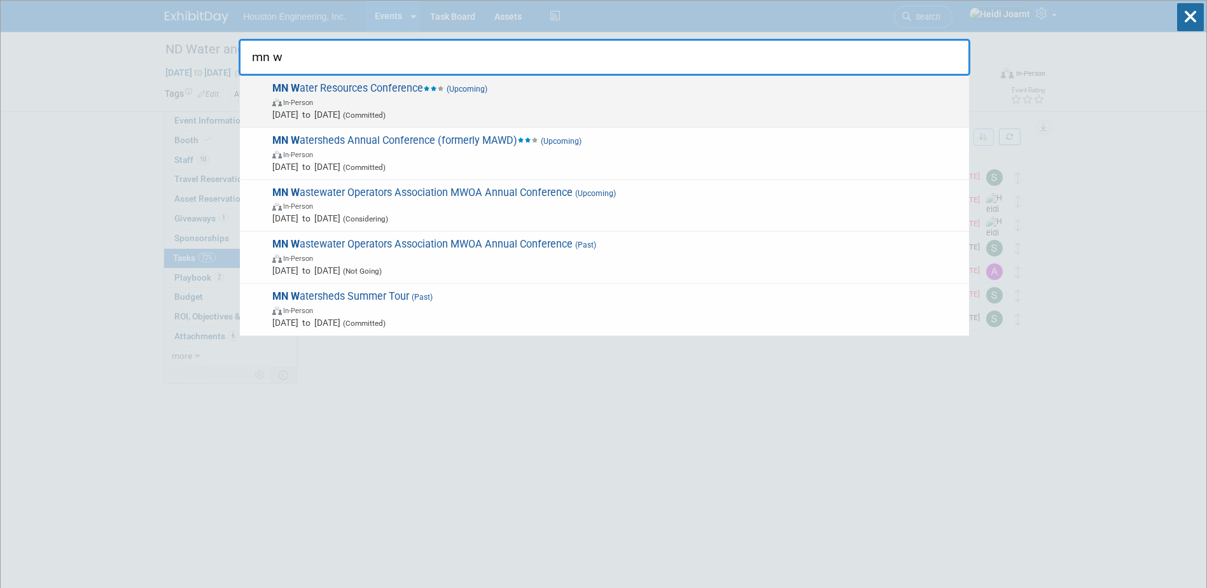
type input "mn w"
click at [590, 114] on span "Oct 14, 2025 to Oct 15, 2025 (Committed)" at bounding box center [617, 114] width 690 height 13
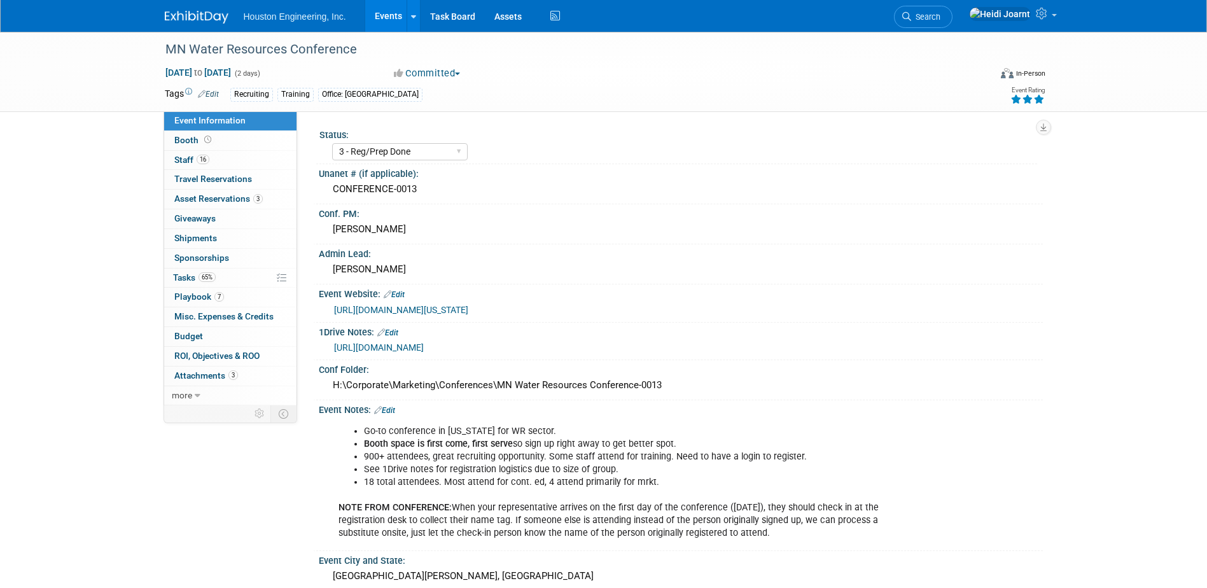
select select "3 - Reg/Prep Done"
select select "Yes"
select select "No"
select select "Water Resources"
click at [235, 141] on link "Booth" at bounding box center [230, 140] width 132 height 19
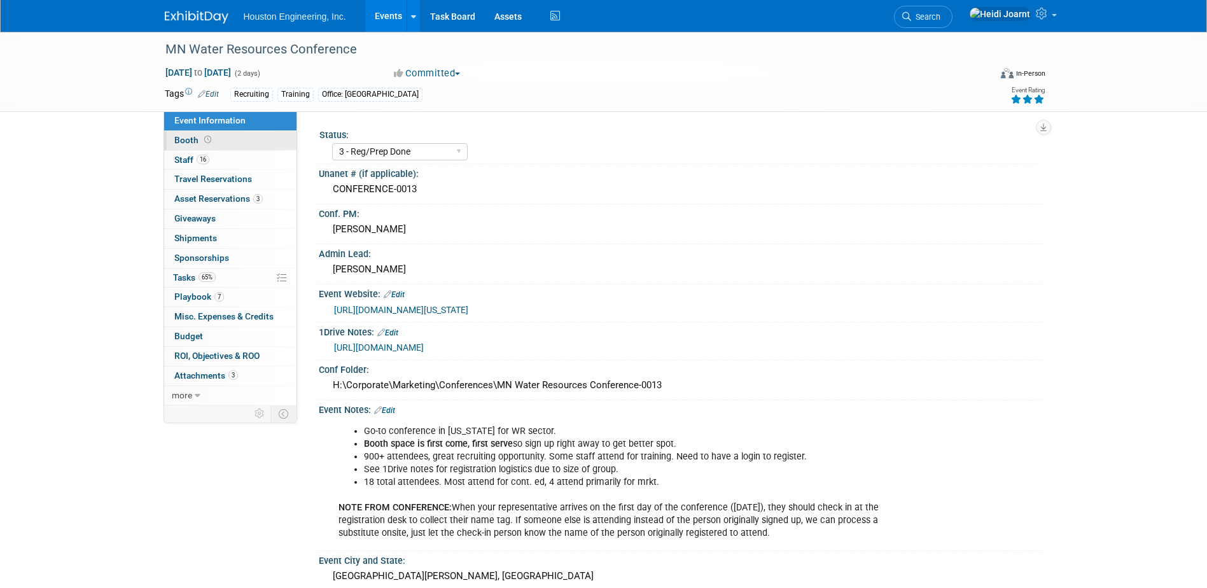
select select "Yes"
select select "Maple Grove"
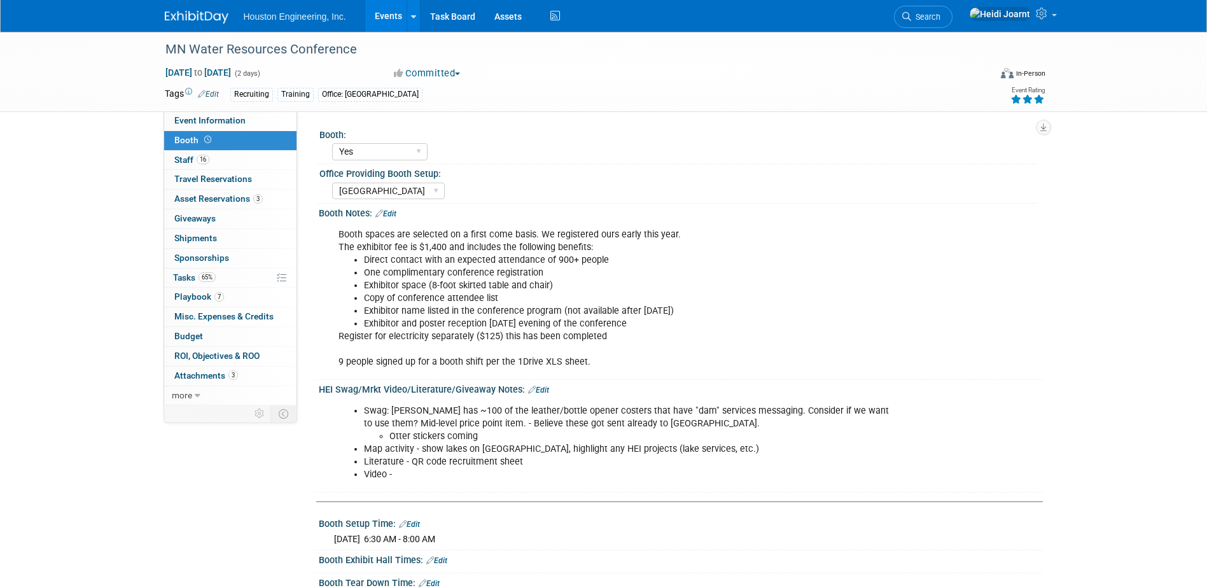
click at [396, 209] on link "Edit" at bounding box center [385, 213] width 21 height 9
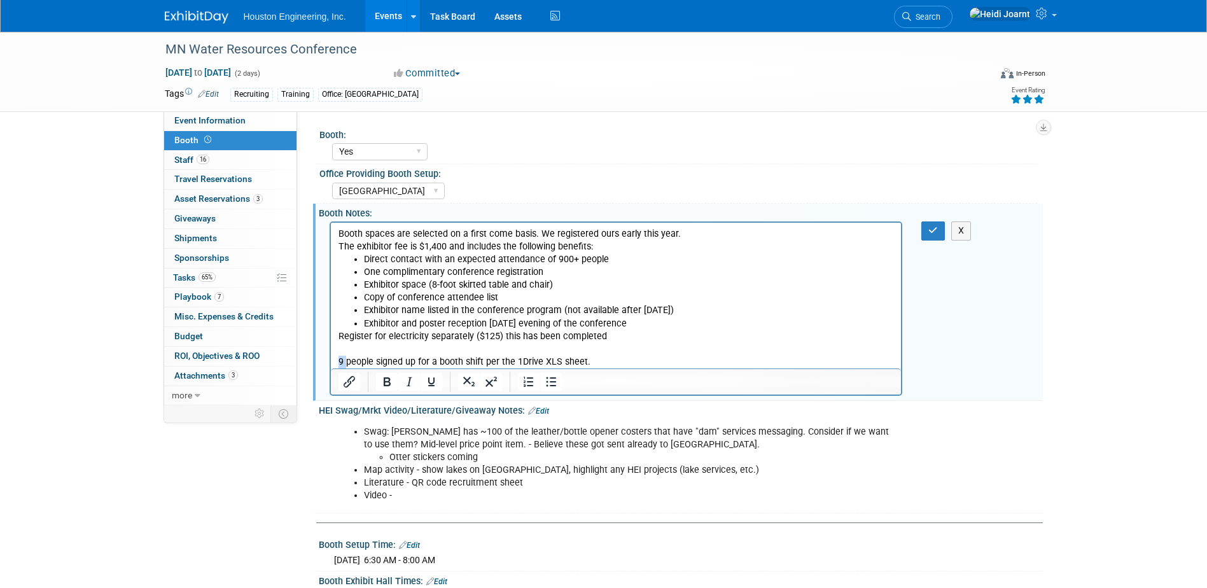
drag, startPoint x: 346, startPoint y: 358, endPoint x: 651, endPoint y: 584, distance: 379.9
click at [330, 361] on html "Booth spaces are selected on a first come basis. We registered ours early this …" at bounding box center [615, 296] width 571 height 146
click at [934, 226] on icon "button" at bounding box center [933, 230] width 10 height 9
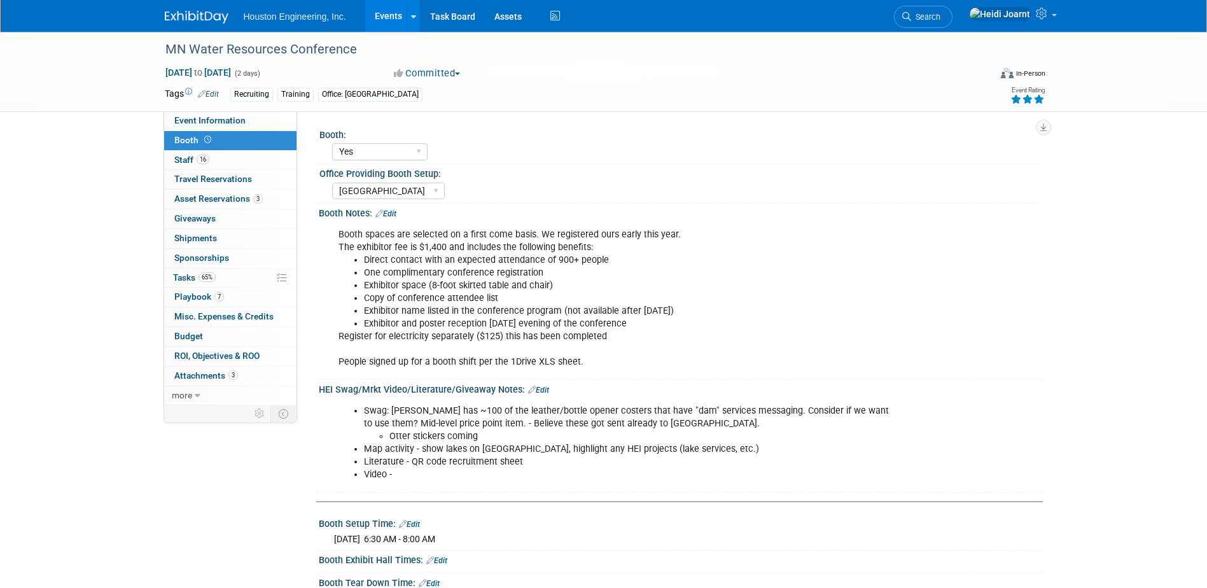
click at [544, 386] on link "Edit" at bounding box center [538, 390] width 21 height 9
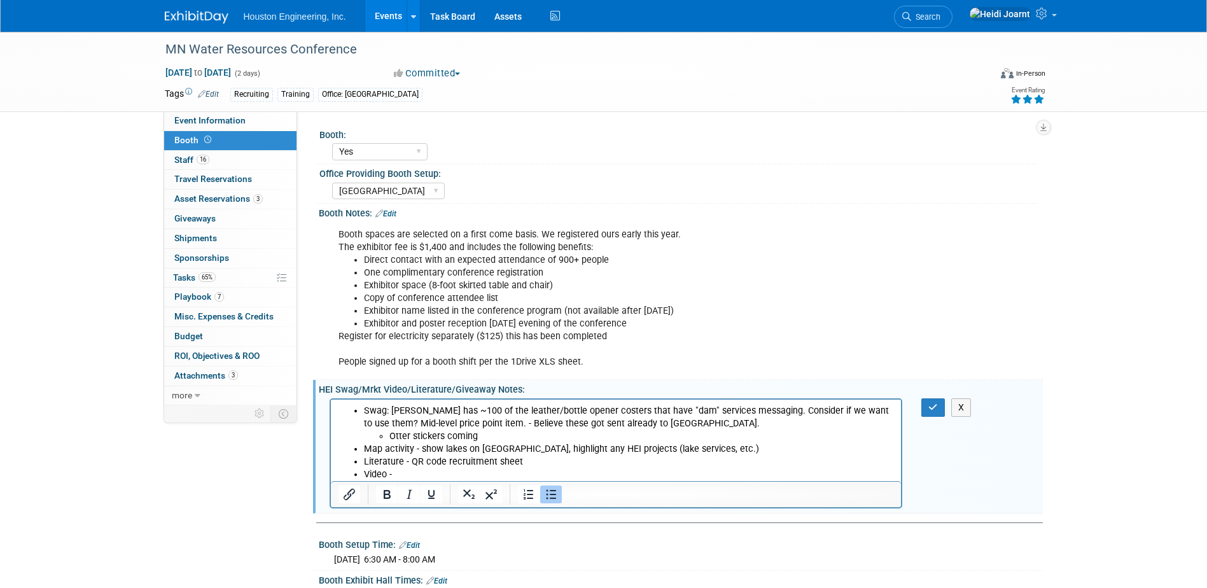
click at [689, 443] on li "Map activity - show lakes on MN, highlight any HEI projects (lake services, etc…" at bounding box center [628, 448] width 531 height 13
click at [934, 407] on icon "button" at bounding box center [933, 407] width 10 height 9
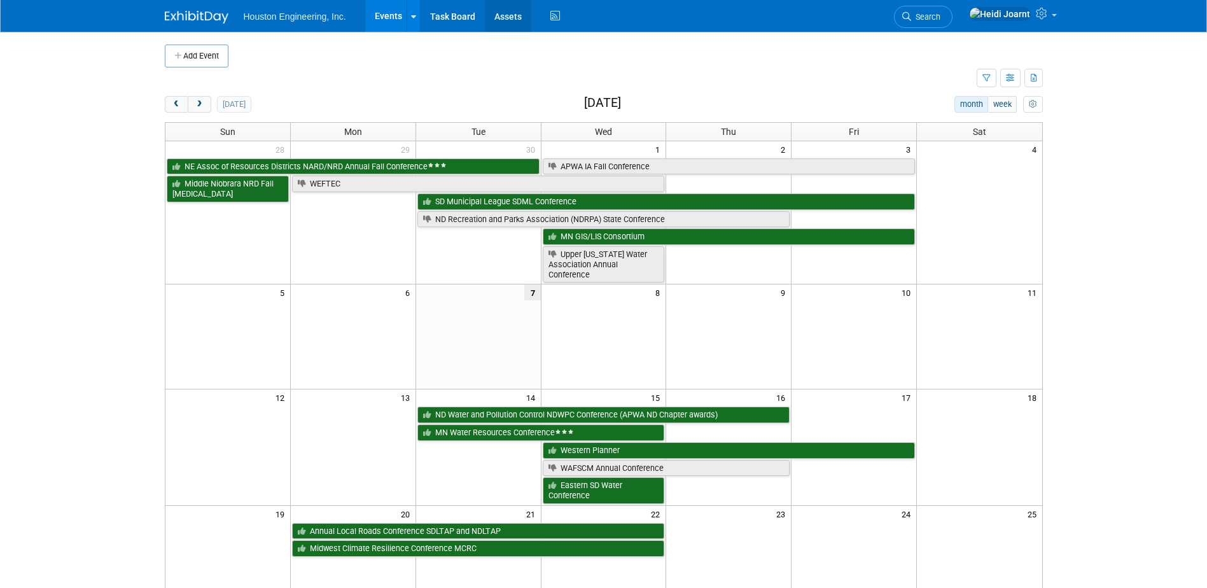
click at [500, 16] on link "Assets" at bounding box center [508, 16] width 46 height 32
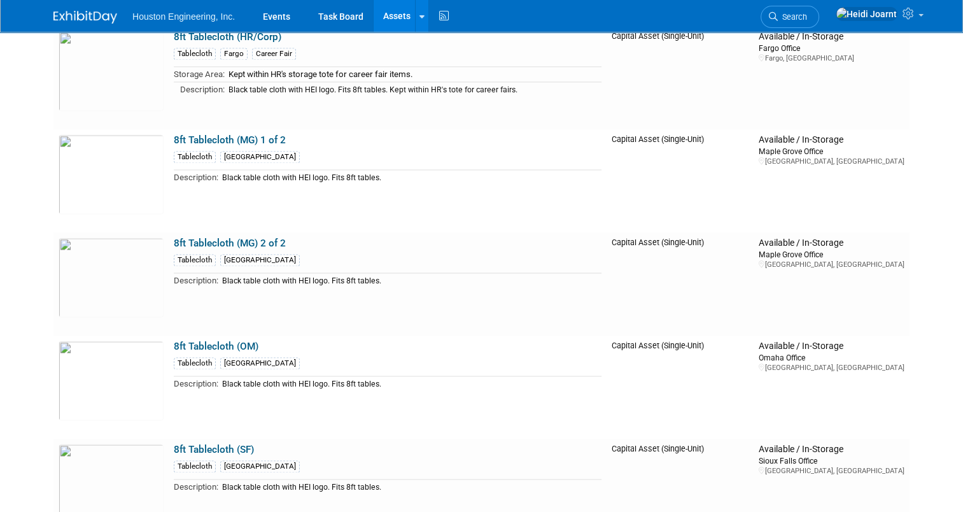
scroll to position [1527, 0]
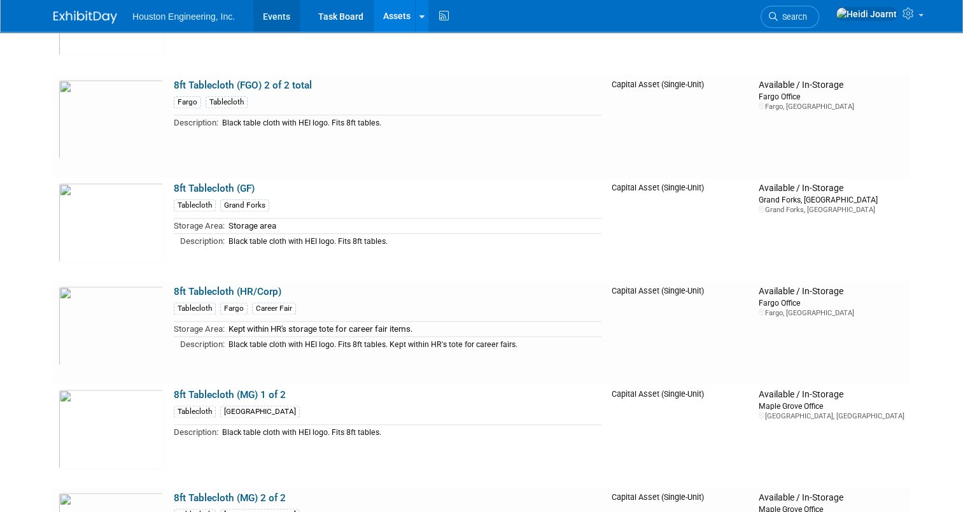
click at [274, 20] on link "Events" at bounding box center [276, 16] width 46 height 32
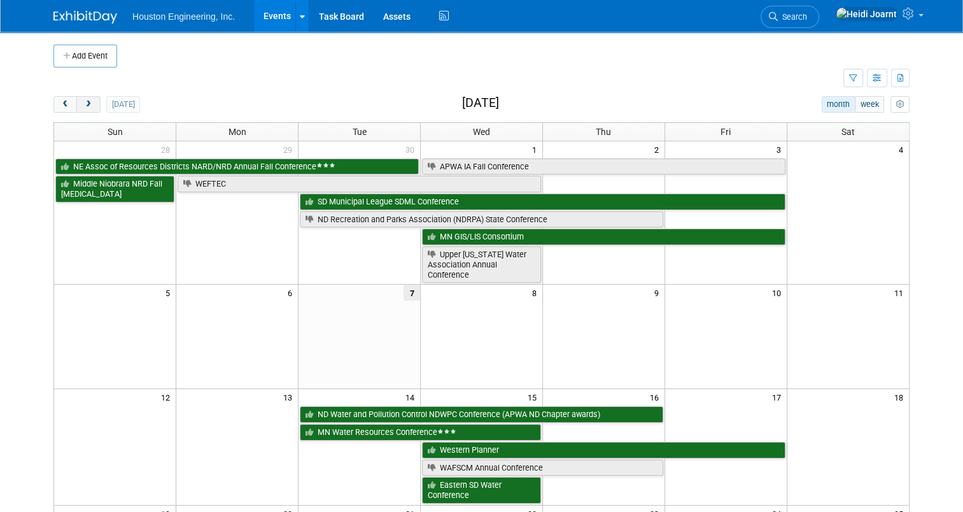
click at [81, 109] on button "next" at bounding box center [88, 104] width 24 height 17
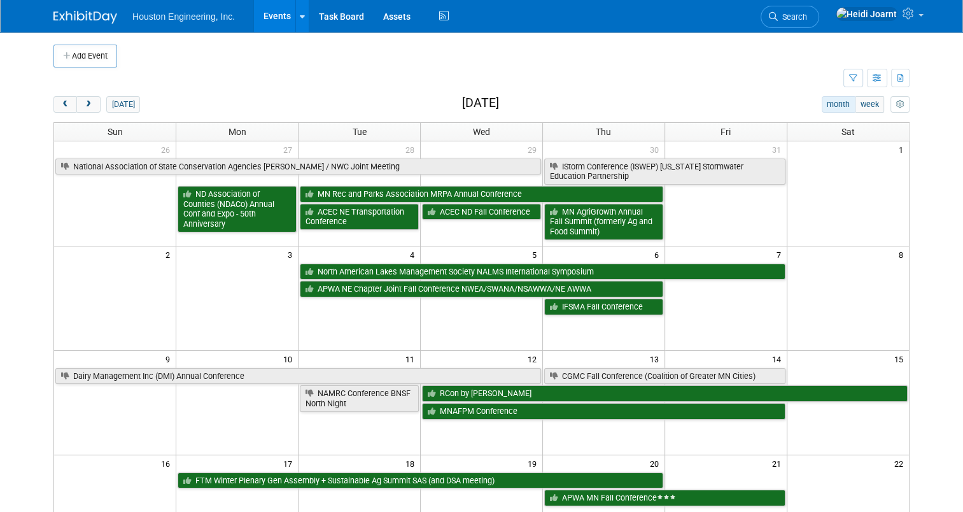
scroll to position [64, 0]
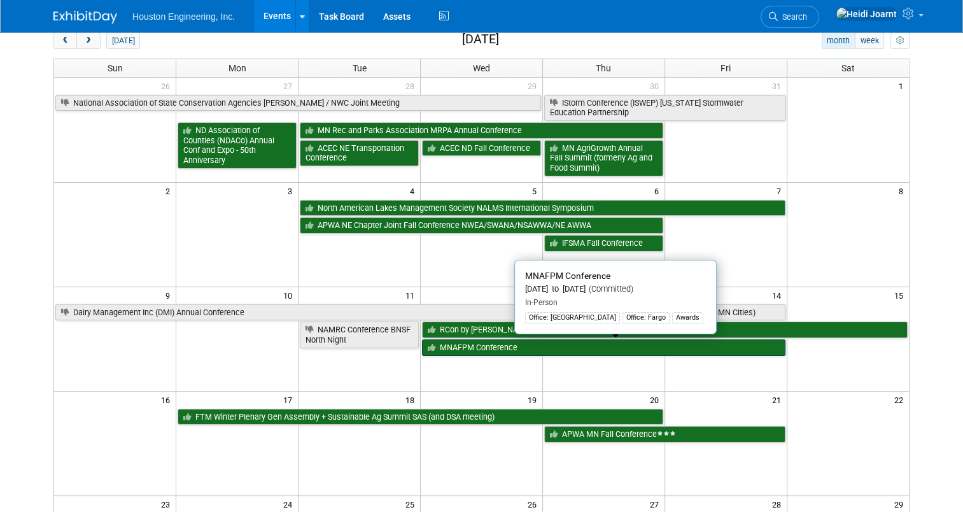
click at [486, 349] on link "MNAFPM Conference" at bounding box center [603, 347] width 363 height 17
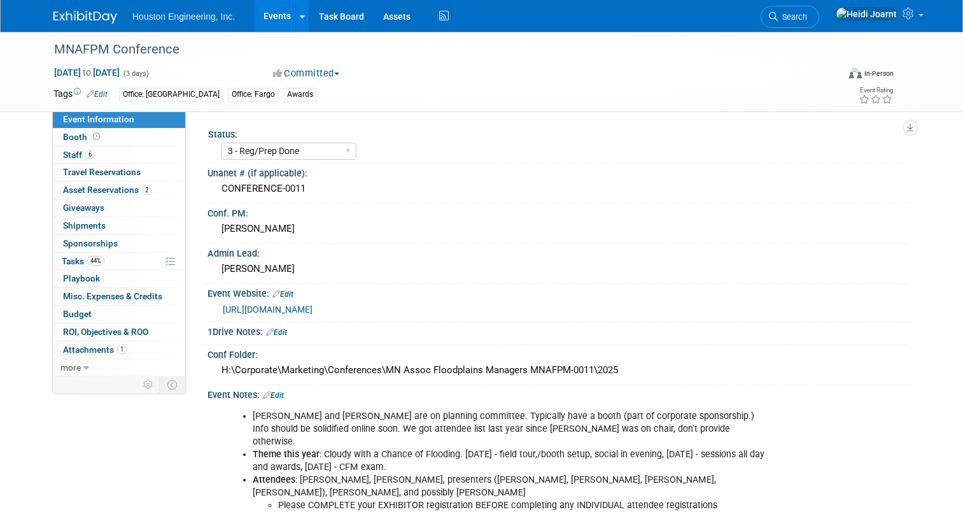
select select "3 - Reg/Prep Done"
select select "Yes"
select select "Water Resources"
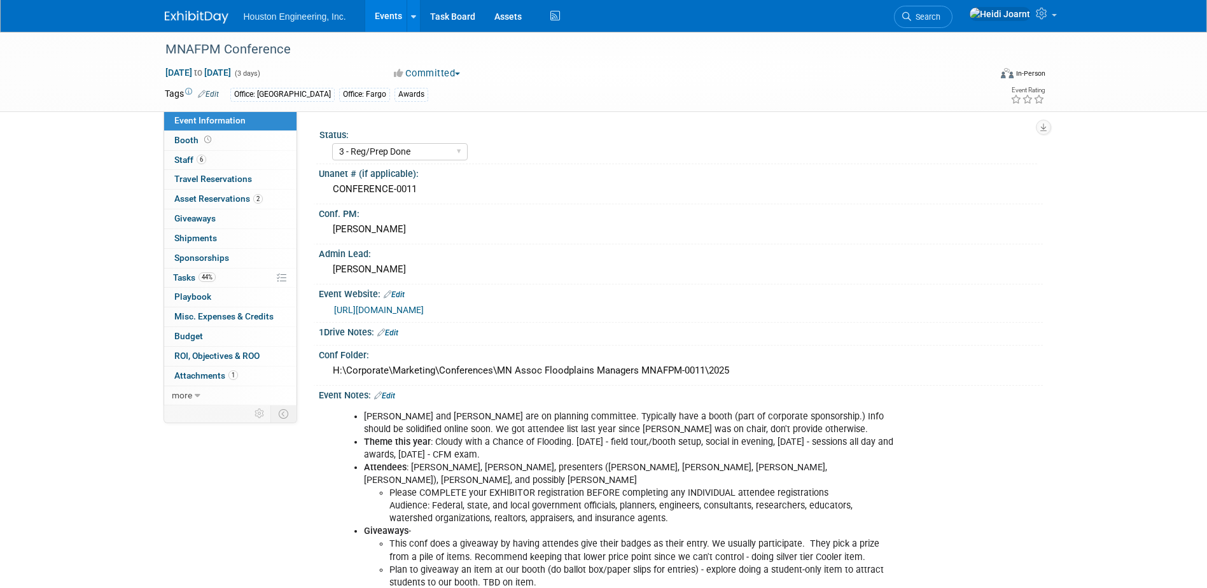
click at [395, 16] on link "Events" at bounding box center [388, 16] width 46 height 32
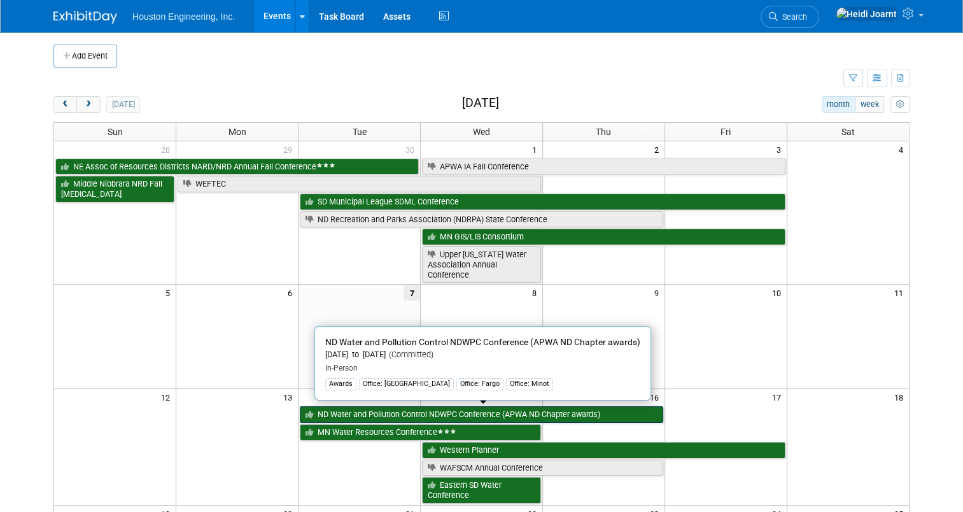
click at [389, 412] on link "ND Water and Pollution Control NDWPC Conference (APWA ND Chapter awards)" at bounding box center [481, 414] width 363 height 17
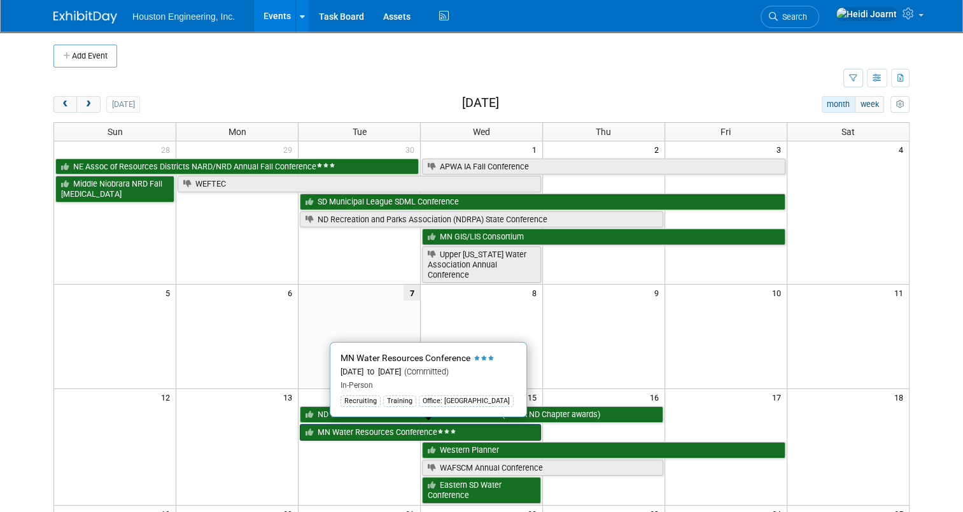
click at [377, 428] on link "MN Water Resources Conference" at bounding box center [420, 432] width 241 height 17
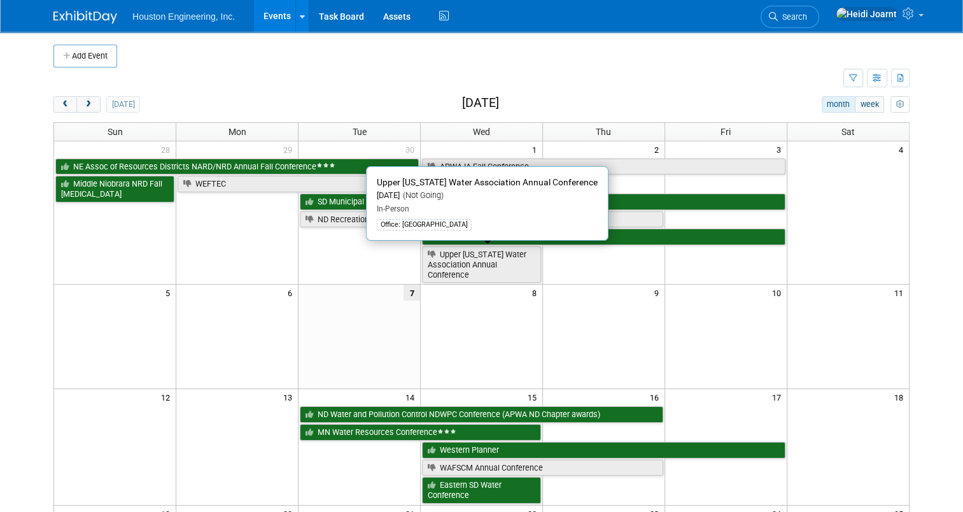
scroll to position [318, 0]
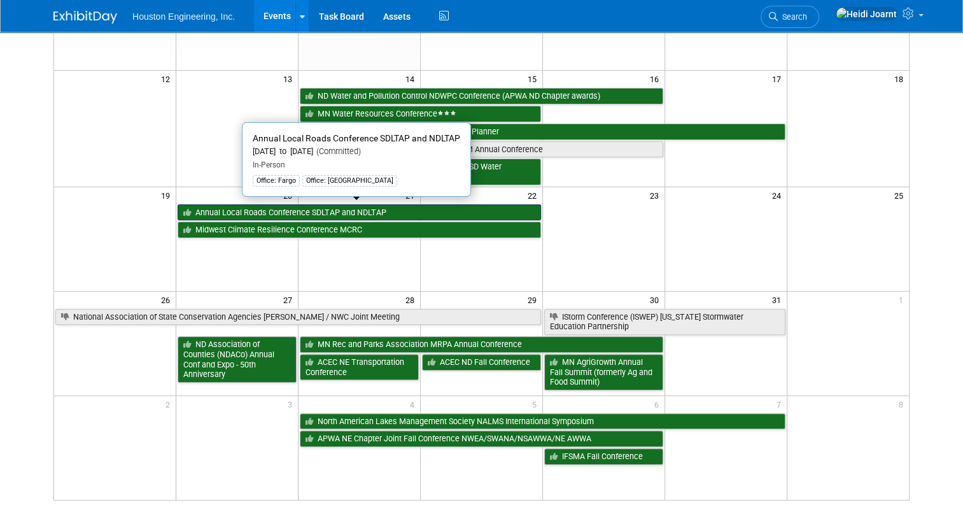
click at [249, 209] on link "Annual Local Roads Conference SDLTAP and NDLTAP" at bounding box center [359, 212] width 363 height 17
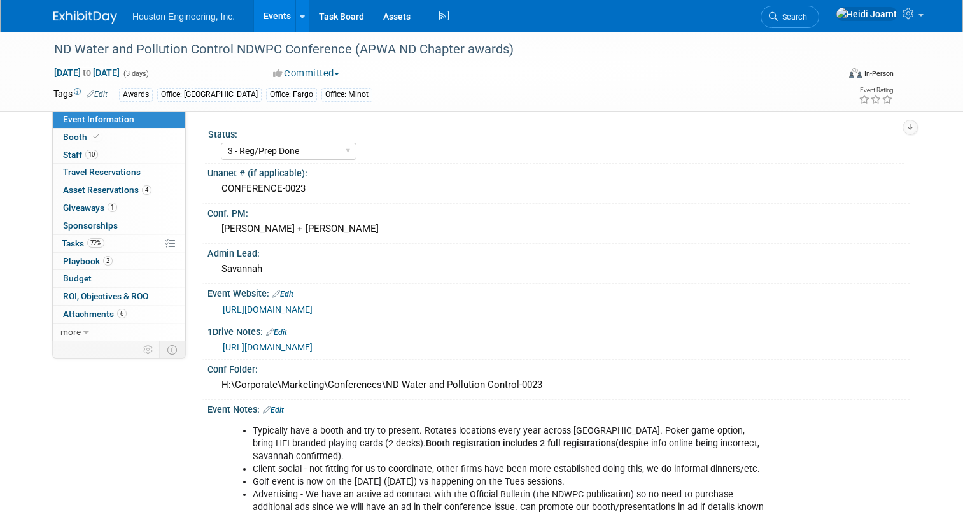
select select "3 - Reg/Prep Done"
select select "Yes"
select select "Mun. Infrastructure"
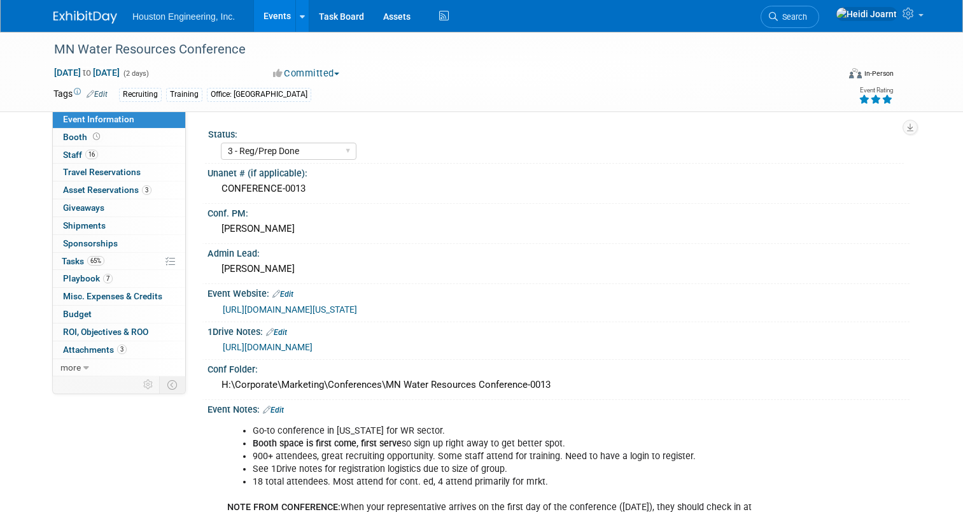
select select "3 - Reg/Prep Done"
select select "Yes"
select select "No"
select select "Water Resources"
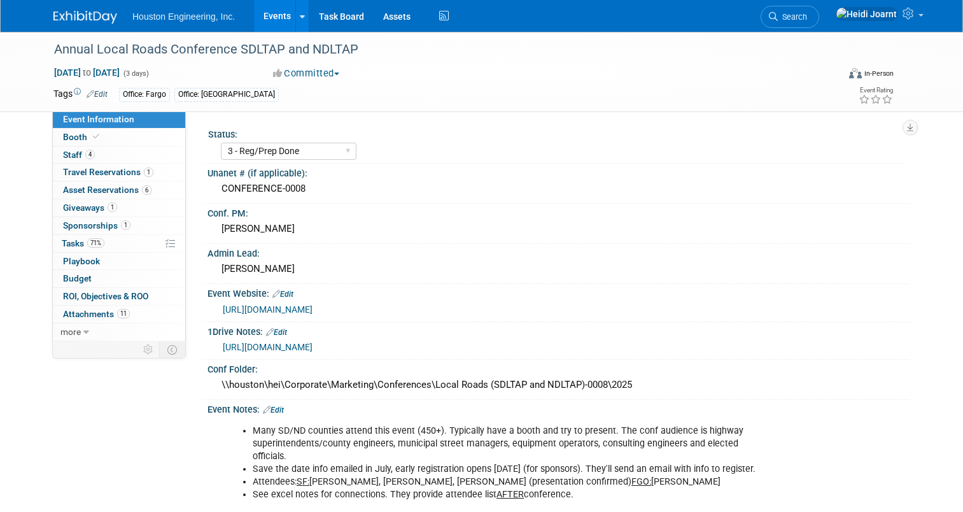
select select "3 - Reg/Prep Done"
select select "Yes"
select select "Multi-sector/Any/All"
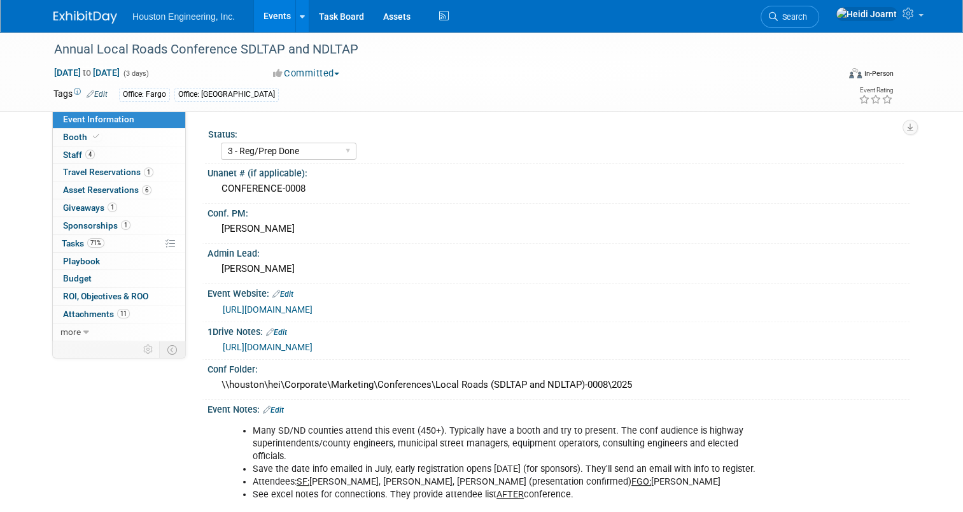
click at [269, 18] on link "Events" at bounding box center [277, 16] width 46 height 32
